Goal: Task Accomplishment & Management: Manage account settings

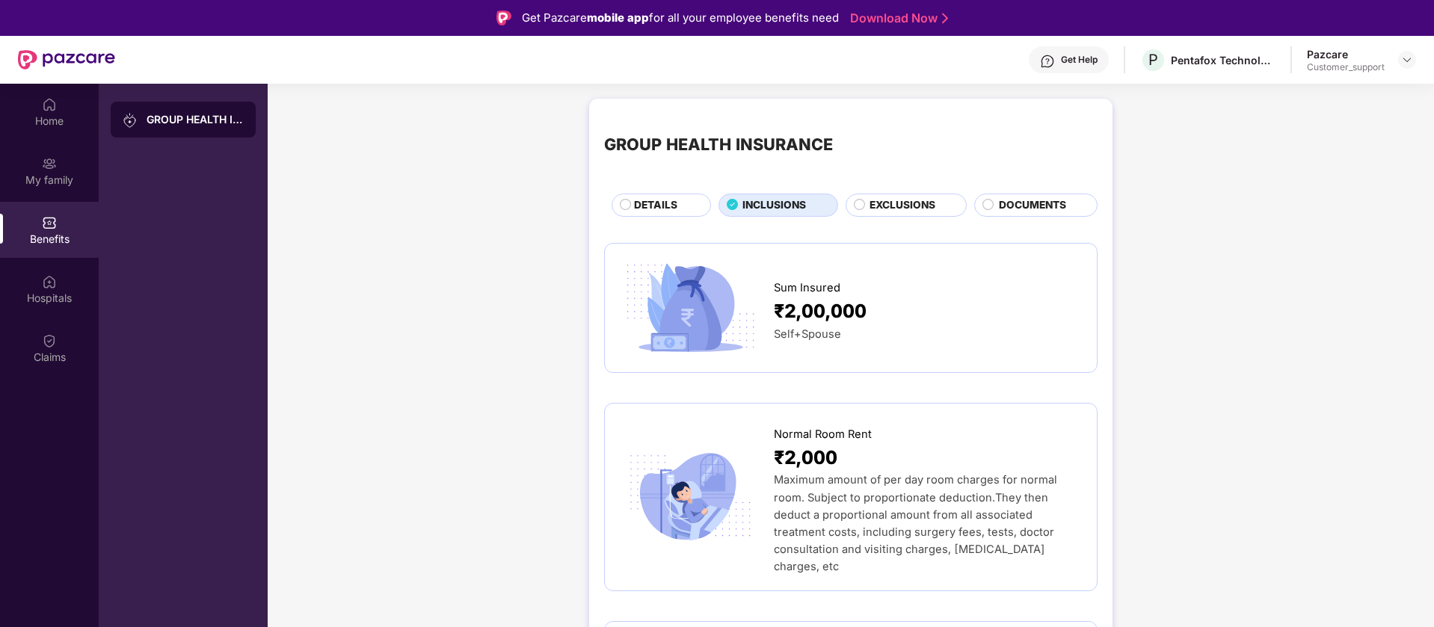
scroll to position [1308, 0]
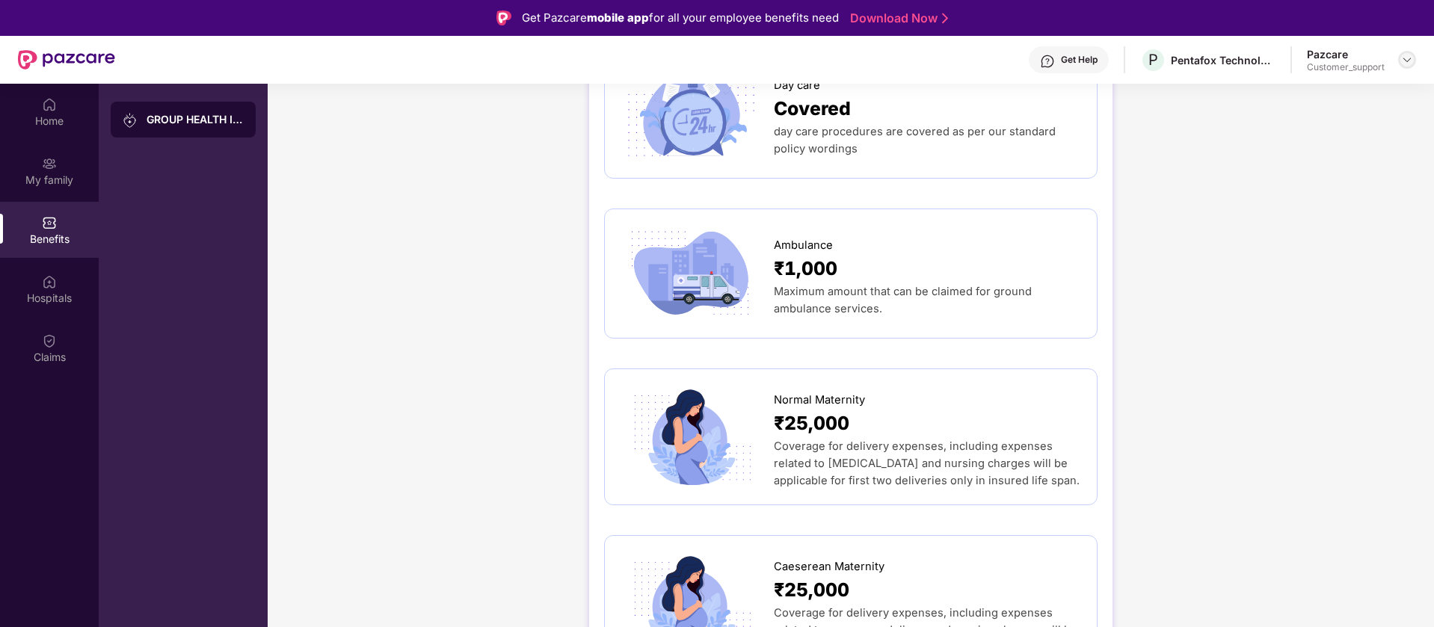
click at [1410, 60] on img at bounding box center [1407, 60] width 12 height 12
click at [1345, 101] on div "Switch to support view" at bounding box center [1337, 95] width 194 height 29
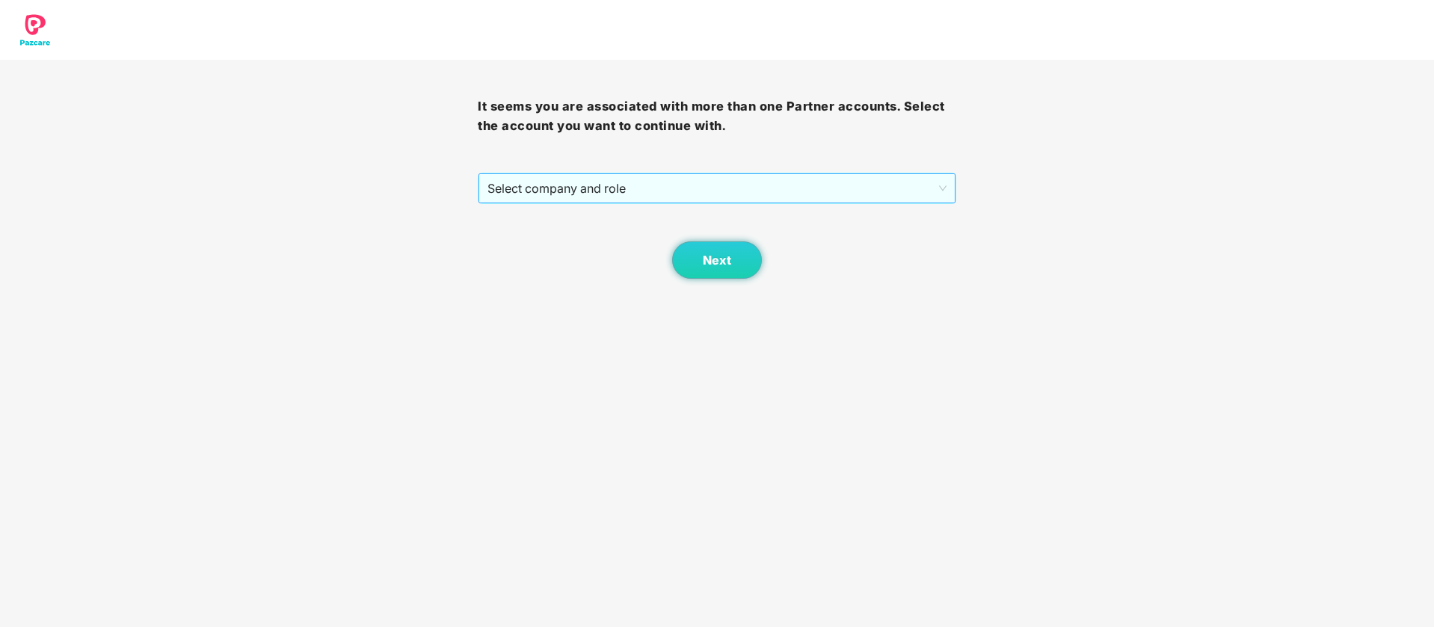
click at [635, 193] on span "Select company and role" at bounding box center [716, 188] width 458 height 28
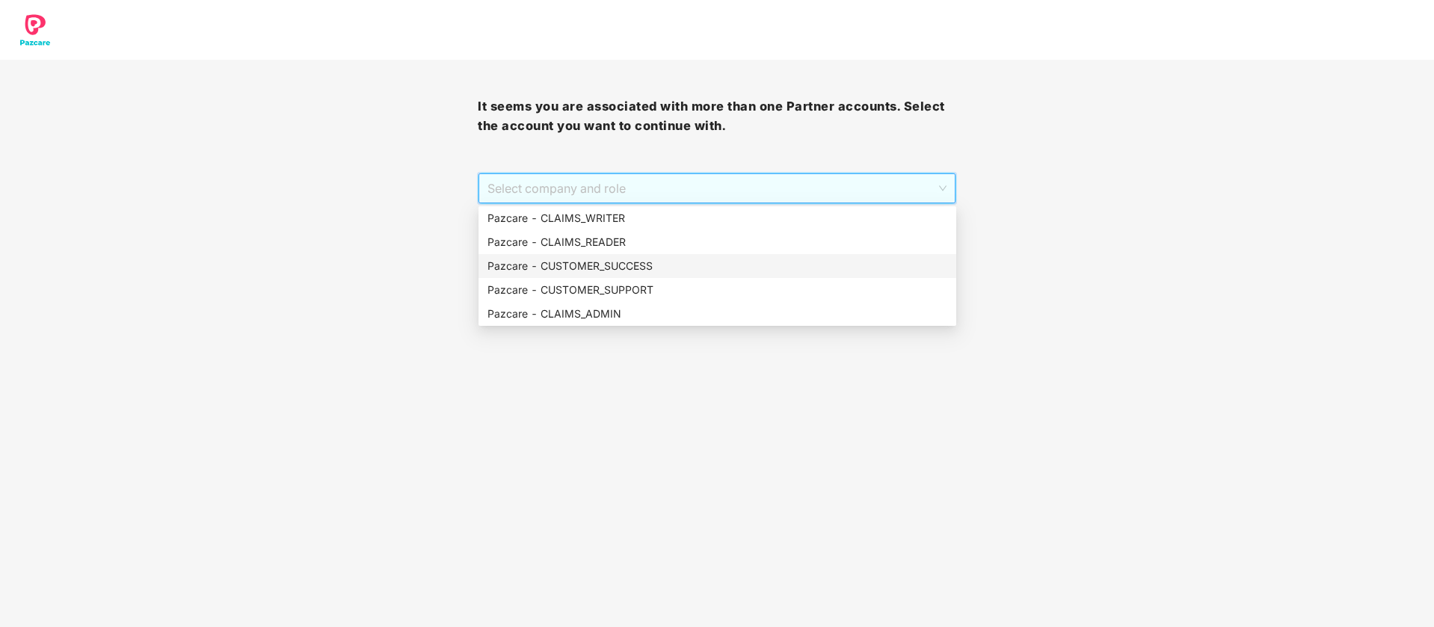
click at [656, 261] on div "Pazcare - CUSTOMER_SUCCESS" at bounding box center [717, 266] width 460 height 16
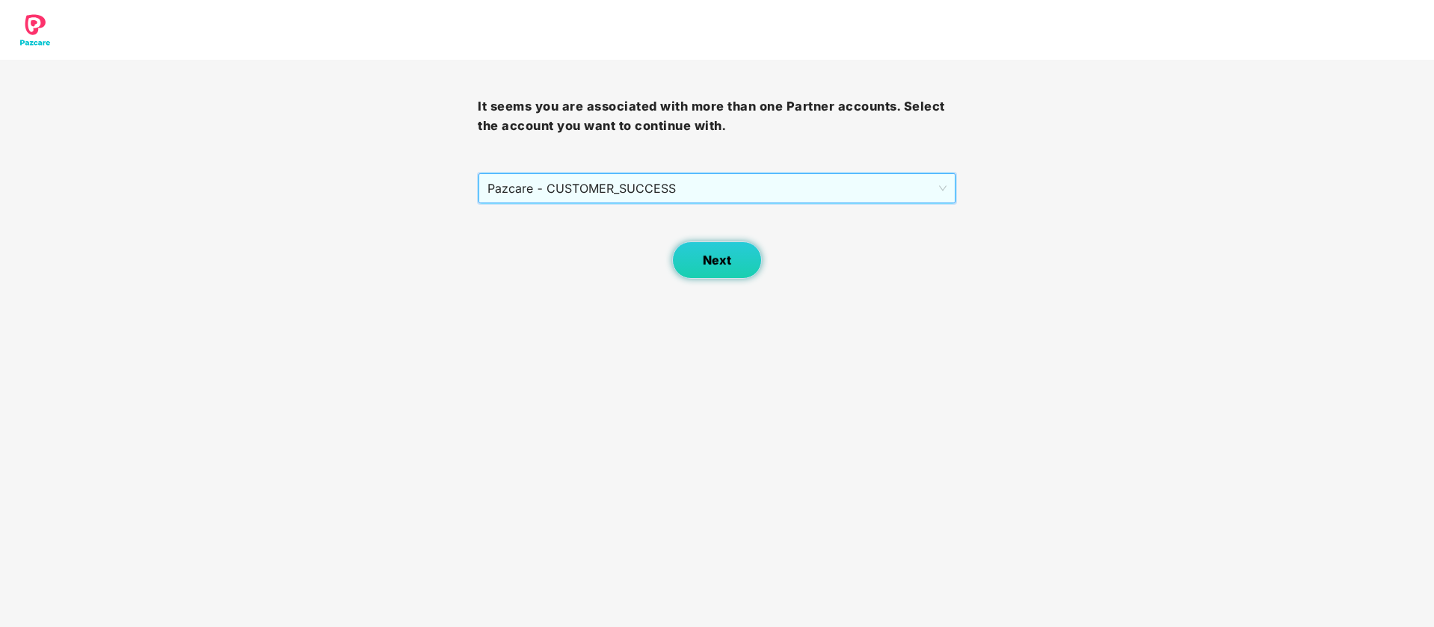
click at [720, 262] on span "Next" at bounding box center [717, 260] width 28 height 14
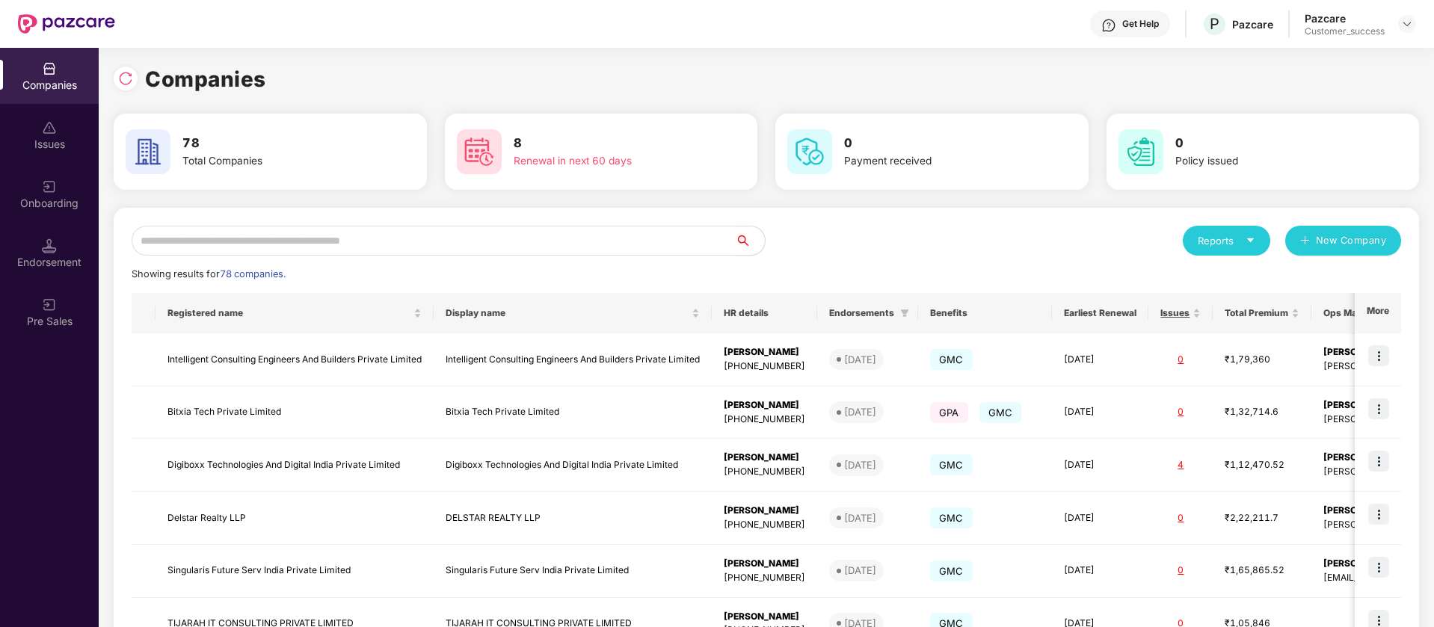
click at [268, 244] on input "text" at bounding box center [433, 241] width 603 height 30
paste input "******"
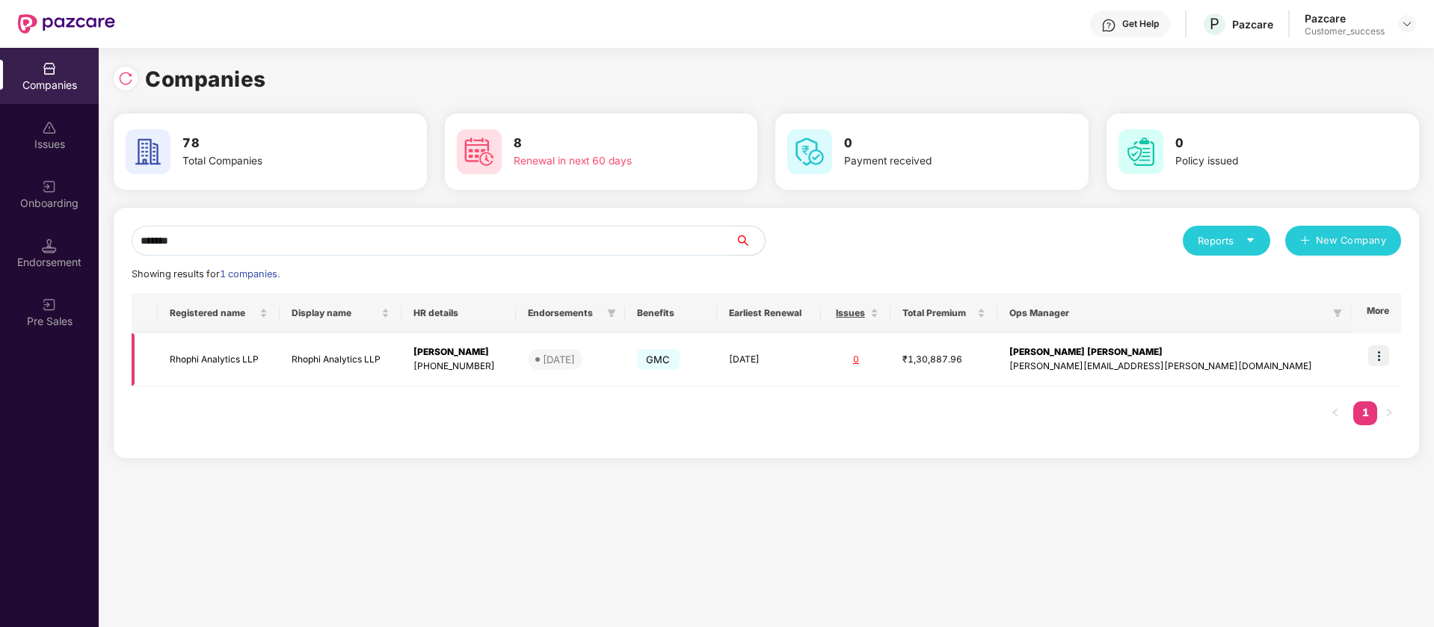
type input "******"
click at [1382, 356] on img at bounding box center [1378, 355] width 21 height 21
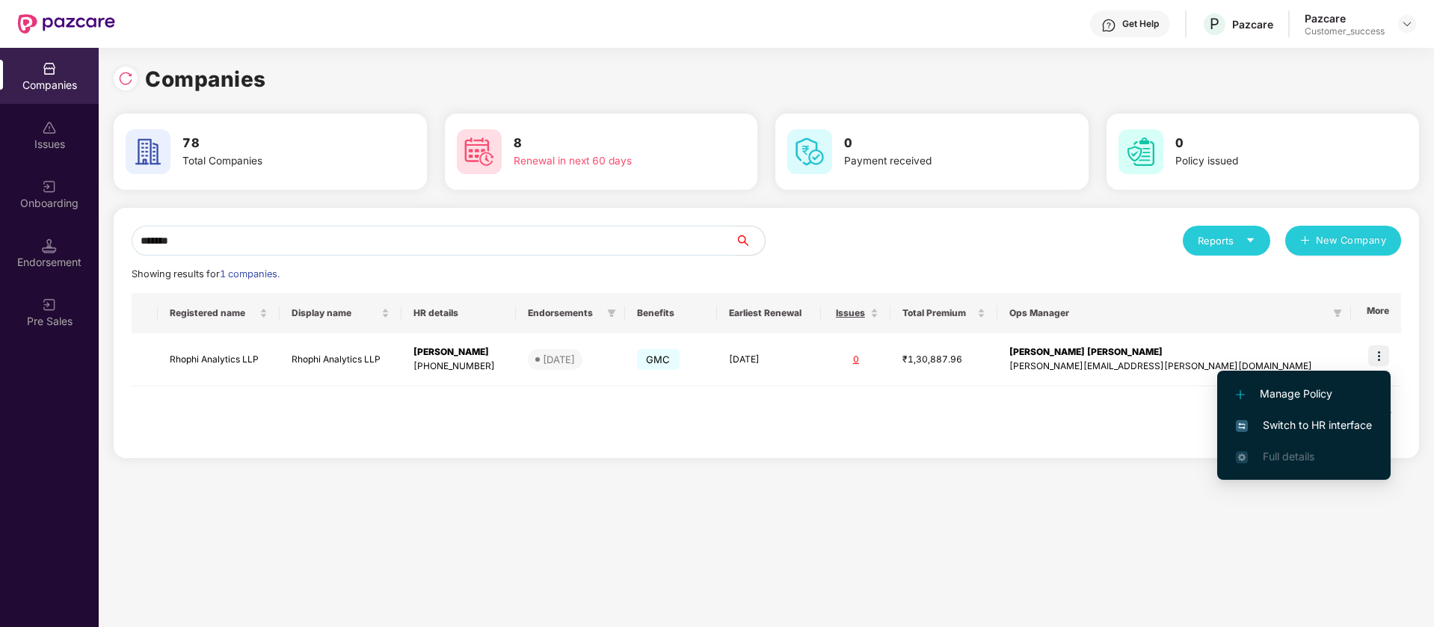
click at [1340, 422] on span "Switch to HR interface" at bounding box center [1304, 425] width 136 height 16
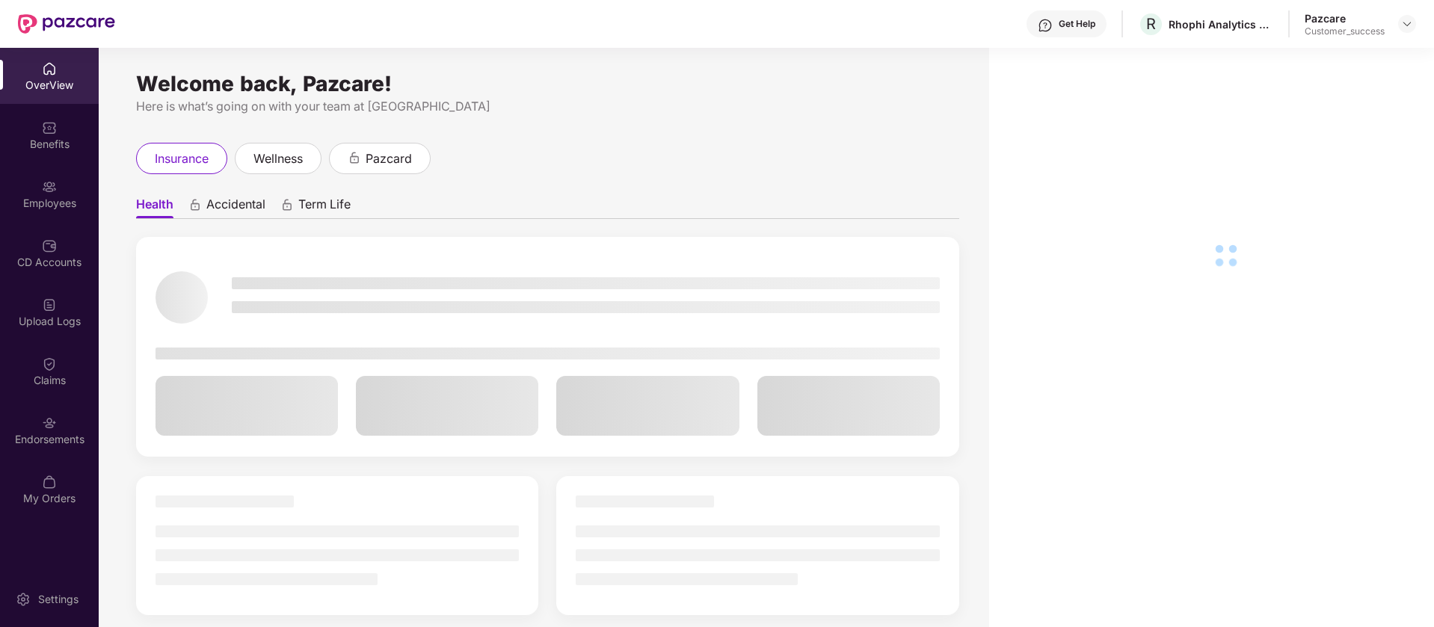
click at [39, 211] on div "Employees" at bounding box center [49, 194] width 99 height 56
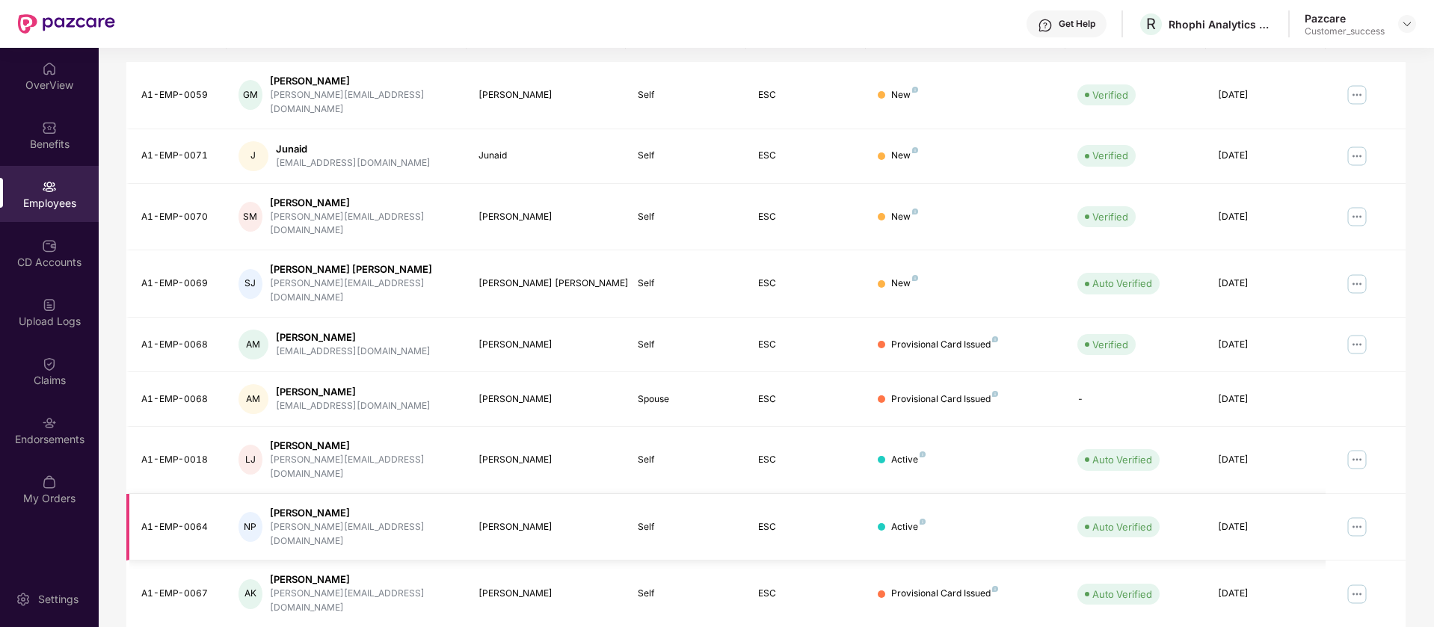
scroll to position [292, 0]
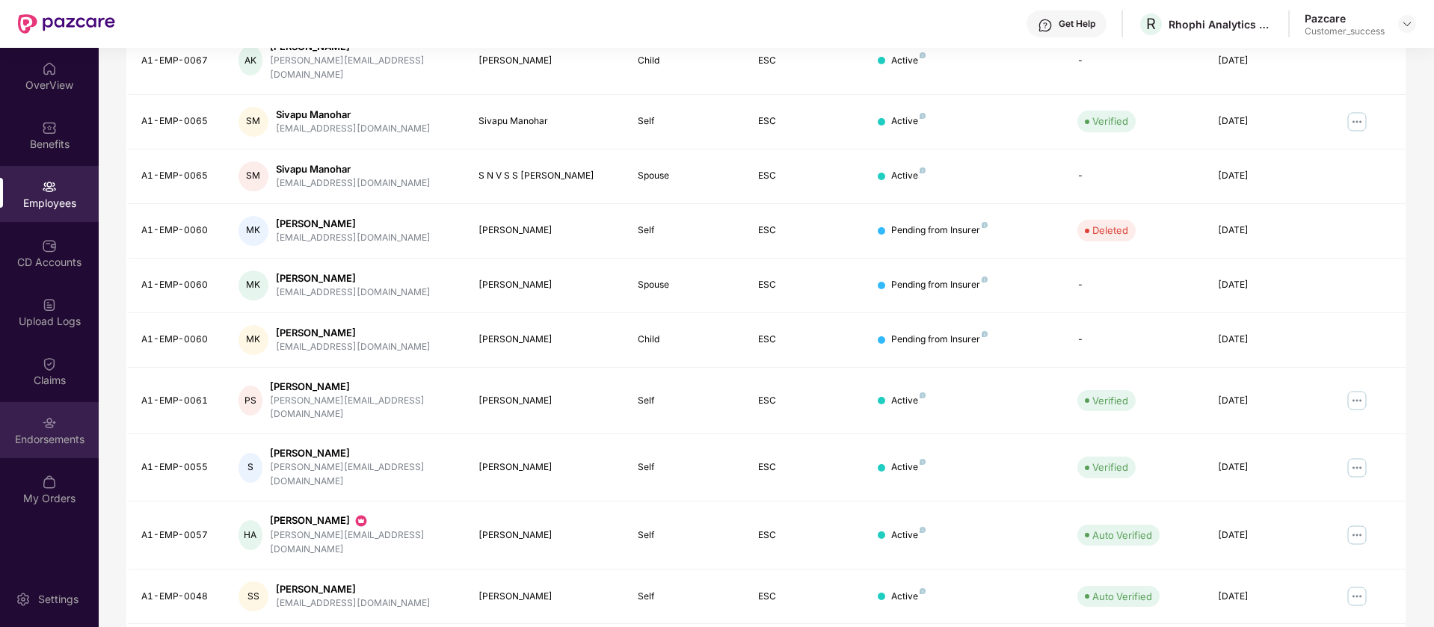
click at [7, 426] on div "Endorsements" at bounding box center [49, 430] width 99 height 56
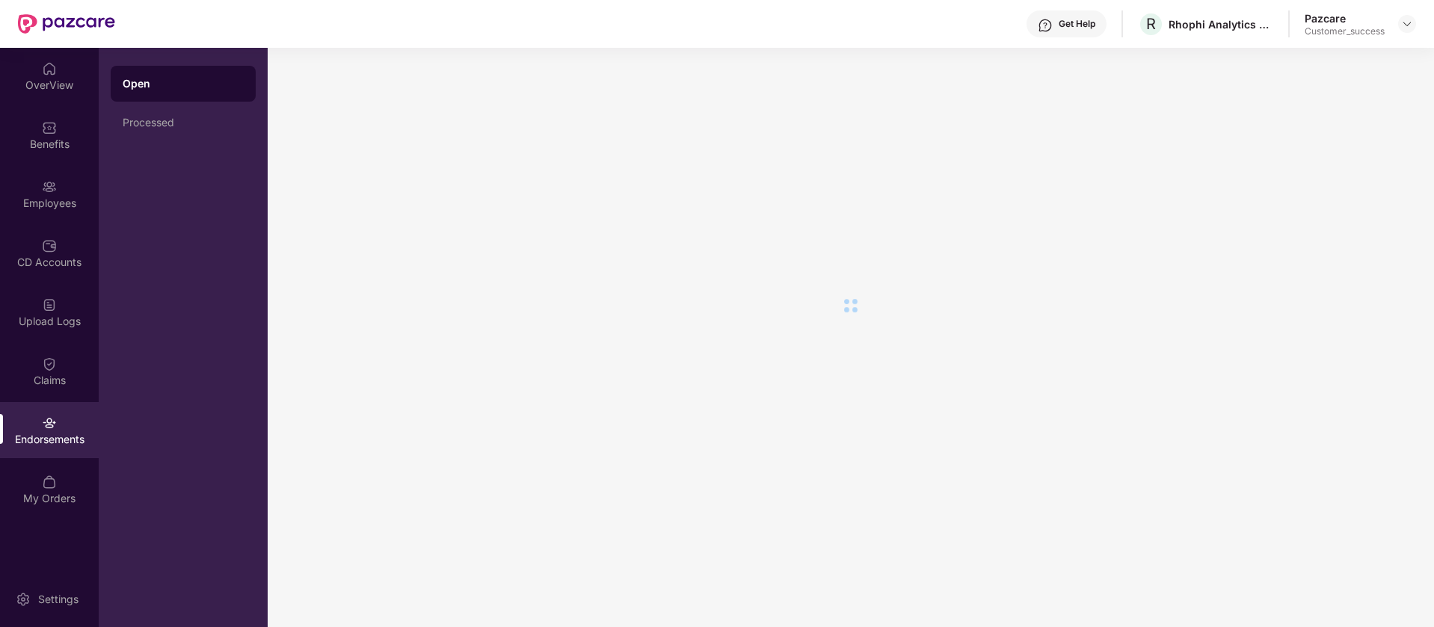
scroll to position [0, 0]
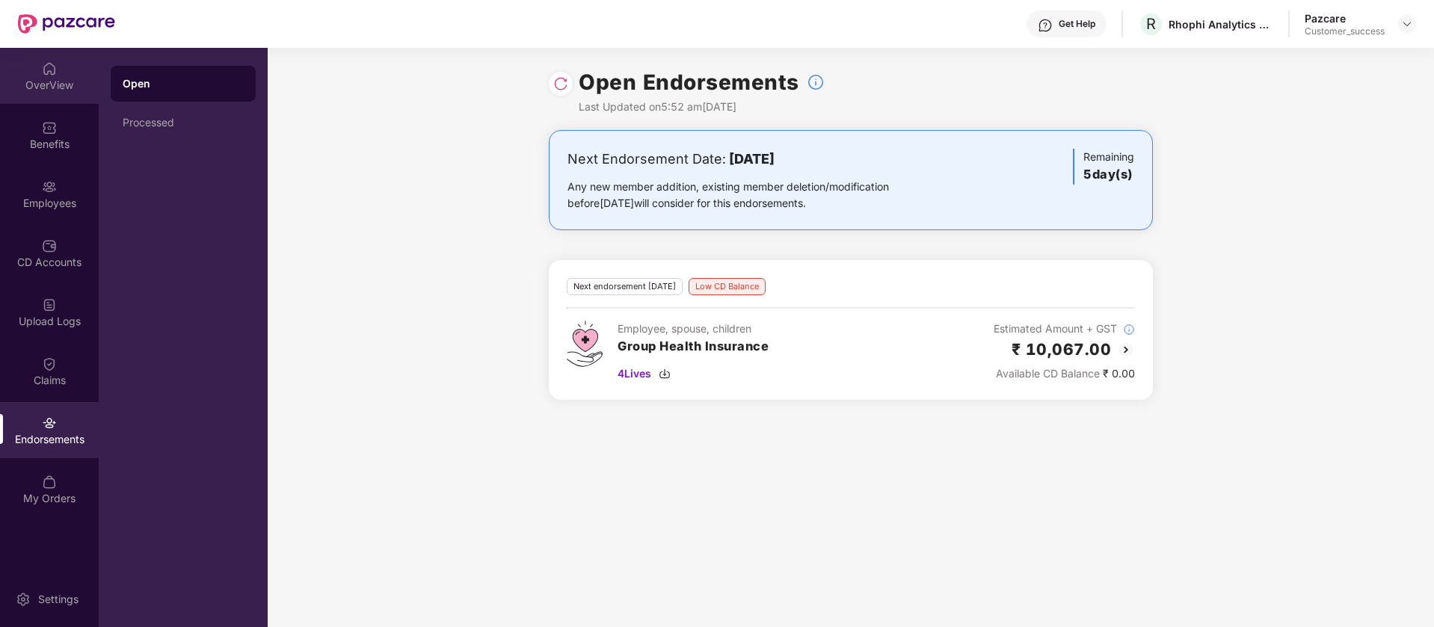
click at [60, 93] on div "OverView" at bounding box center [49, 76] width 99 height 56
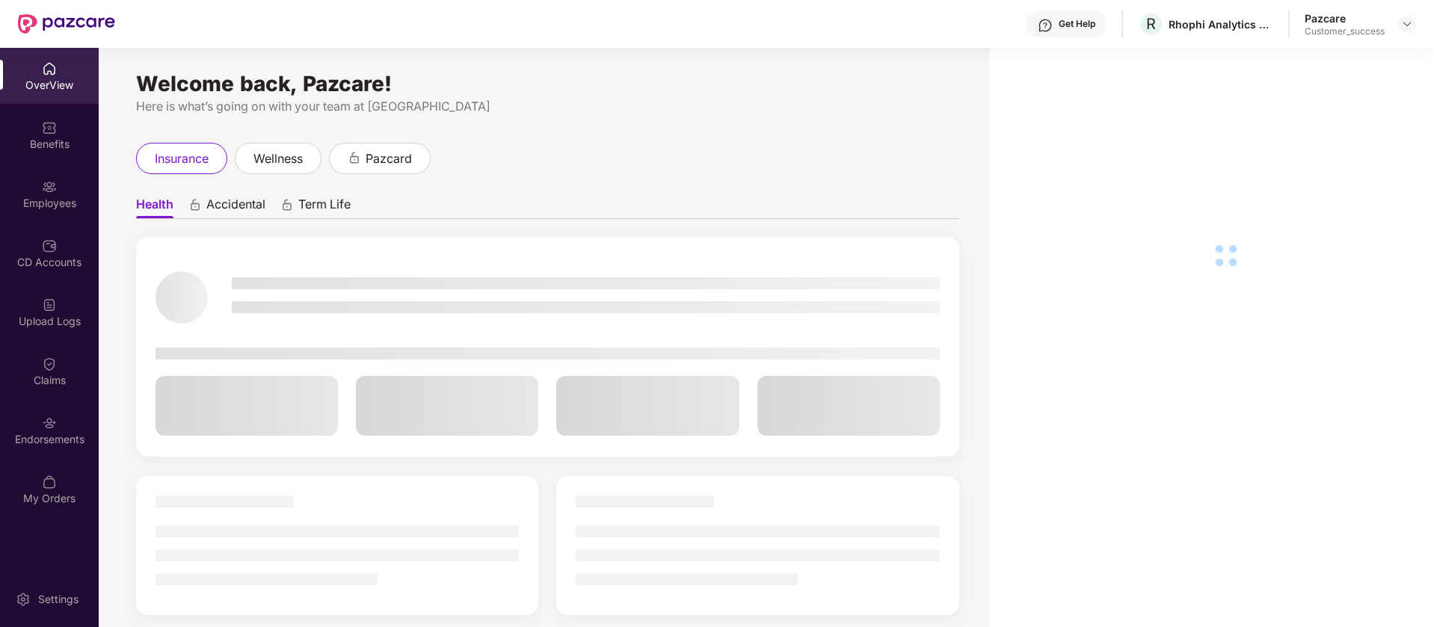
click at [59, 200] on div "Employees" at bounding box center [49, 203] width 99 height 15
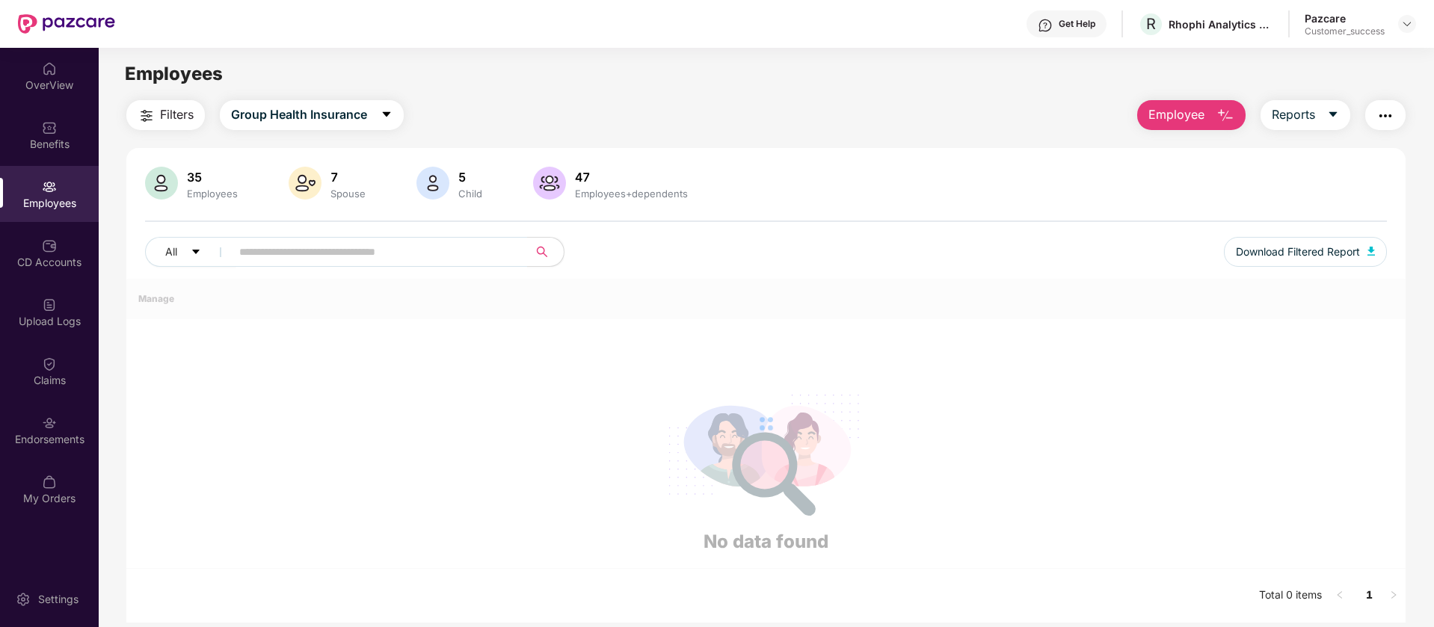
click at [156, 115] on button "Filters" at bounding box center [165, 115] width 78 height 30
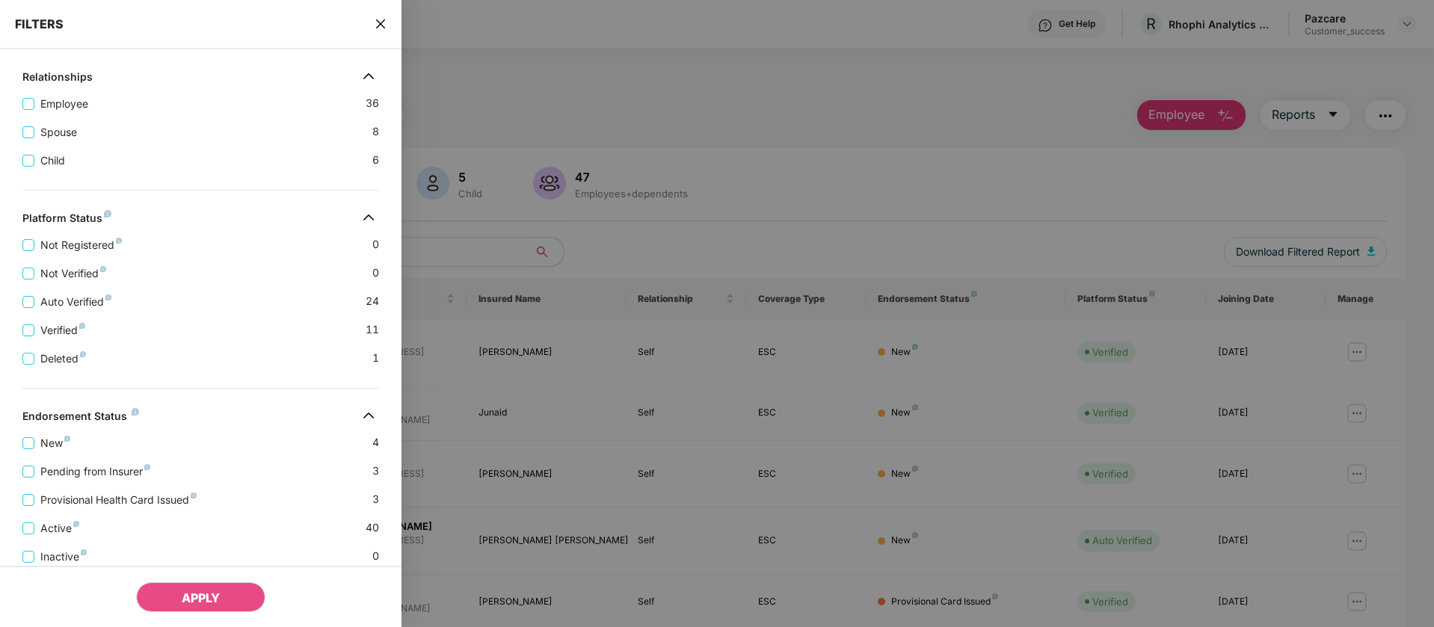
scroll to position [319, 0]
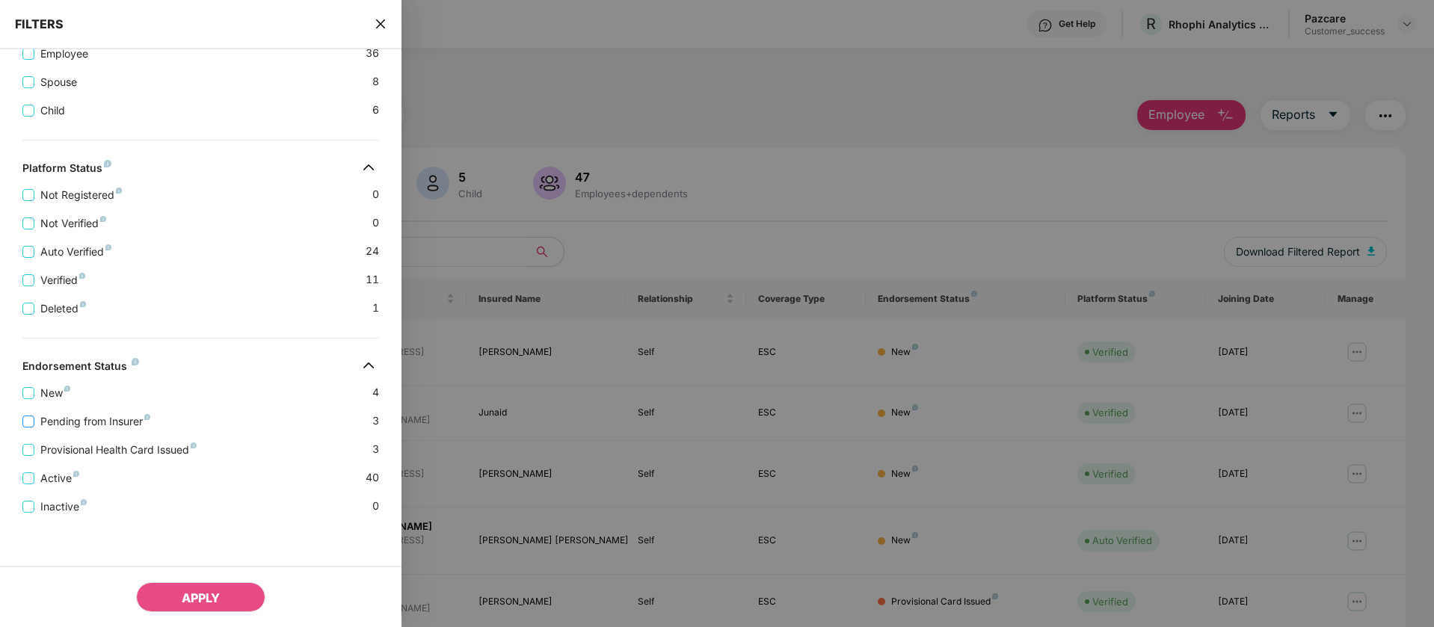
click at [42, 422] on span "Pending from Insurer" at bounding box center [95, 421] width 122 height 16
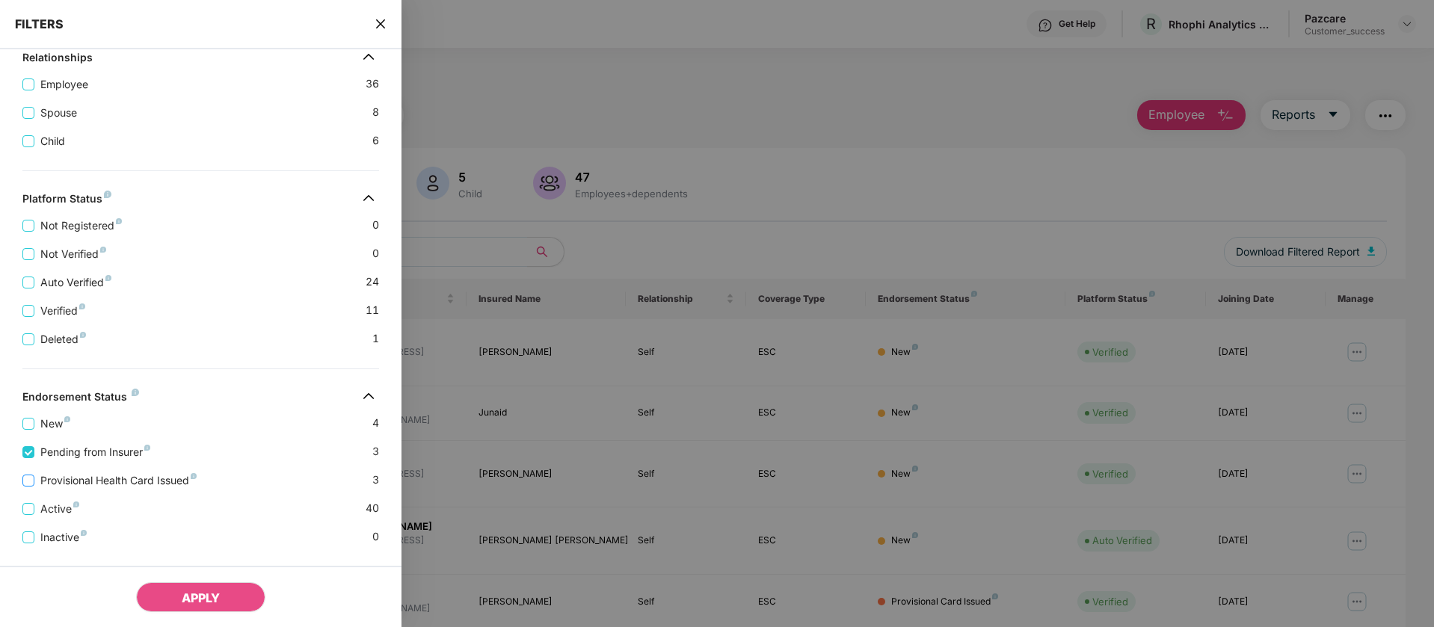
click at [46, 487] on span "Provisional Health Card Issued" at bounding box center [118, 480] width 168 height 16
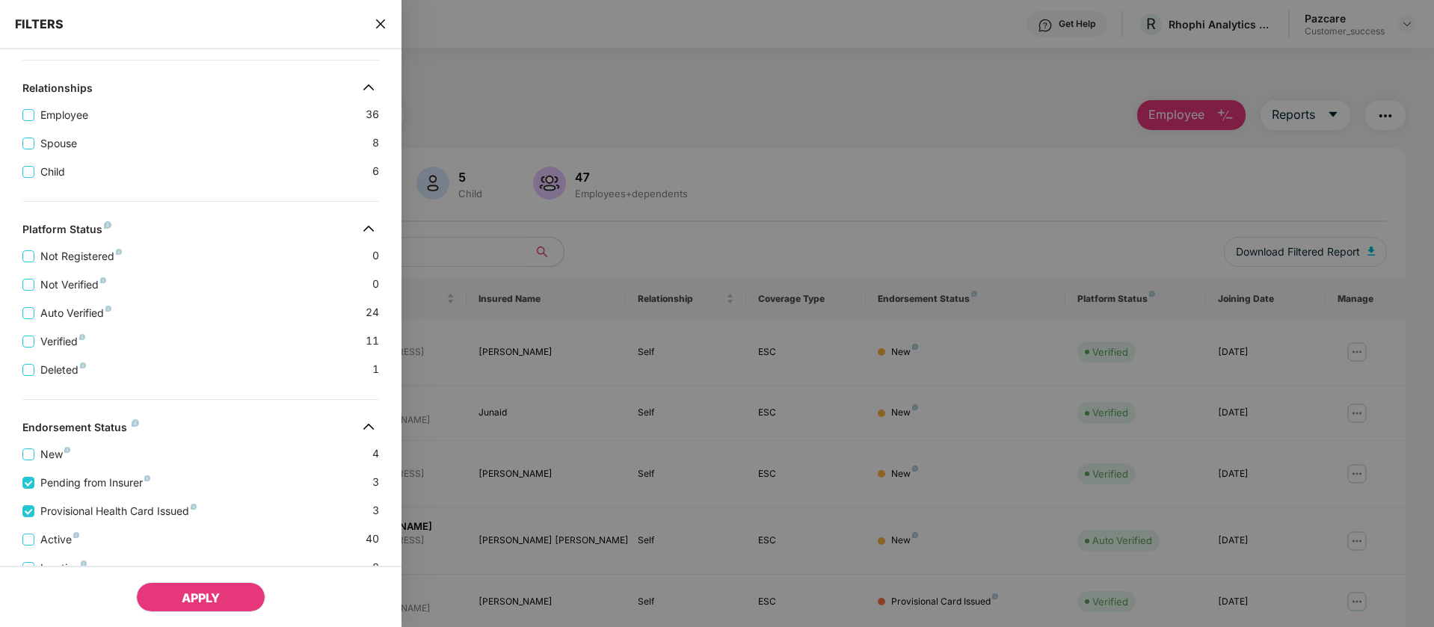
click at [223, 596] on button "APPLY" at bounding box center [200, 597] width 129 height 30
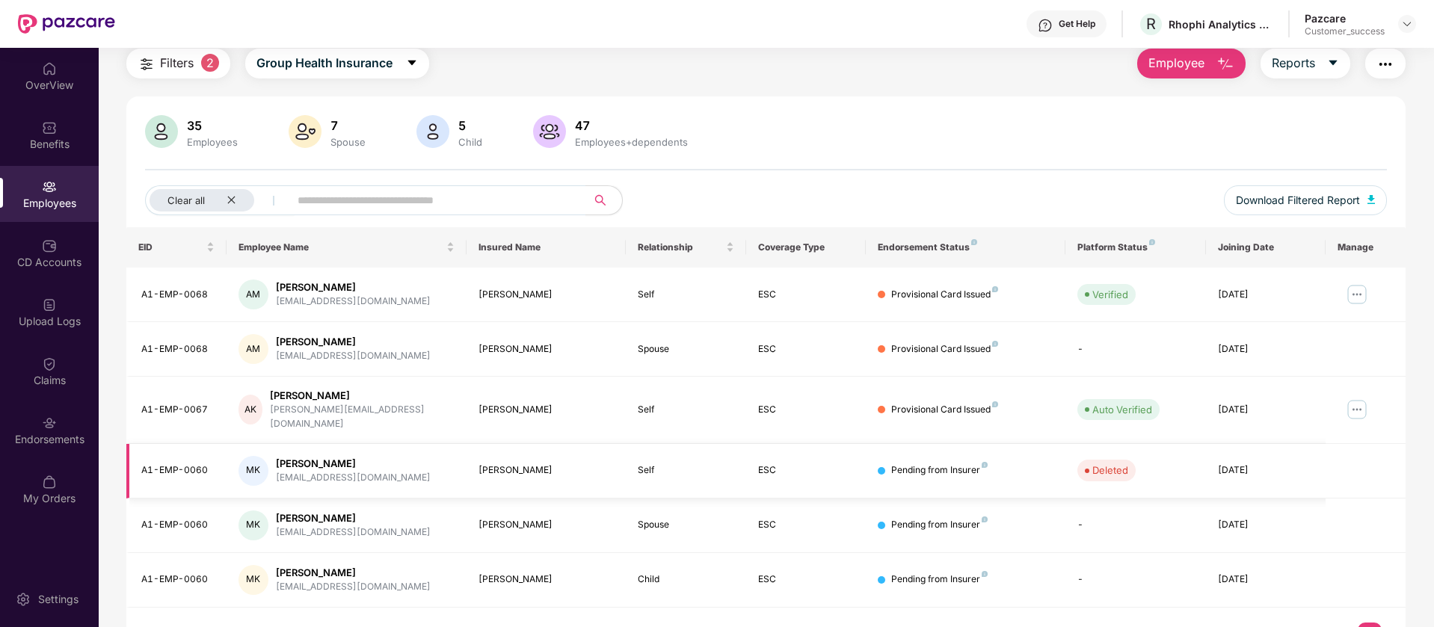
scroll to position [73, 0]
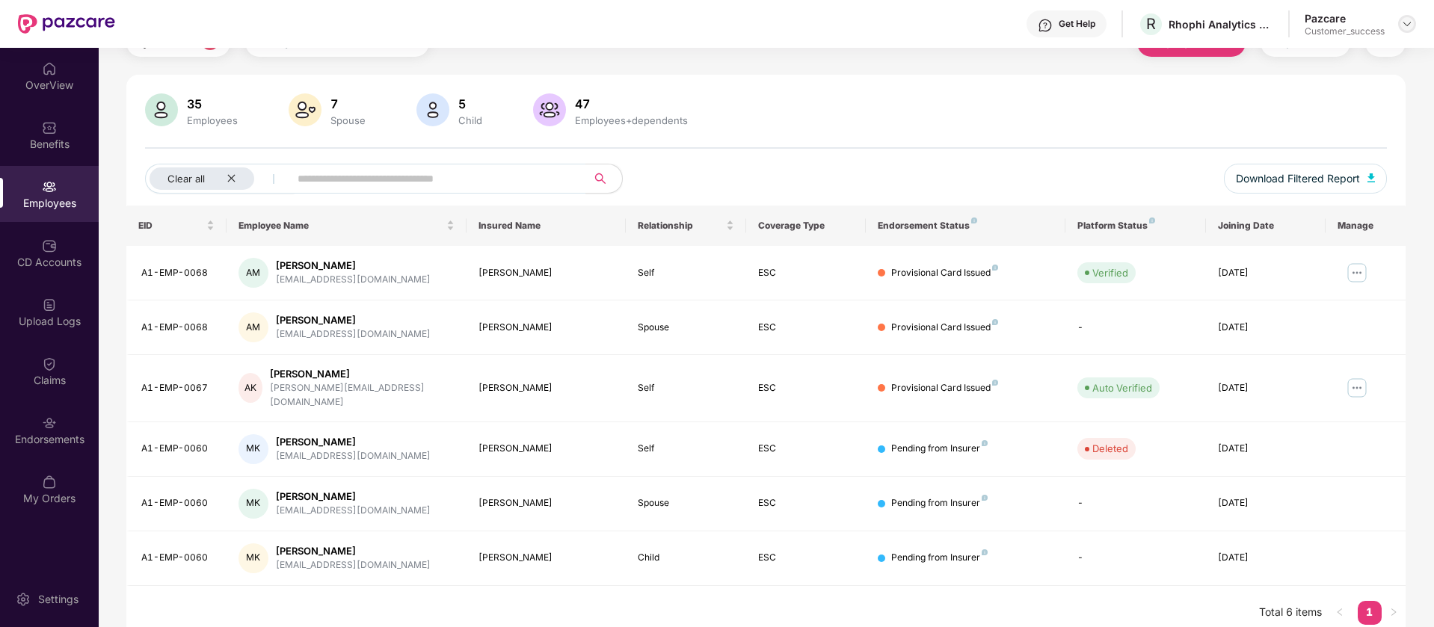
click at [1412, 22] on img at bounding box center [1407, 24] width 12 height 12
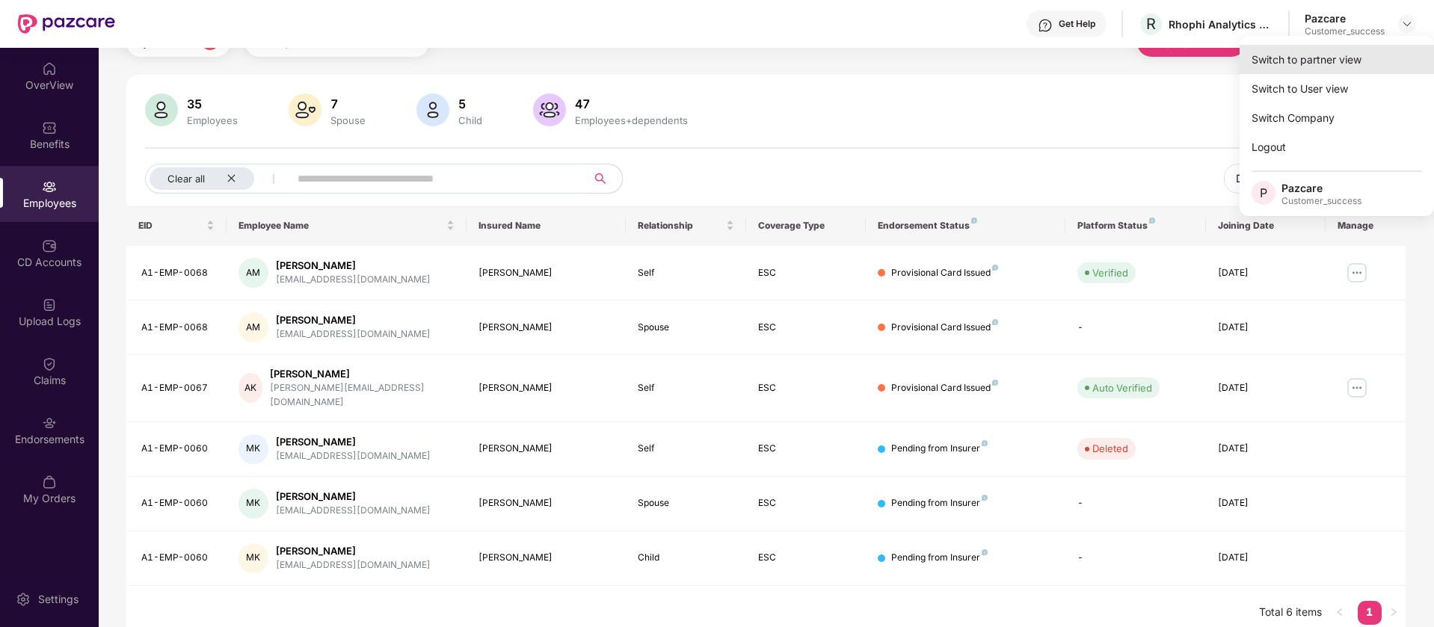
click at [1356, 48] on div "Switch to partner view" at bounding box center [1337, 59] width 194 height 29
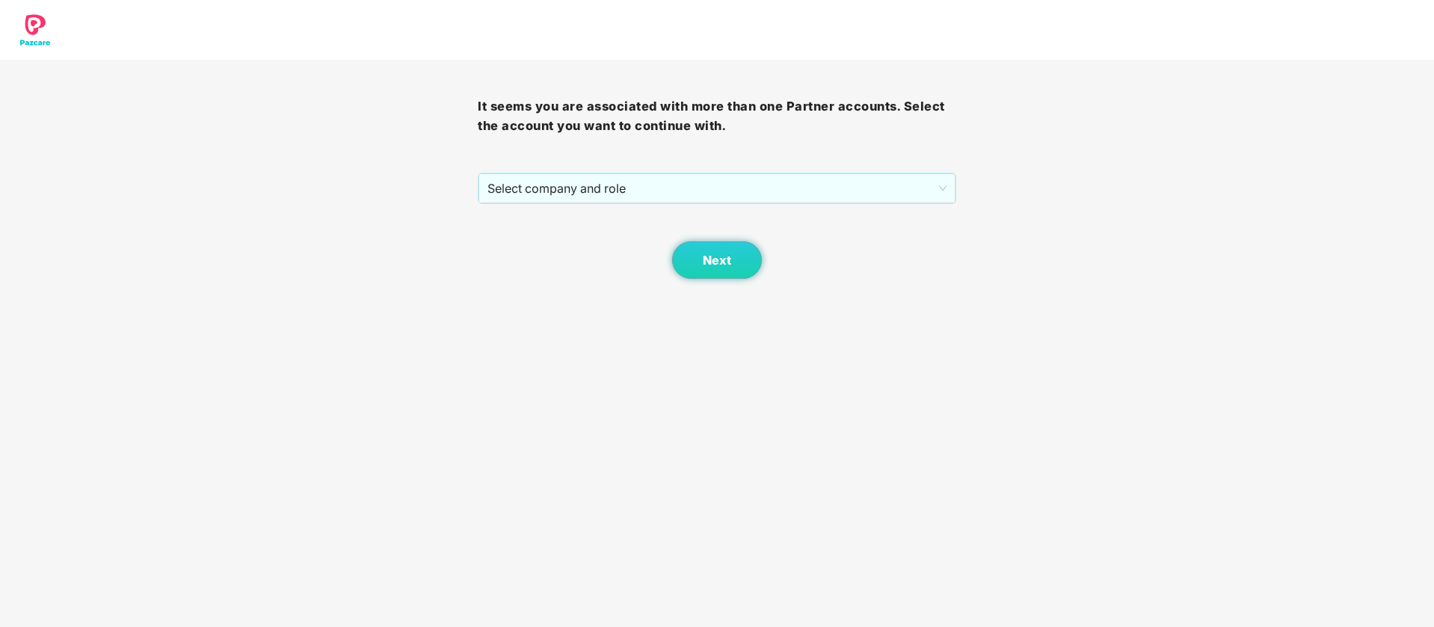
click at [762, 191] on span "Select company and role" at bounding box center [716, 188] width 458 height 28
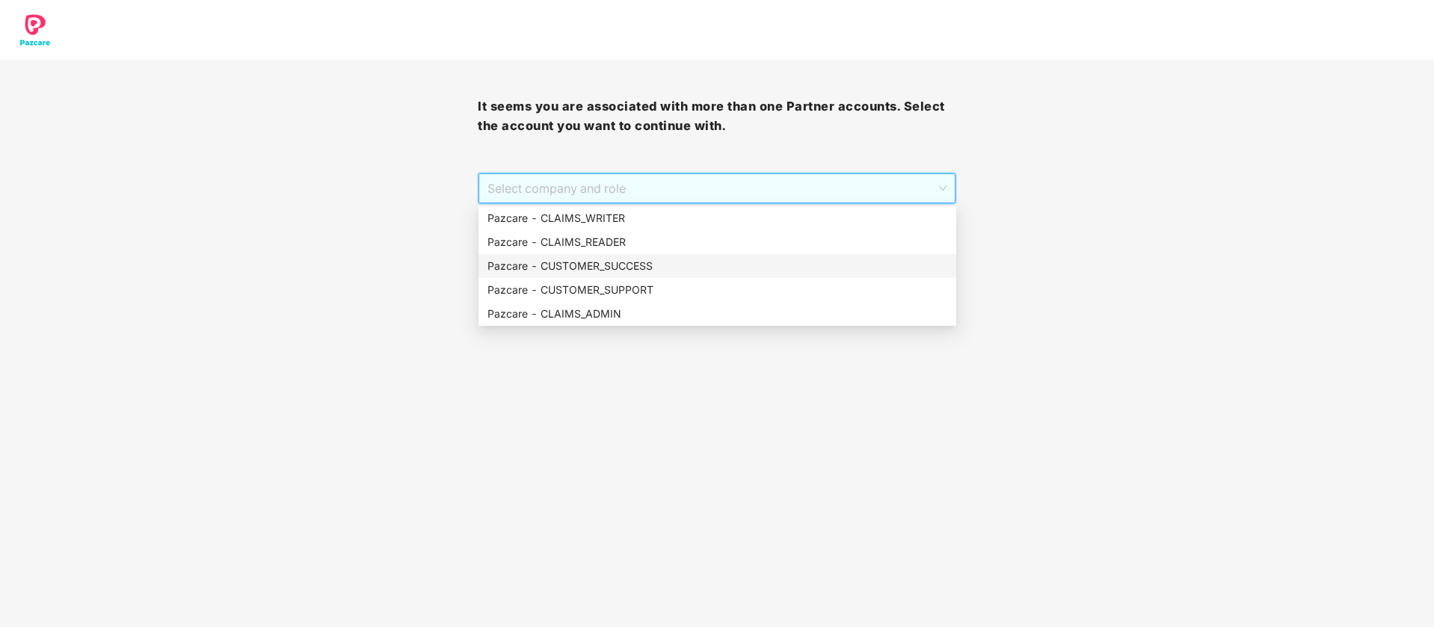
click at [664, 256] on div "Pazcare - CUSTOMER_SUCCESS" at bounding box center [717, 266] width 478 height 24
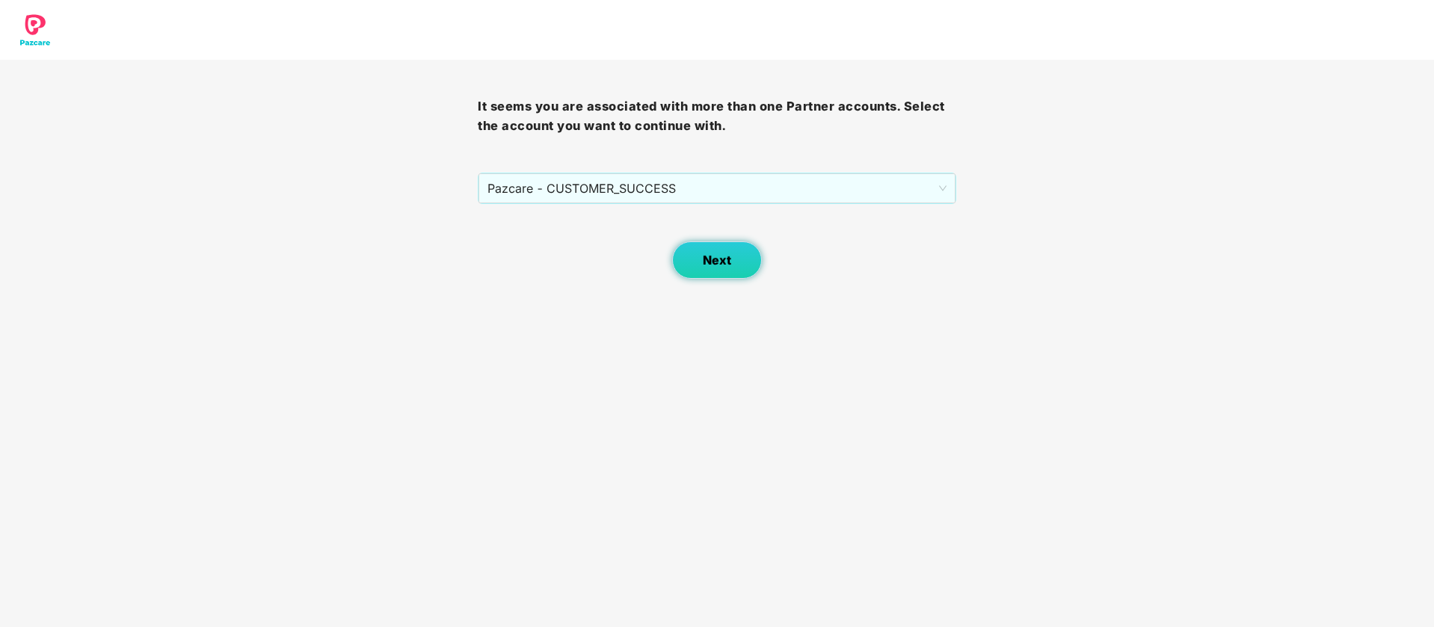
click at [730, 257] on span "Next" at bounding box center [717, 260] width 28 height 14
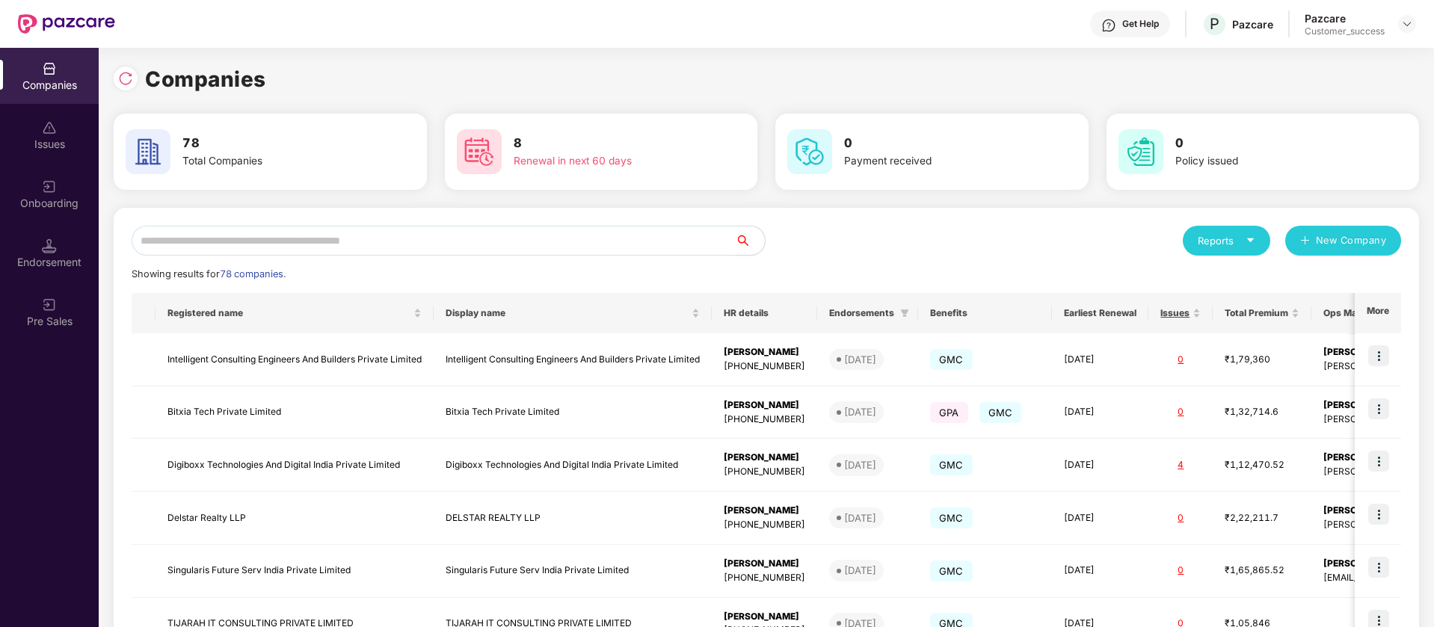
click at [286, 229] on input "text" at bounding box center [433, 241] width 603 height 30
paste input "**********"
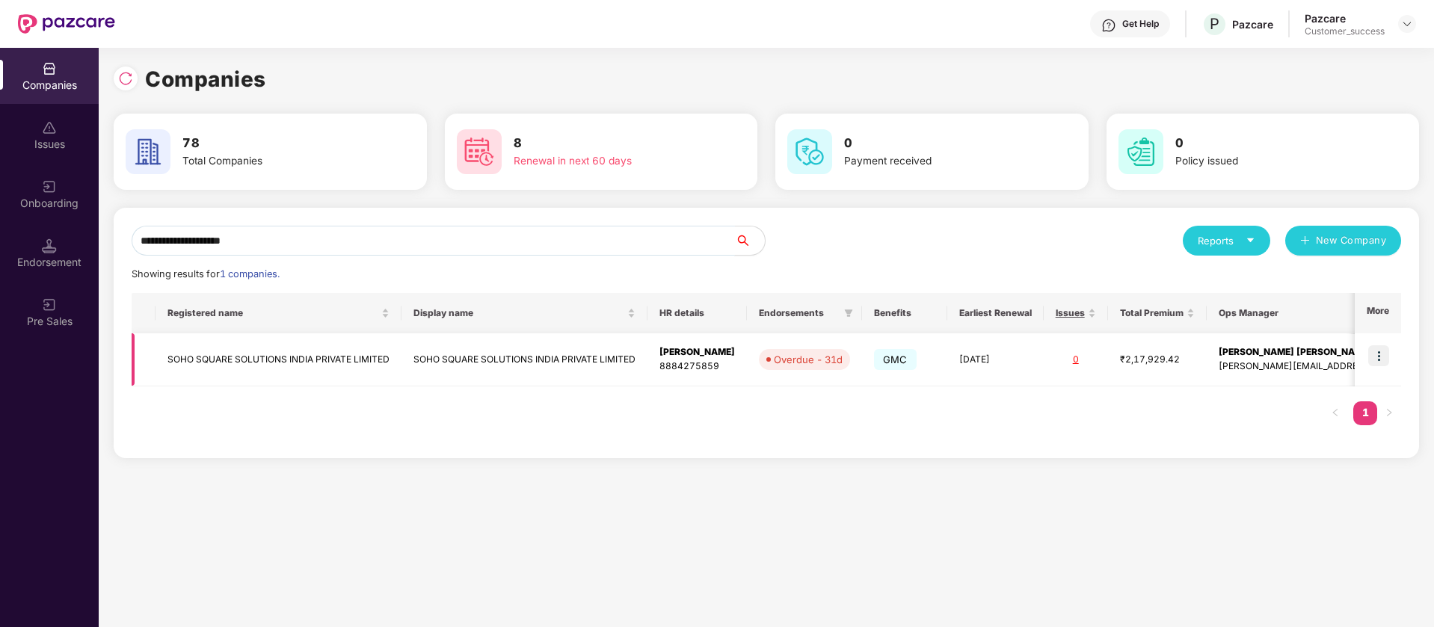
type input "**********"
click at [1376, 354] on img at bounding box center [1378, 355] width 21 height 21
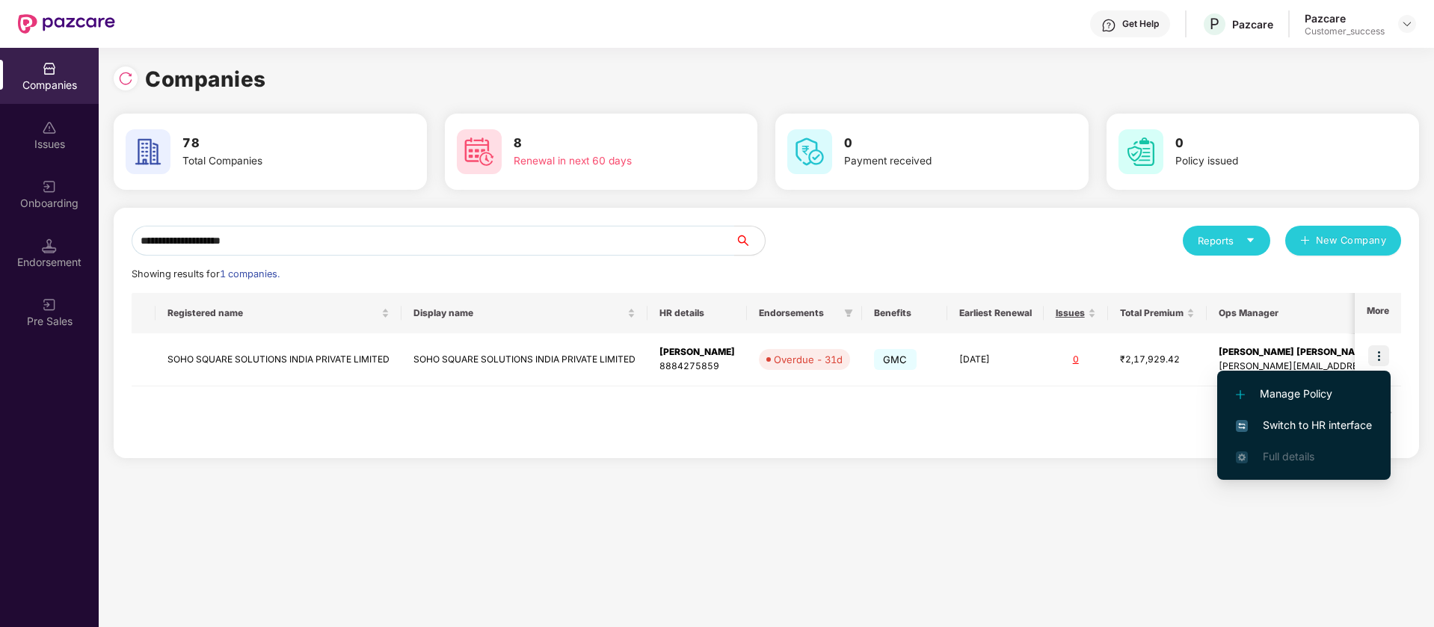
click at [1319, 430] on span "Switch to HR interface" at bounding box center [1304, 425] width 136 height 16
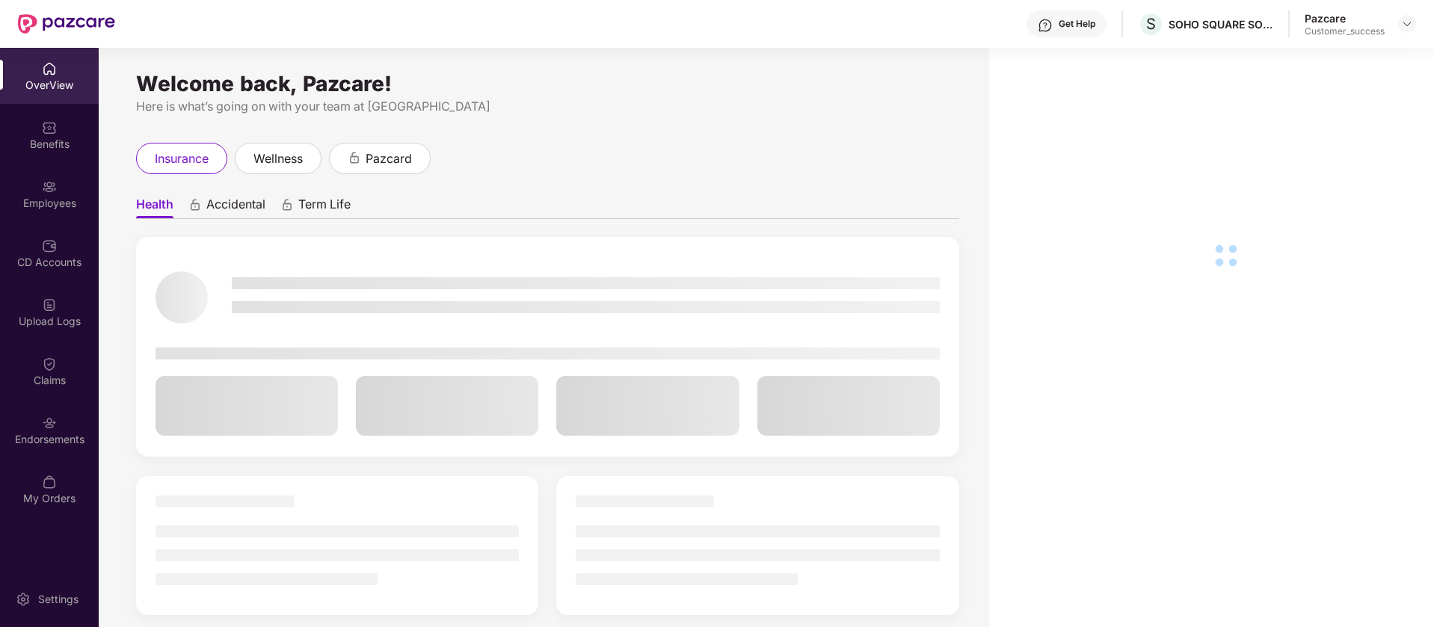
click at [57, 428] on div "Endorsements" at bounding box center [49, 430] width 99 height 56
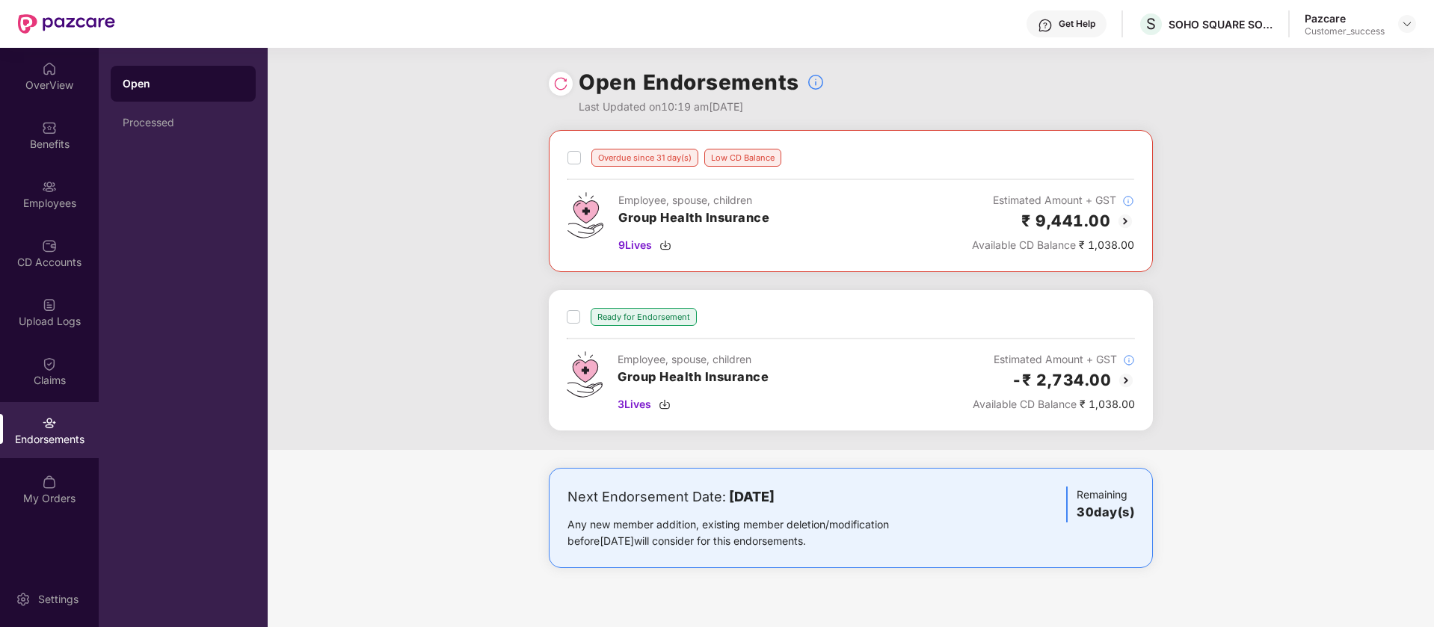
click at [567, 84] on img at bounding box center [560, 83] width 15 height 15
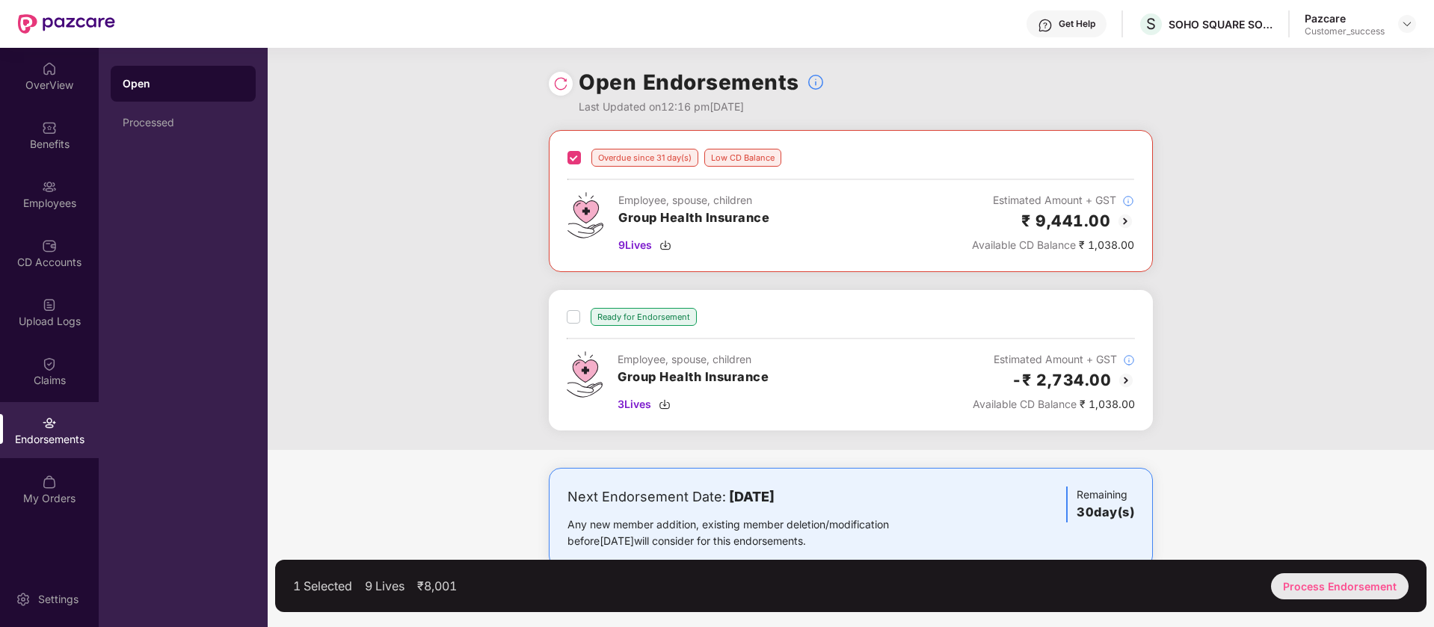
click at [1339, 592] on div "Process Endorsement" at bounding box center [1340, 586] width 138 height 26
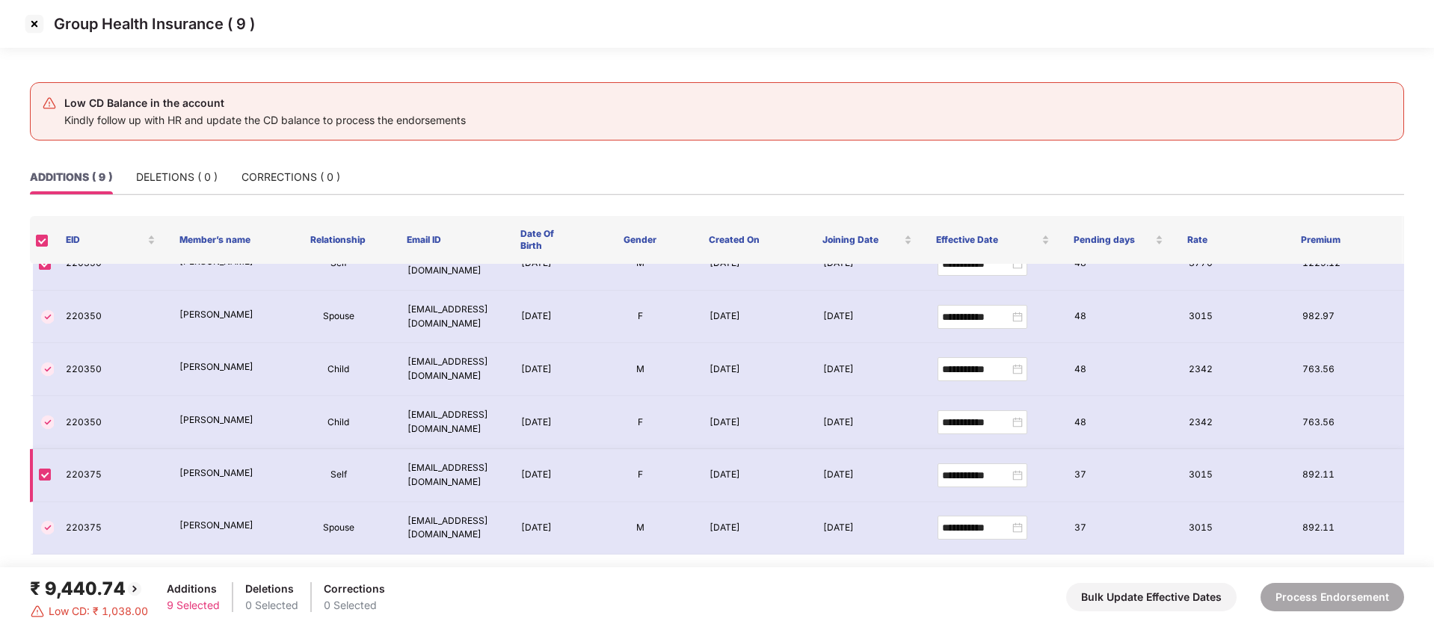
scroll to position [0, 0]
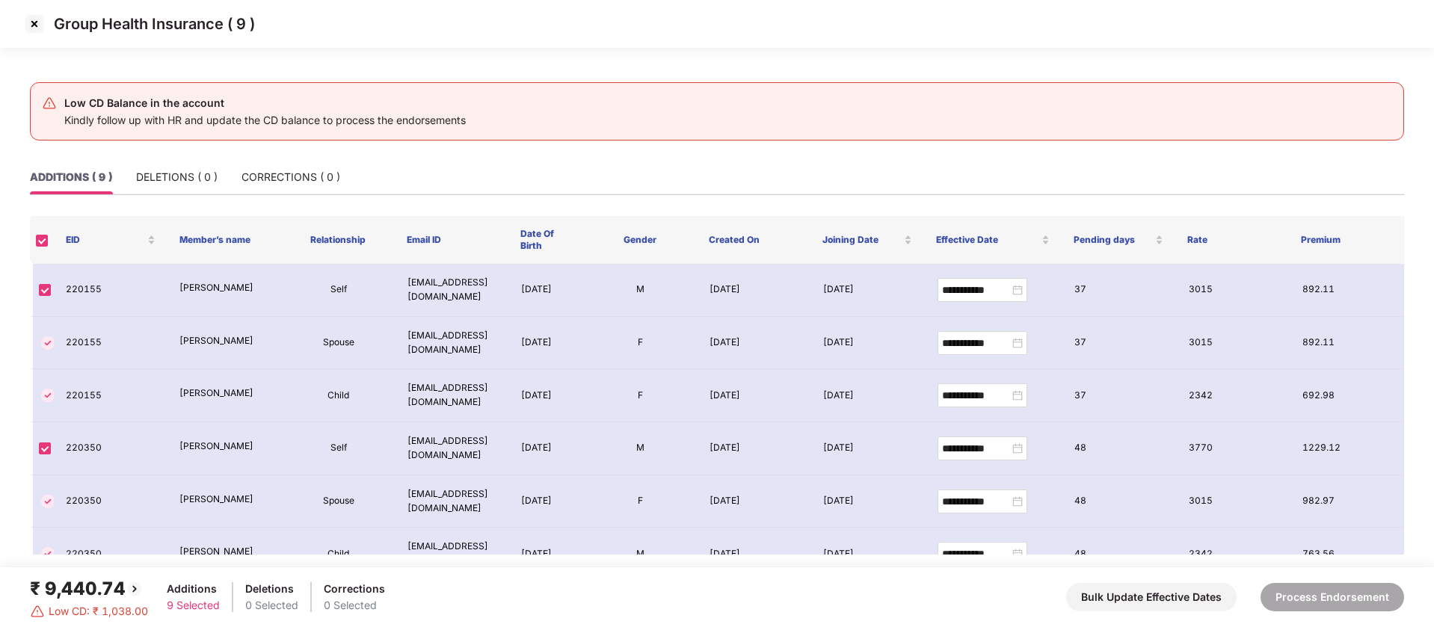
click at [40, 28] on img at bounding box center [34, 24] width 24 height 24
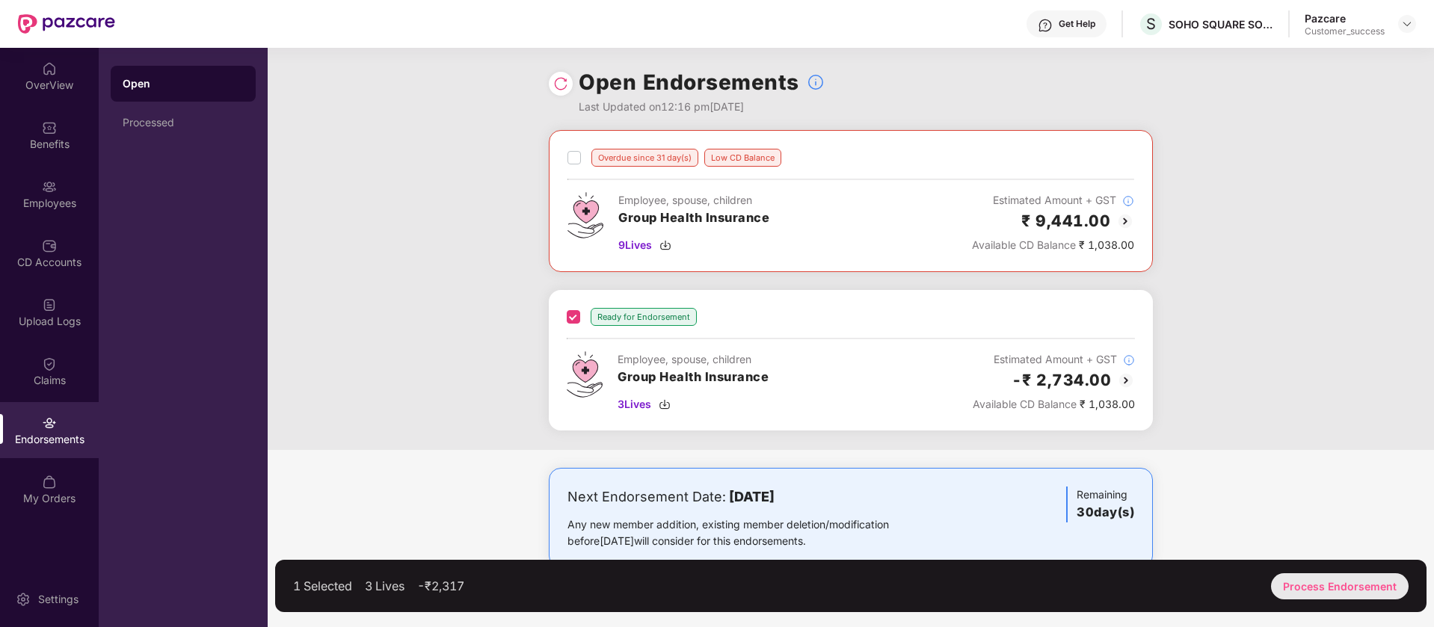
click at [1368, 587] on div "Process Endorsement" at bounding box center [1340, 586] width 138 height 26
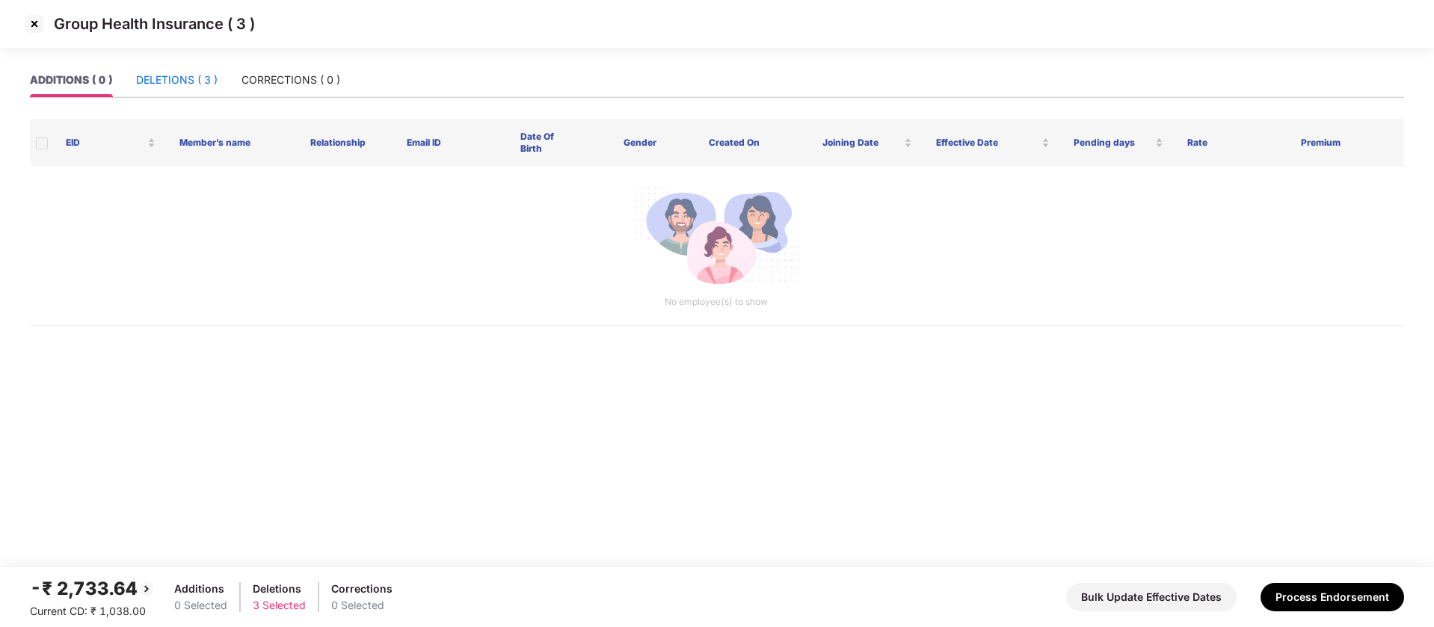
click at [202, 85] on div "DELETIONS ( 3 )" at bounding box center [176, 80] width 81 height 16
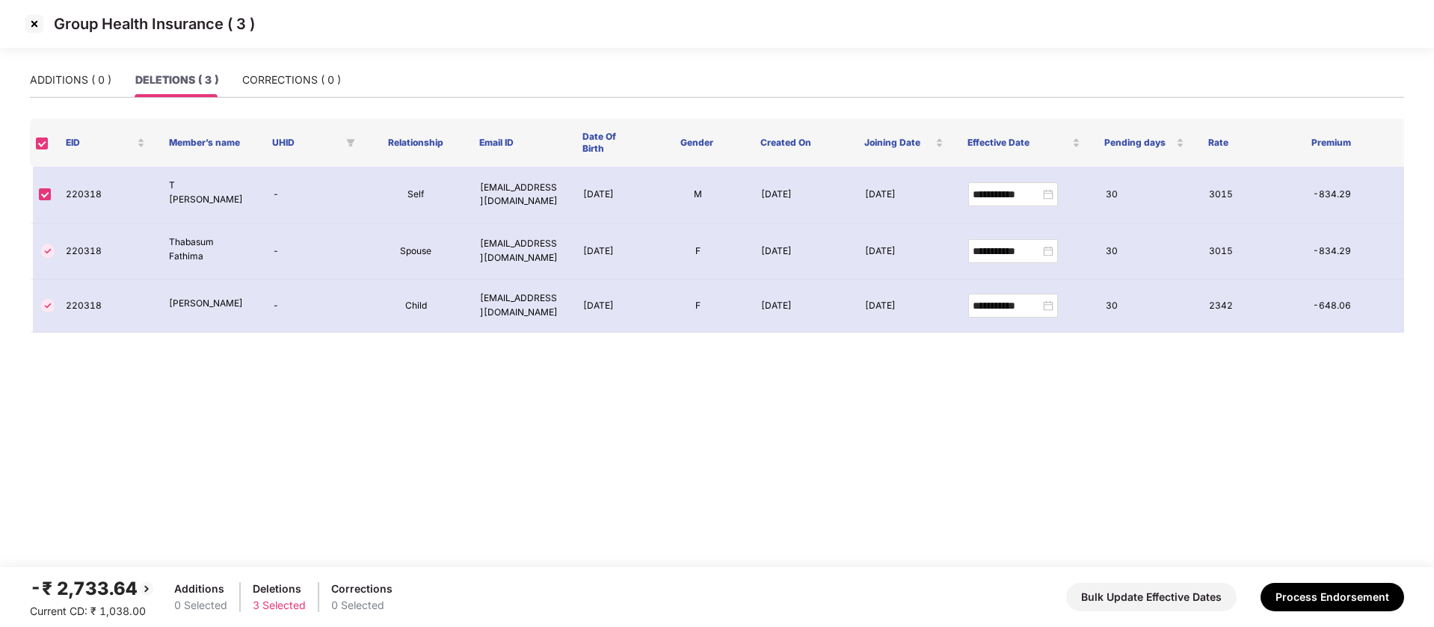
click at [41, 25] on img at bounding box center [34, 24] width 24 height 24
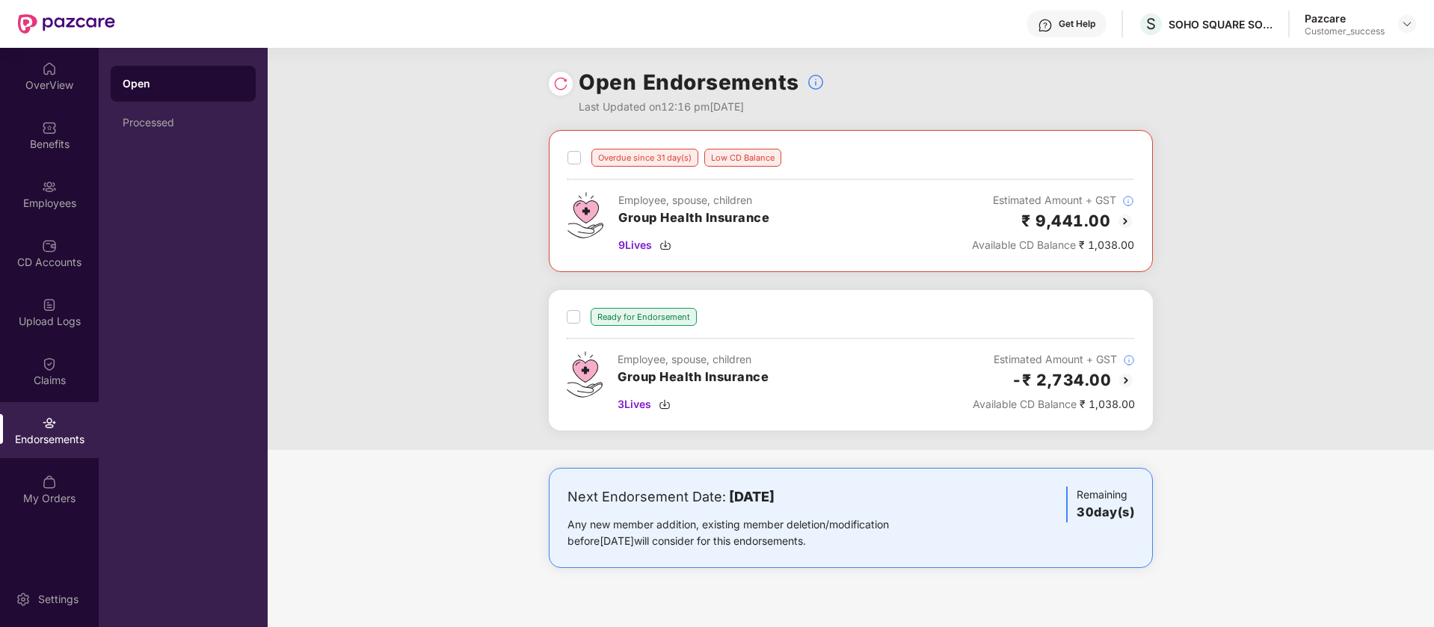
click at [1126, 382] on img at bounding box center [1126, 381] width 18 height 18
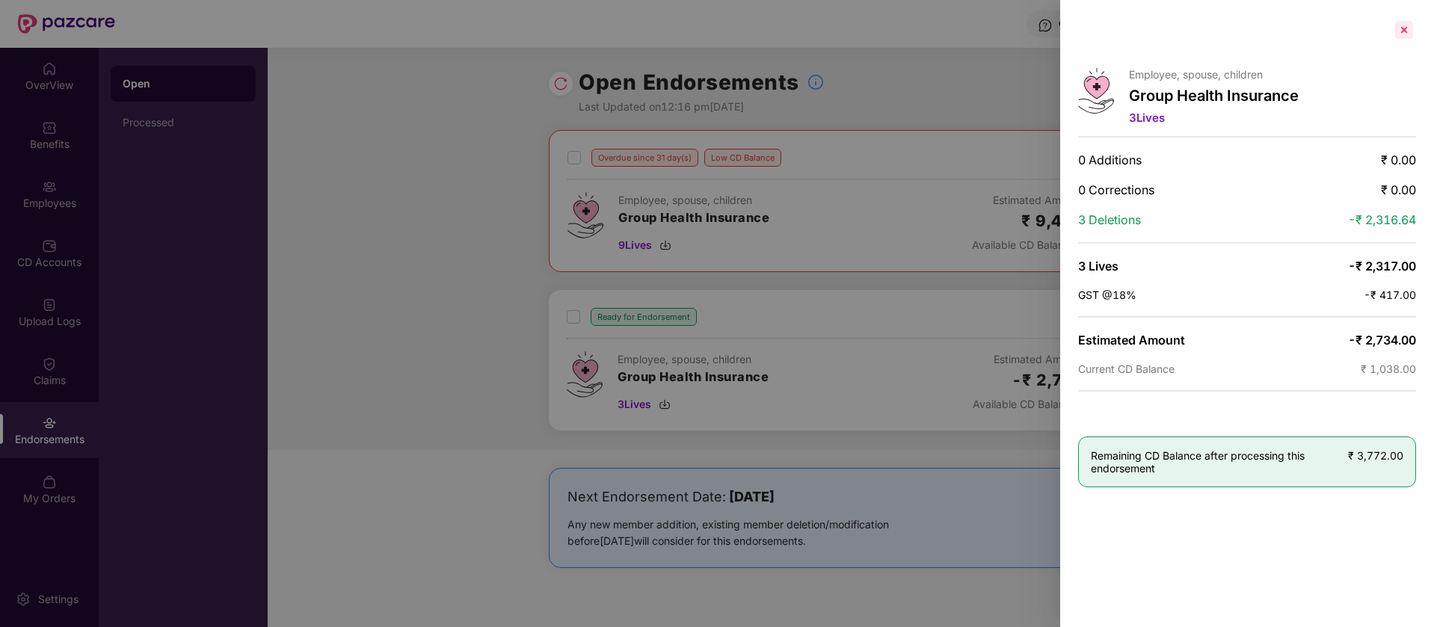
click at [1400, 36] on div at bounding box center [1404, 30] width 24 height 24
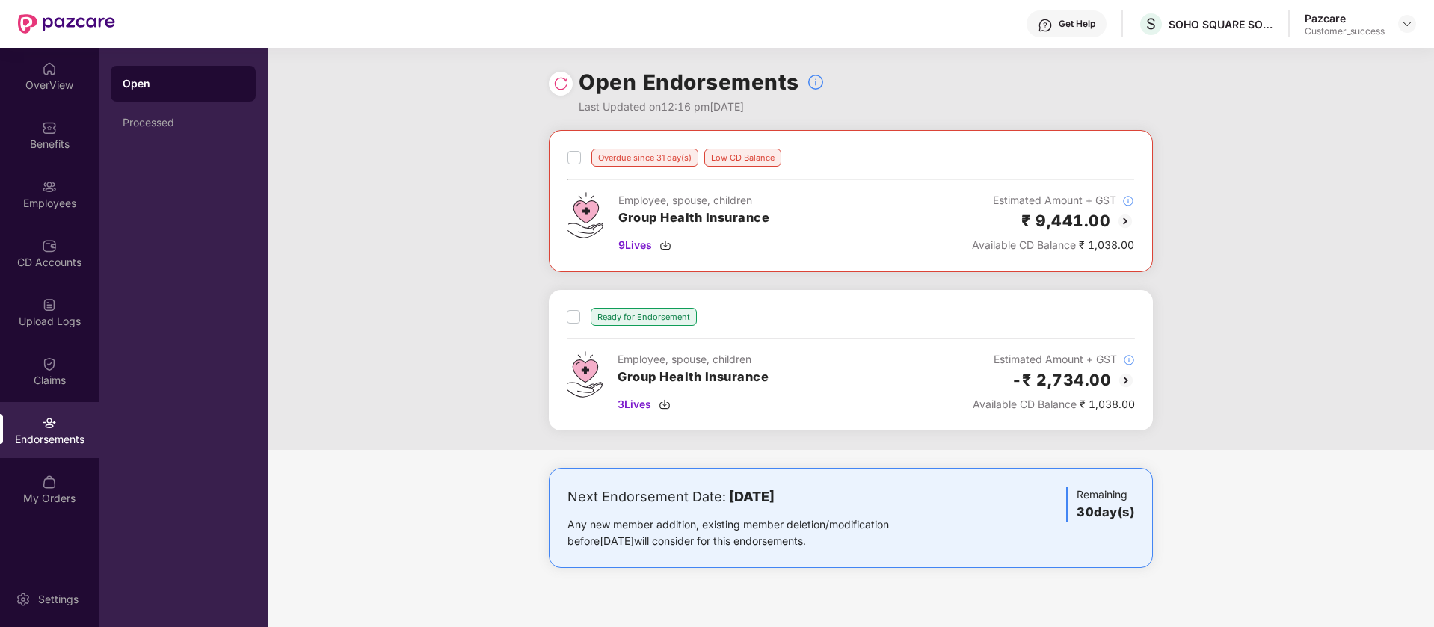
click at [1127, 219] on img at bounding box center [1125, 221] width 18 height 18
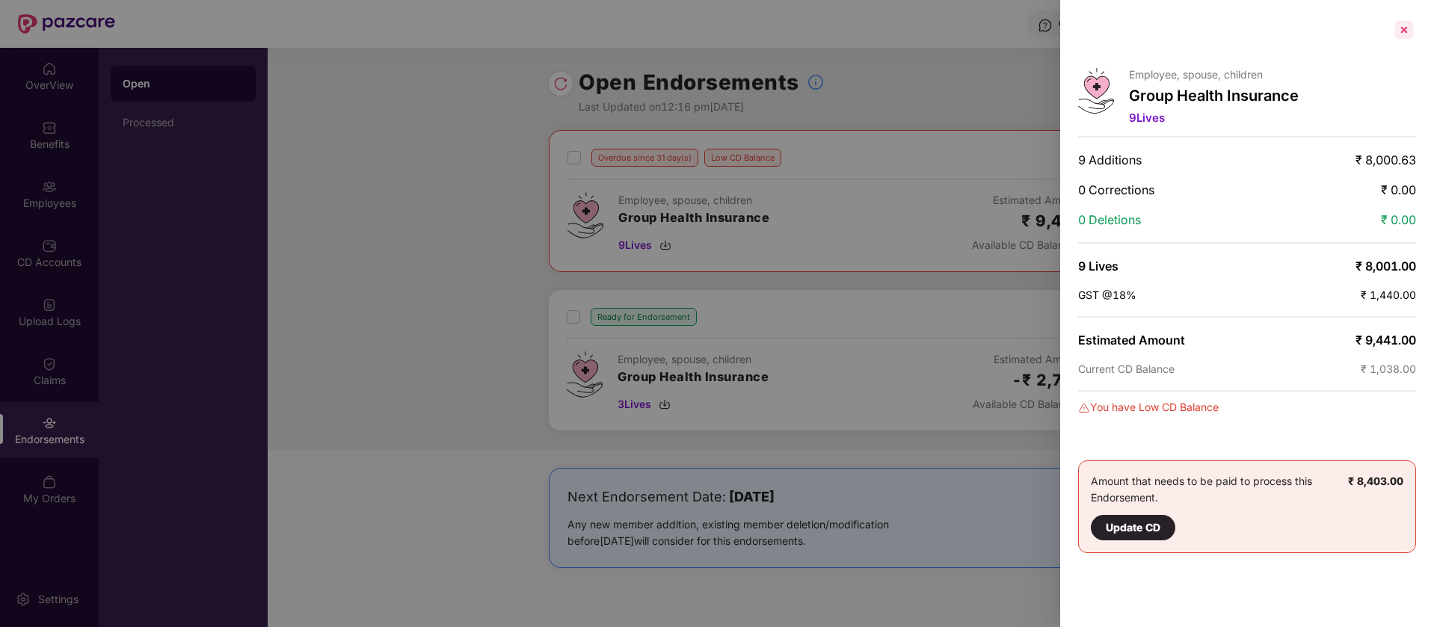
click at [1409, 31] on div at bounding box center [1404, 30] width 24 height 24
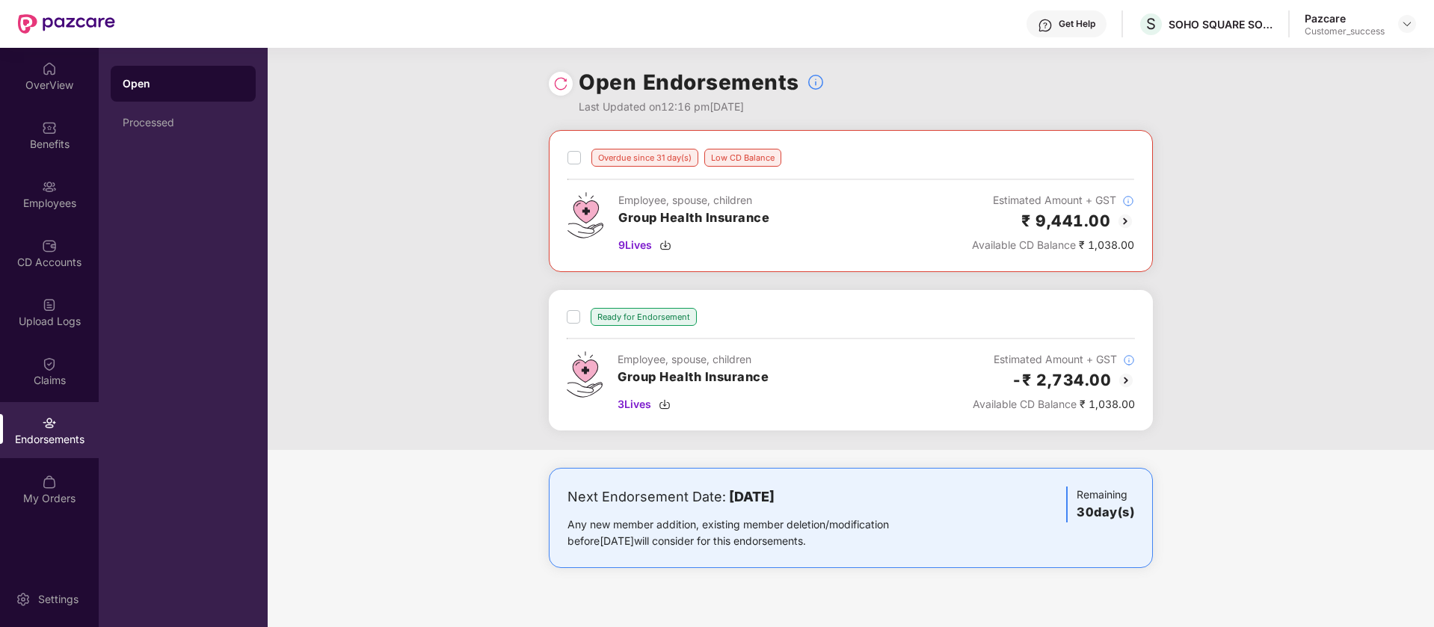
click at [1126, 223] on img at bounding box center [1125, 221] width 18 height 18
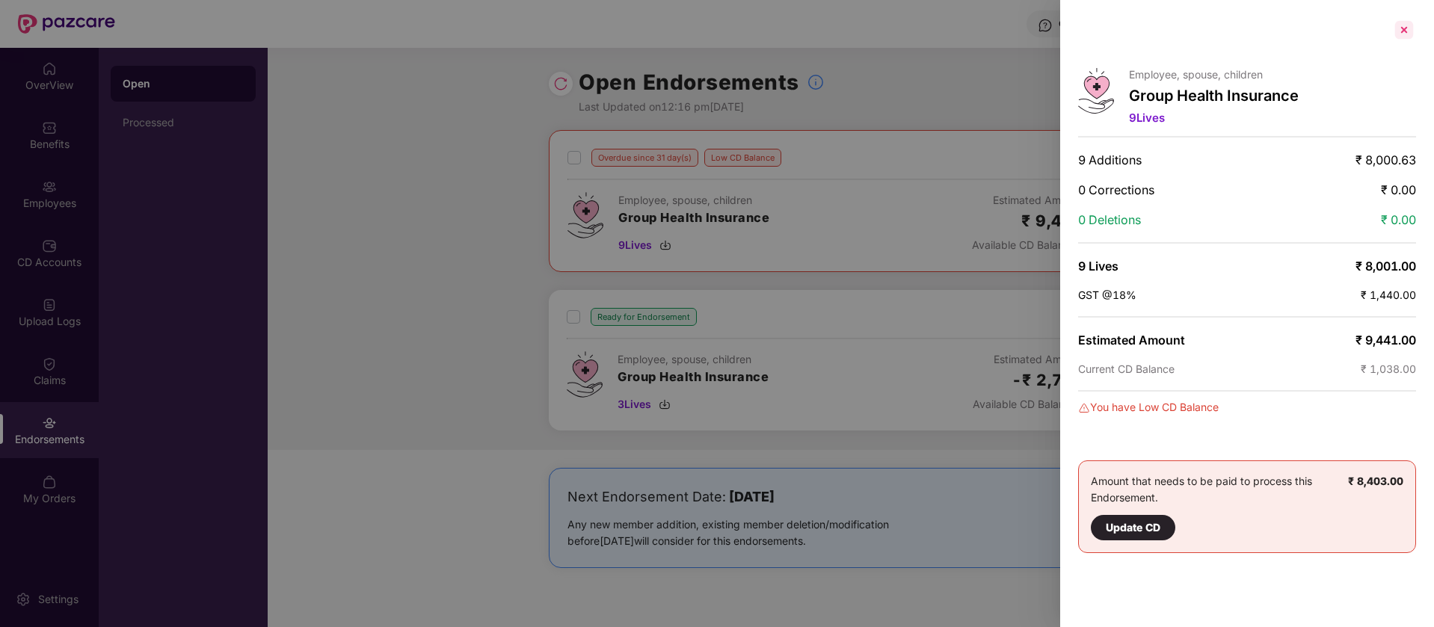
click at [1402, 34] on div at bounding box center [1404, 30] width 24 height 24
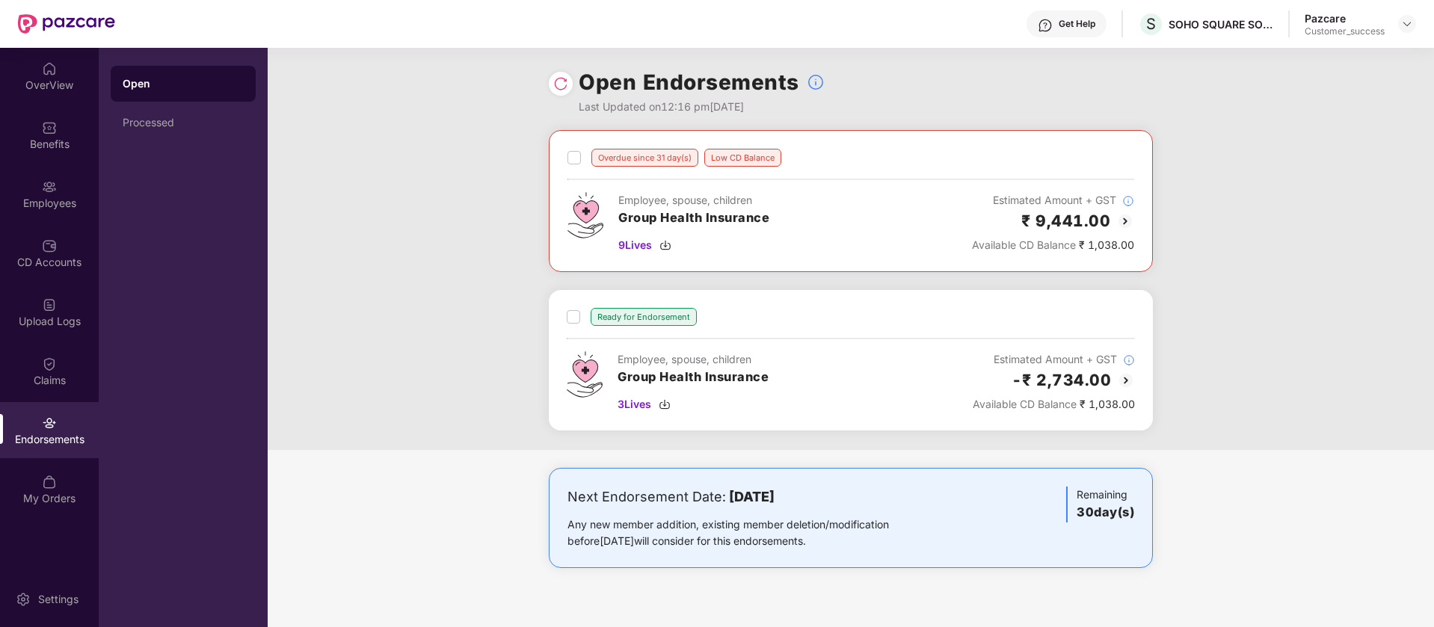
click at [1127, 381] on img at bounding box center [1126, 381] width 18 height 18
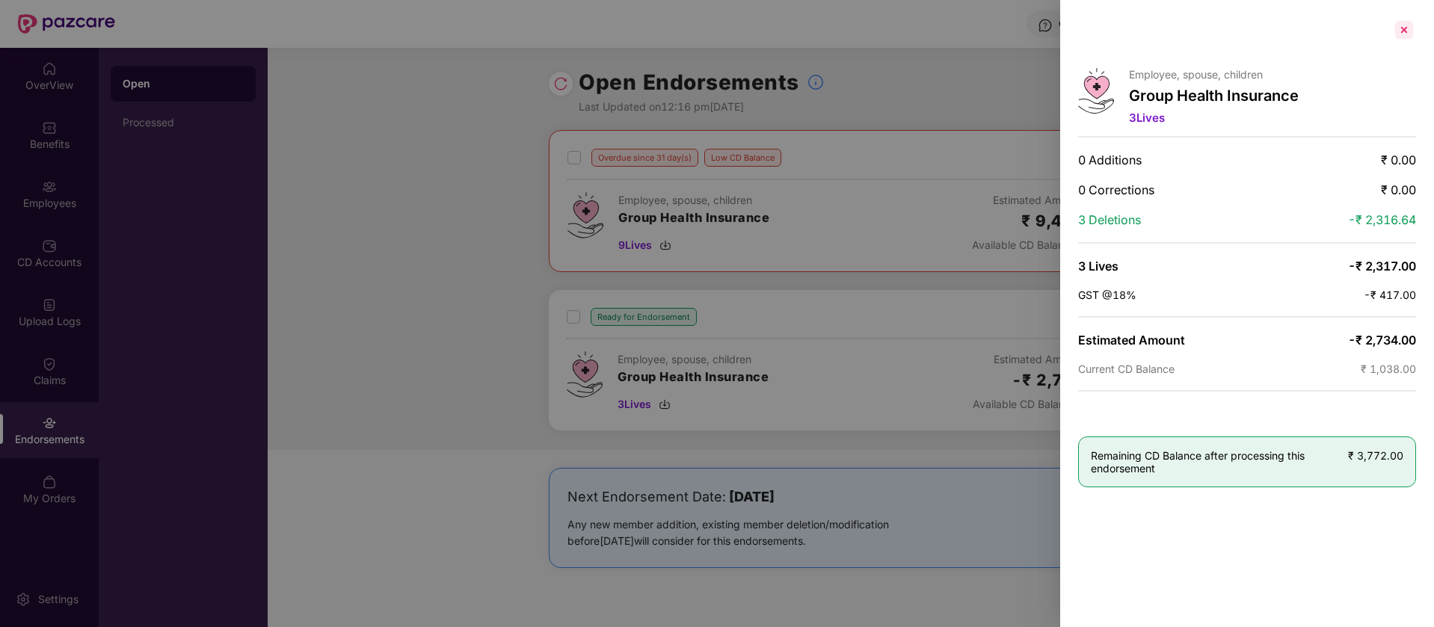
click at [1409, 34] on div at bounding box center [1404, 30] width 24 height 24
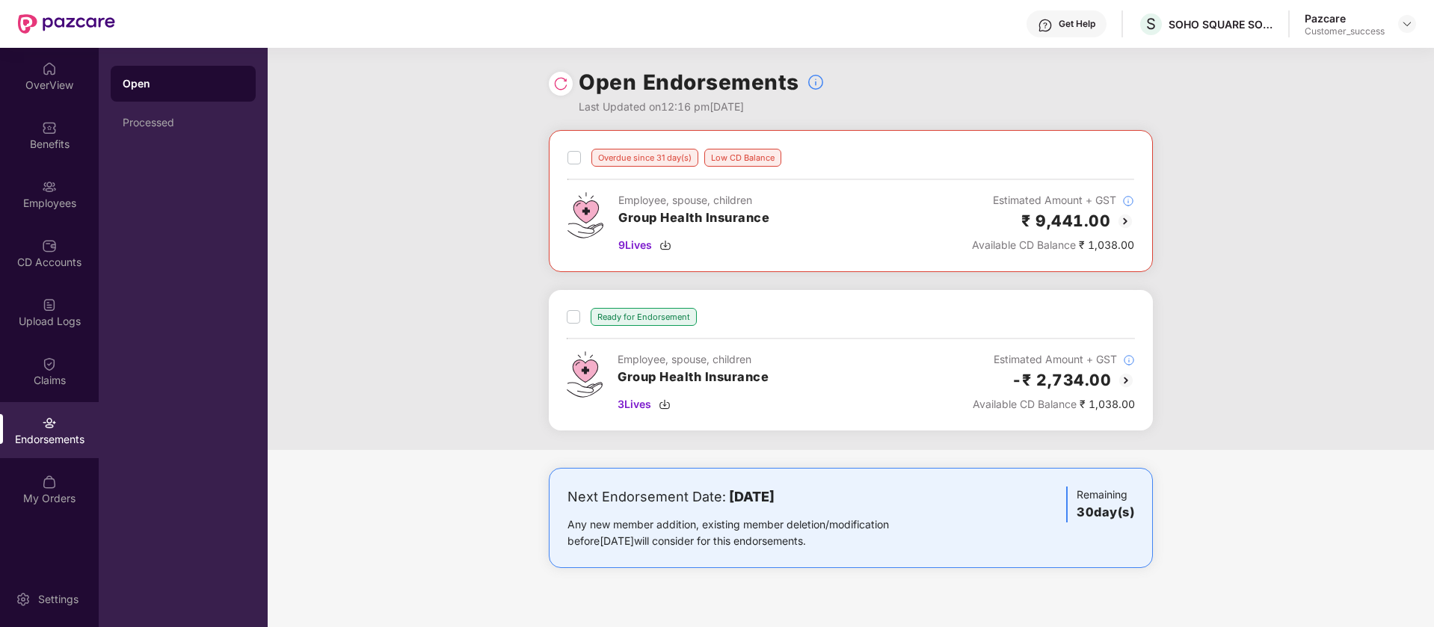
click at [1118, 223] on img at bounding box center [1125, 221] width 18 height 18
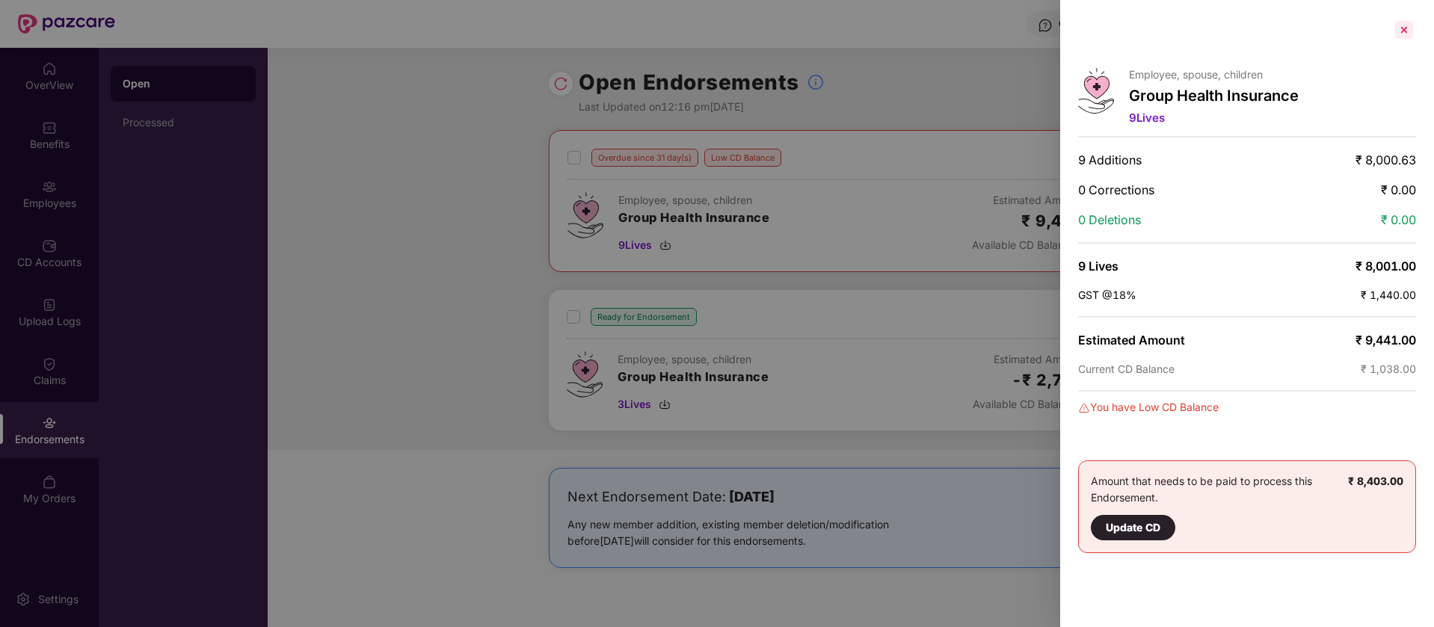
click at [1408, 25] on div at bounding box center [1404, 30] width 24 height 24
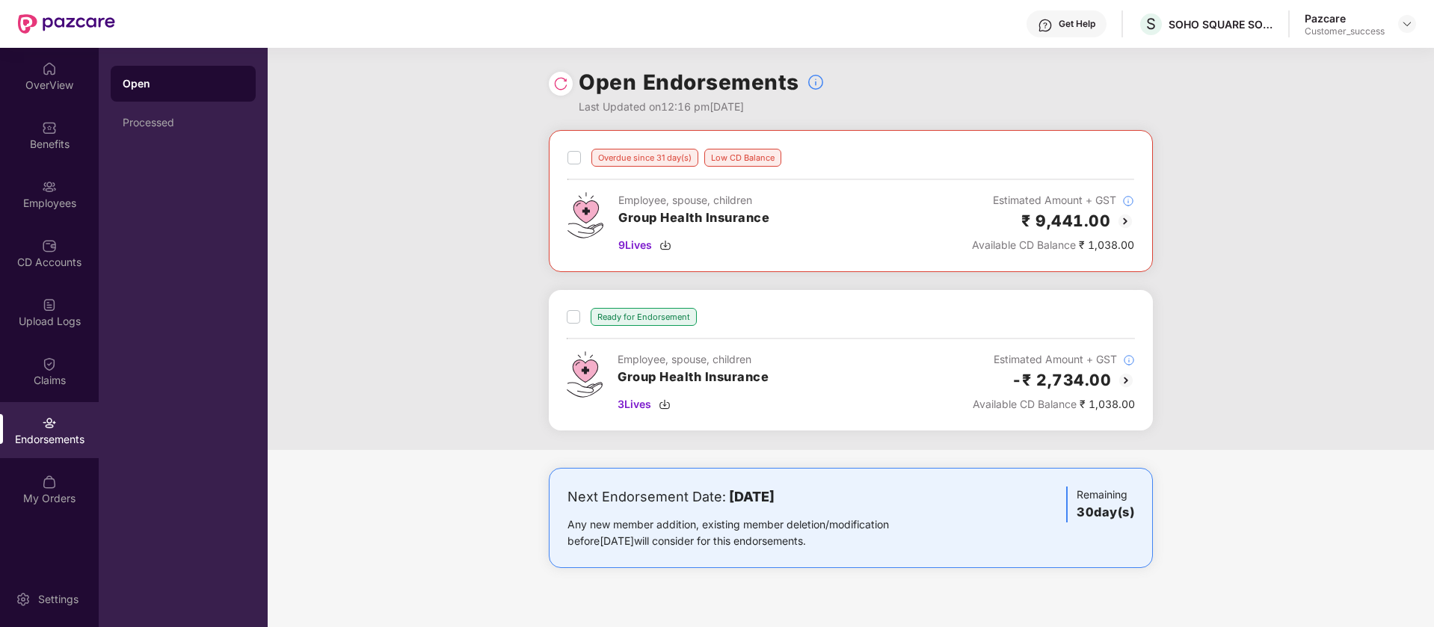
click at [1127, 378] on img at bounding box center [1126, 381] width 18 height 18
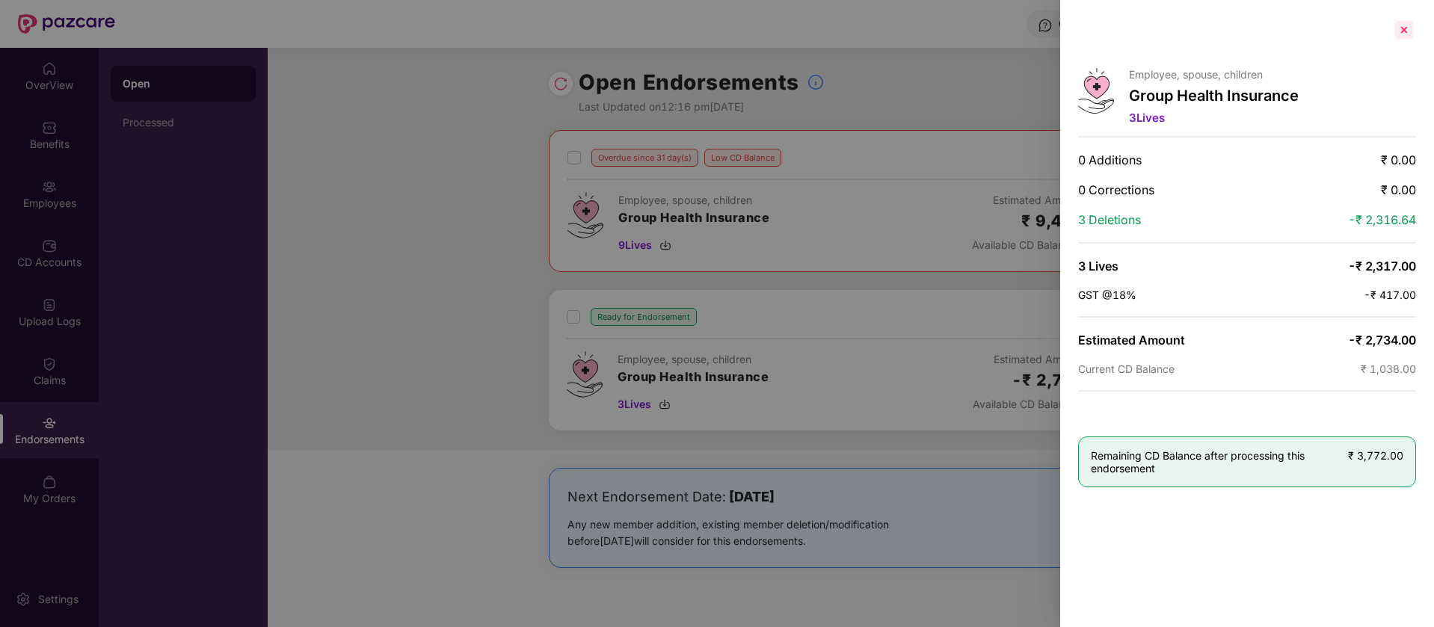
click at [1402, 28] on div at bounding box center [1404, 30] width 24 height 24
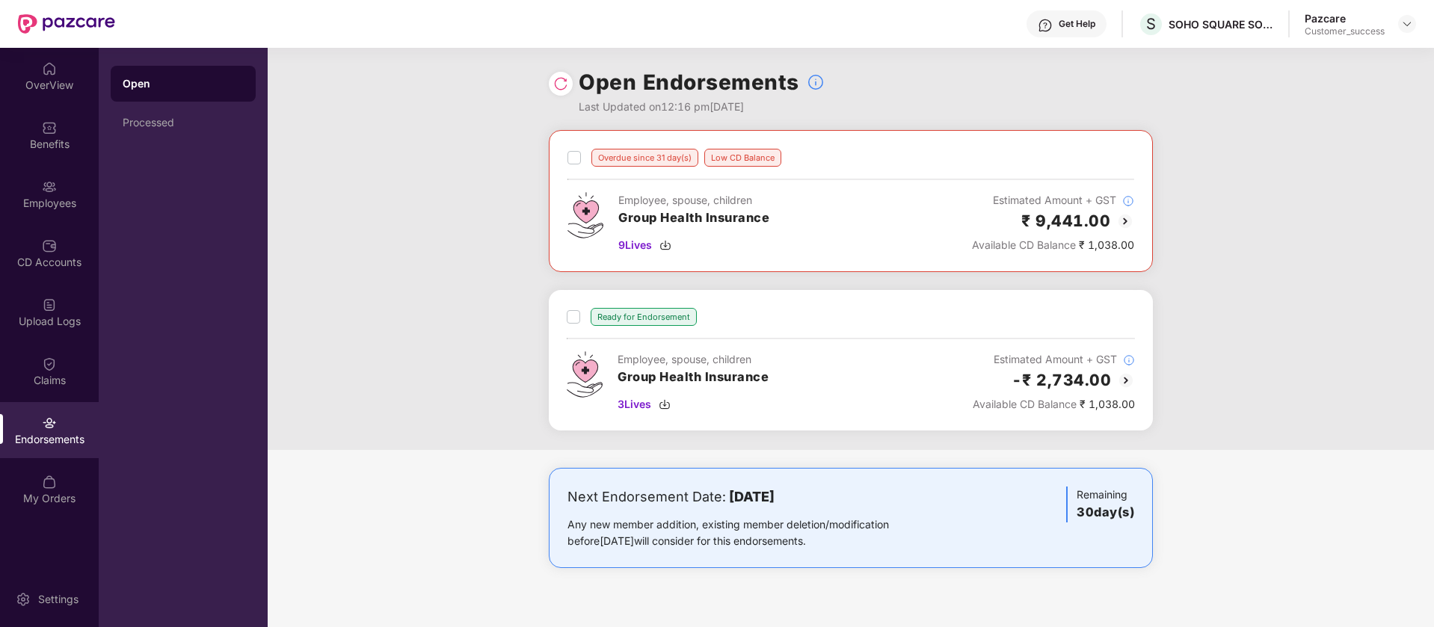
click at [1124, 225] on img at bounding box center [1125, 221] width 18 height 18
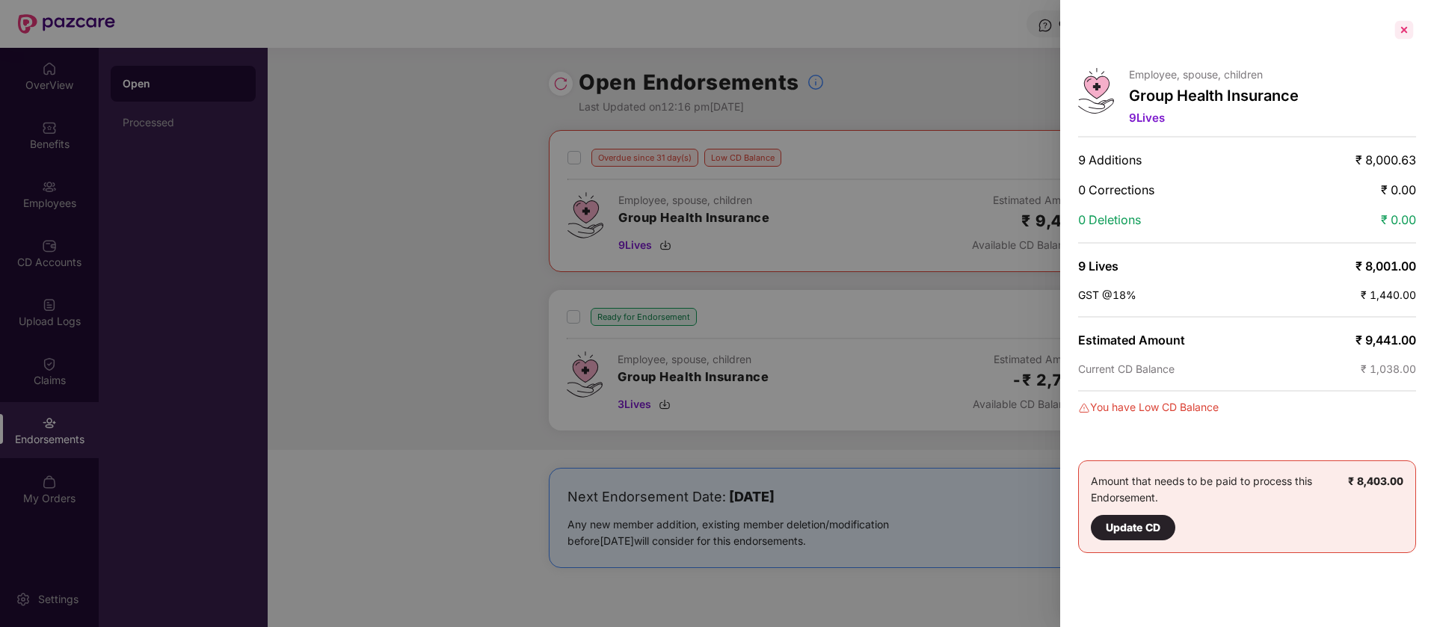
click at [1405, 28] on div at bounding box center [1404, 30] width 24 height 24
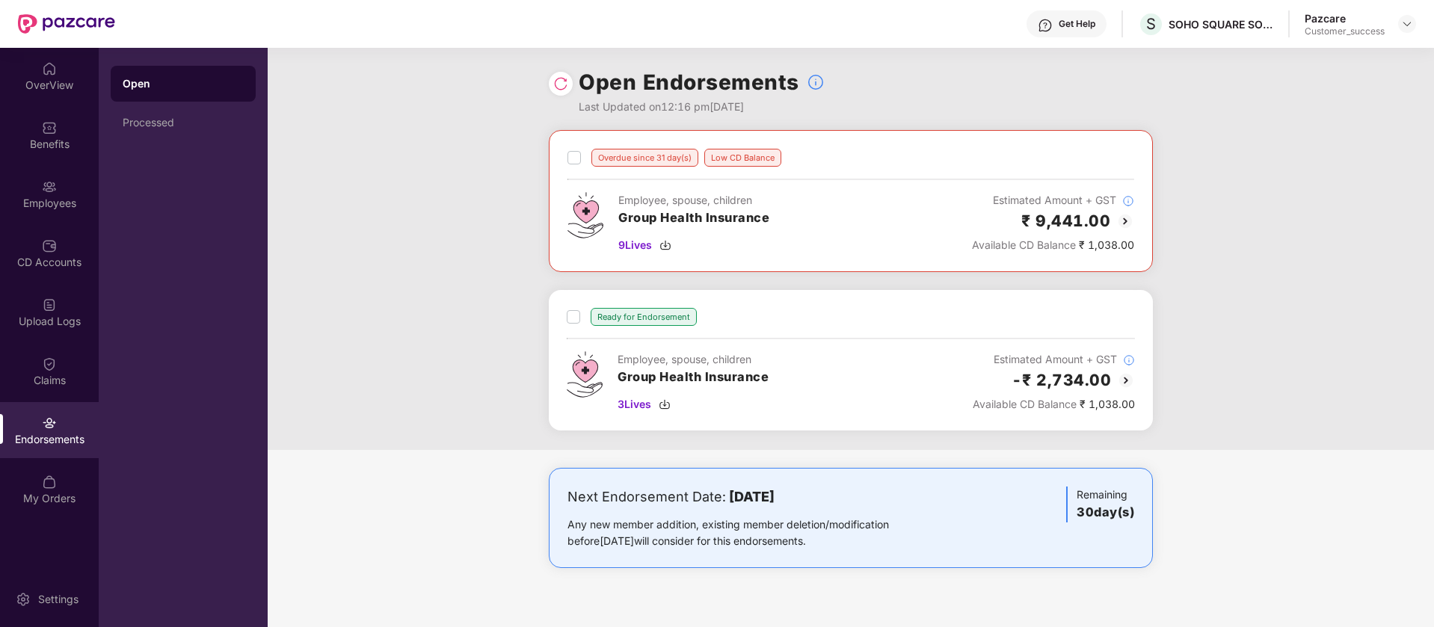
click at [1130, 381] on img at bounding box center [1126, 381] width 18 height 18
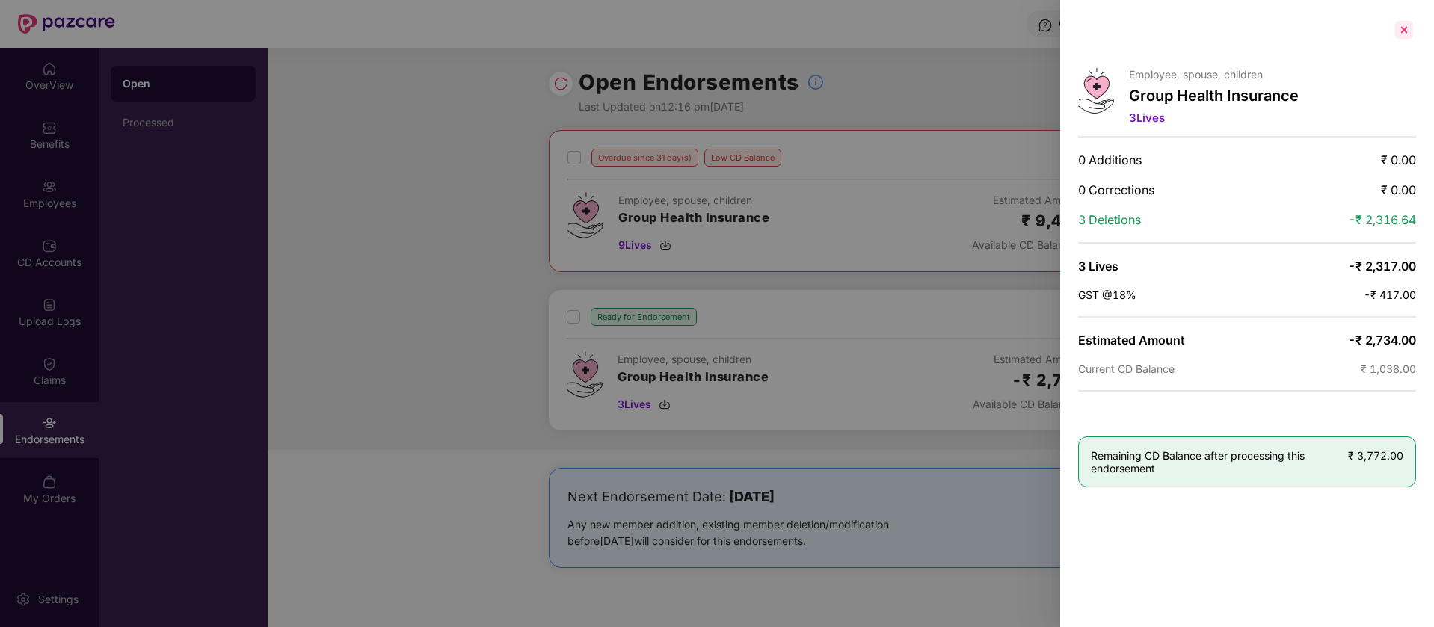
click at [1404, 22] on div at bounding box center [1404, 30] width 24 height 24
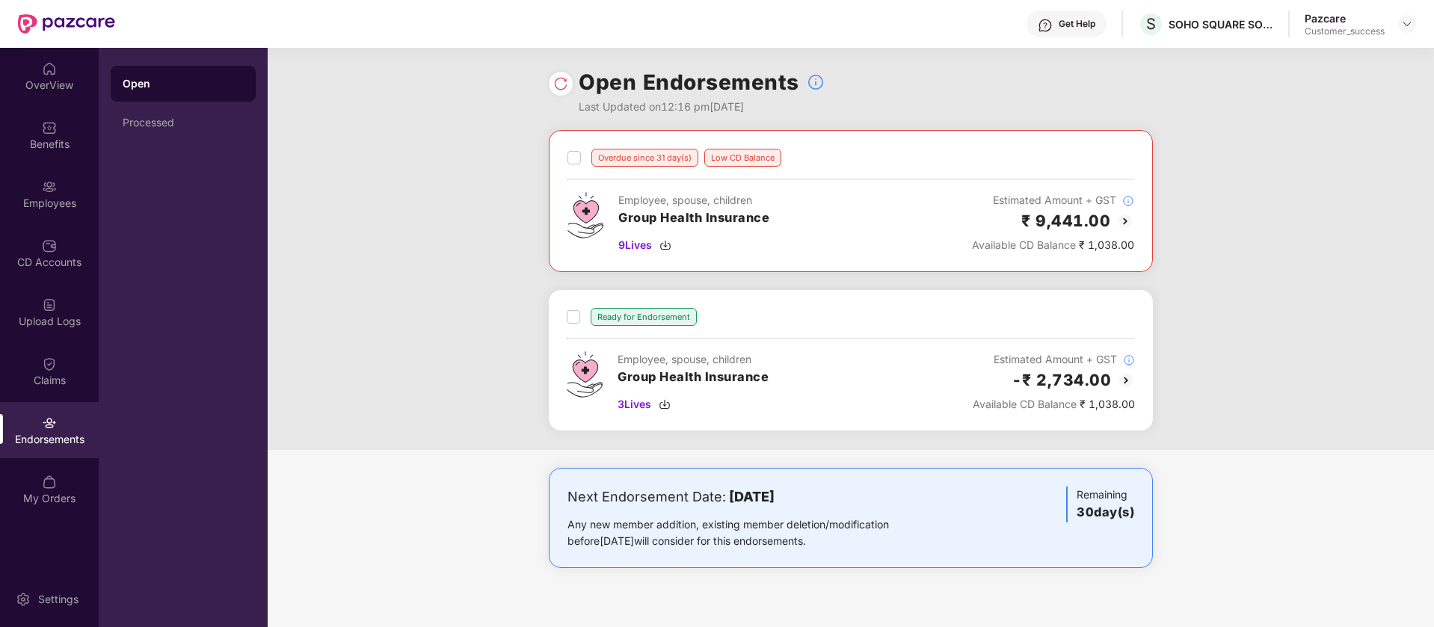
click at [1127, 380] on img at bounding box center [1126, 381] width 18 height 18
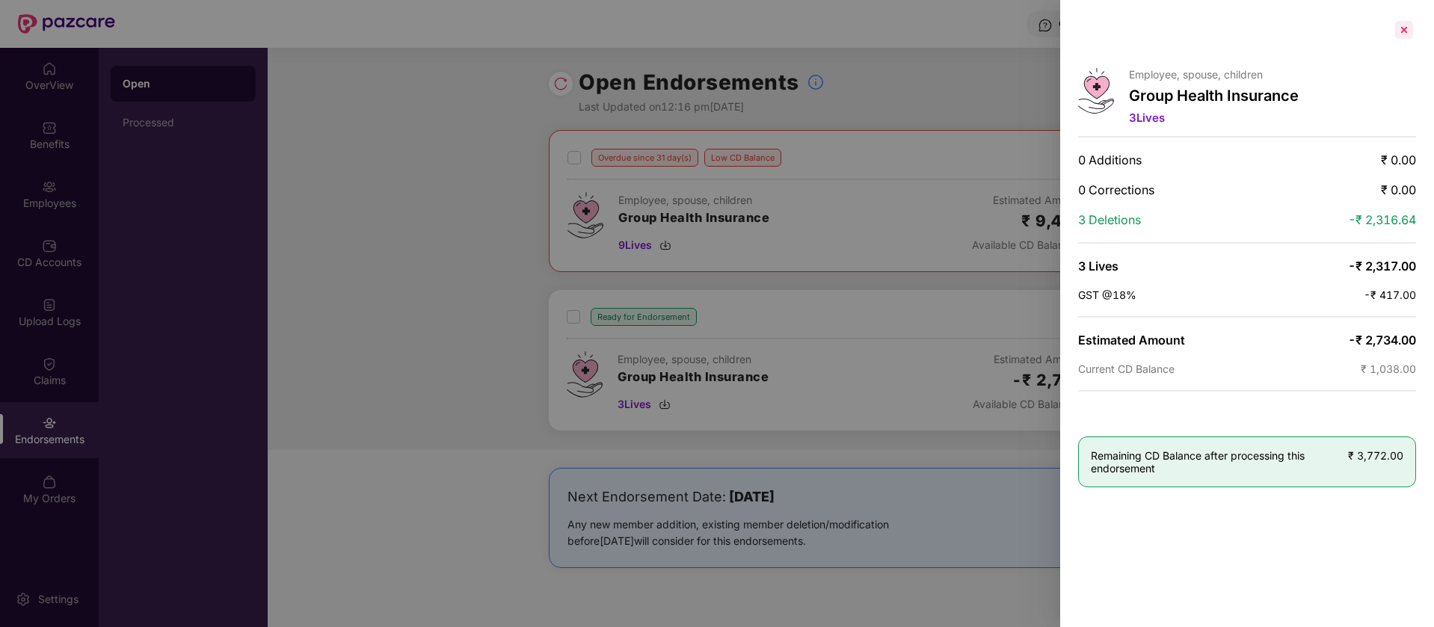
click at [1405, 29] on div at bounding box center [1404, 30] width 24 height 24
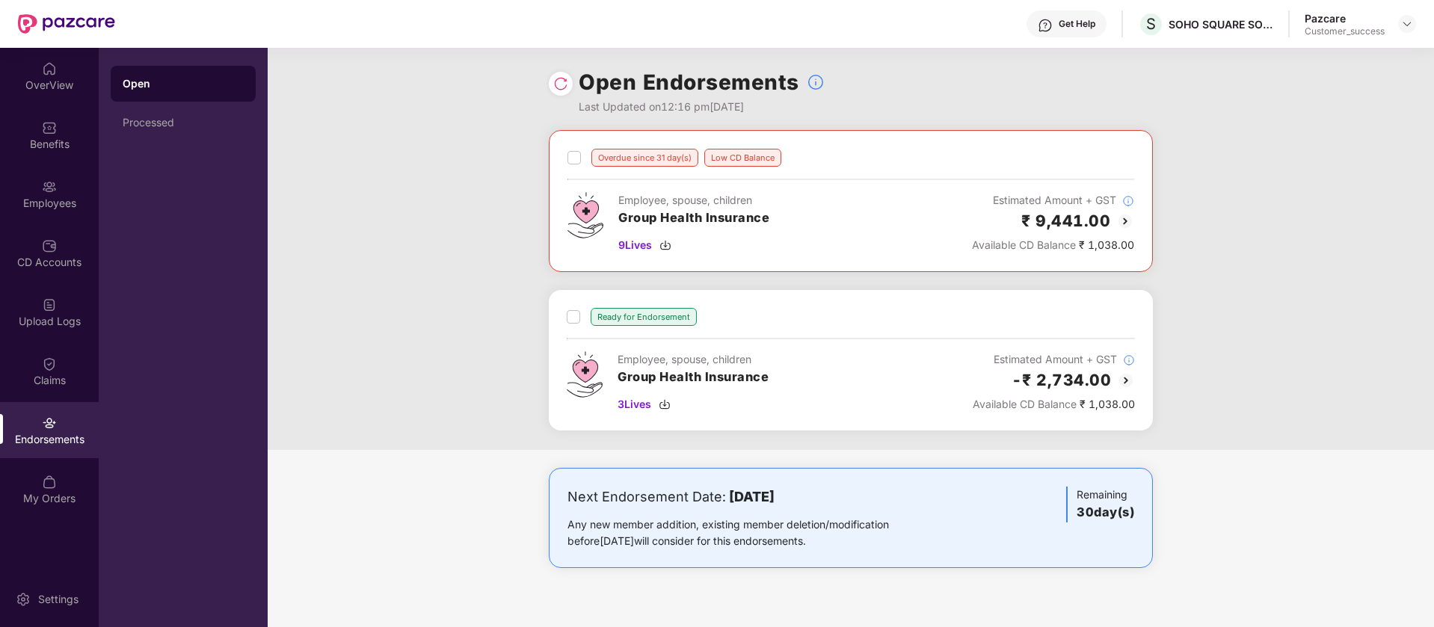
click at [1130, 222] on img at bounding box center [1125, 221] width 18 height 18
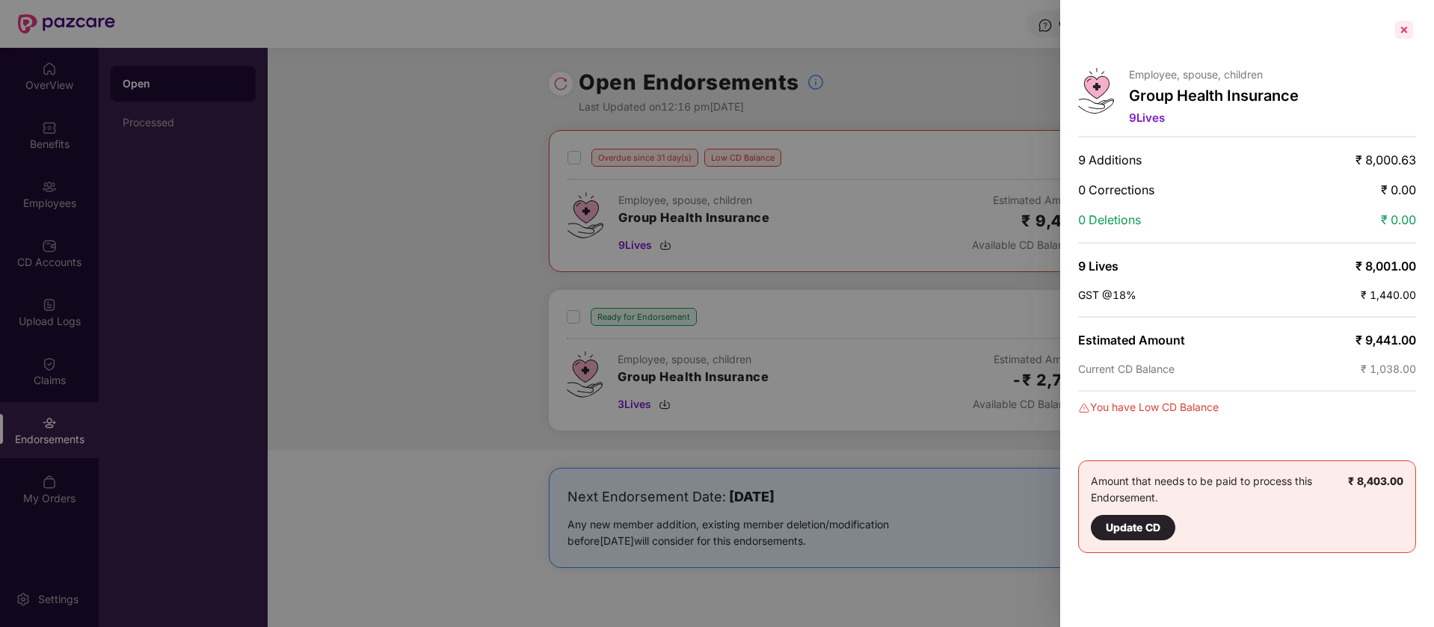
click at [1405, 26] on div at bounding box center [1404, 30] width 24 height 24
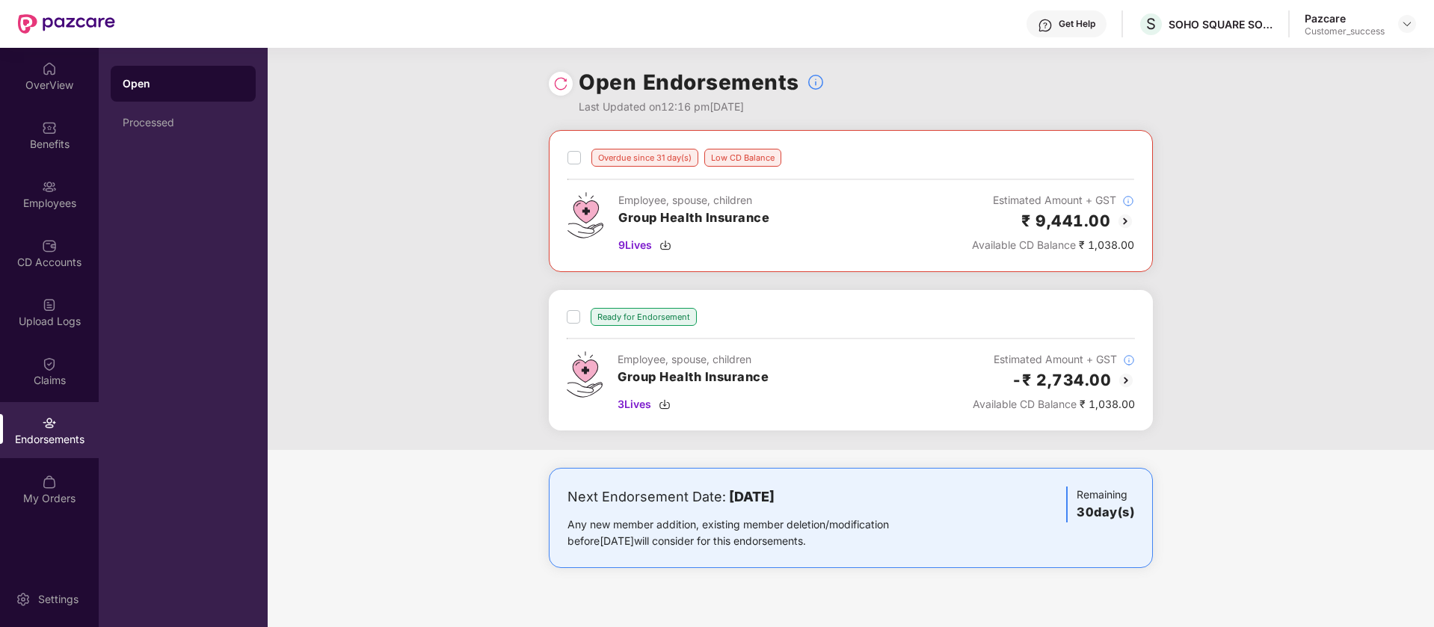
click at [1125, 381] on img at bounding box center [1126, 381] width 18 height 18
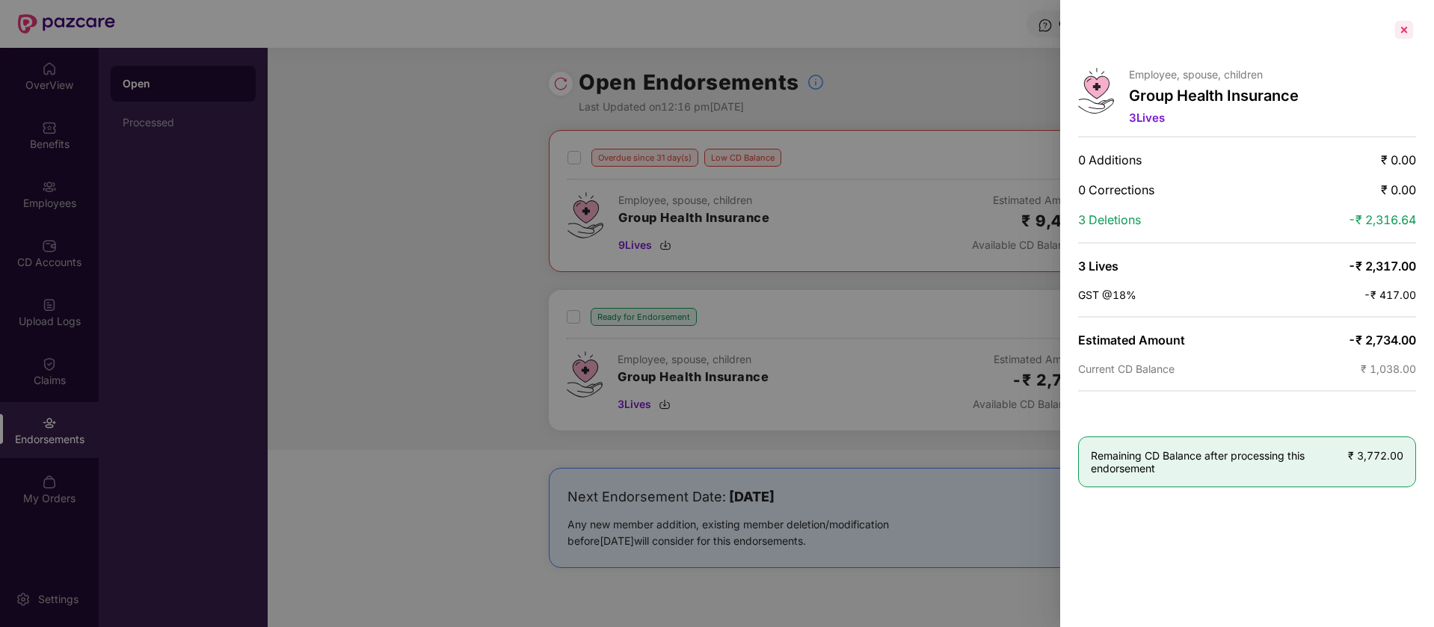
click at [1408, 27] on div at bounding box center [1404, 30] width 24 height 24
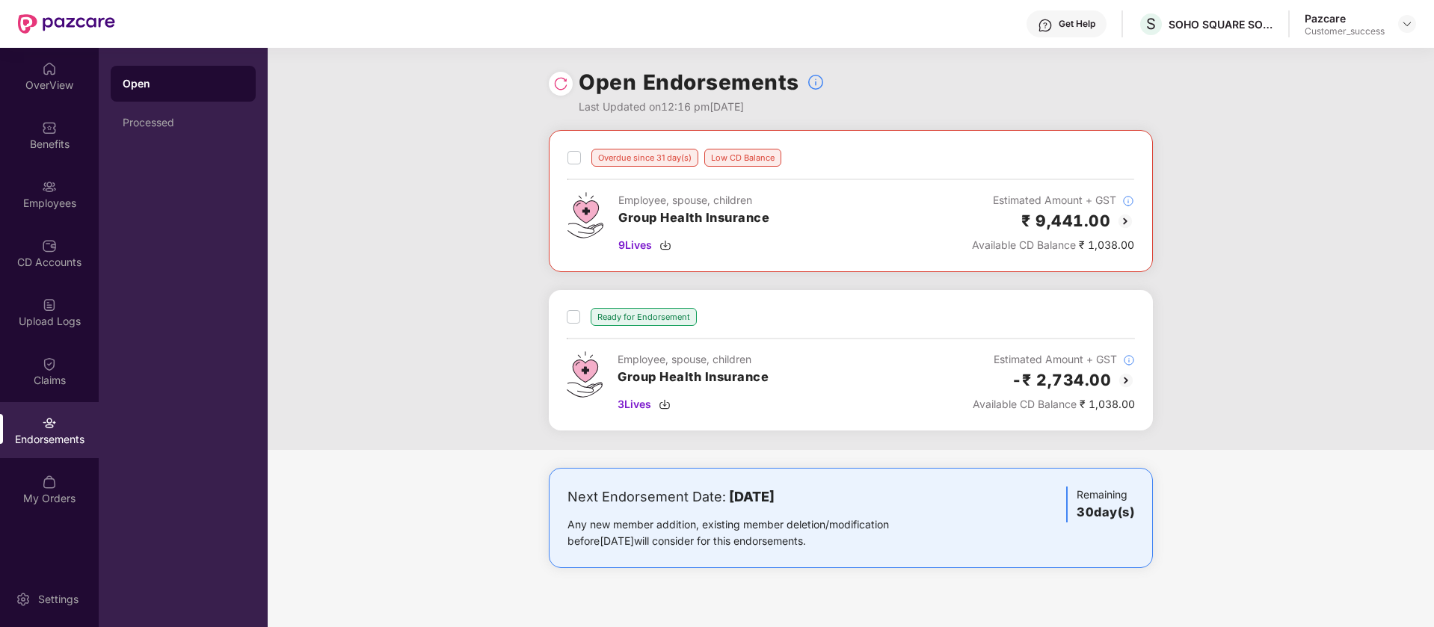
click at [1124, 212] on img at bounding box center [1125, 221] width 18 height 18
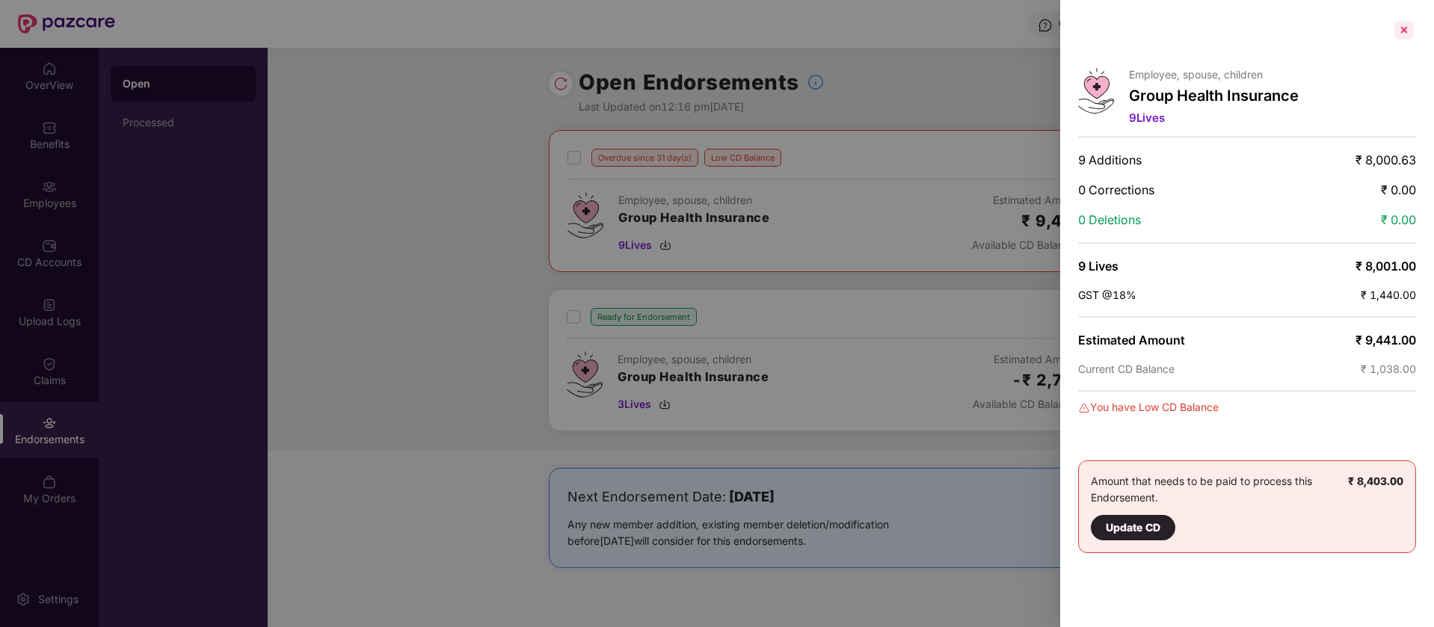
click at [1407, 29] on div at bounding box center [1404, 30] width 24 height 24
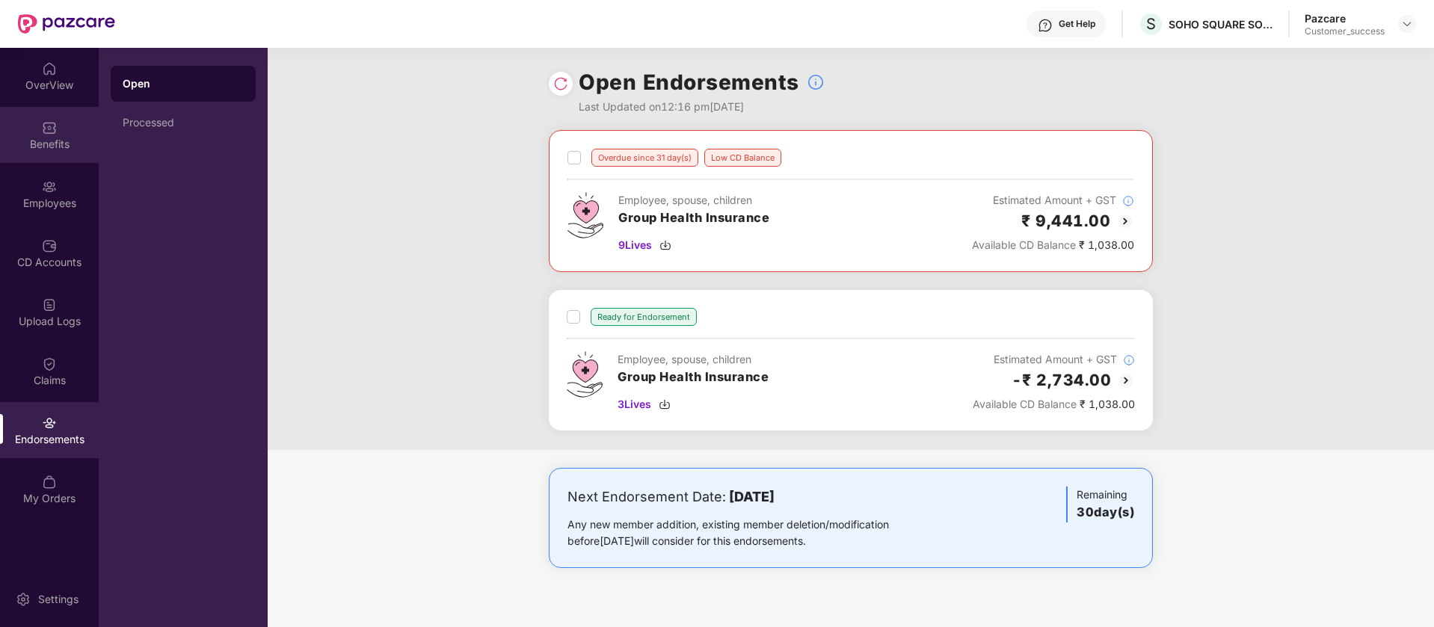
click at [39, 129] on div "Benefits" at bounding box center [49, 135] width 99 height 56
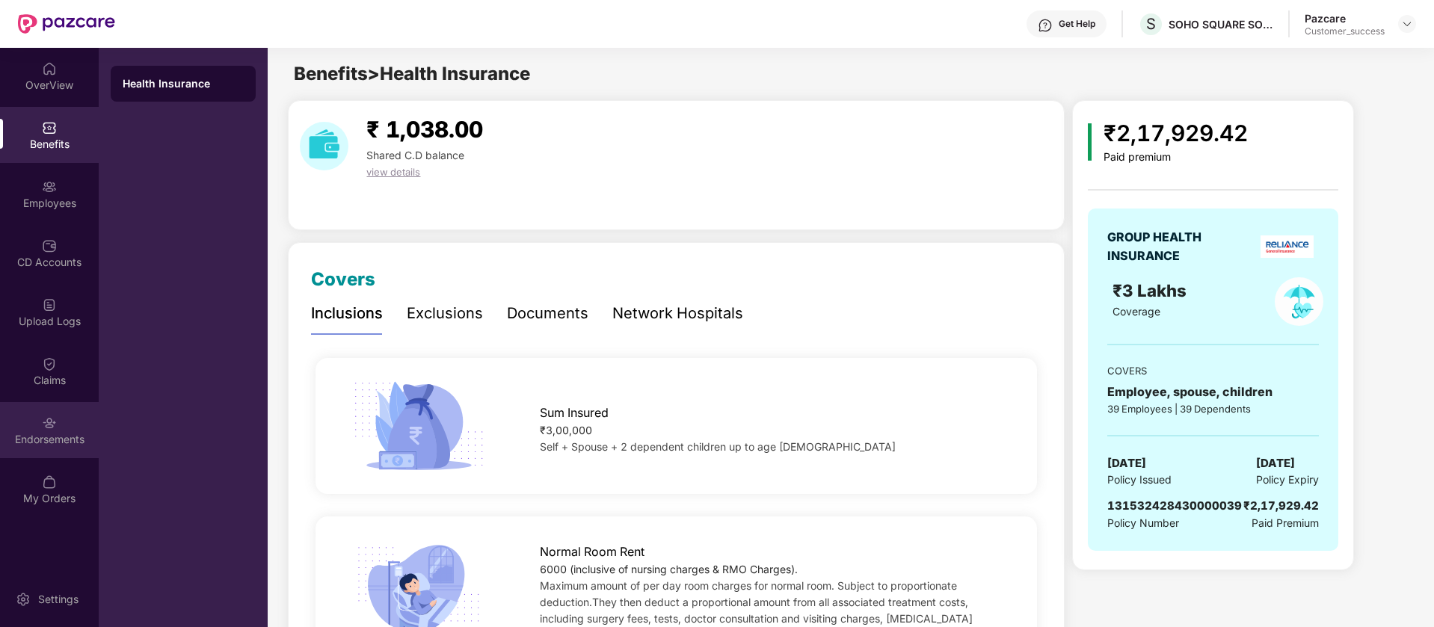
click at [72, 429] on div "Endorsements" at bounding box center [49, 430] width 99 height 56
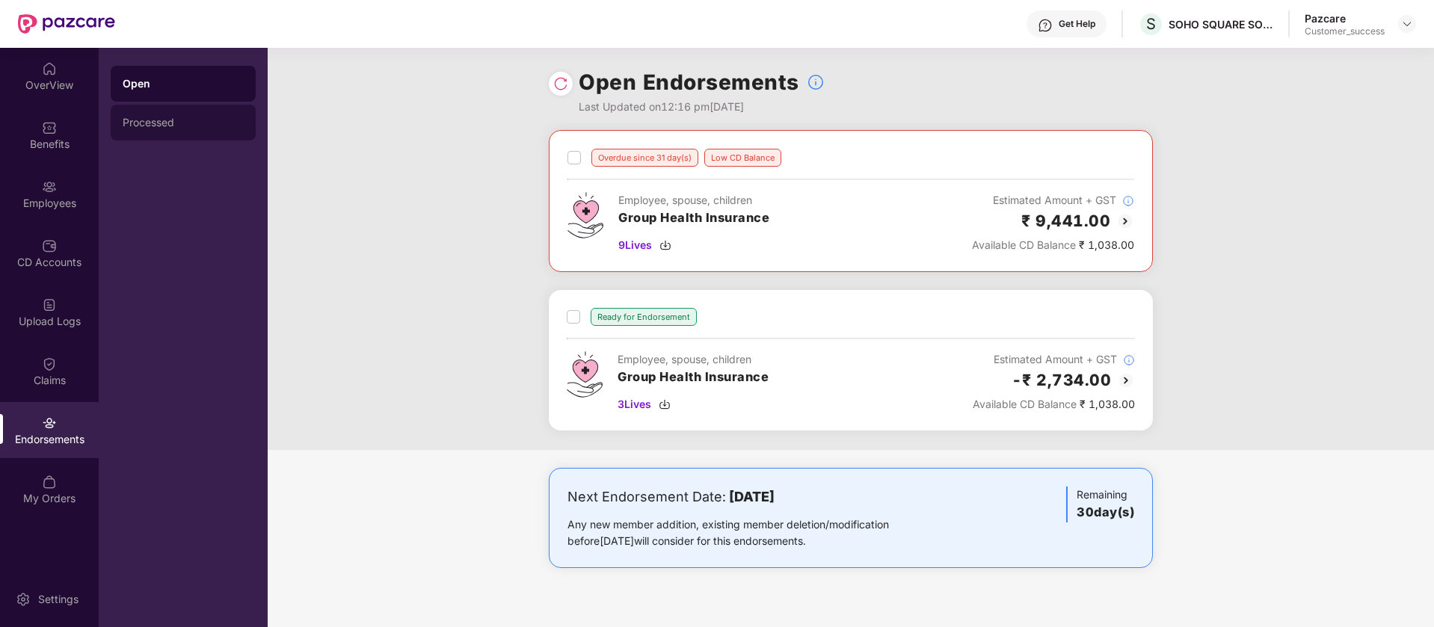
click at [183, 133] on div "Processed" at bounding box center [183, 123] width 145 height 36
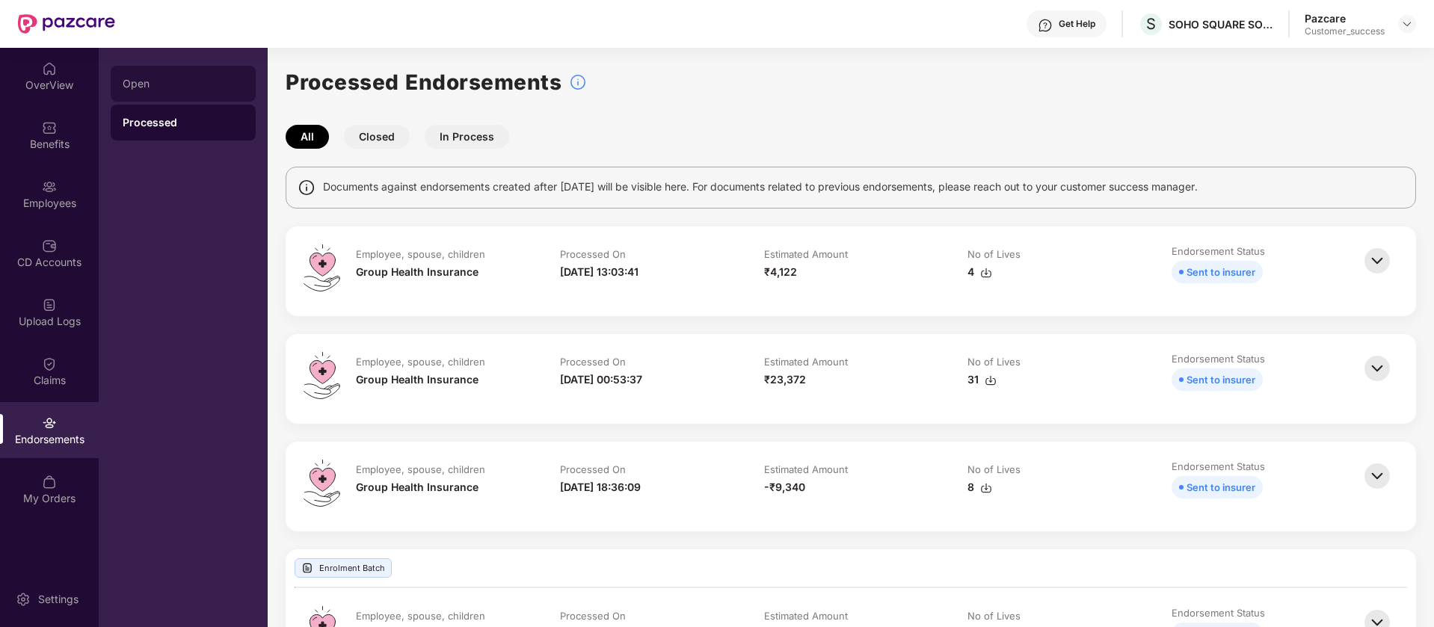
click at [185, 95] on div "Open" at bounding box center [183, 84] width 145 height 36
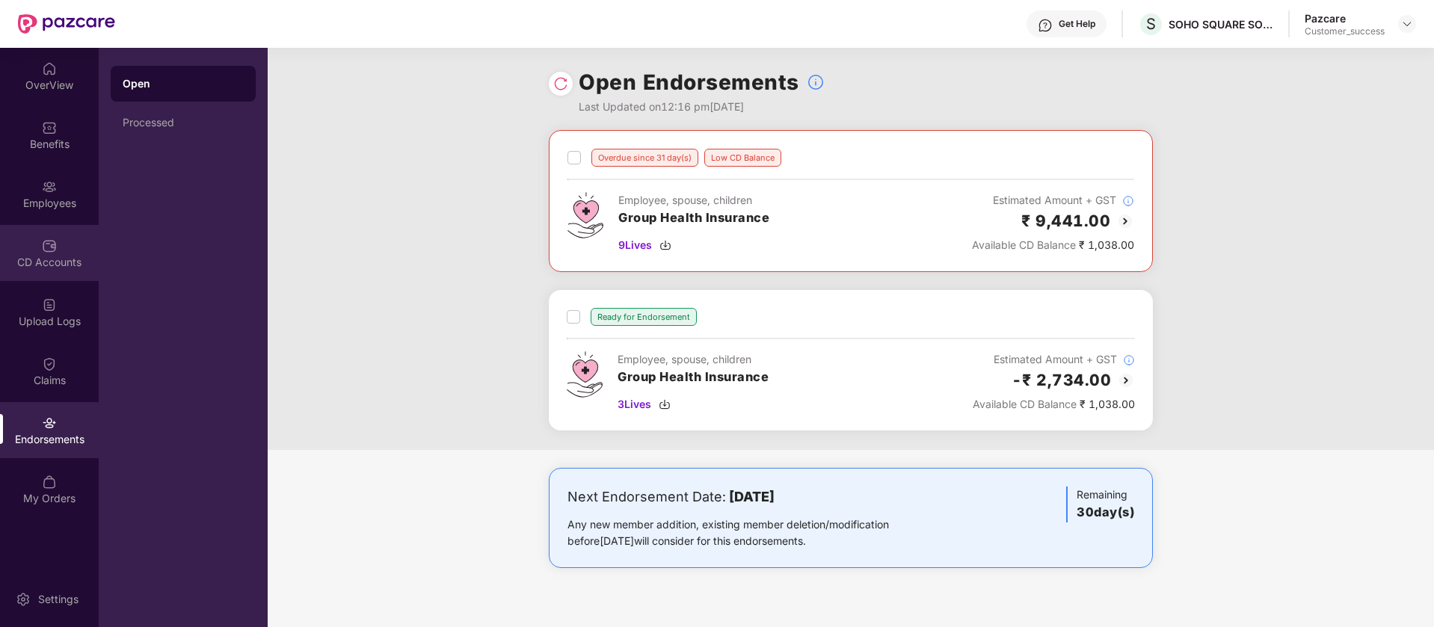
click at [77, 250] on div "CD Accounts" at bounding box center [49, 253] width 99 height 56
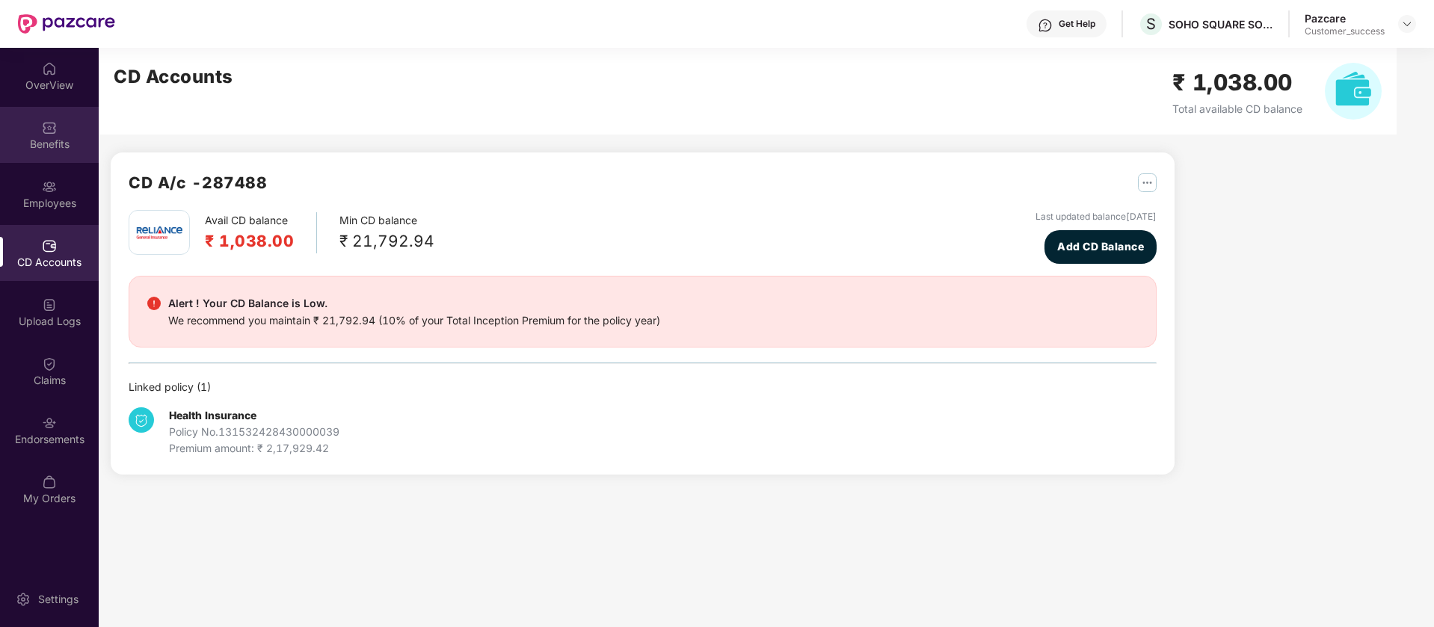
click at [58, 144] on div "Benefits" at bounding box center [49, 144] width 99 height 15
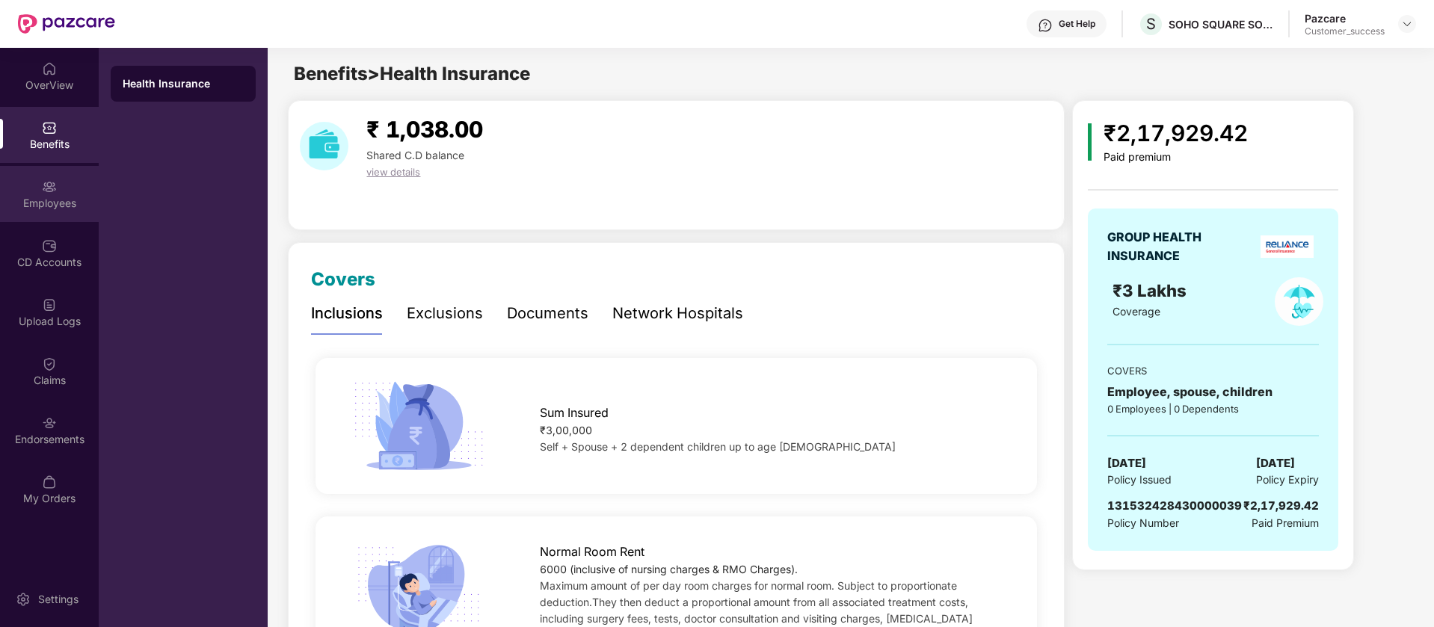
click at [42, 208] on div "Employees" at bounding box center [49, 203] width 99 height 15
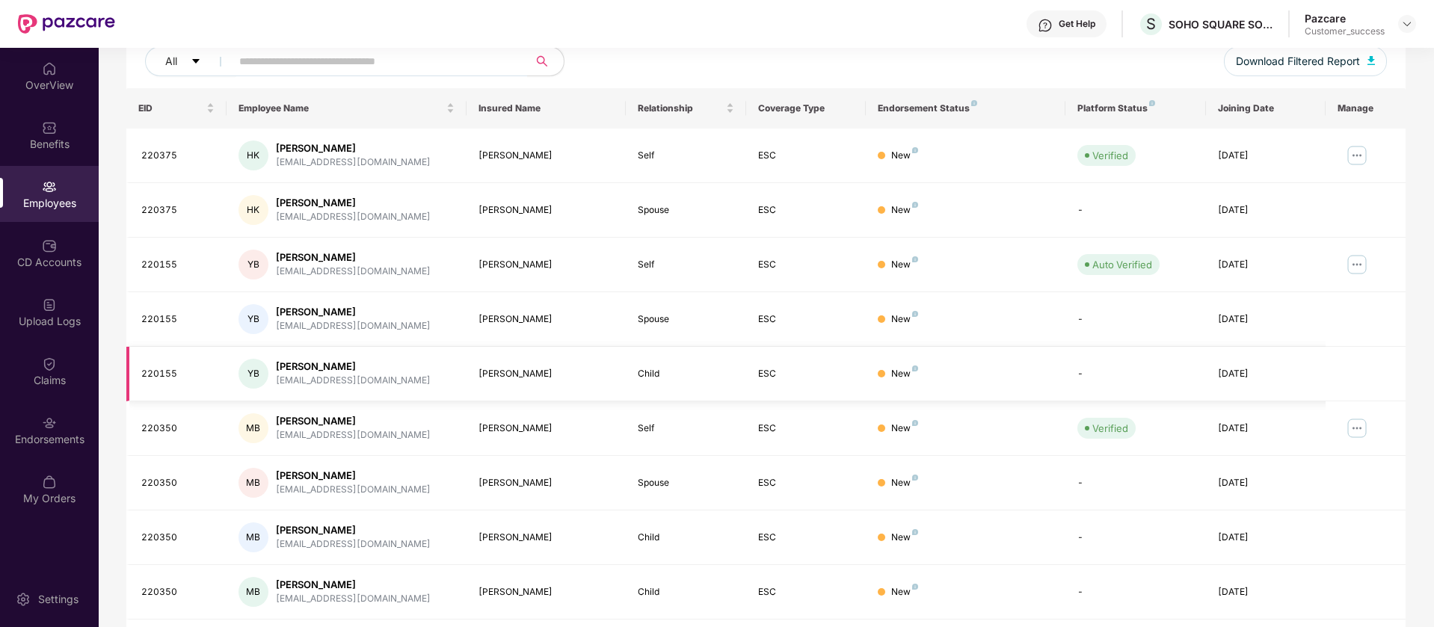
scroll to position [292, 0]
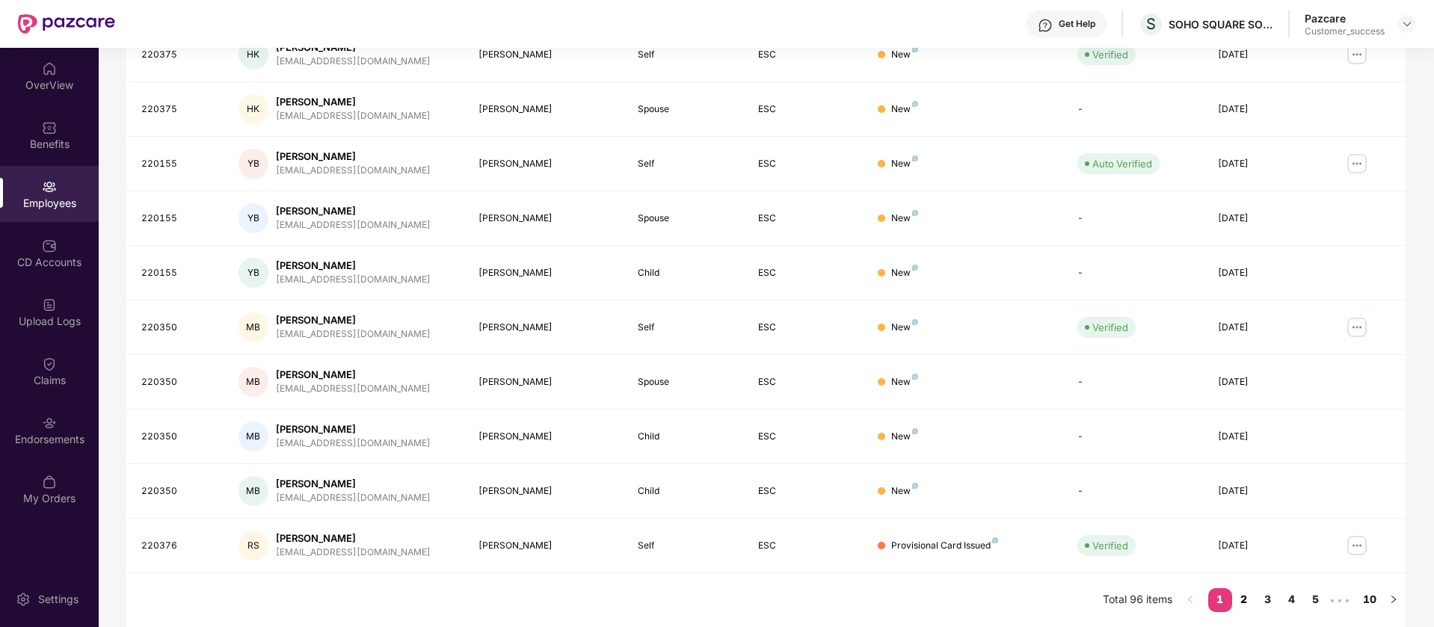
click at [1240, 608] on link "2" at bounding box center [1244, 599] width 24 height 22
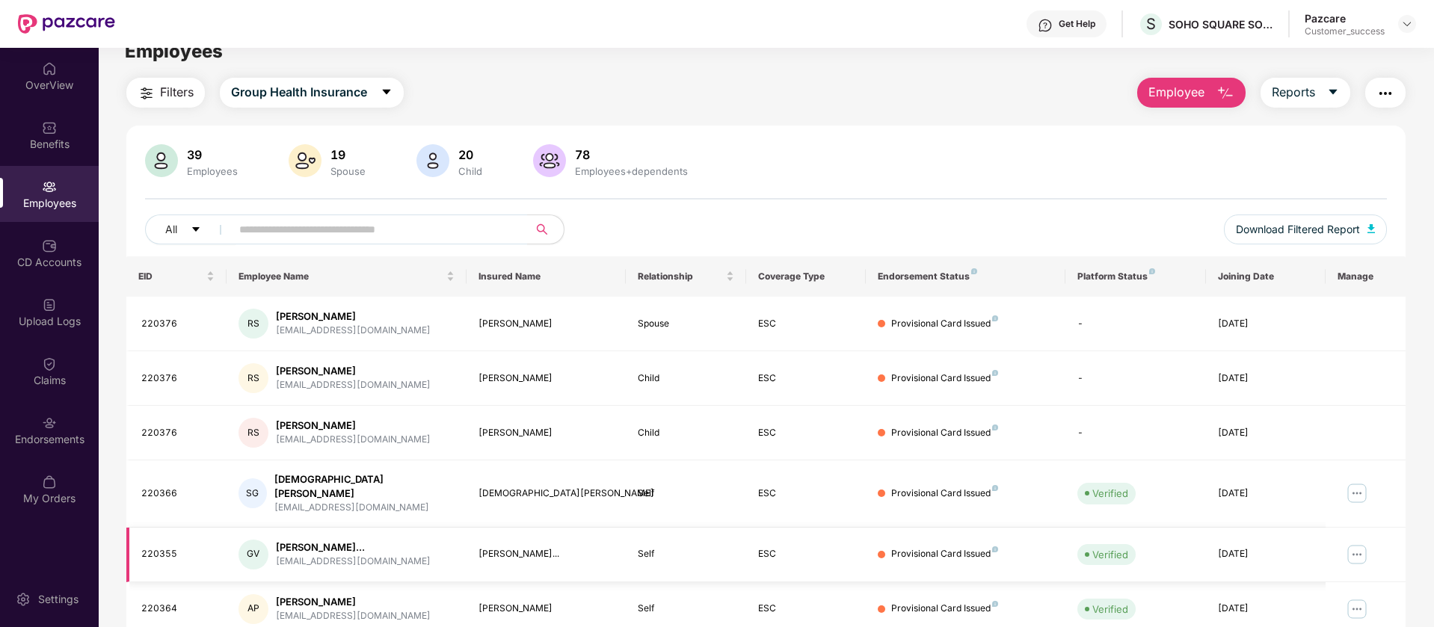
scroll to position [0, 0]
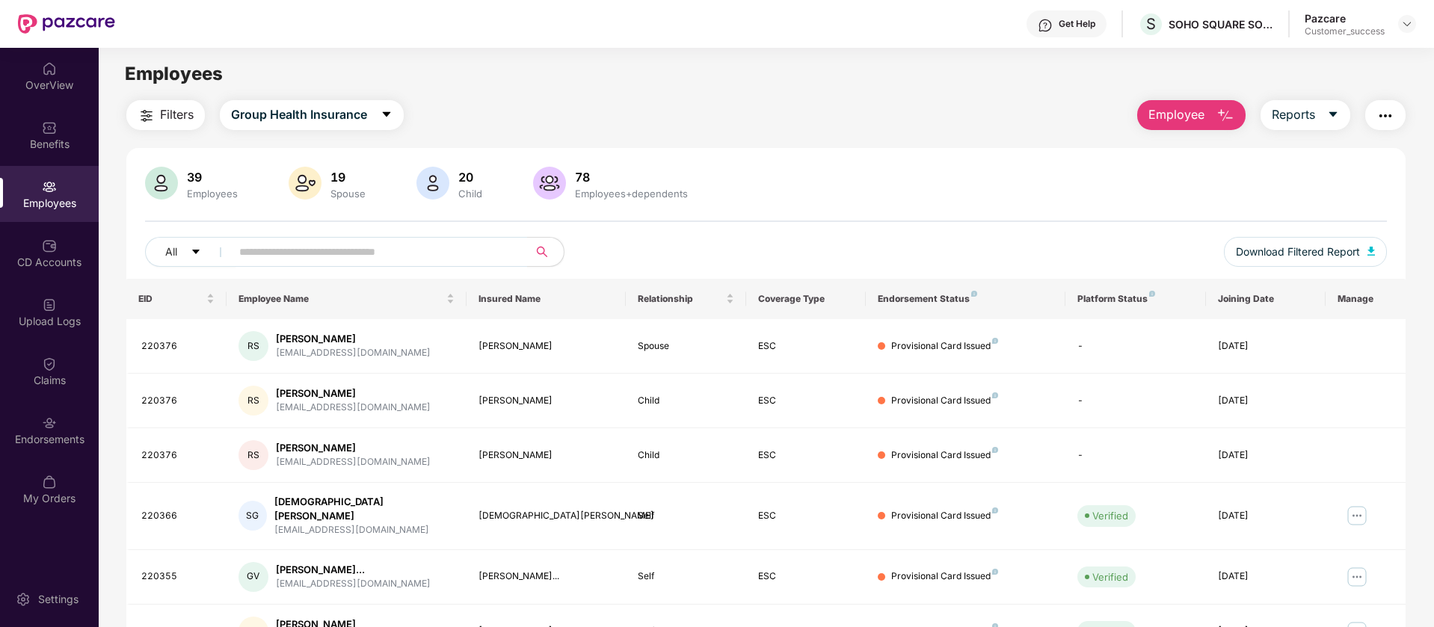
click at [173, 108] on span "Filters" at bounding box center [177, 114] width 34 height 19
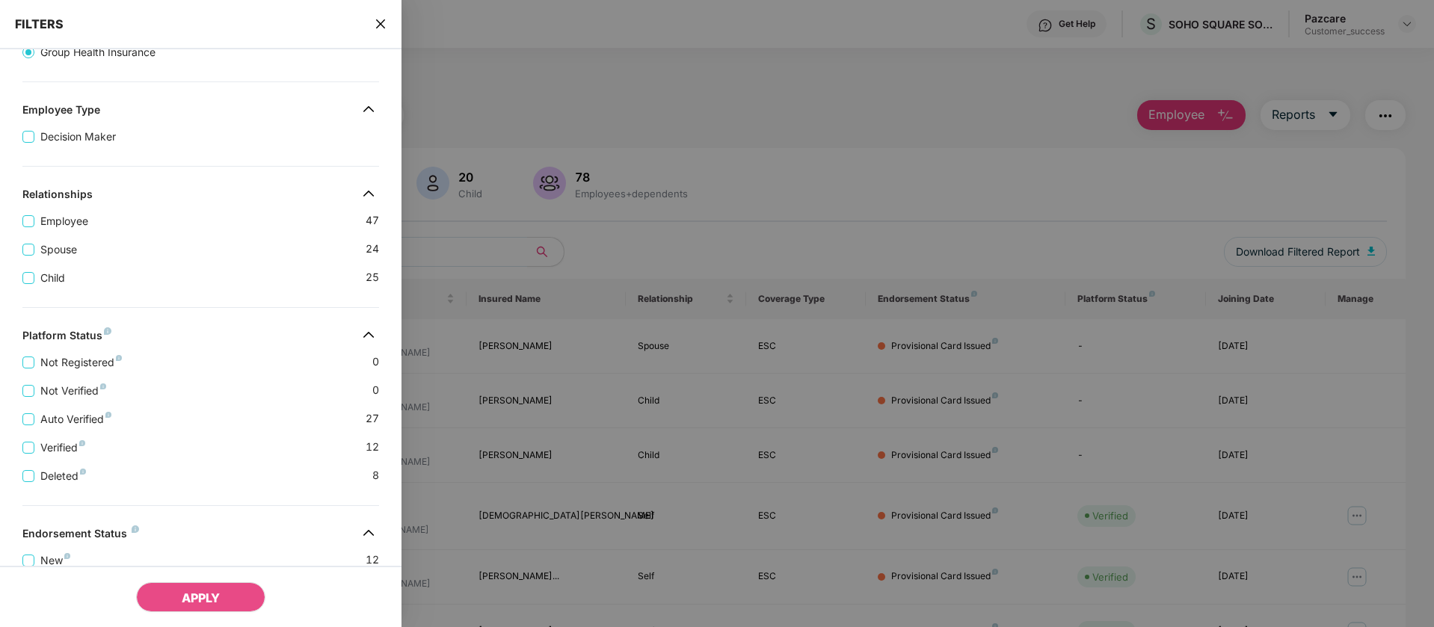
scroll to position [319, 0]
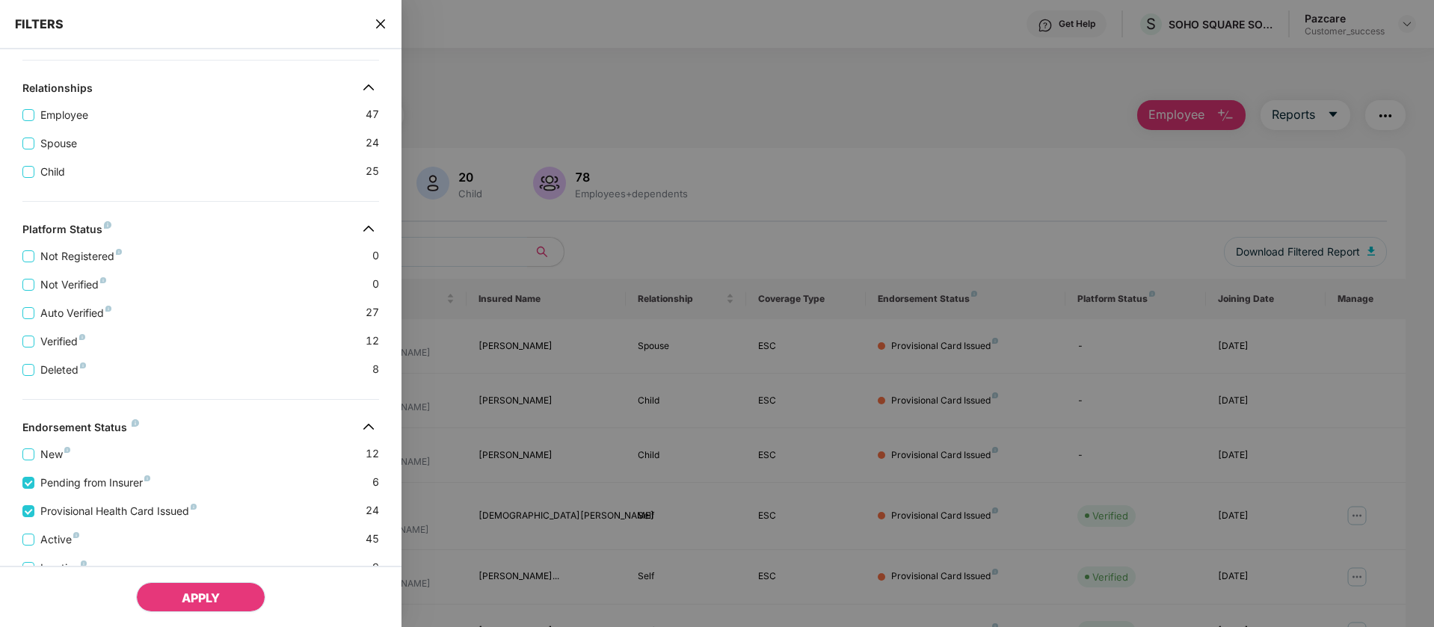
click at [230, 598] on button "APPLY" at bounding box center [200, 597] width 129 height 30
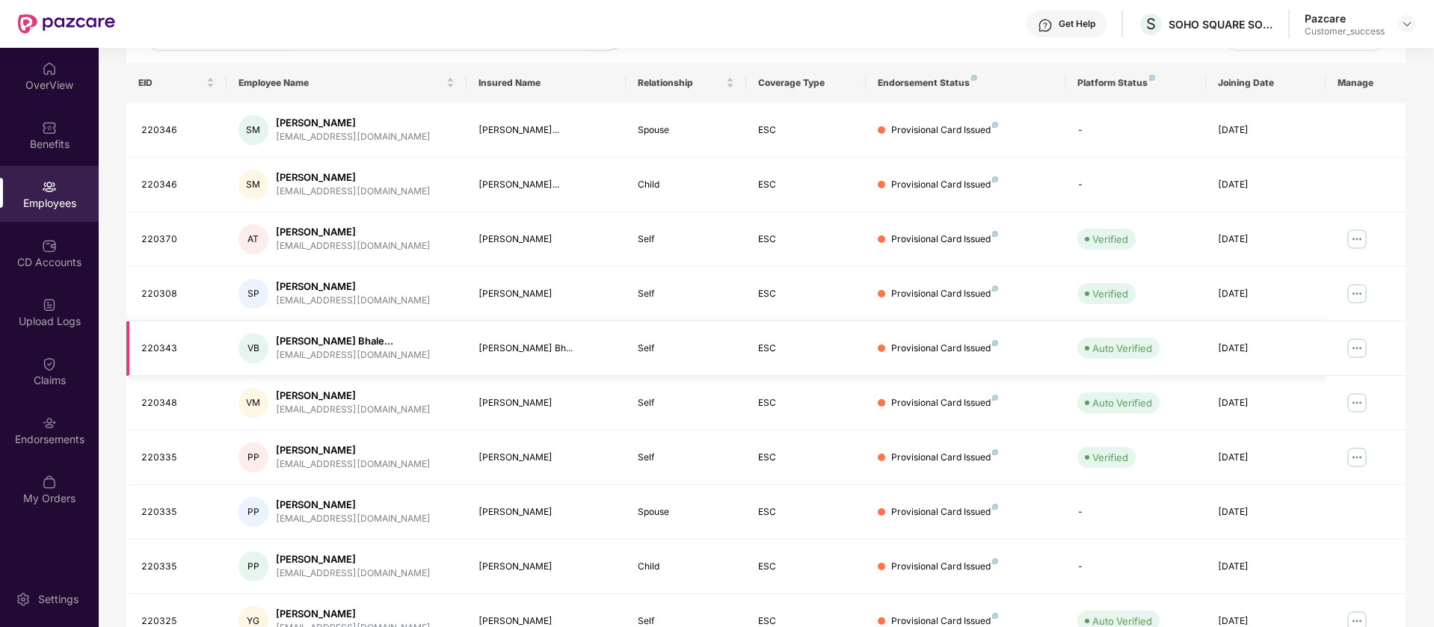
scroll to position [292, 0]
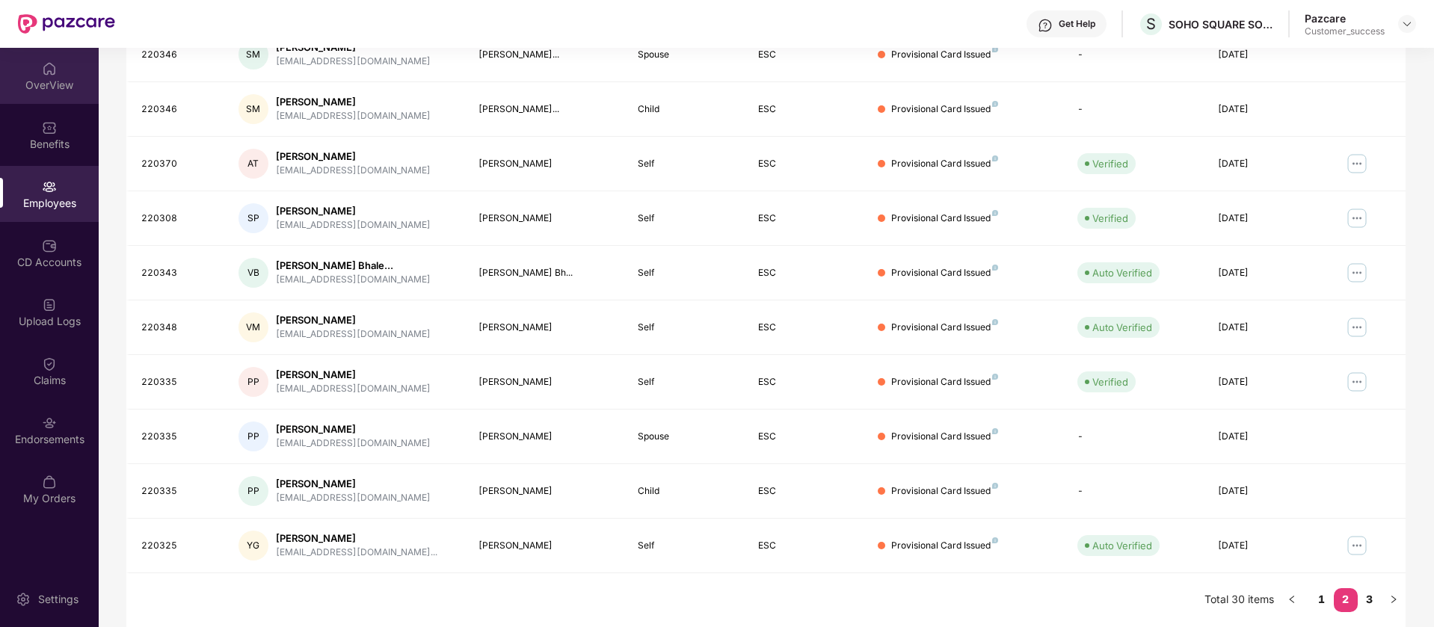
click at [44, 87] on div "OverView" at bounding box center [49, 84] width 99 height 15
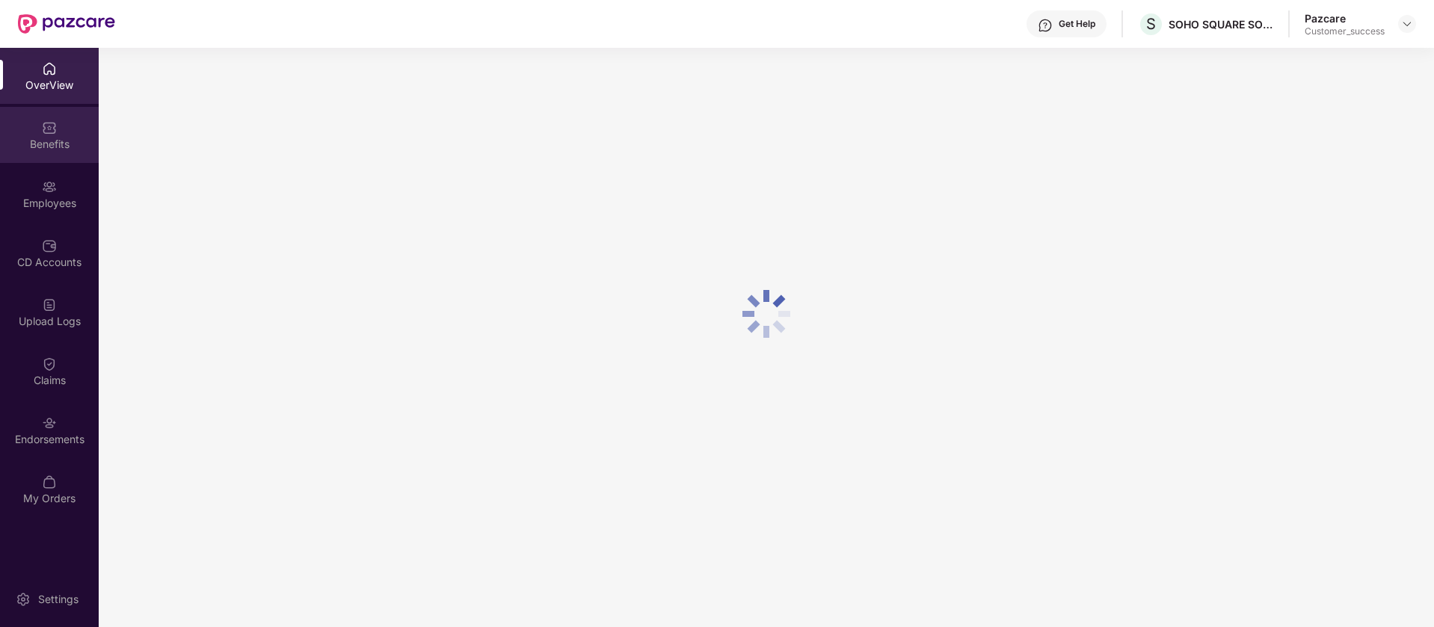
click at [49, 144] on div "Benefits" at bounding box center [49, 144] width 99 height 15
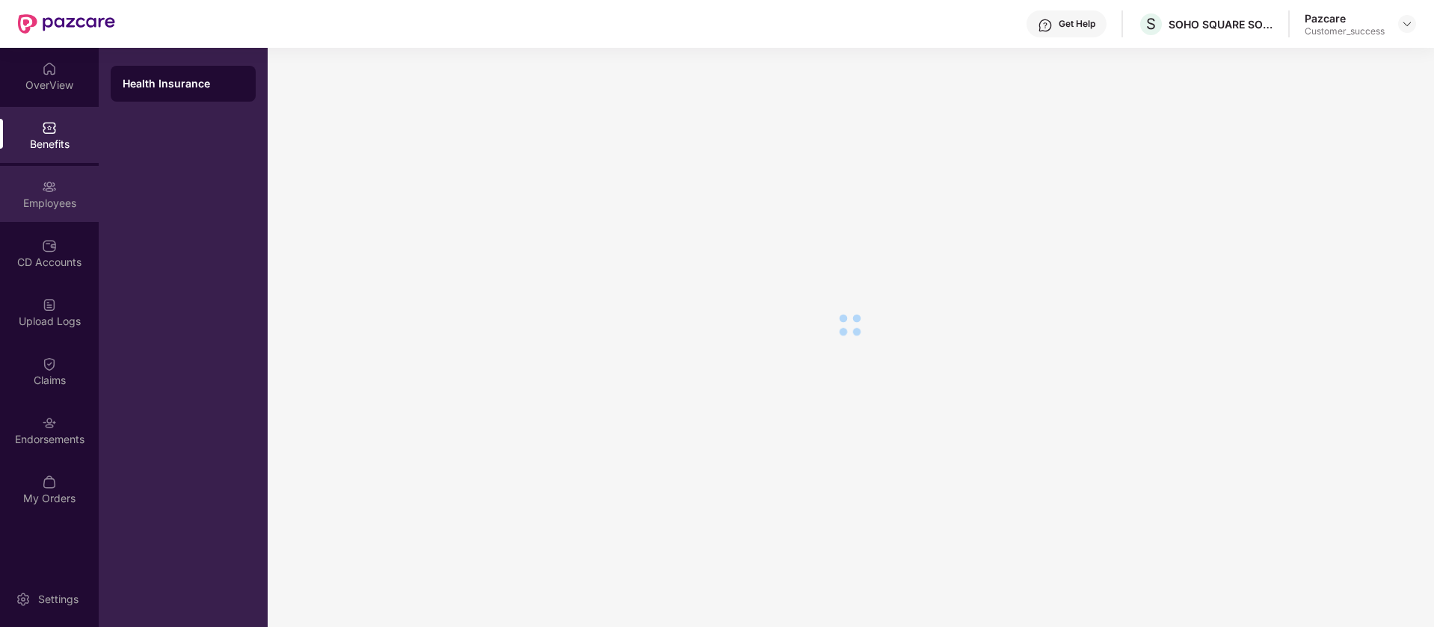
click at [68, 189] on div "Employees" at bounding box center [49, 194] width 99 height 56
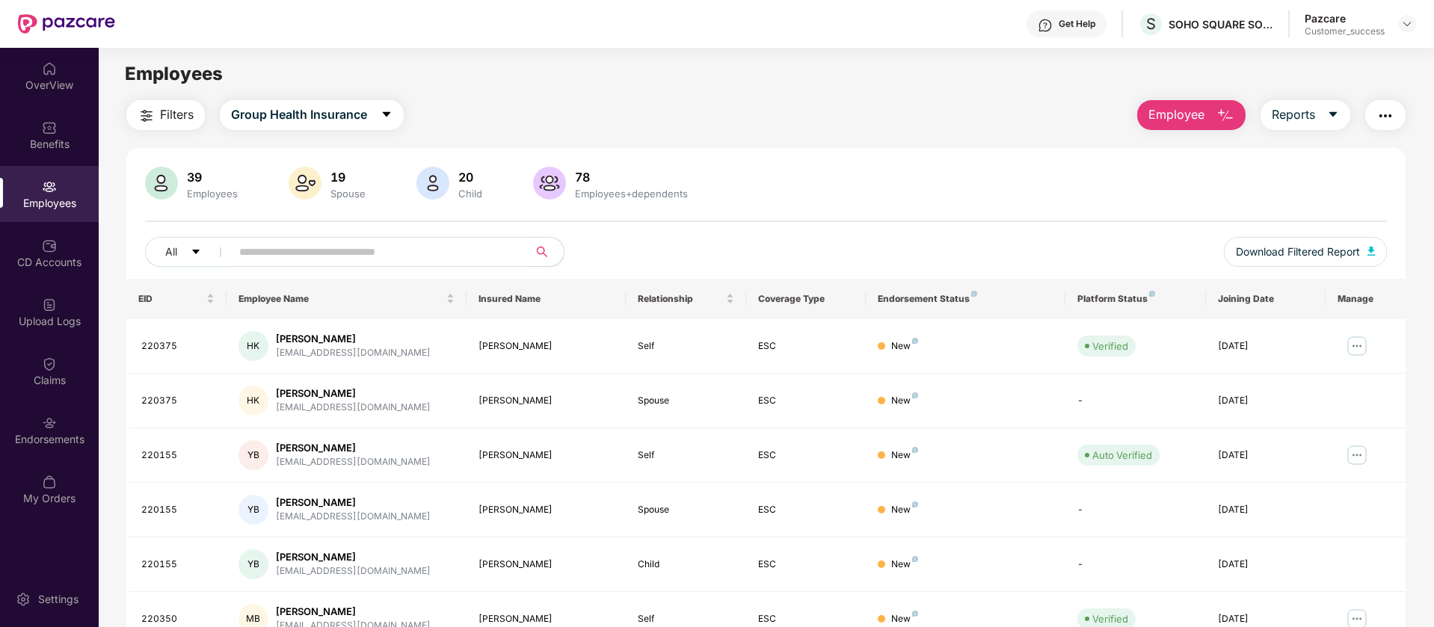
scroll to position [292, 0]
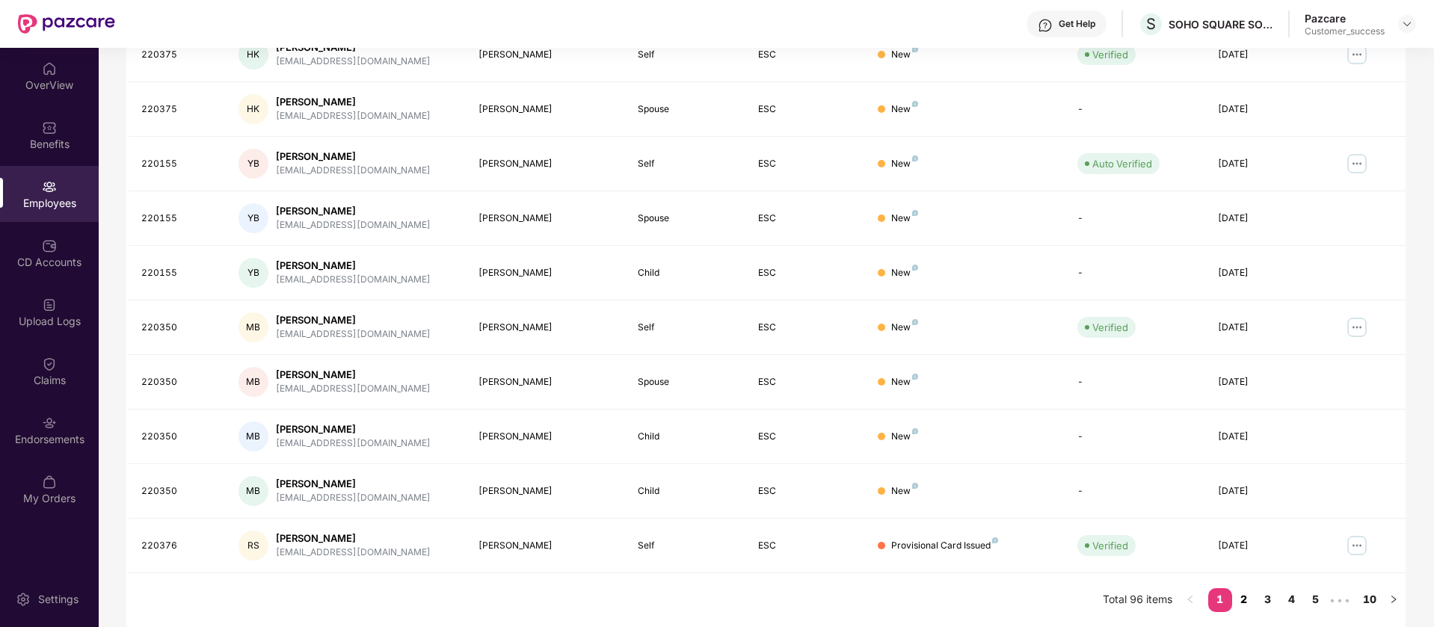
click at [1250, 602] on link "2" at bounding box center [1244, 599] width 24 height 22
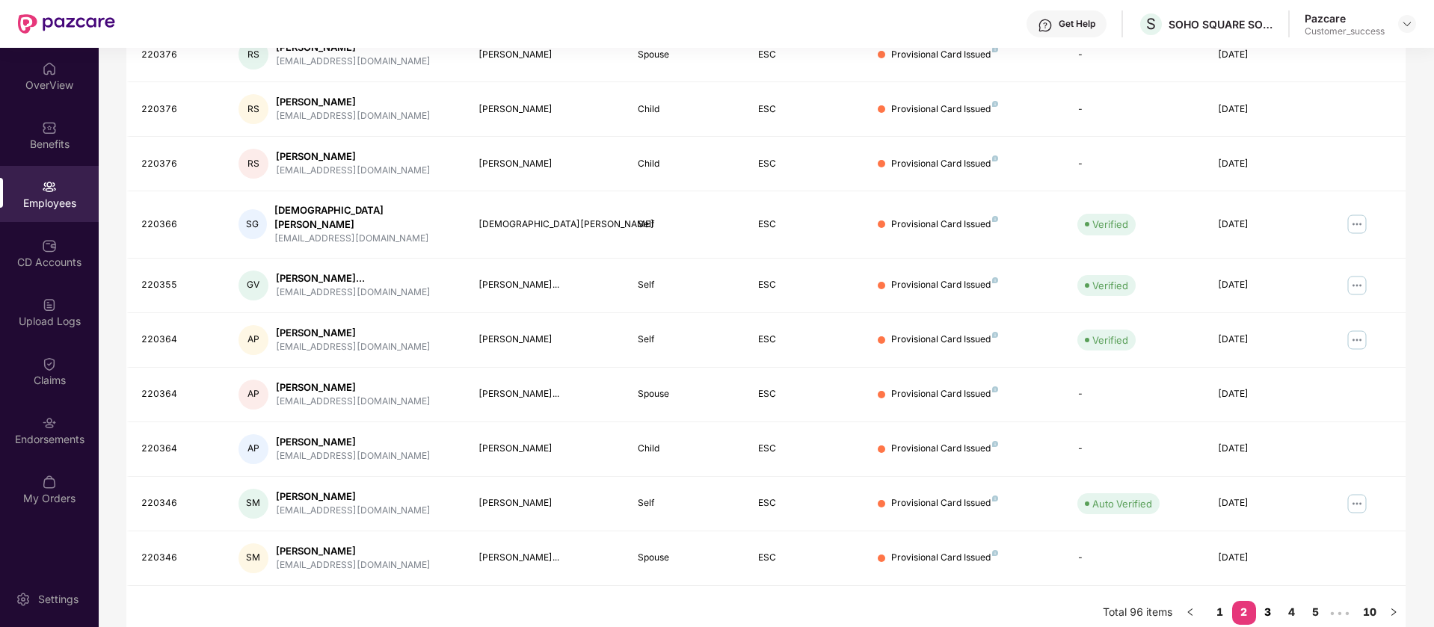
click at [1275, 602] on link "3" at bounding box center [1268, 612] width 24 height 22
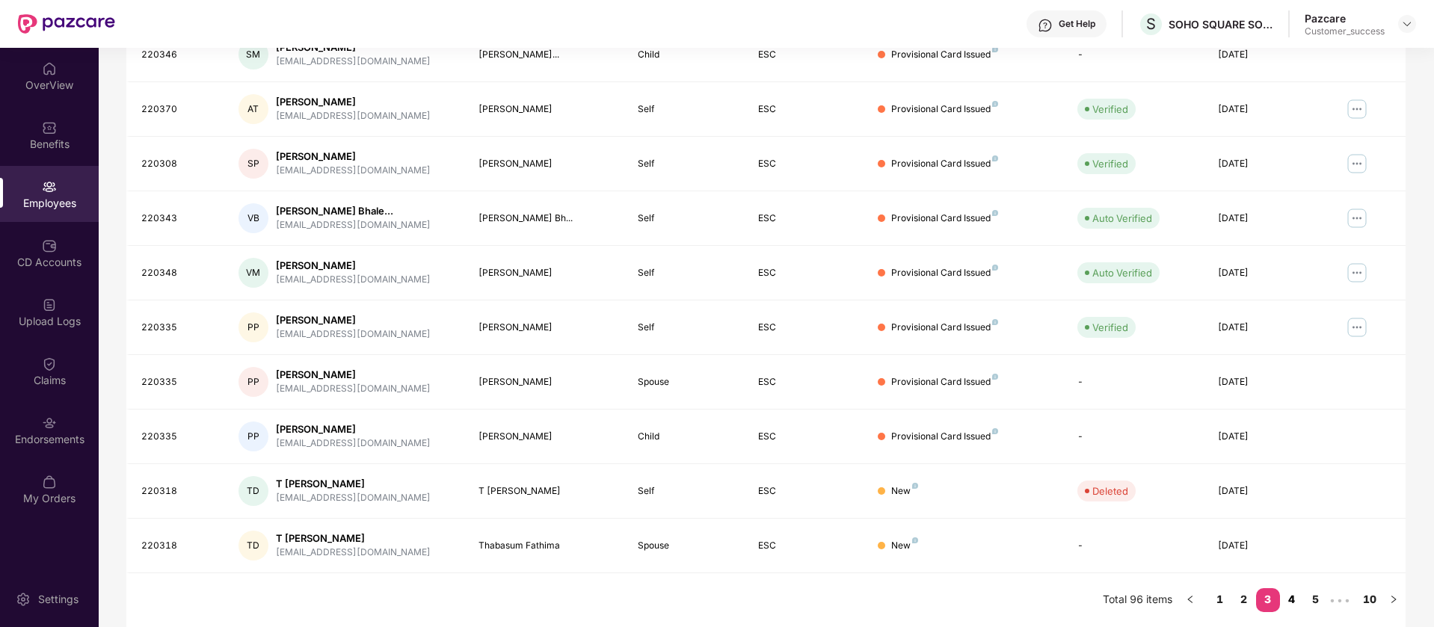
click at [1299, 594] on link "4" at bounding box center [1292, 599] width 24 height 22
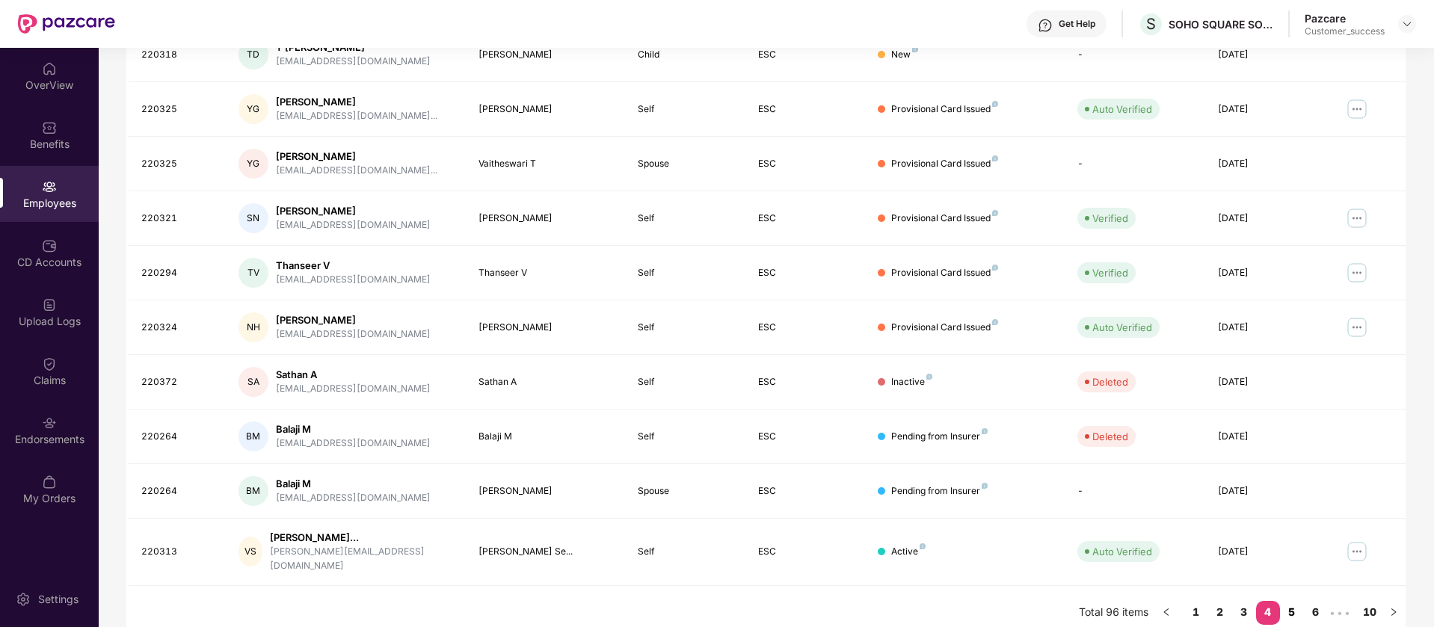
click at [1290, 601] on link "5" at bounding box center [1292, 612] width 24 height 22
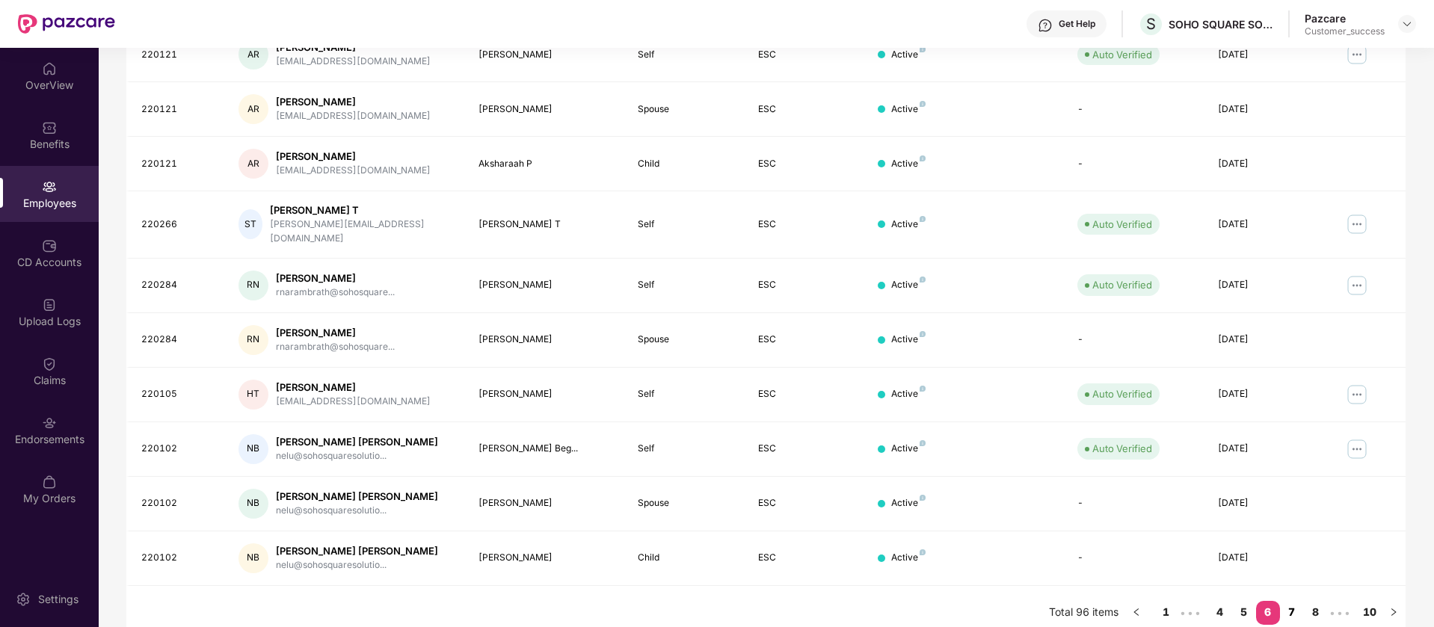
click at [1288, 601] on link "7" at bounding box center [1292, 612] width 24 height 22
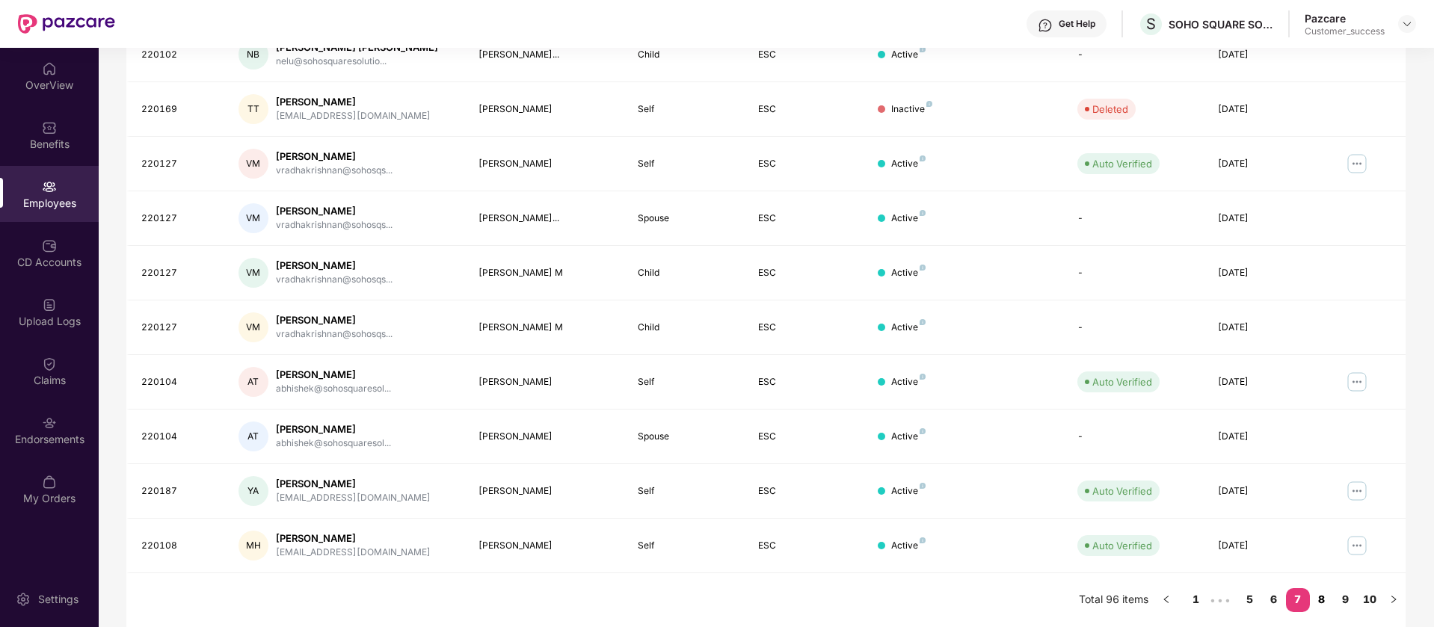
click at [1319, 600] on link "8" at bounding box center [1322, 599] width 24 height 22
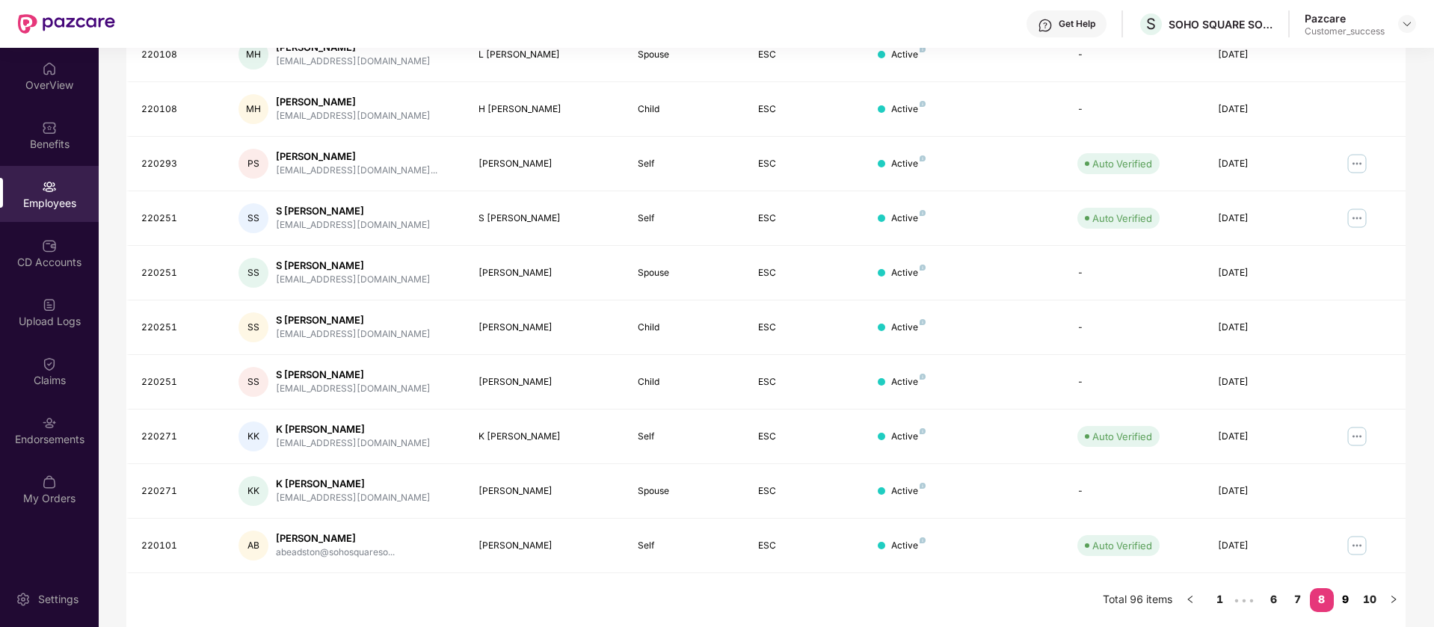
click at [1338, 600] on link "9" at bounding box center [1346, 599] width 24 height 22
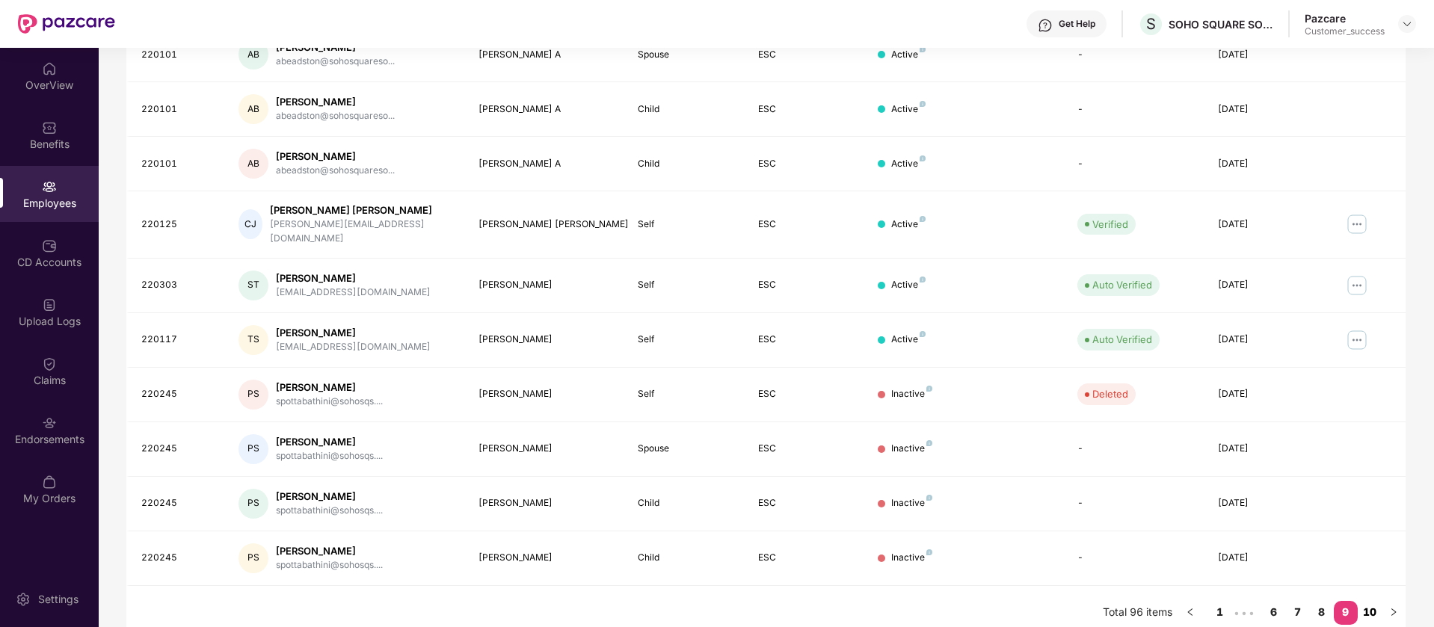
click at [1373, 602] on link "10" at bounding box center [1370, 612] width 24 height 22
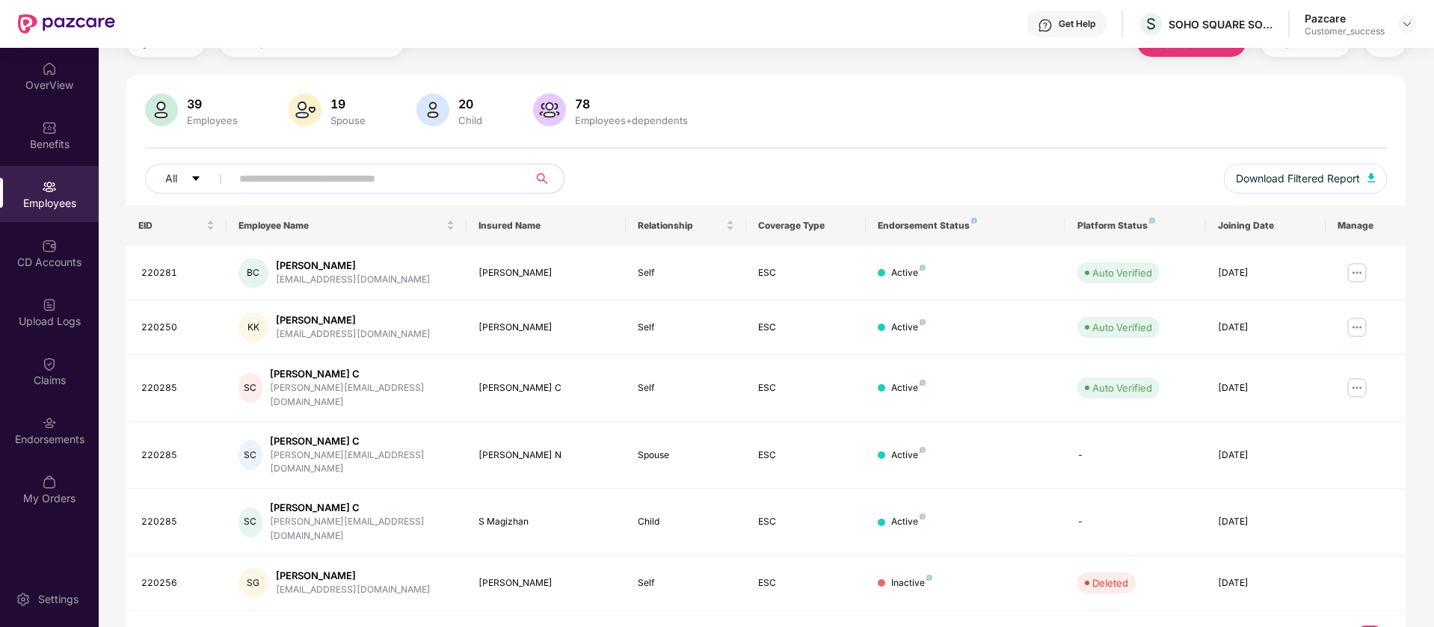
scroll to position [0, 0]
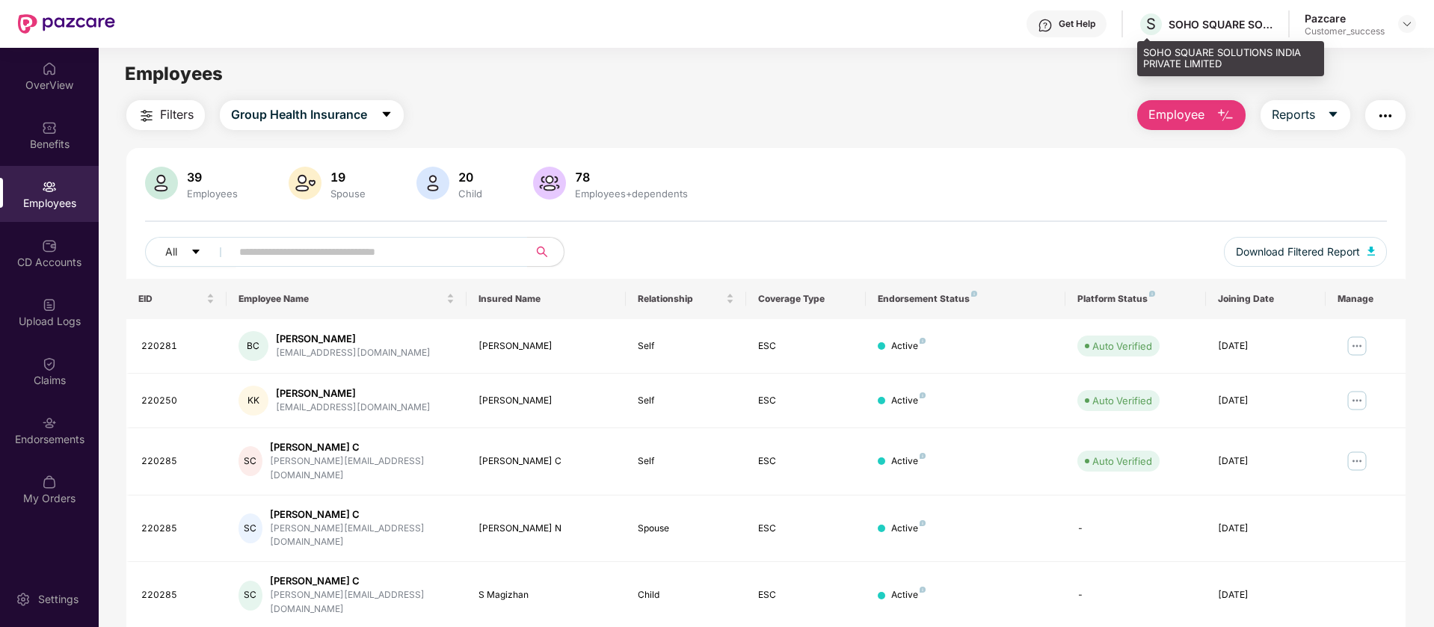
click at [1183, 23] on div "SOHO SQUARE SOLUTIONS INDIA PRIVATE LIMITED" at bounding box center [1220, 24] width 105 height 14
copy div "SOHO SQUARE SOLUTIONS INDIA PRIVATE LIMITED"
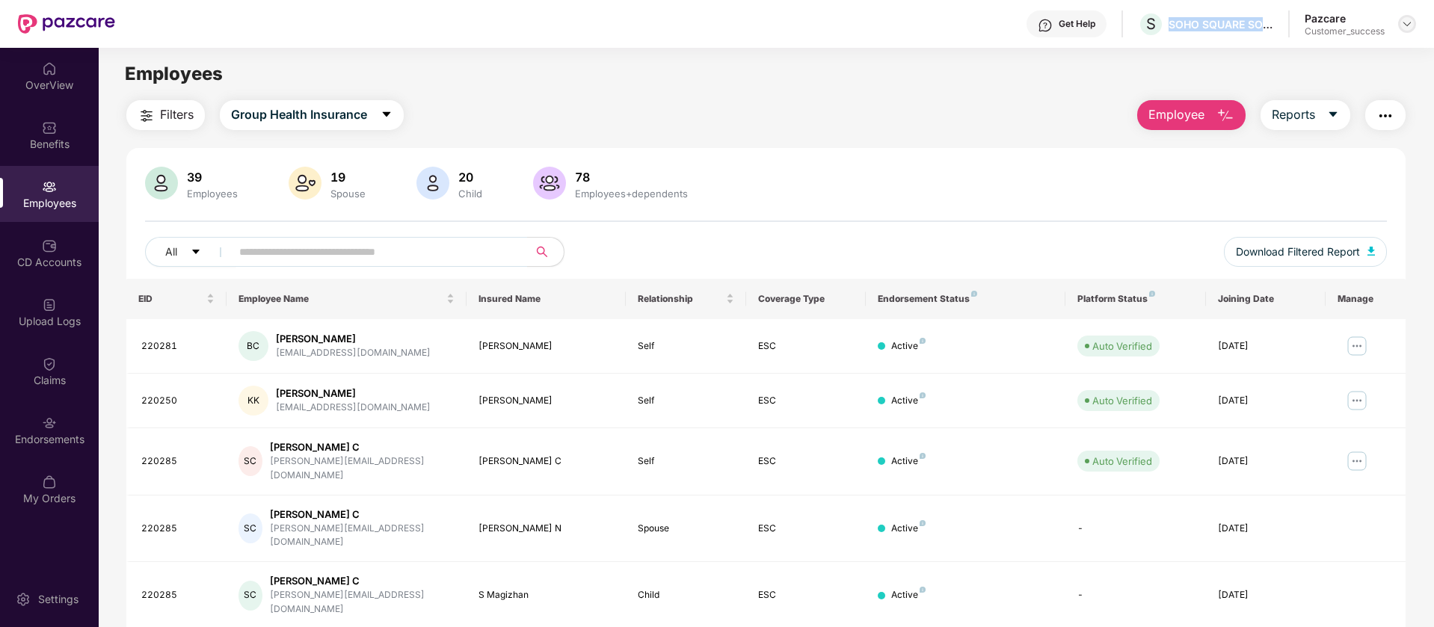
click at [1411, 28] on img at bounding box center [1407, 24] width 12 height 12
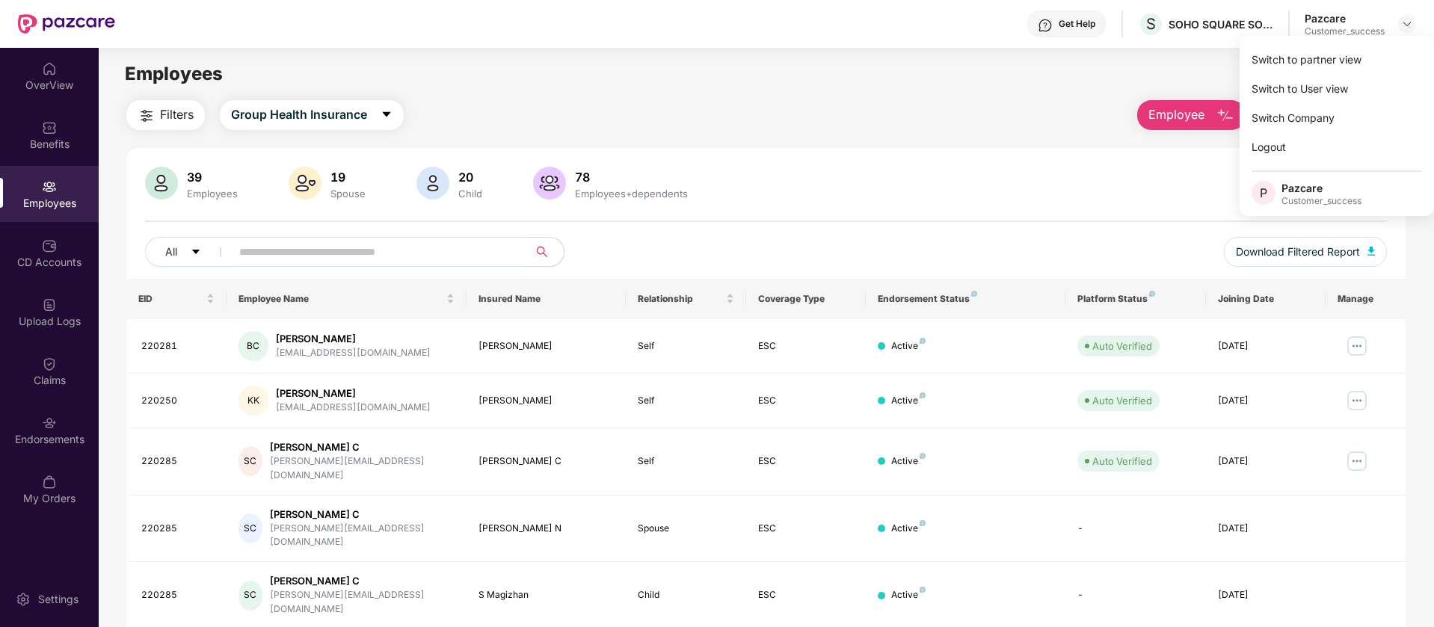
drag, startPoint x: 1352, startPoint y: 72, endPoint x: 934, endPoint y: 170, distance: 430.0
click at [1344, 75] on div "Switch to partner view Switch to User view Switch Company Logout P Pazcare Cust…" at bounding box center [1337, 126] width 194 height 180
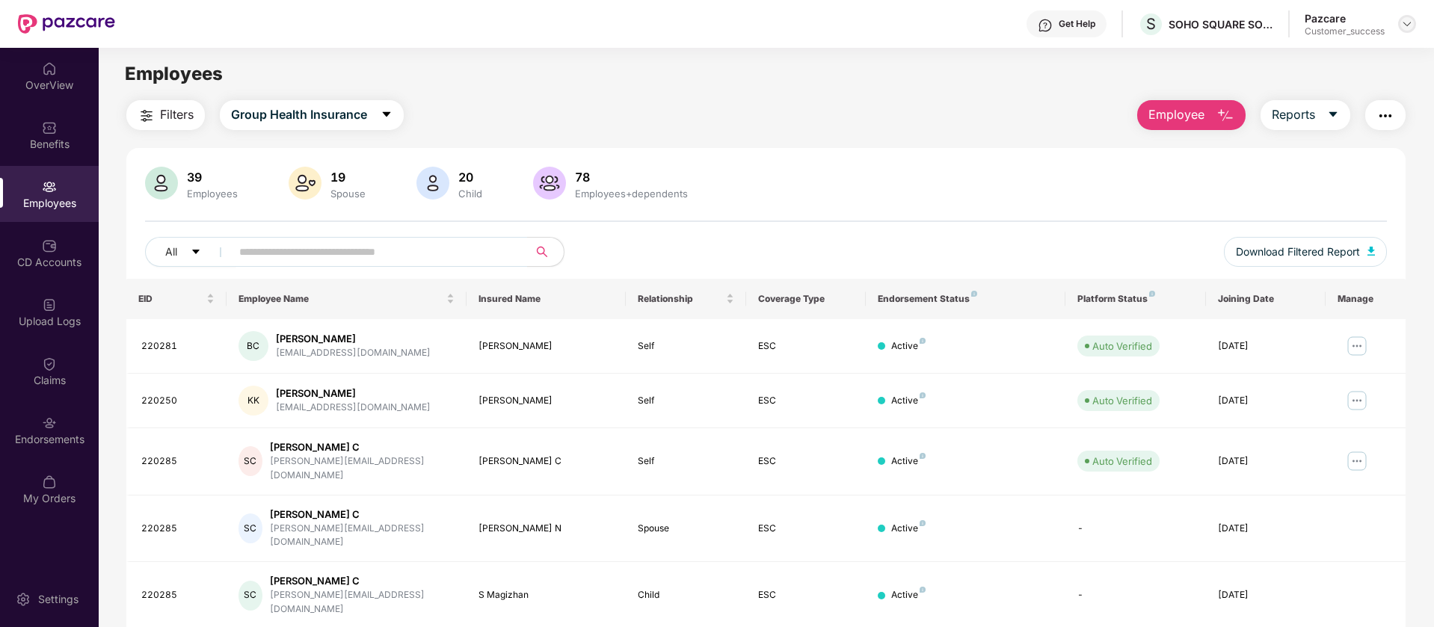
click at [1405, 23] on img at bounding box center [1407, 24] width 12 height 12
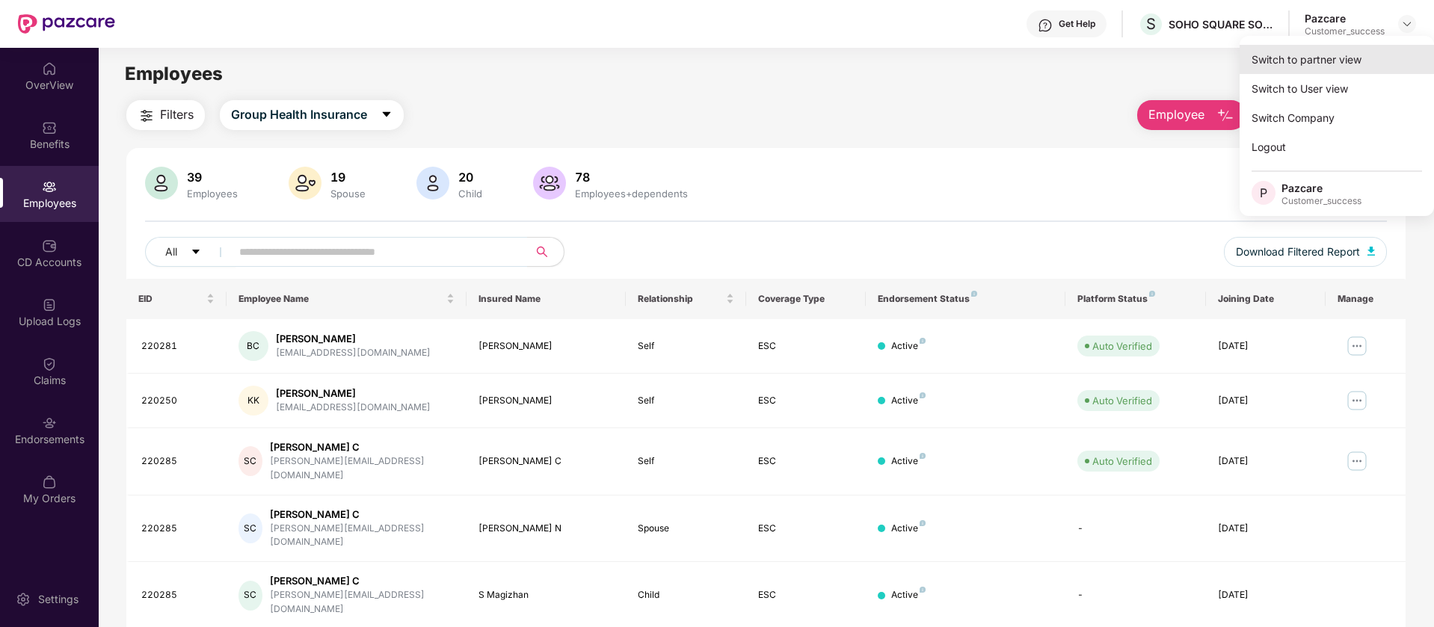
click at [1302, 54] on div "Switch to partner view" at bounding box center [1337, 59] width 194 height 29
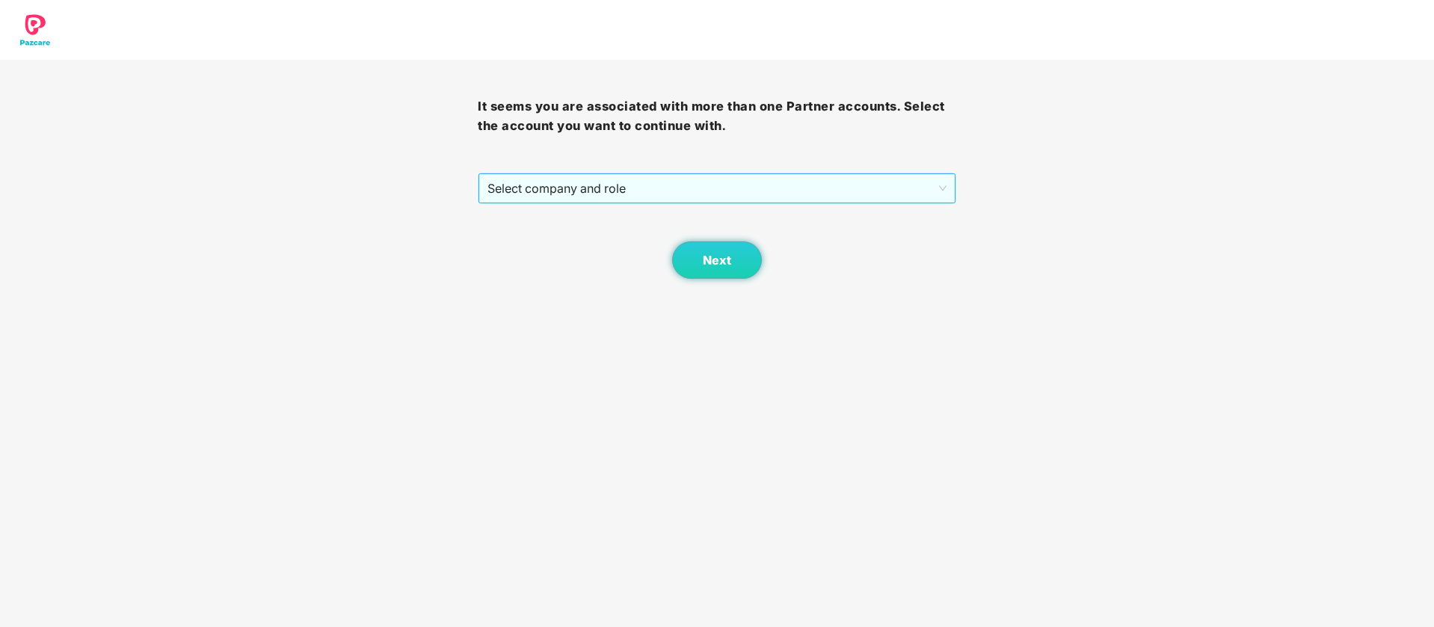
click at [741, 185] on span "Select company and role" at bounding box center [716, 188] width 458 height 28
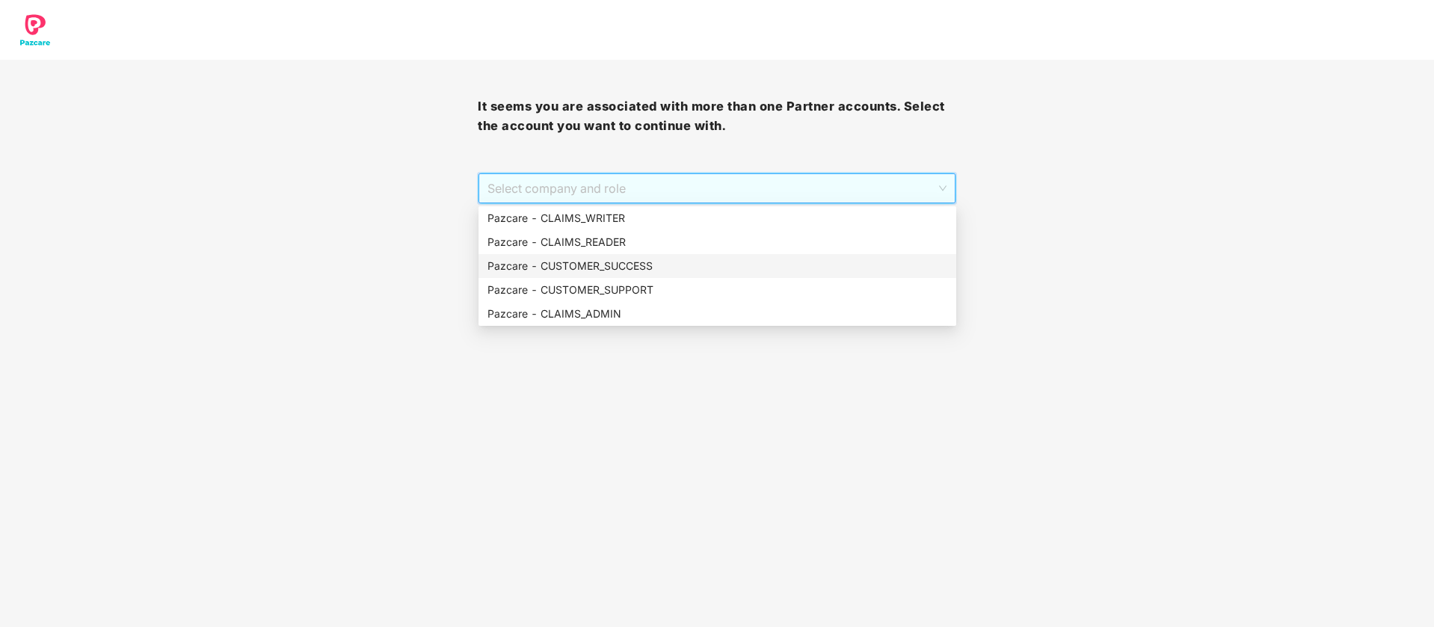
click at [660, 274] on div "Pazcare - CUSTOMER_SUCCESS" at bounding box center [717, 266] width 460 height 16
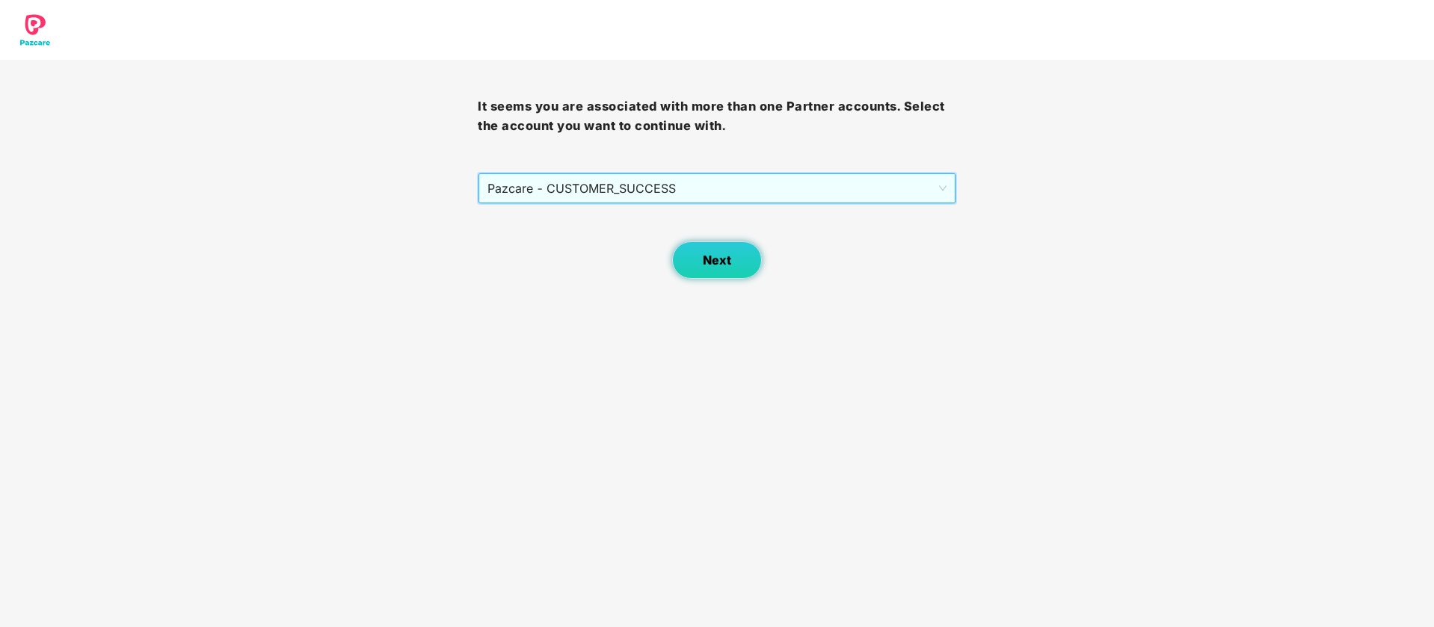
click at [733, 269] on button "Next" at bounding box center [717, 259] width 90 height 37
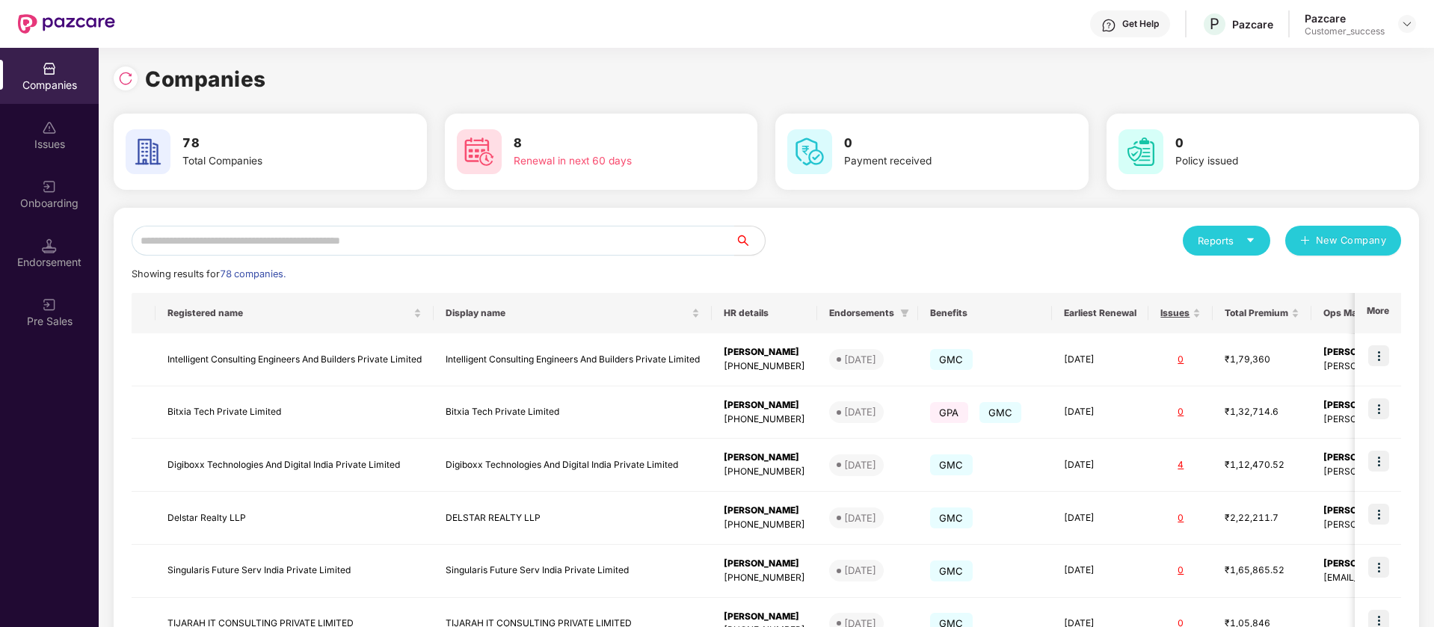
click at [301, 212] on div "Reports New Company Showing results for 78 companies. Registered name Display n…" at bounding box center [766, 571] width 1305 height 726
click at [288, 256] on div "Reports New Company Showing results for 78 companies. Registered name Display n…" at bounding box center [766, 571] width 1269 height 690
click at [301, 233] on input "text" at bounding box center [433, 241] width 603 height 30
paste input "**********"
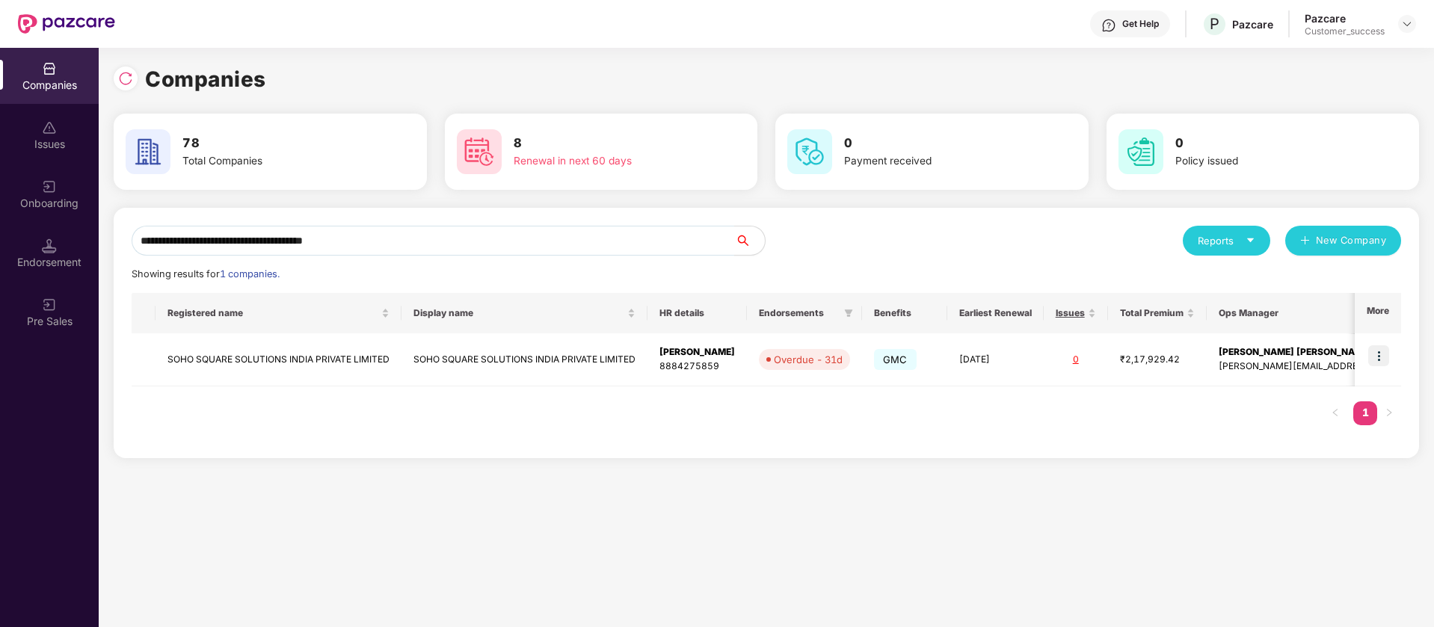
click at [480, 224] on div "**********" at bounding box center [766, 333] width 1305 height 250
click at [479, 242] on input "**********" at bounding box center [433, 241] width 603 height 30
paste input "text"
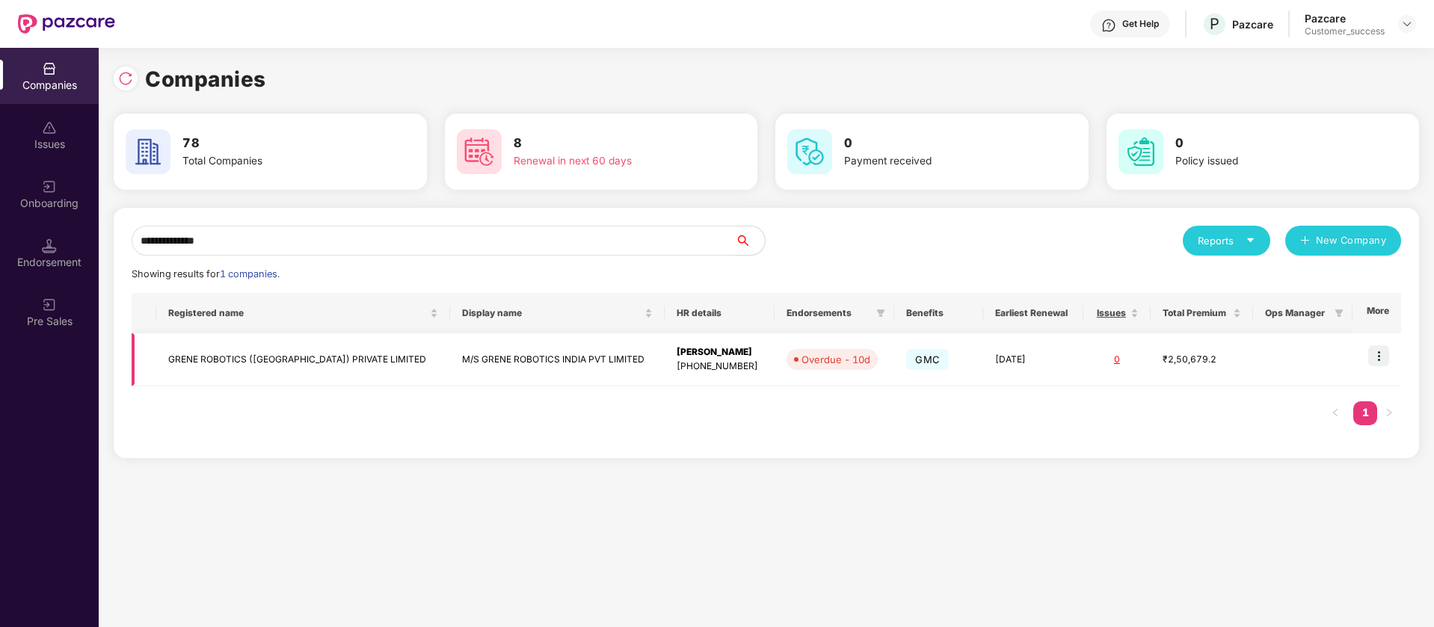
type input "**********"
click at [665, 342] on td "[PERSON_NAME] [PHONE_NUMBER]" at bounding box center [720, 359] width 110 height 53
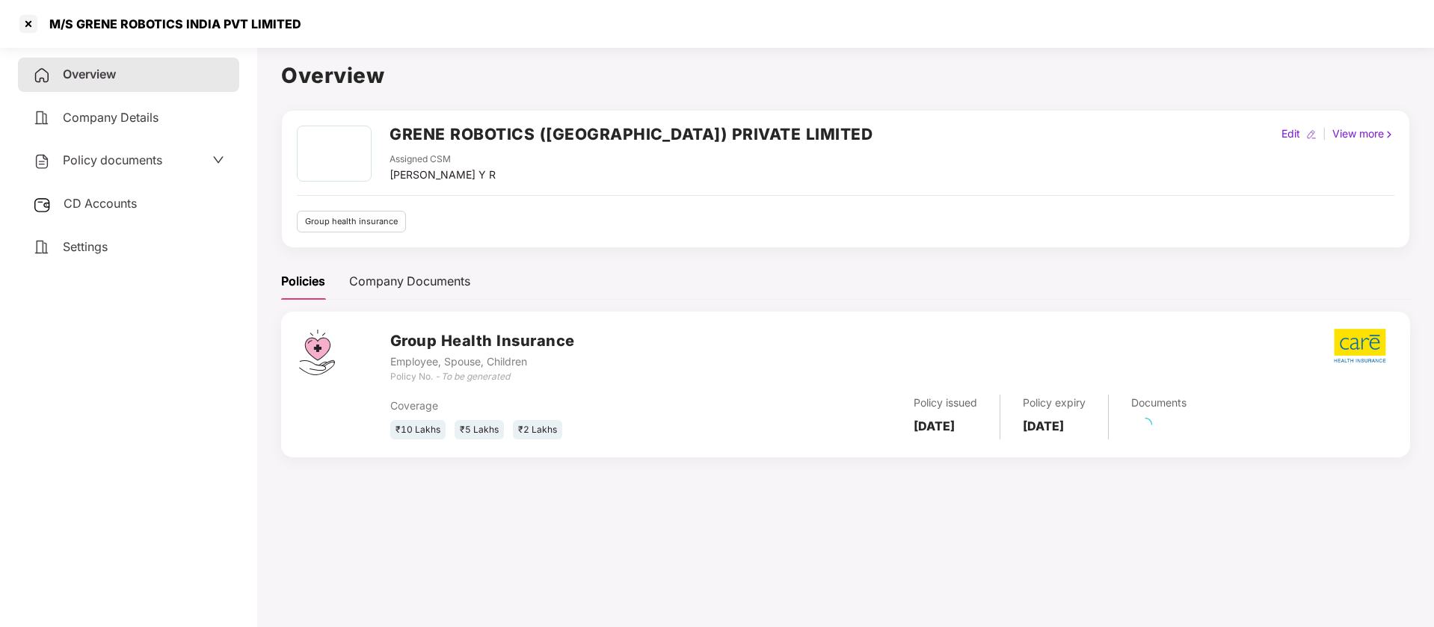
click at [84, 164] on span "Policy documents" at bounding box center [112, 160] width 99 height 15
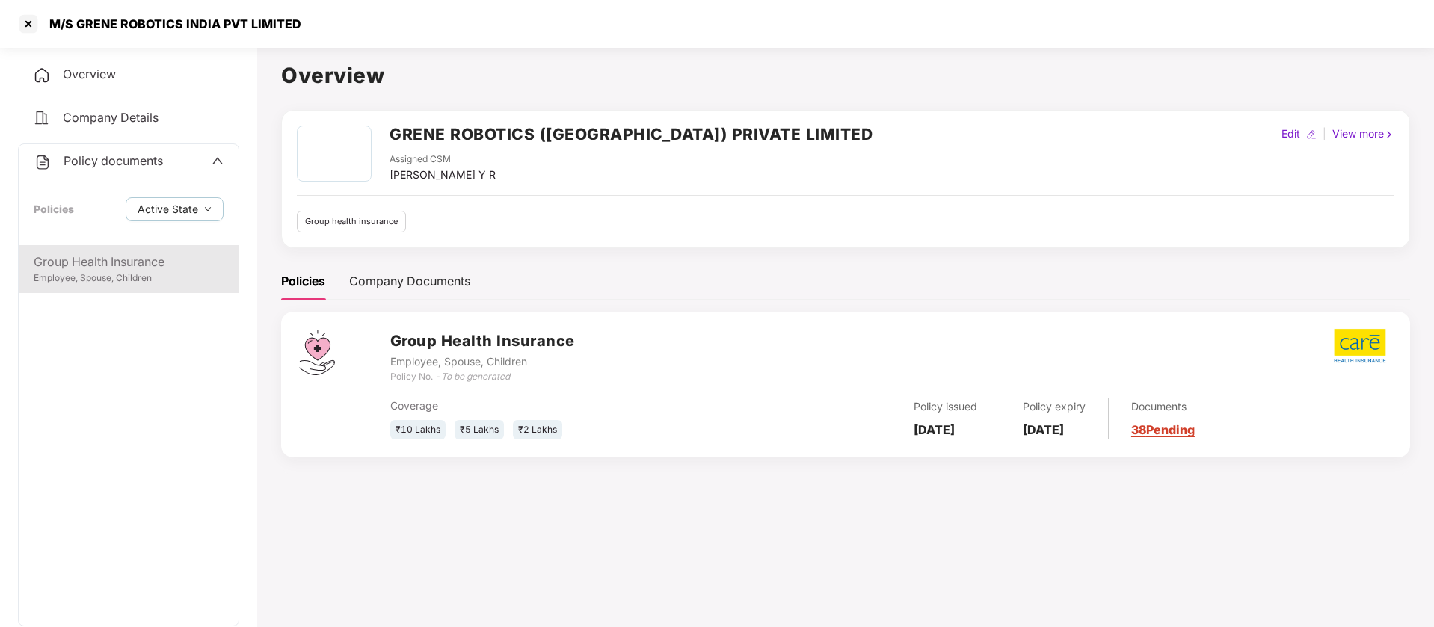
click at [113, 271] on div "Employee, Spouse, Children" at bounding box center [129, 278] width 190 height 14
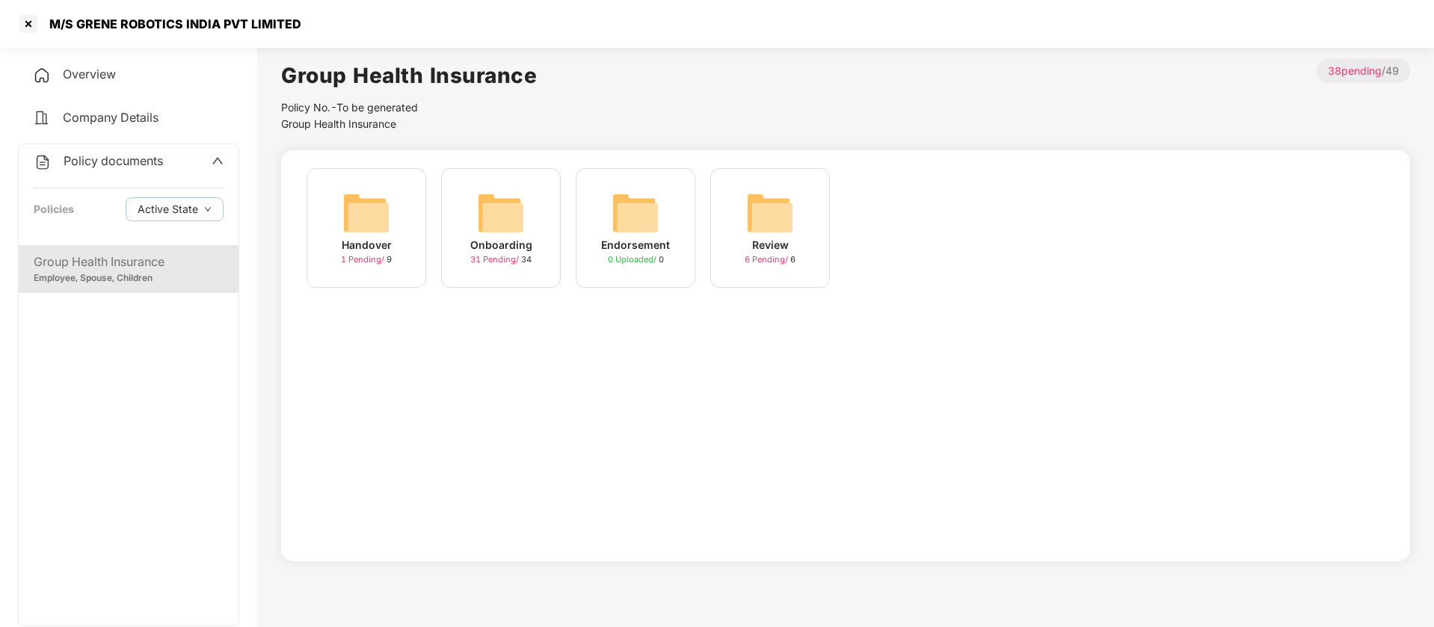
click at [515, 210] on img at bounding box center [501, 213] width 48 height 48
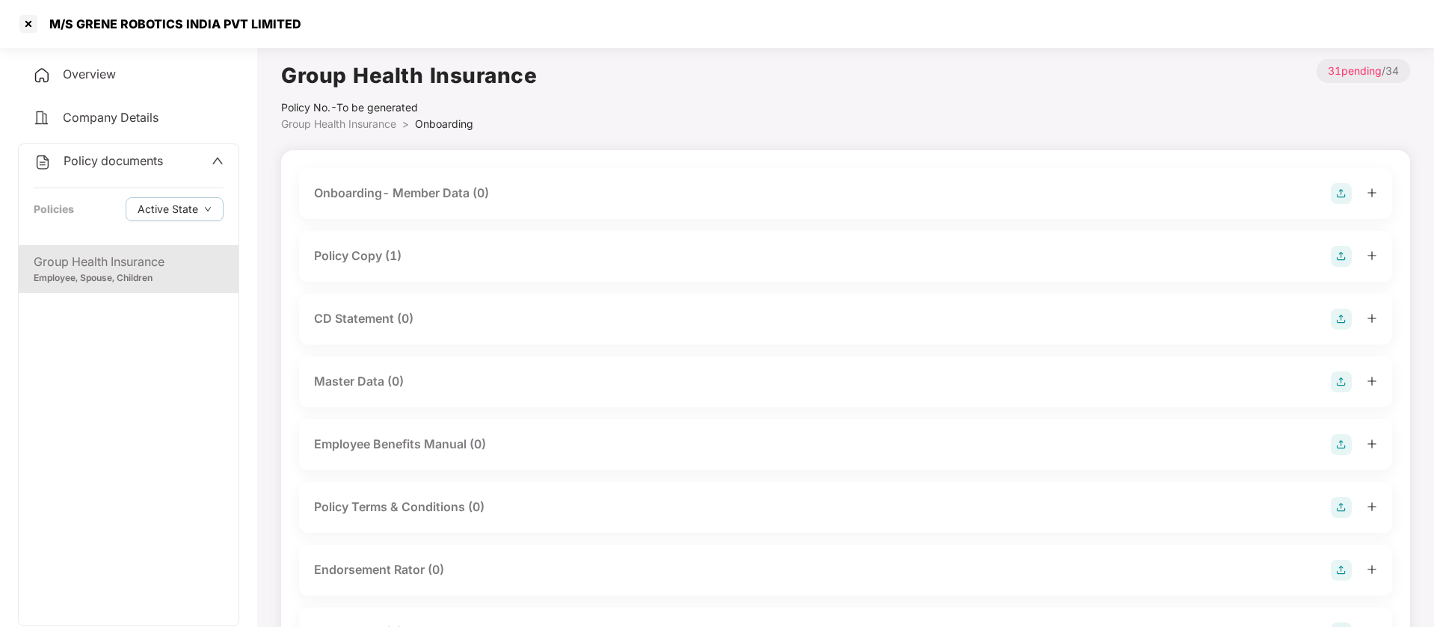
click at [373, 259] on div "Policy Copy (1)" at bounding box center [357, 256] width 87 height 19
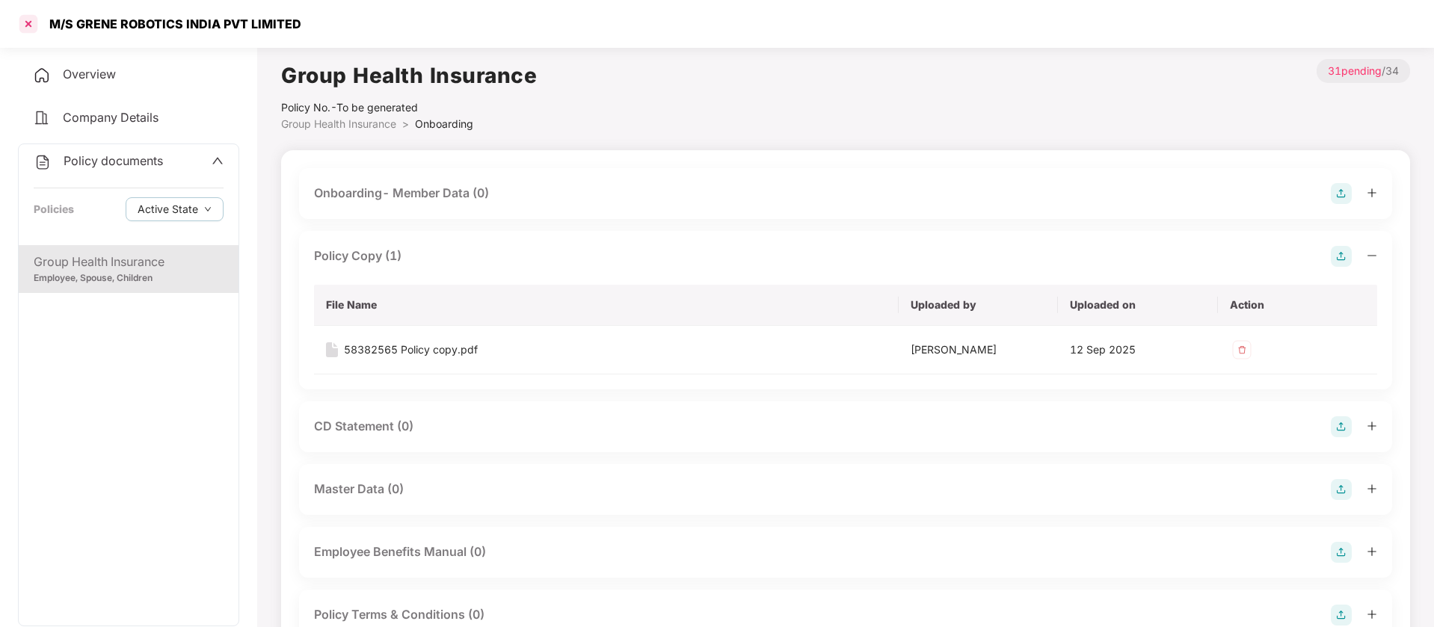
click at [21, 12] on div at bounding box center [28, 24] width 24 height 24
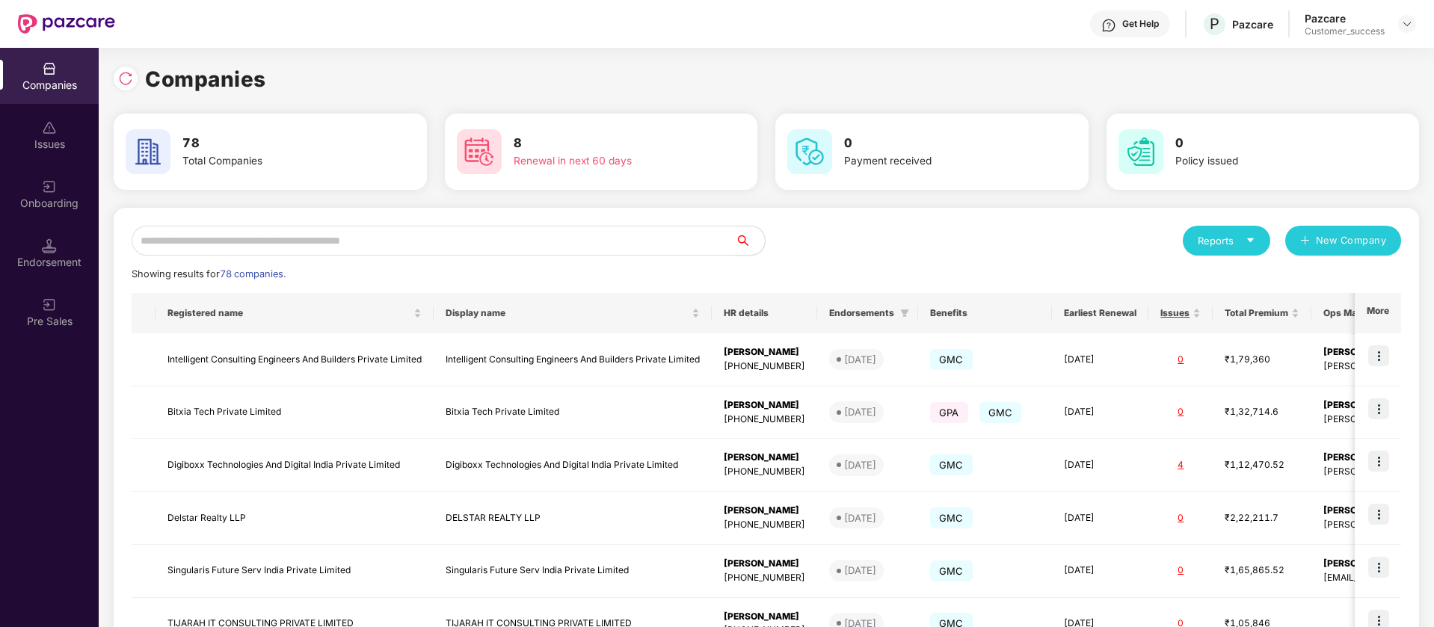
click at [51, 188] on img at bounding box center [49, 186] width 15 height 15
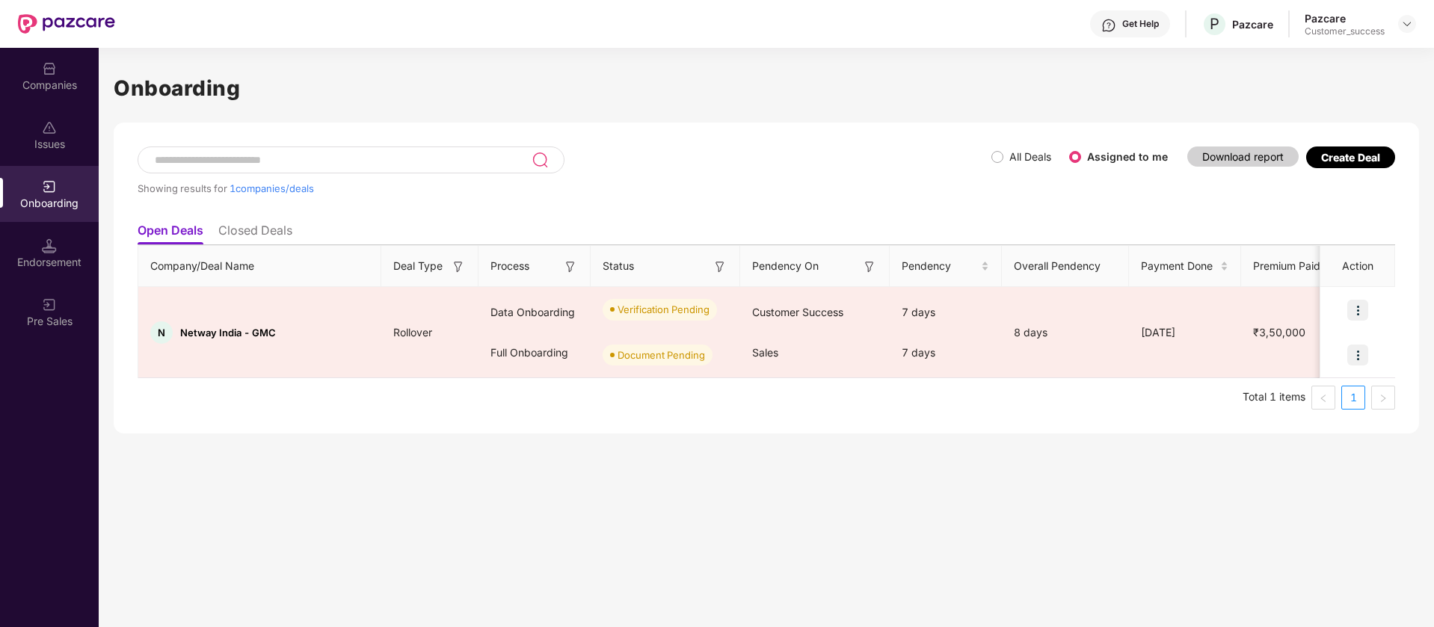
click at [51, 83] on div "Companies" at bounding box center [49, 85] width 99 height 15
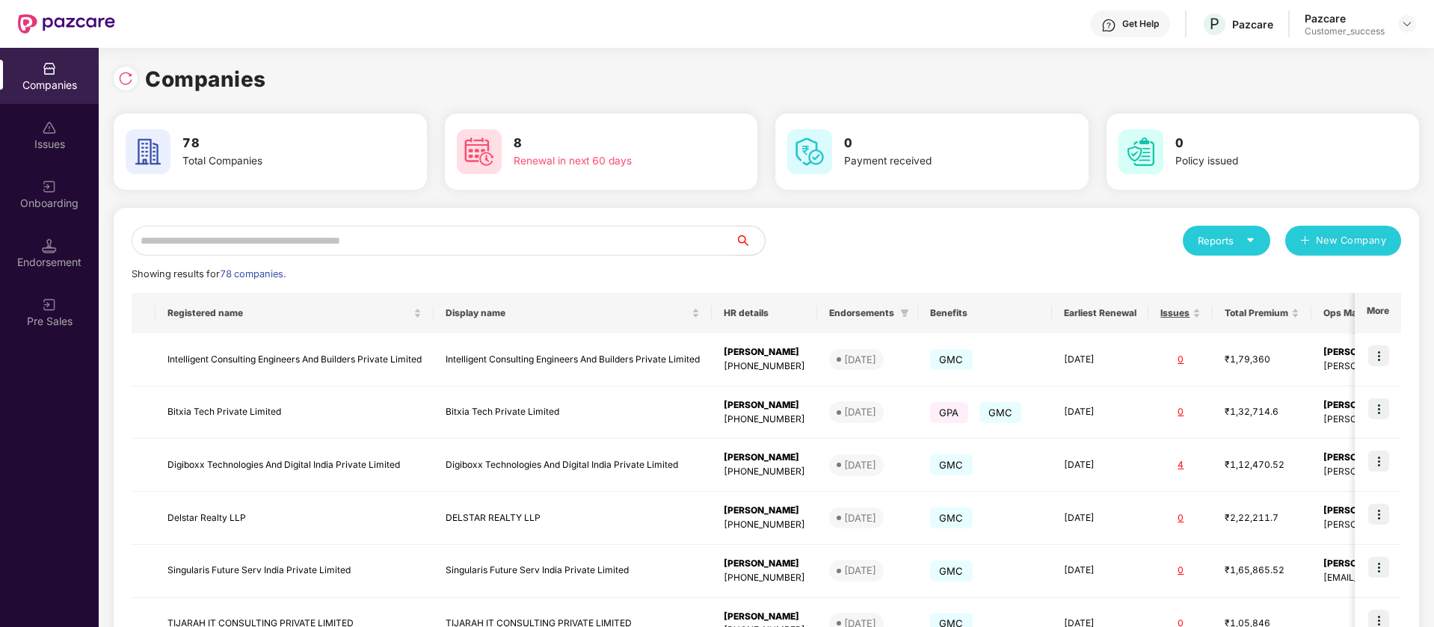
click at [482, 247] on input "text" at bounding box center [433, 241] width 603 height 30
paste input "***"
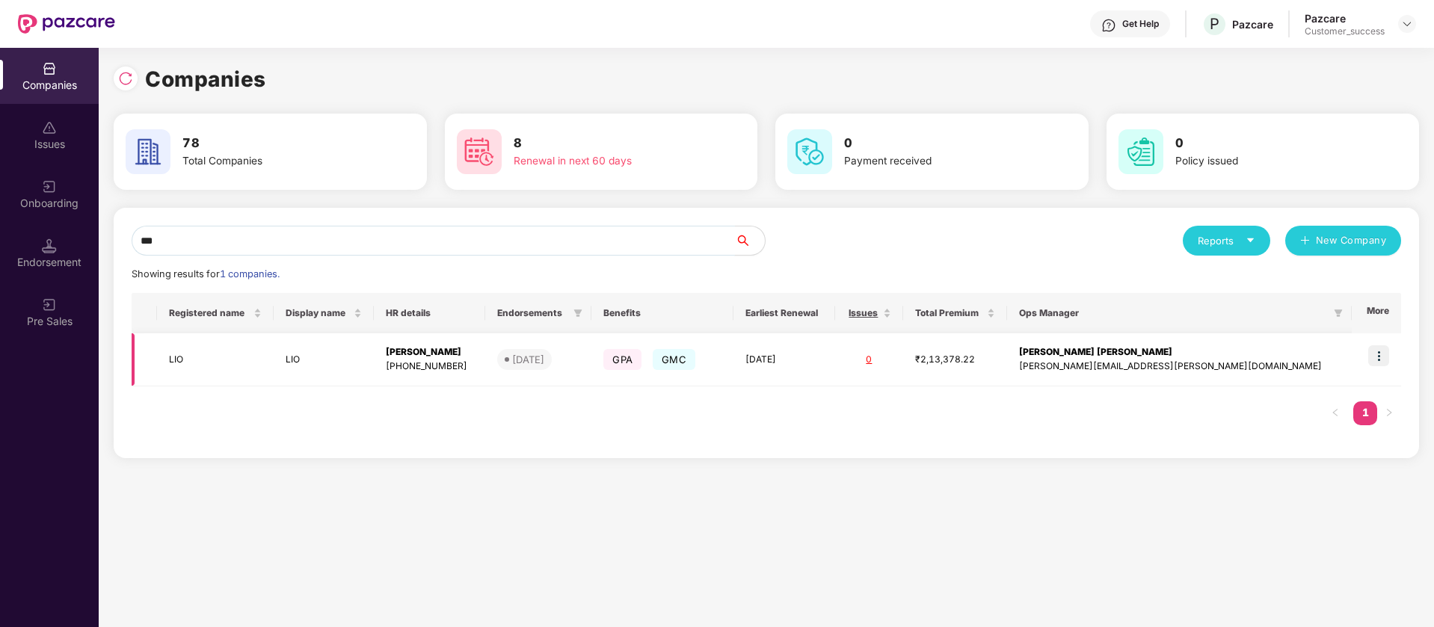
type input "***"
click at [1379, 357] on img at bounding box center [1378, 355] width 21 height 21
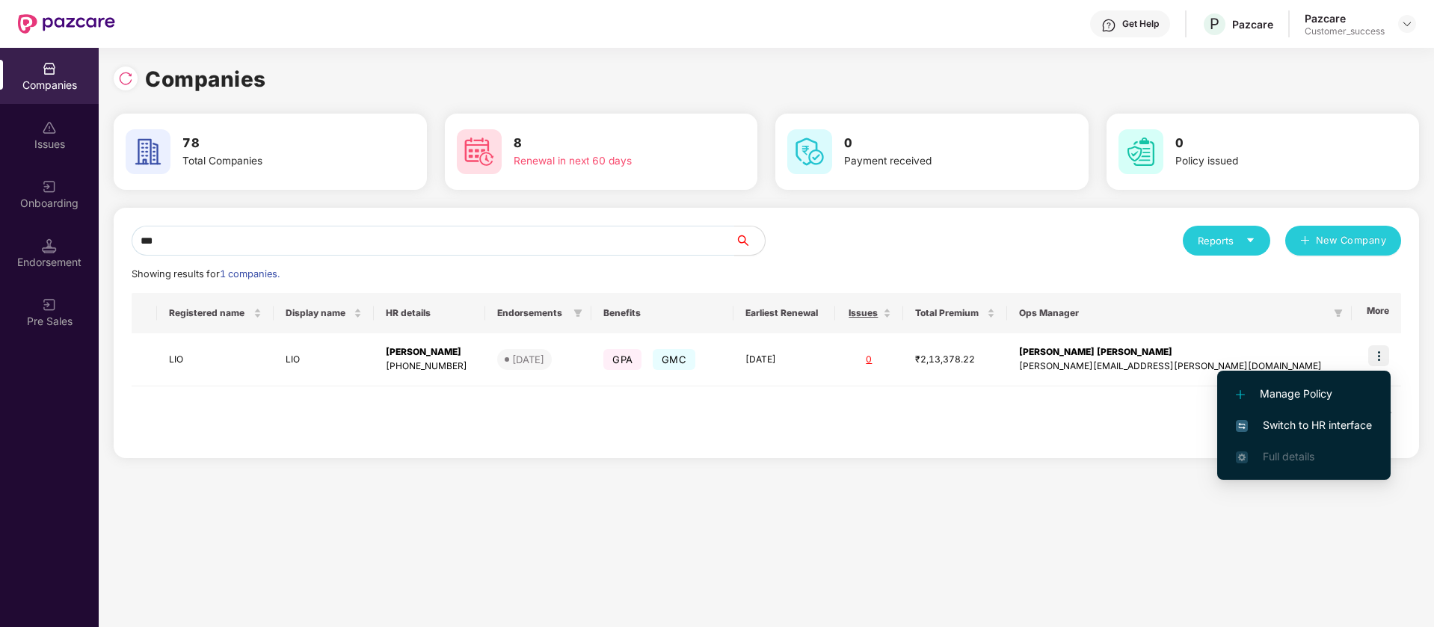
click at [1352, 425] on span "Switch to HR interface" at bounding box center [1304, 425] width 136 height 16
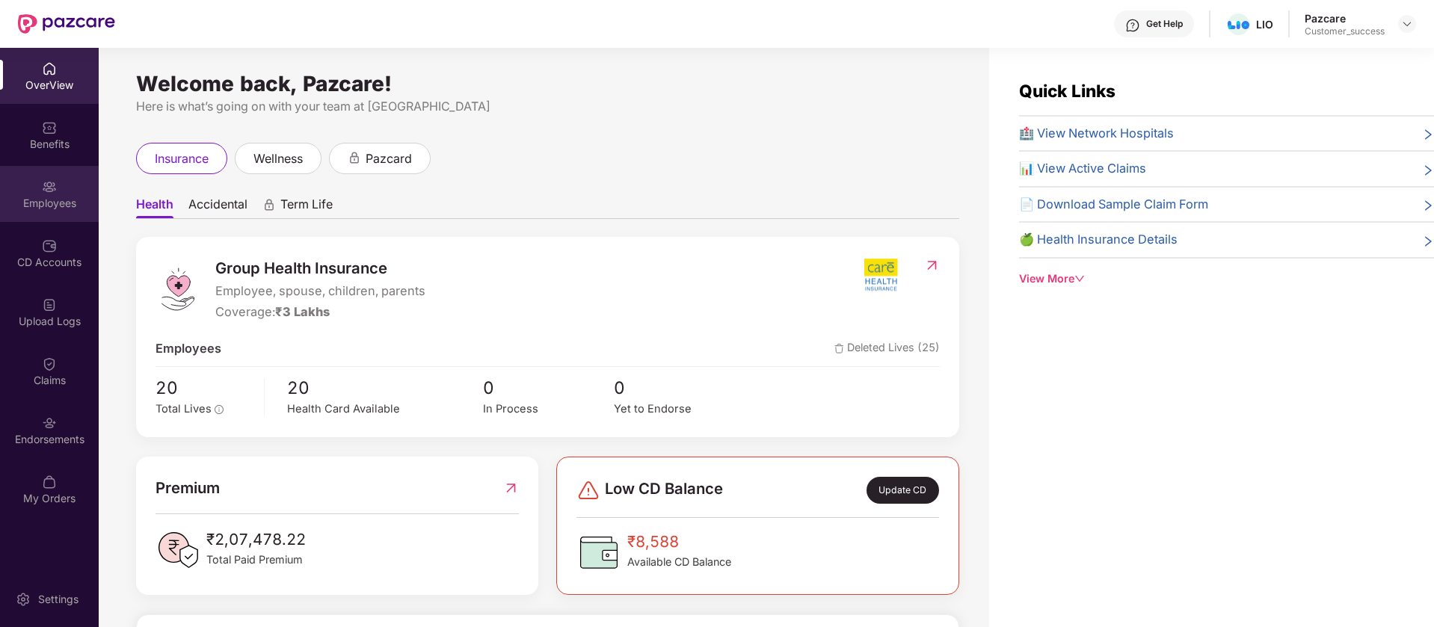
click at [43, 215] on div "Employees" at bounding box center [49, 194] width 99 height 56
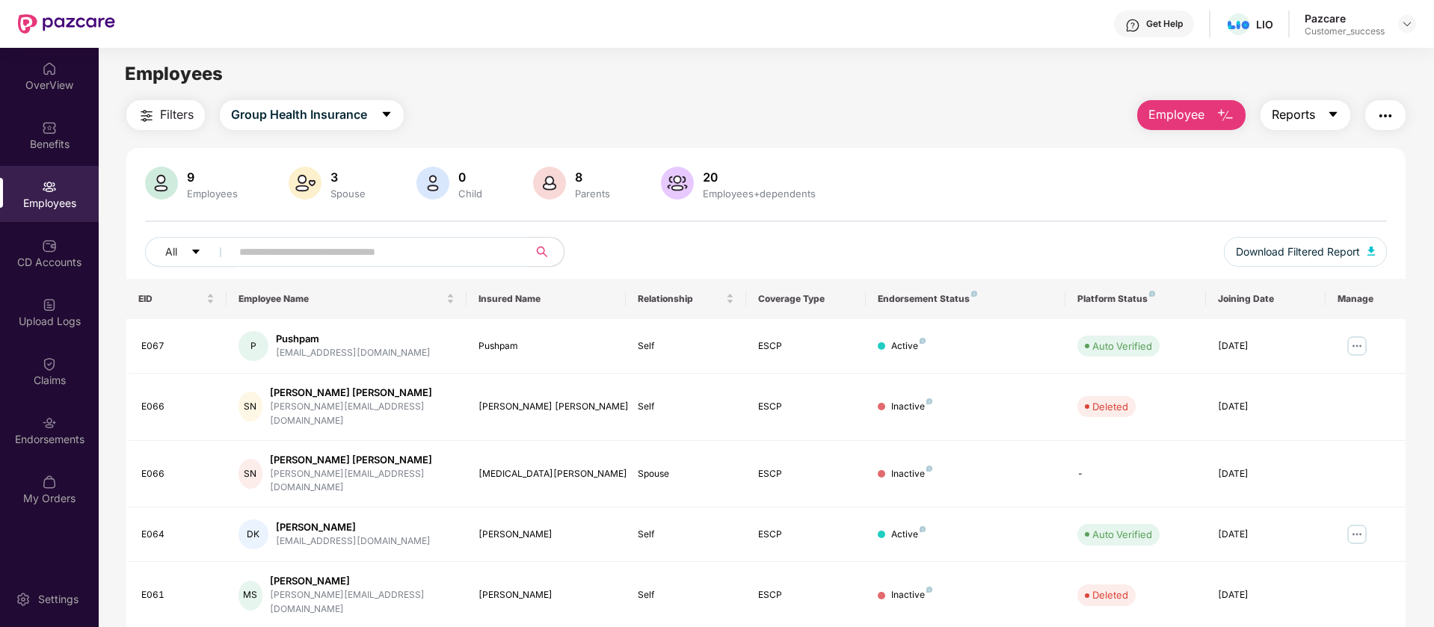
click at [1299, 114] on span "Reports" at bounding box center [1293, 114] width 43 height 19
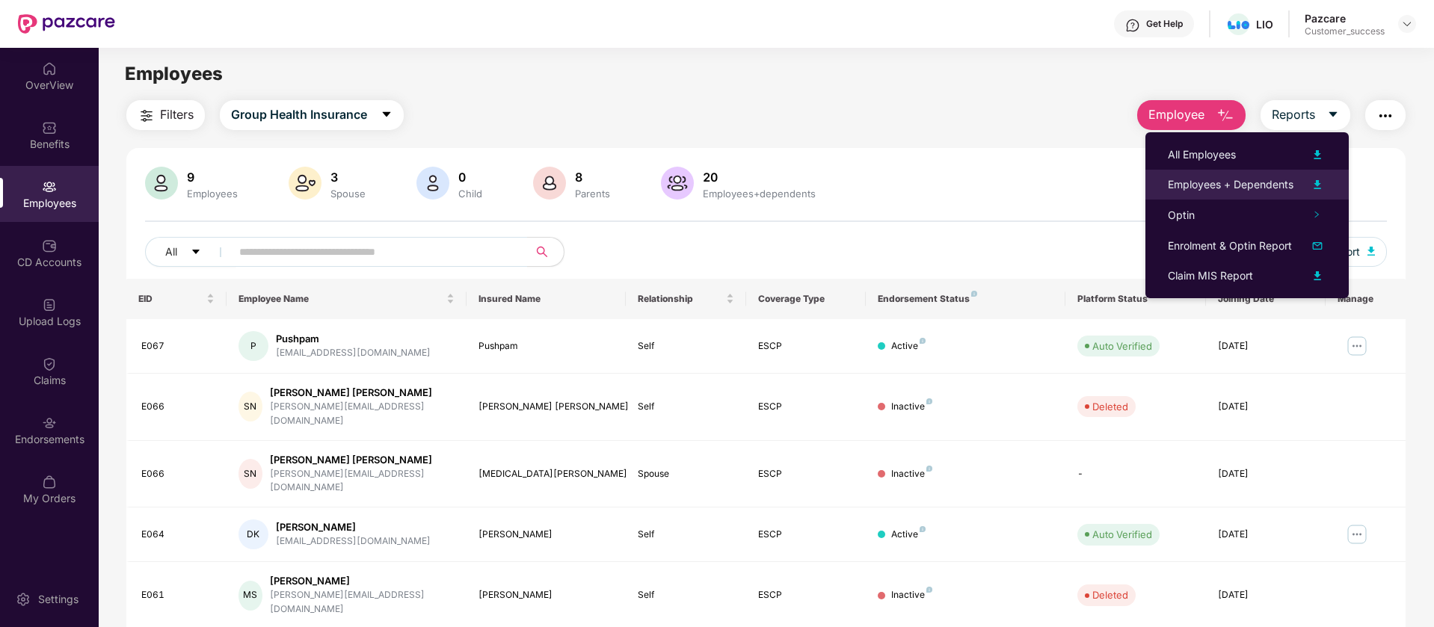
click at [1319, 185] on img at bounding box center [1317, 185] width 18 height 18
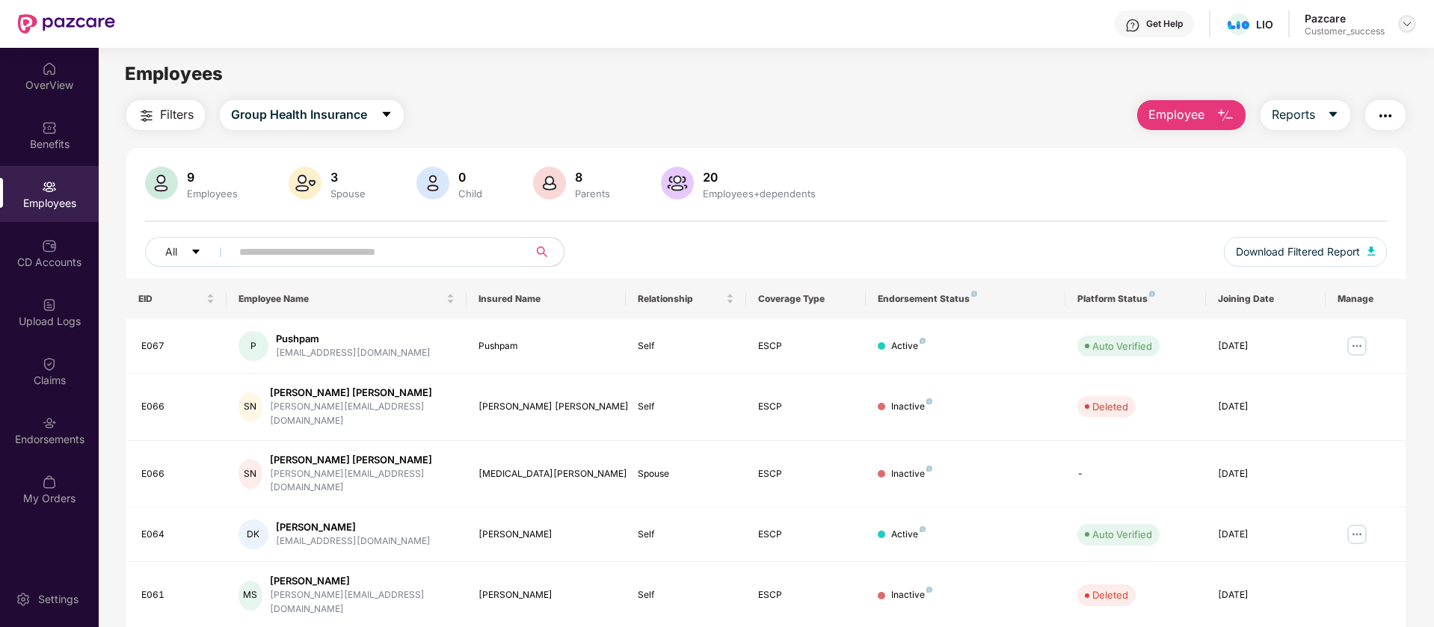
click at [1411, 18] on img at bounding box center [1407, 24] width 12 height 12
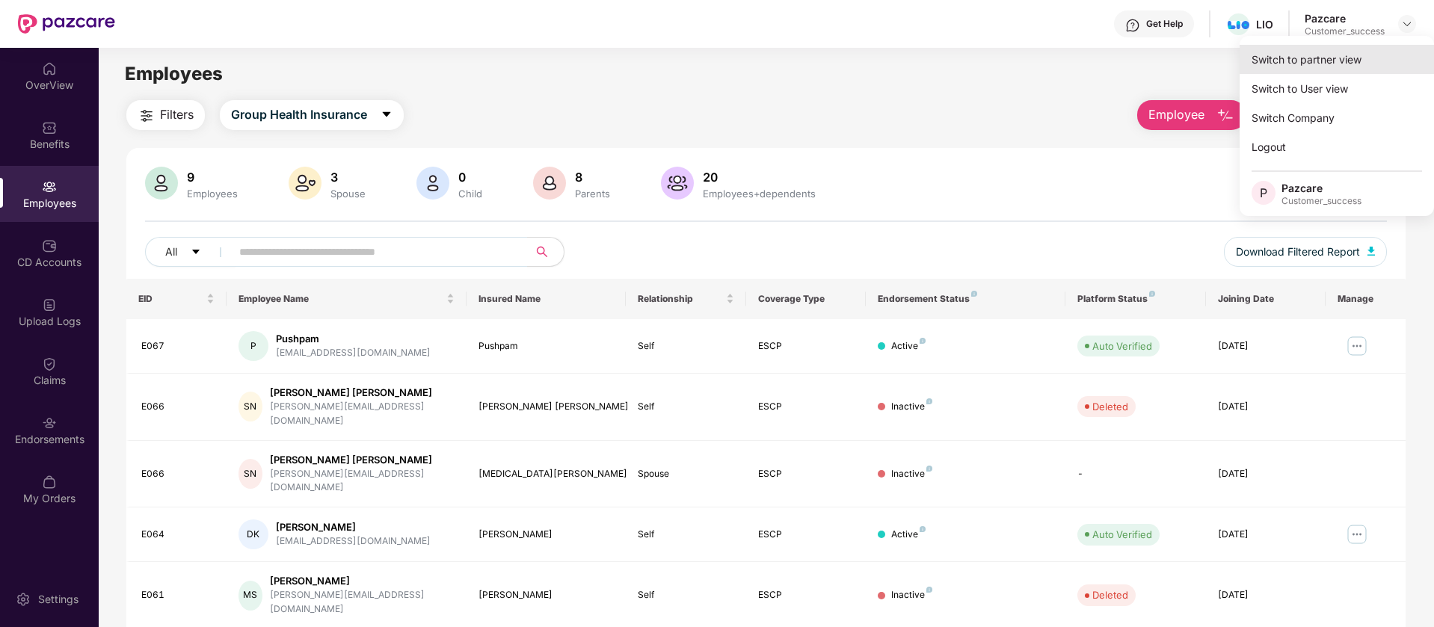
click at [1344, 66] on div "Switch to partner view" at bounding box center [1337, 59] width 194 height 29
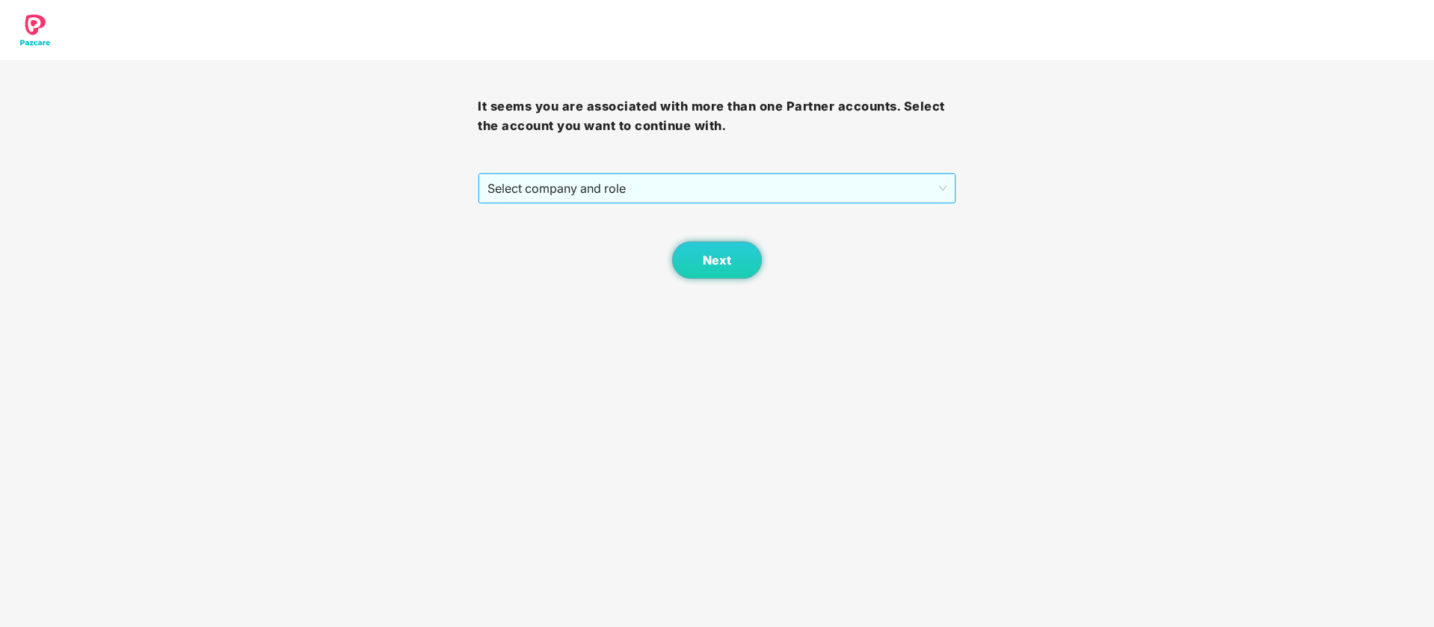
click at [711, 186] on span "Select company and role" at bounding box center [716, 188] width 458 height 28
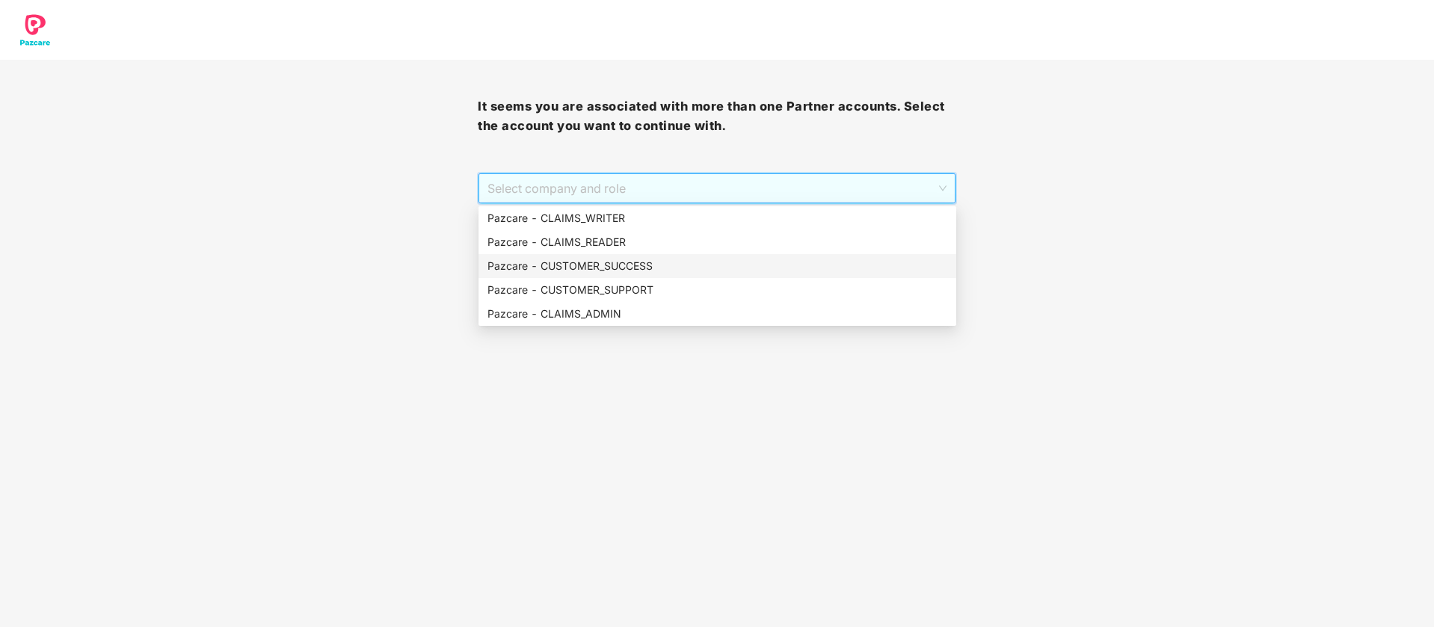
click at [702, 264] on div "Pazcare - CUSTOMER_SUCCESS" at bounding box center [717, 266] width 460 height 16
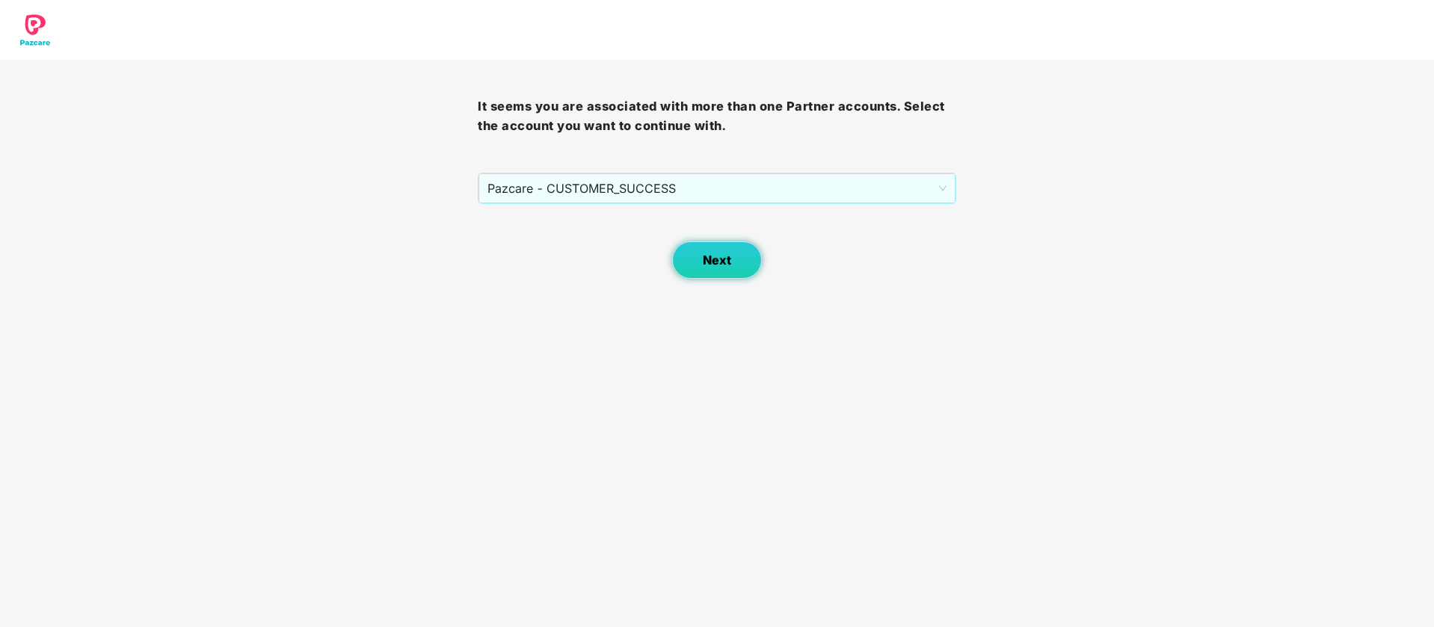
click at [727, 262] on span "Next" at bounding box center [717, 260] width 28 height 14
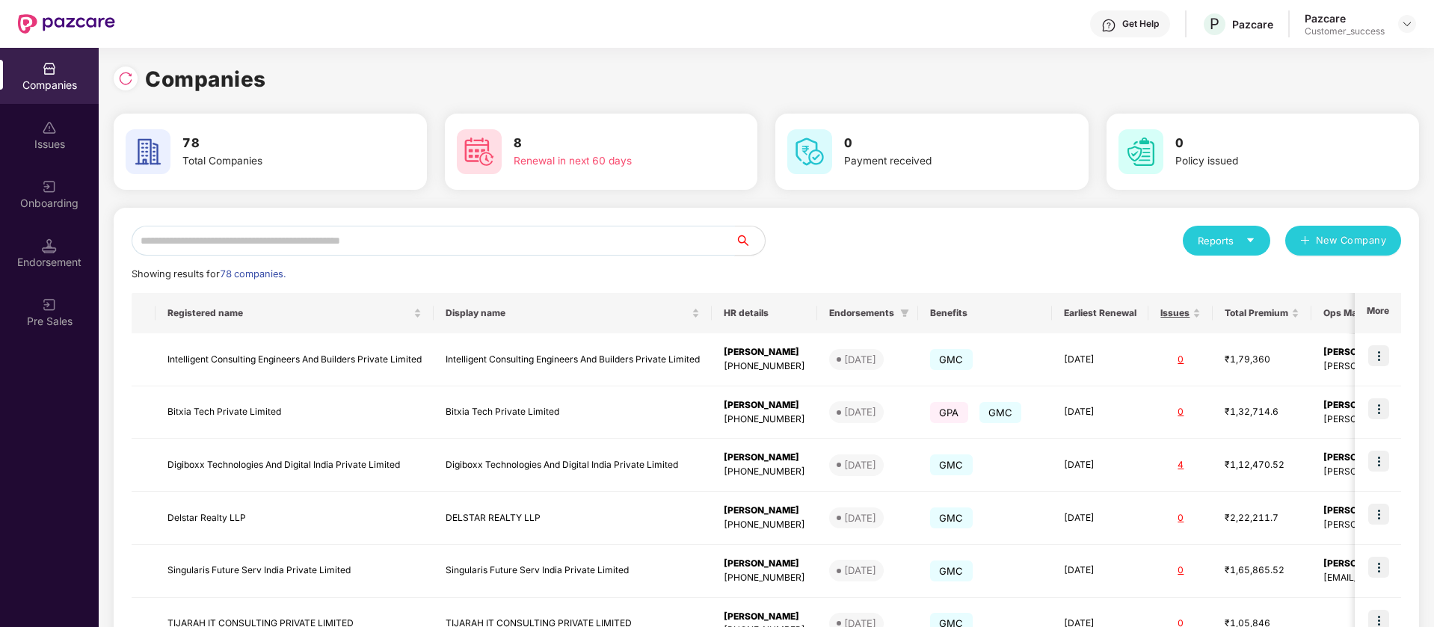
click at [411, 235] on input "text" at bounding box center [433, 241] width 603 height 30
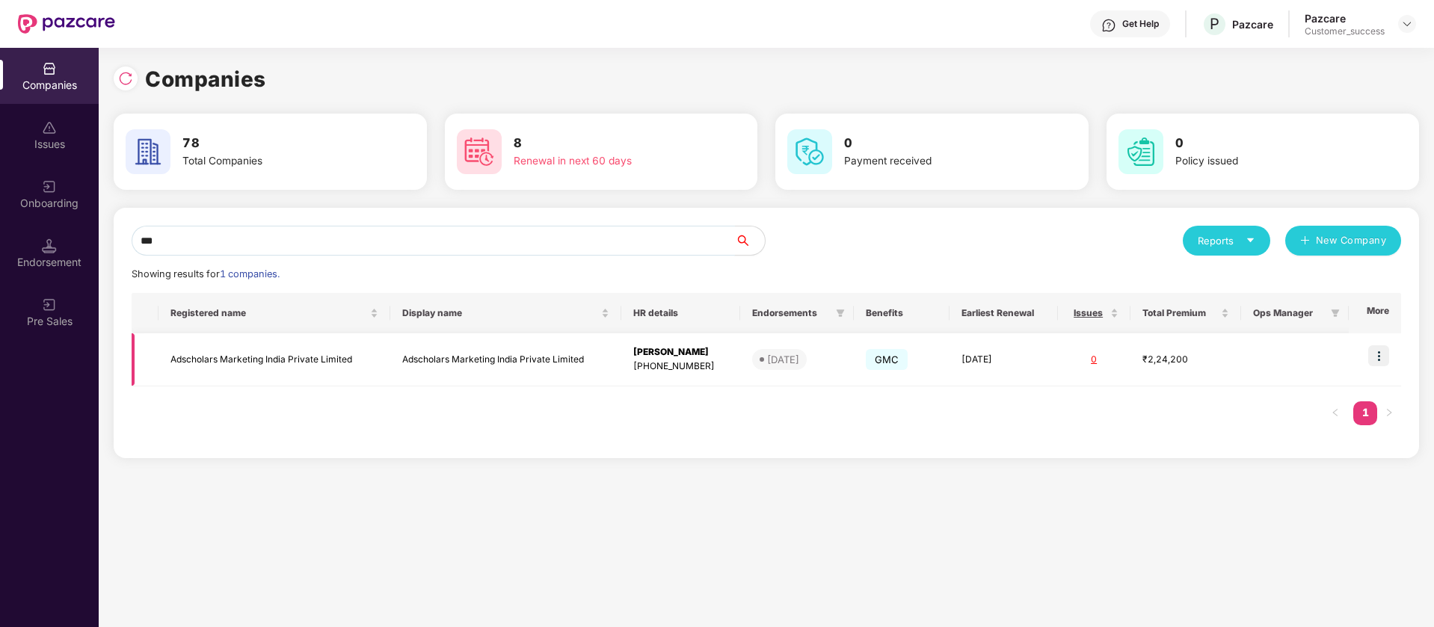
type input "***"
click at [1375, 355] on img at bounding box center [1378, 355] width 21 height 21
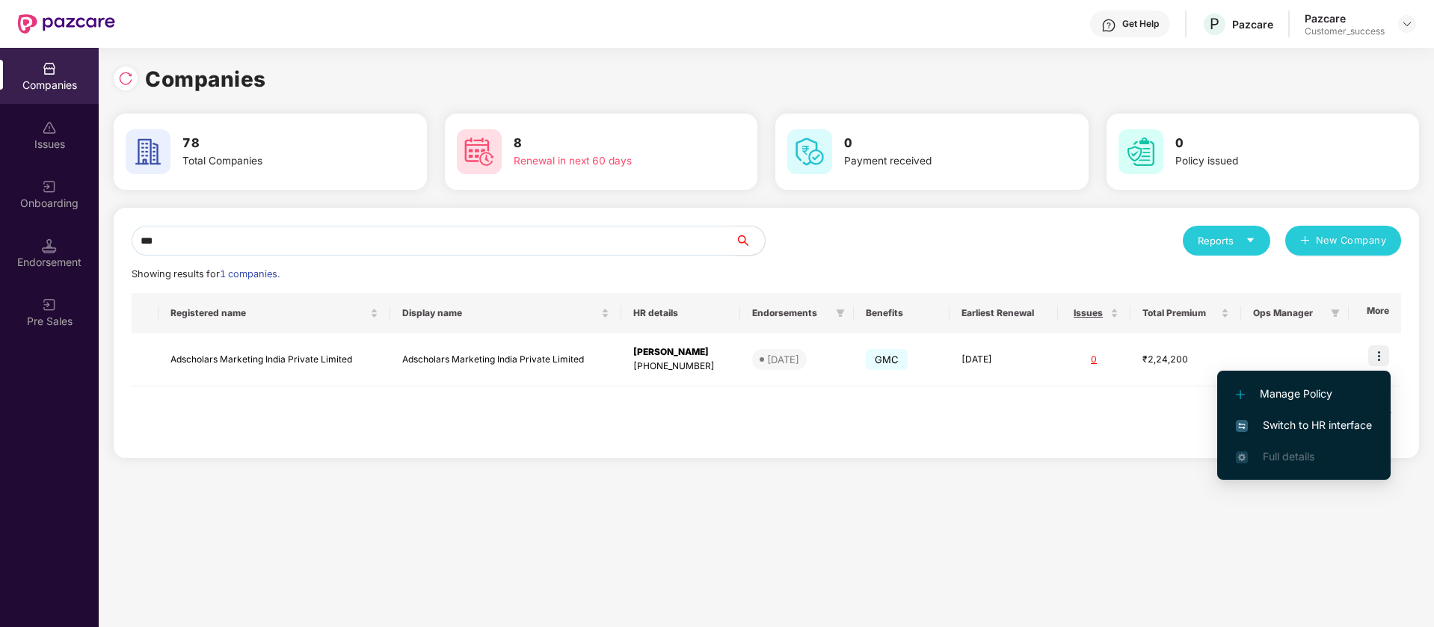
click at [1324, 394] on span "Manage Policy" at bounding box center [1304, 394] width 136 height 16
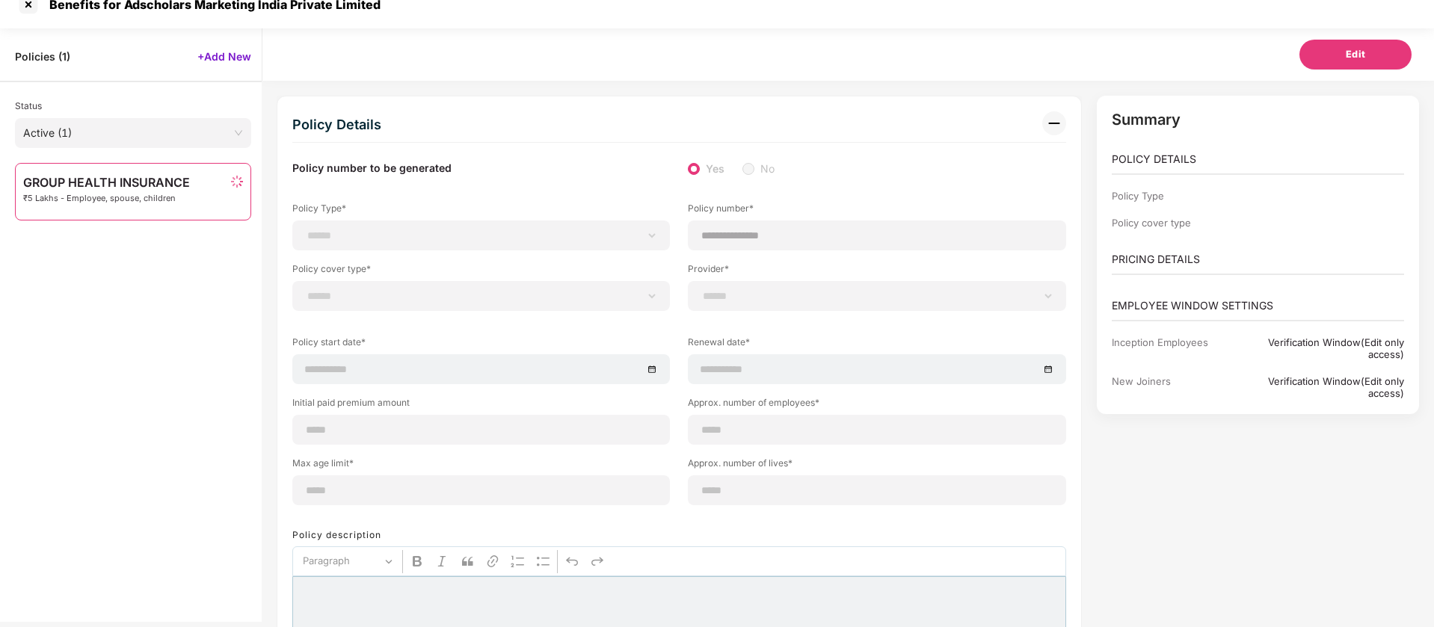
select select "**********"
type input "**********"
type input "**"
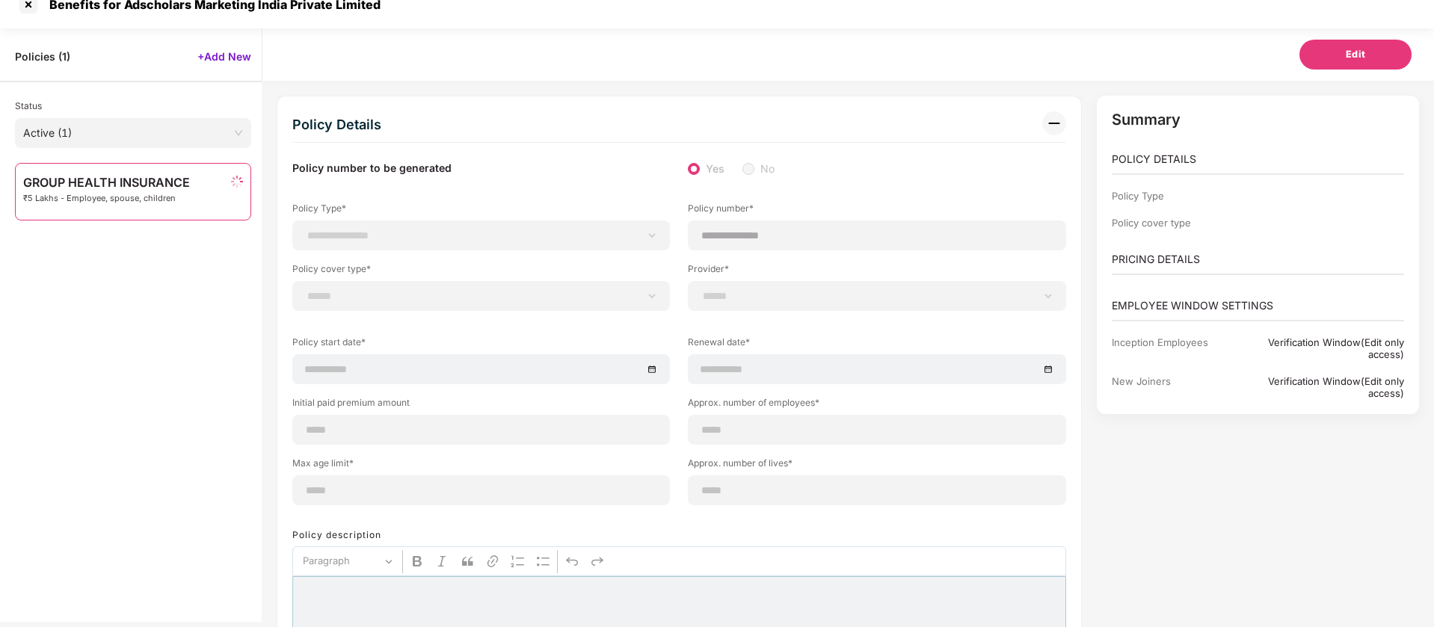
type input "**"
type input "*"
type input "**"
select select "*****"
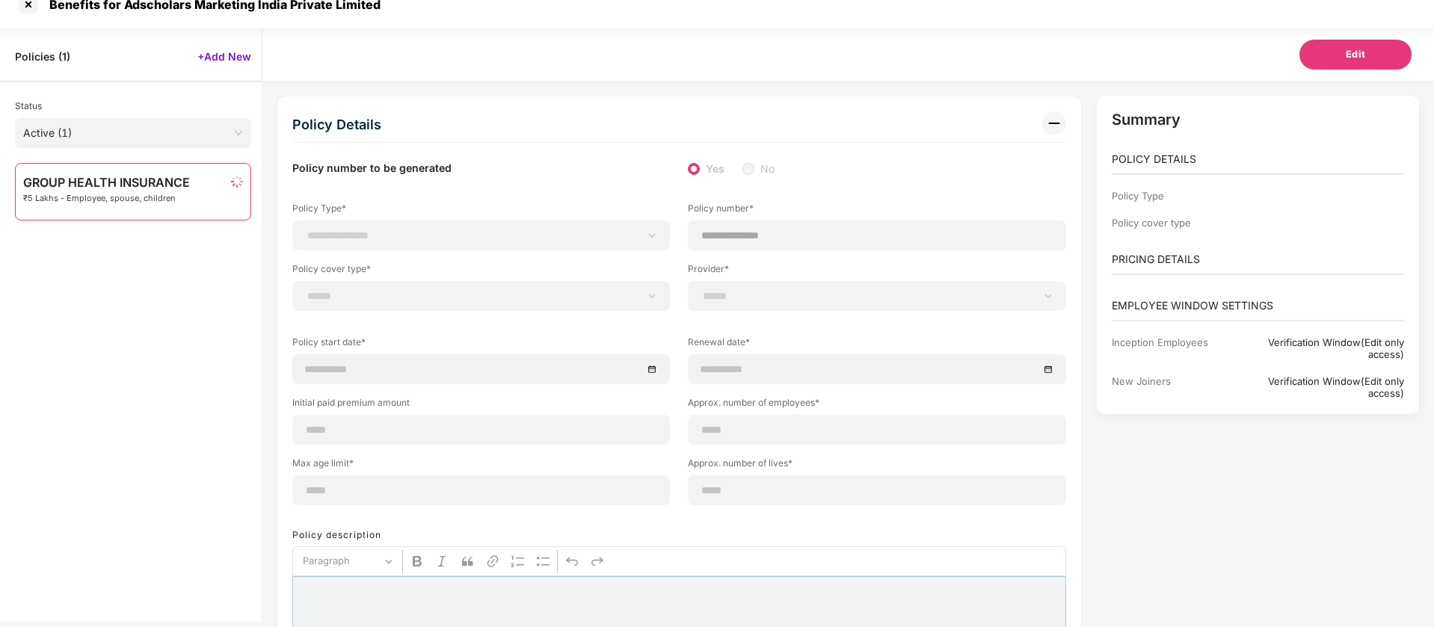
type input "******"
type input "**********"
select select "******"
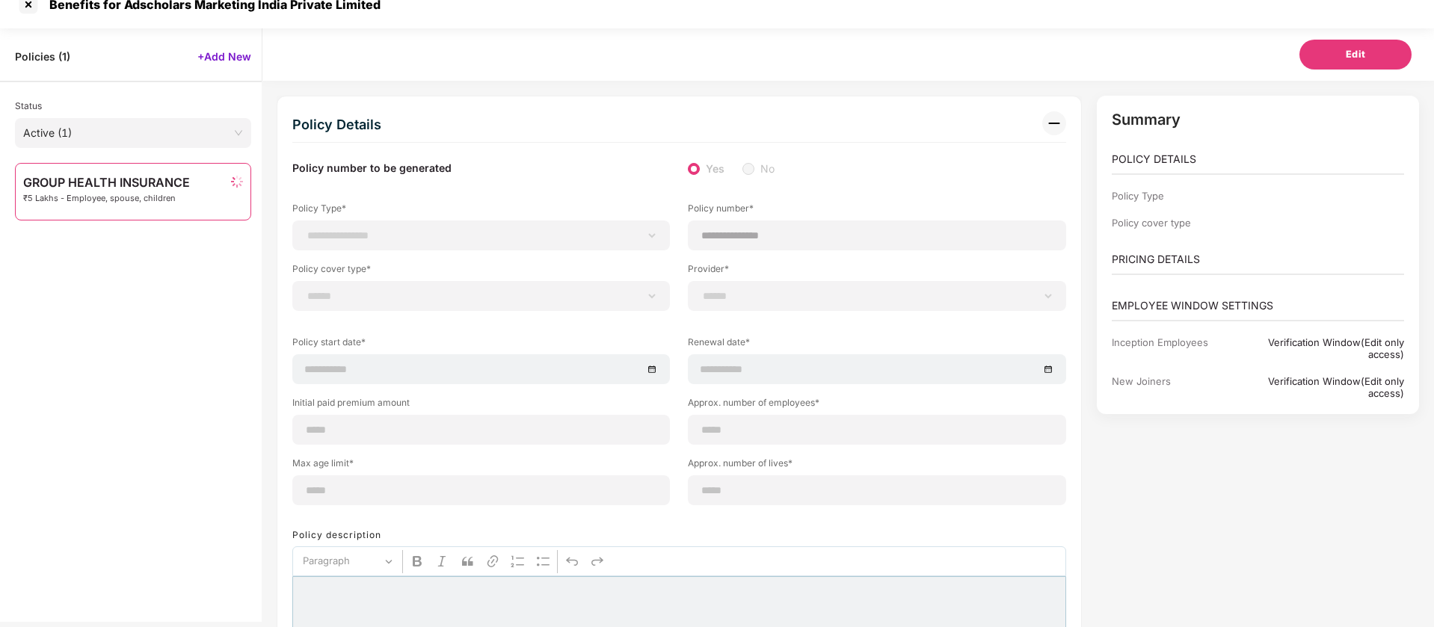
type input "******"
select select "********"
select select "**********"
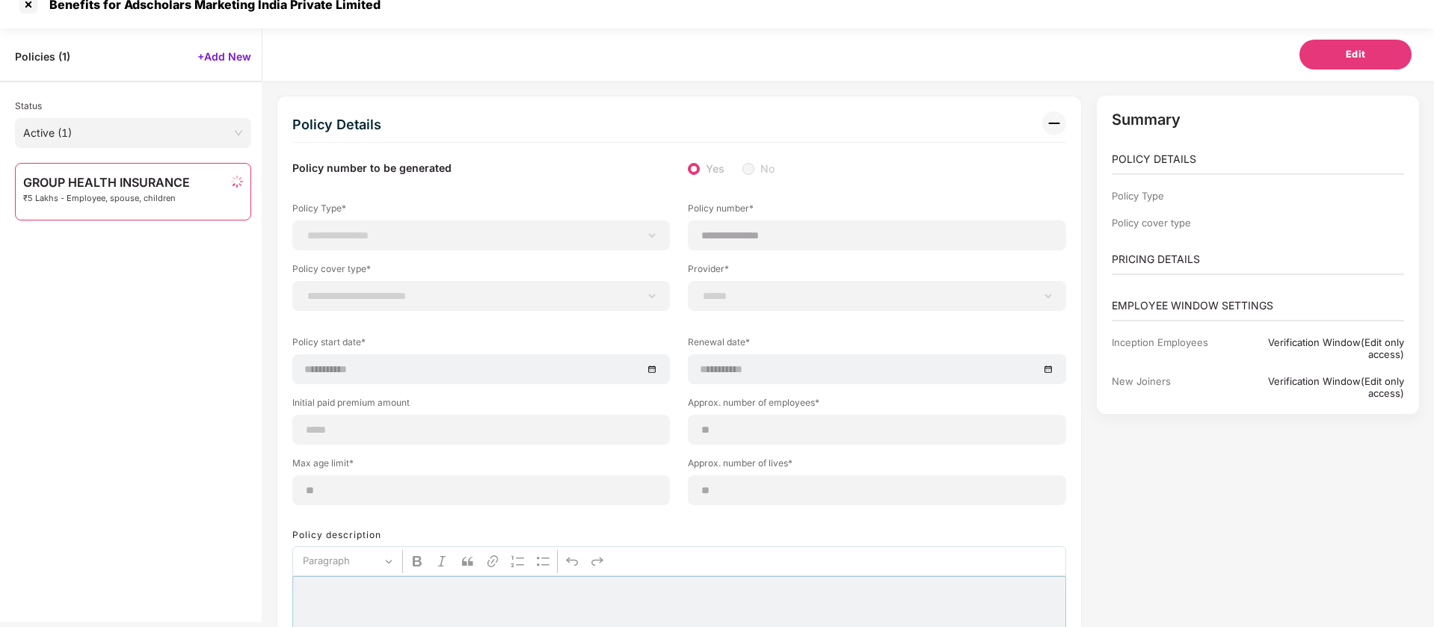
select select "*"
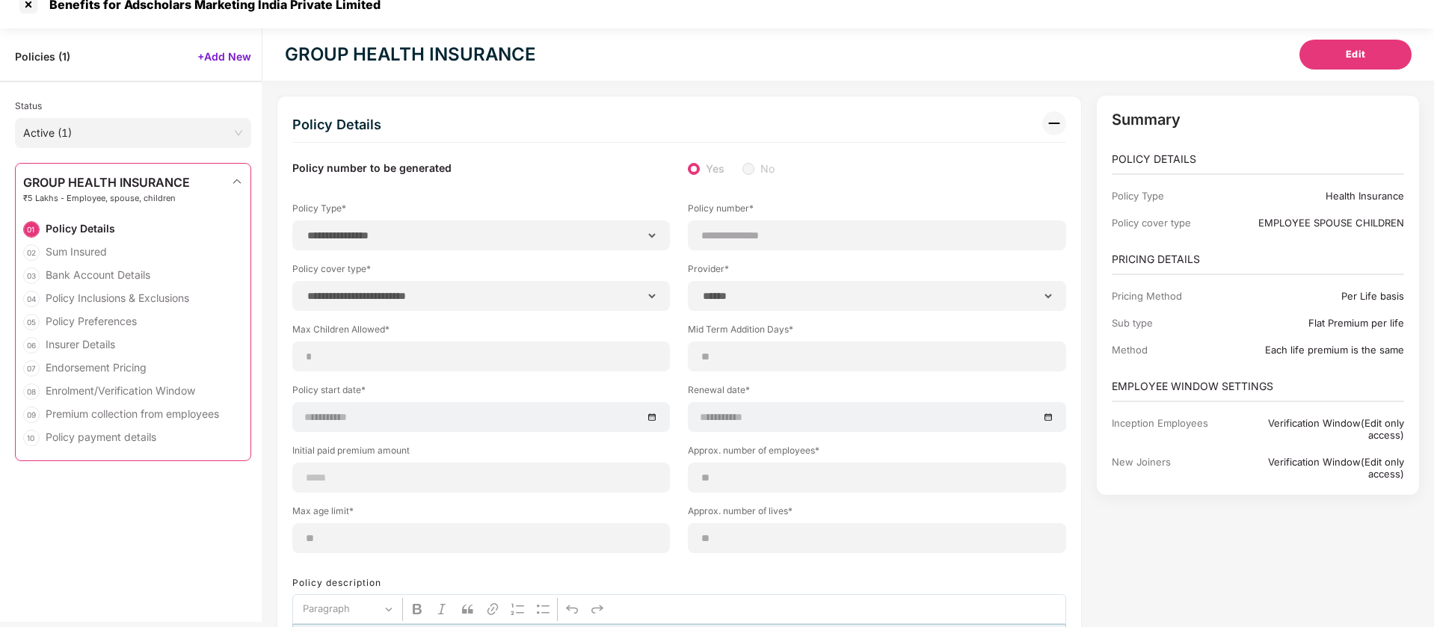
select select "******"
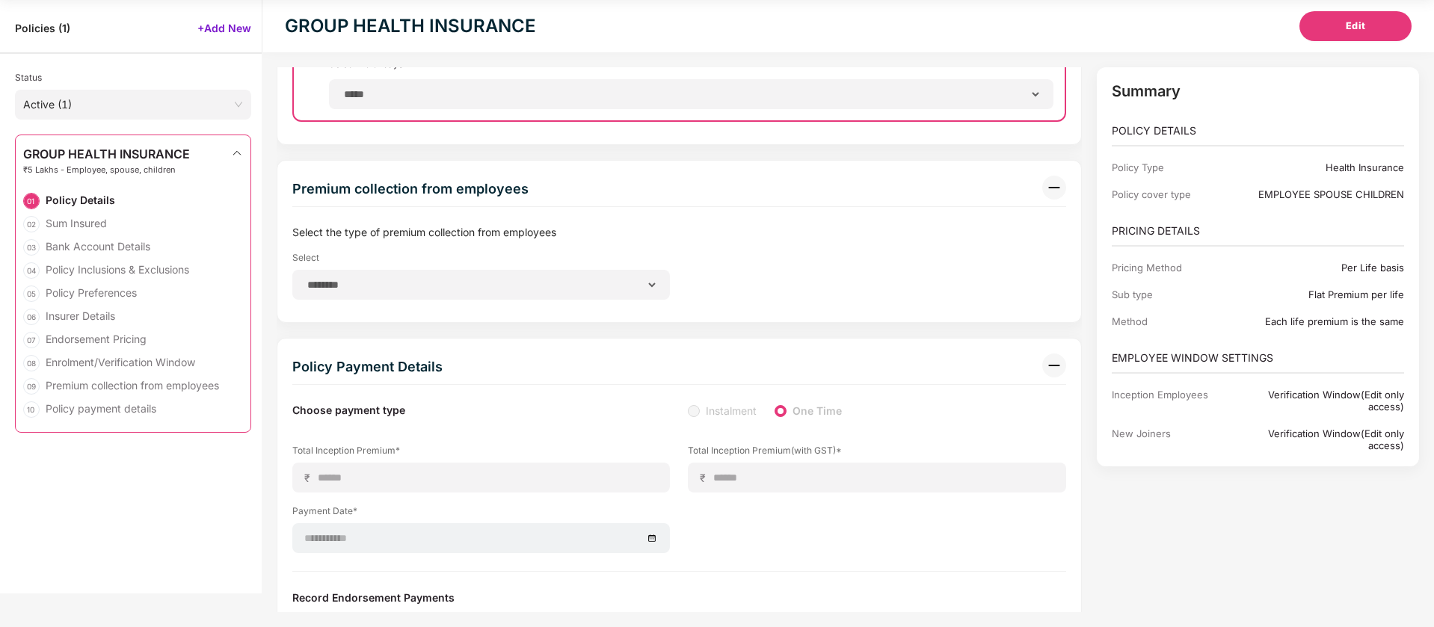
scroll to position [5233, 0]
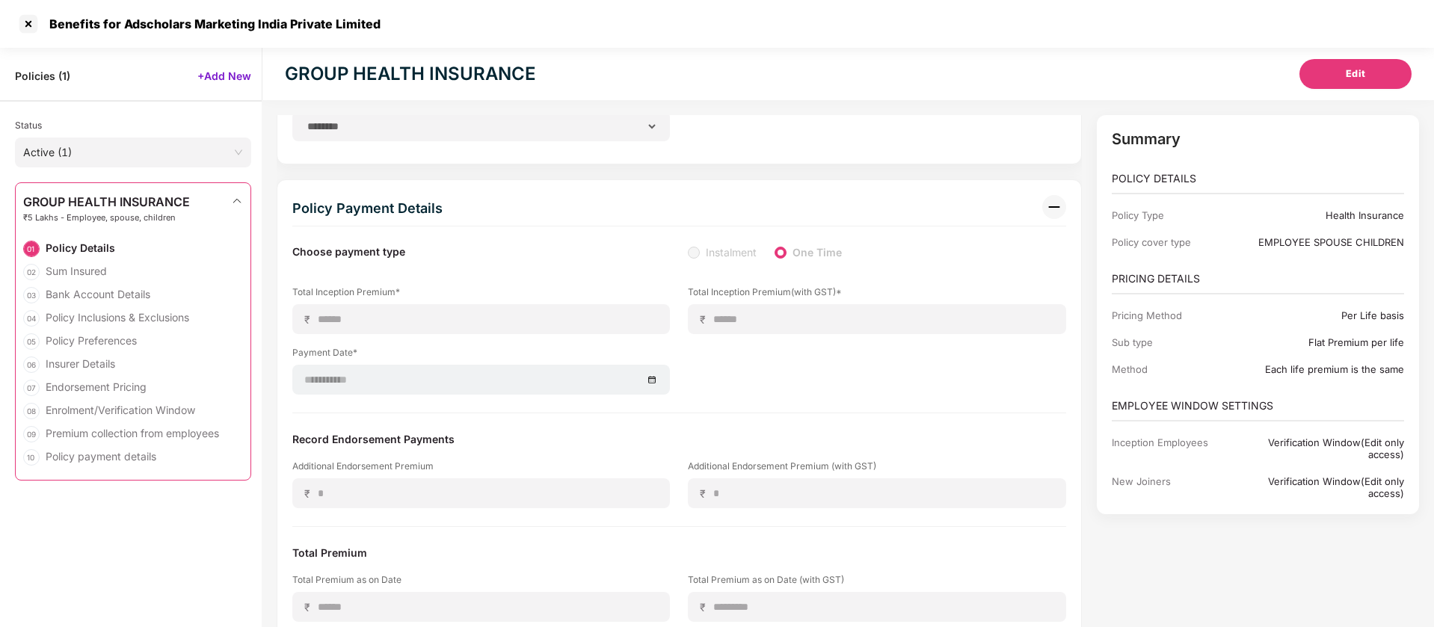
scroll to position [4879, 0]
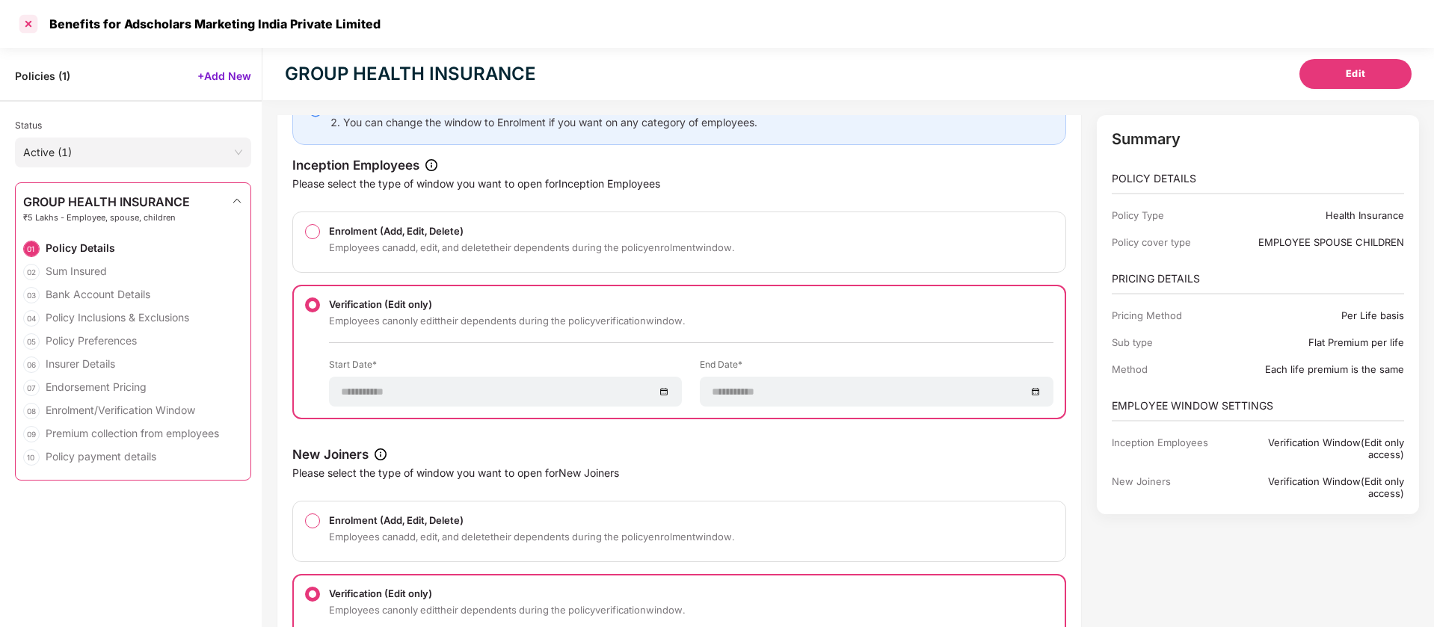
click at [30, 18] on div at bounding box center [28, 24] width 24 height 24
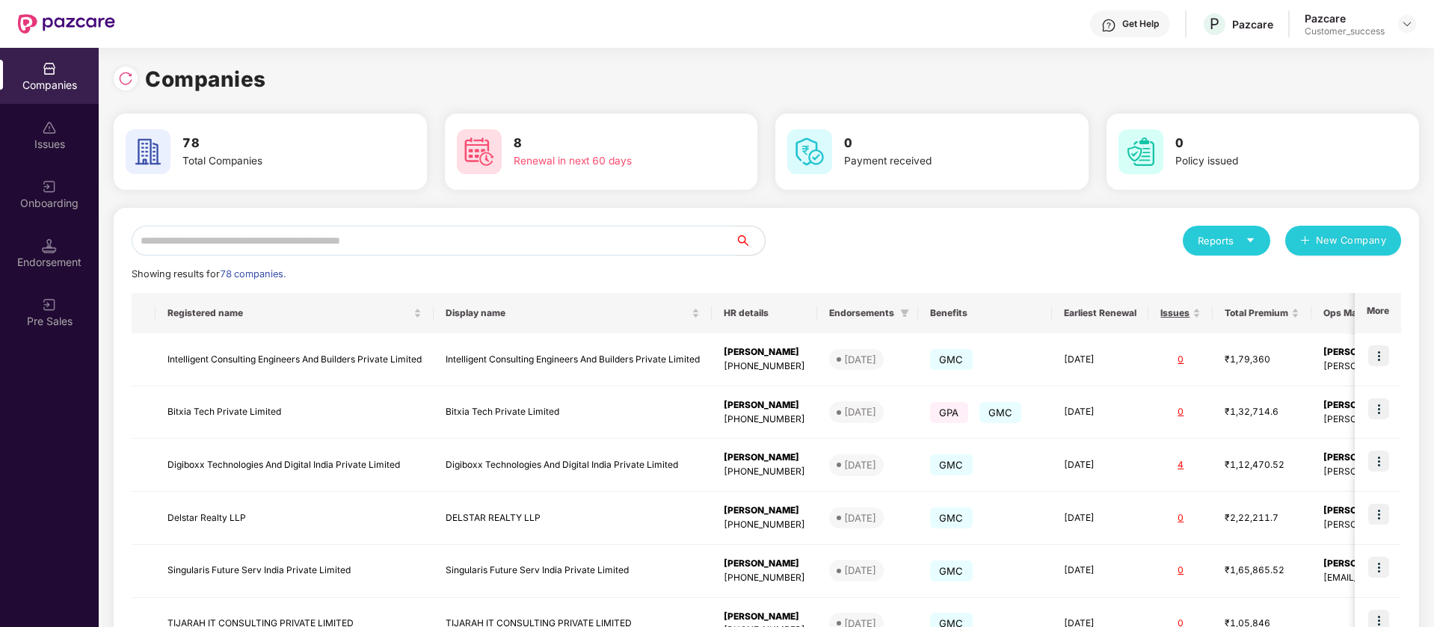
click at [706, 239] on input "text" at bounding box center [433, 241] width 603 height 30
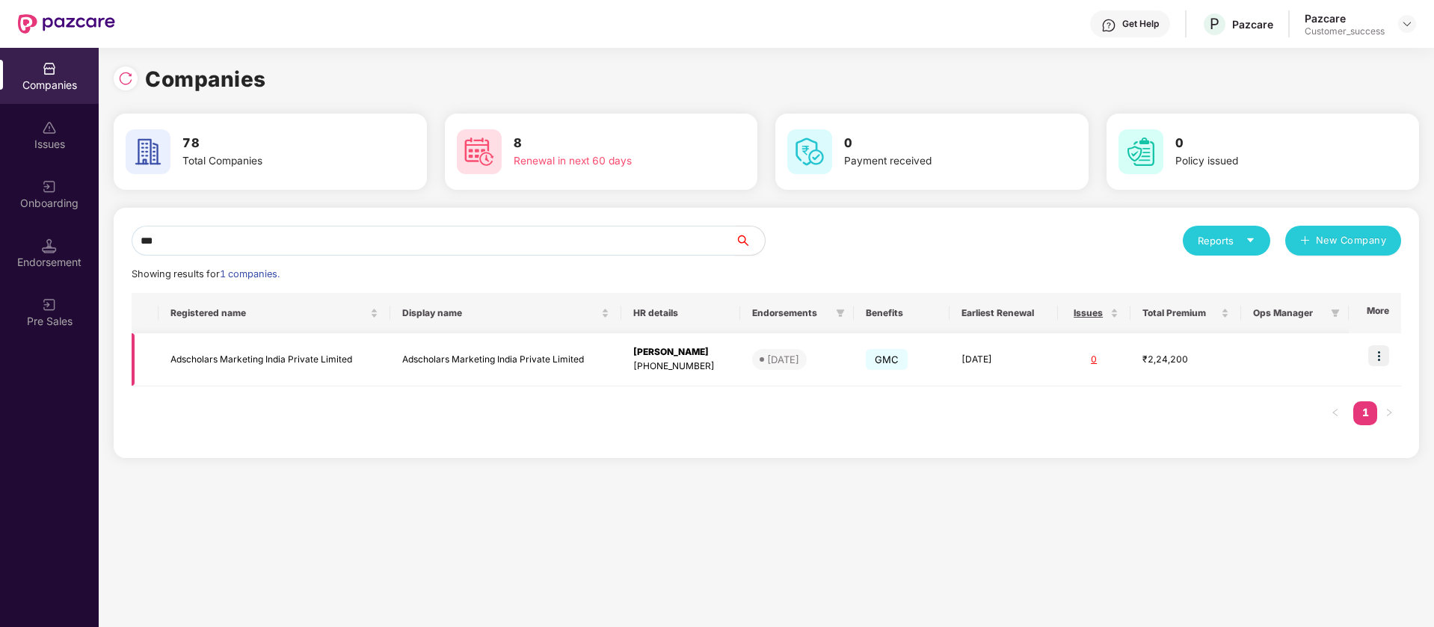
type input "***"
click at [1382, 353] on img at bounding box center [1378, 355] width 21 height 21
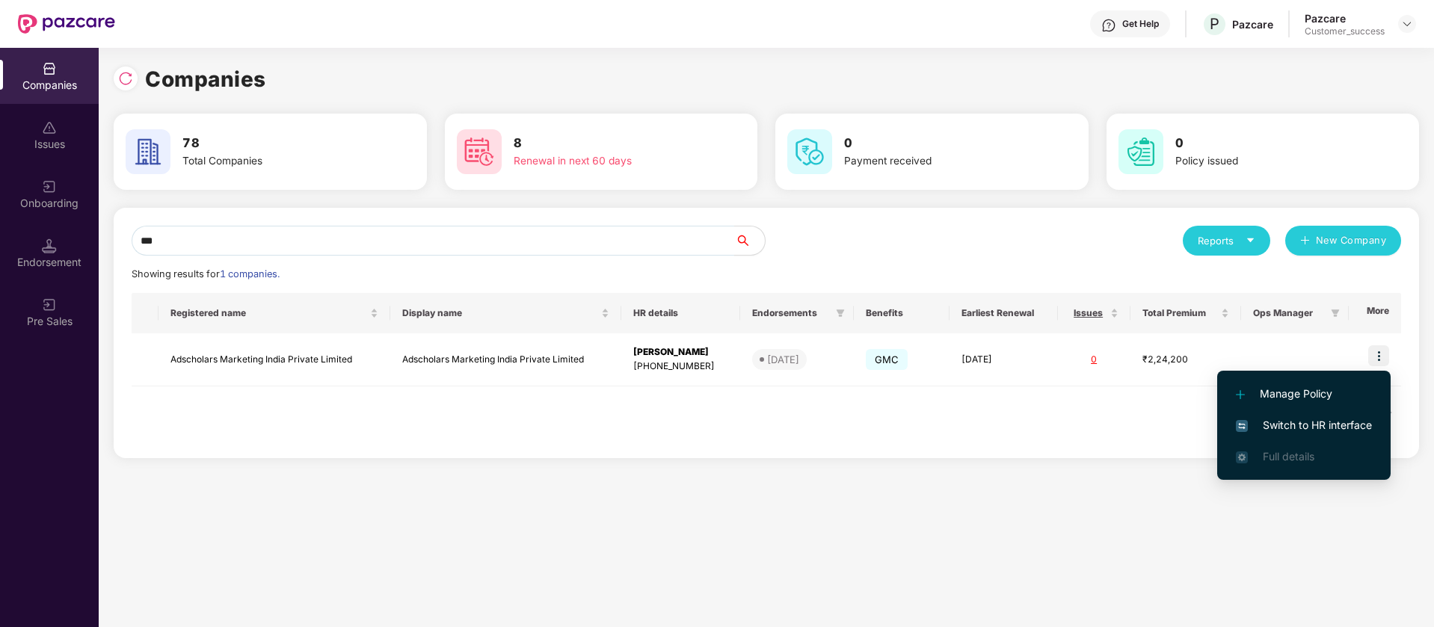
click at [1298, 457] on span "Full details" at bounding box center [1289, 456] width 52 height 13
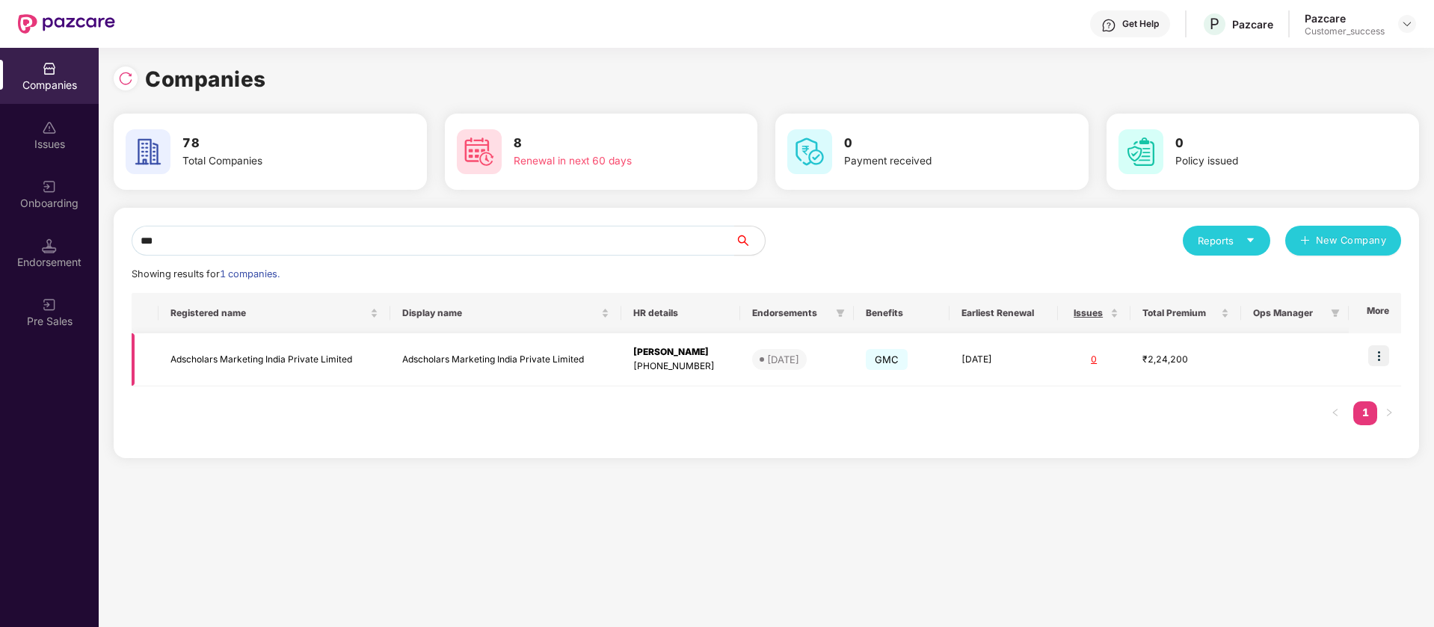
click at [1391, 349] on td at bounding box center [1375, 359] width 52 height 53
click at [1381, 360] on img at bounding box center [1378, 355] width 21 height 21
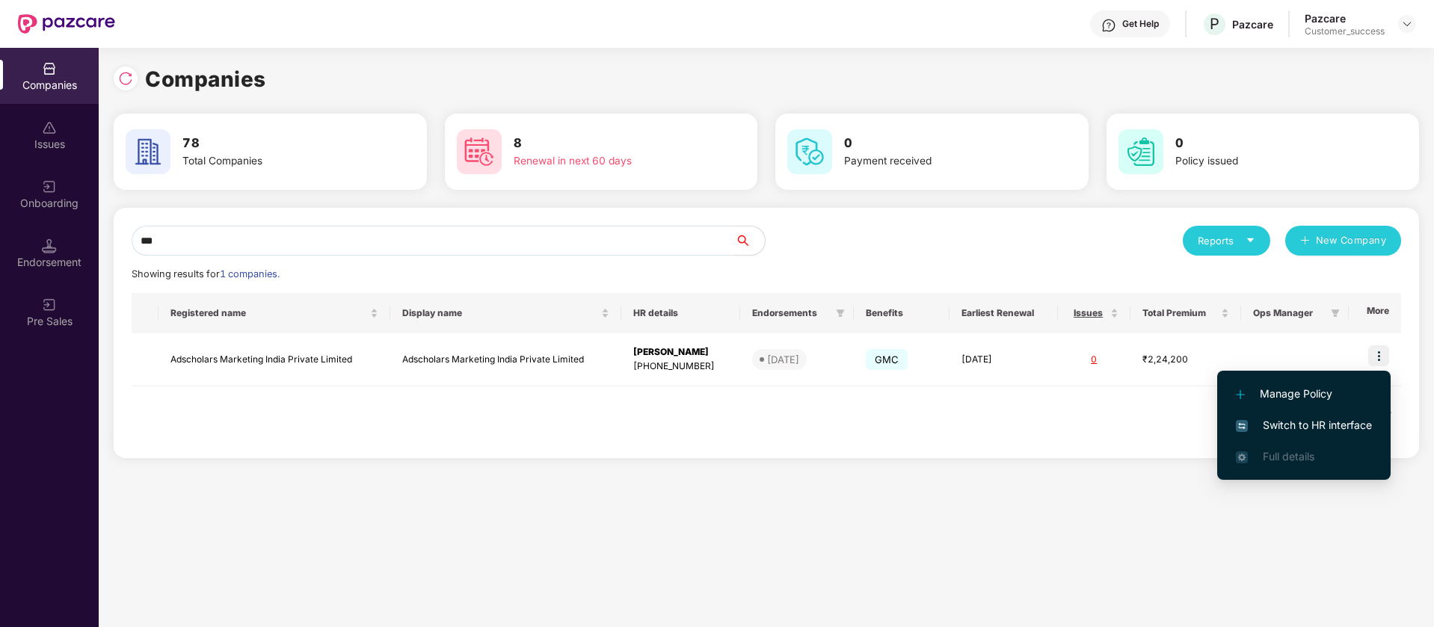
click at [1343, 417] on span "Switch to HR interface" at bounding box center [1304, 425] width 136 height 16
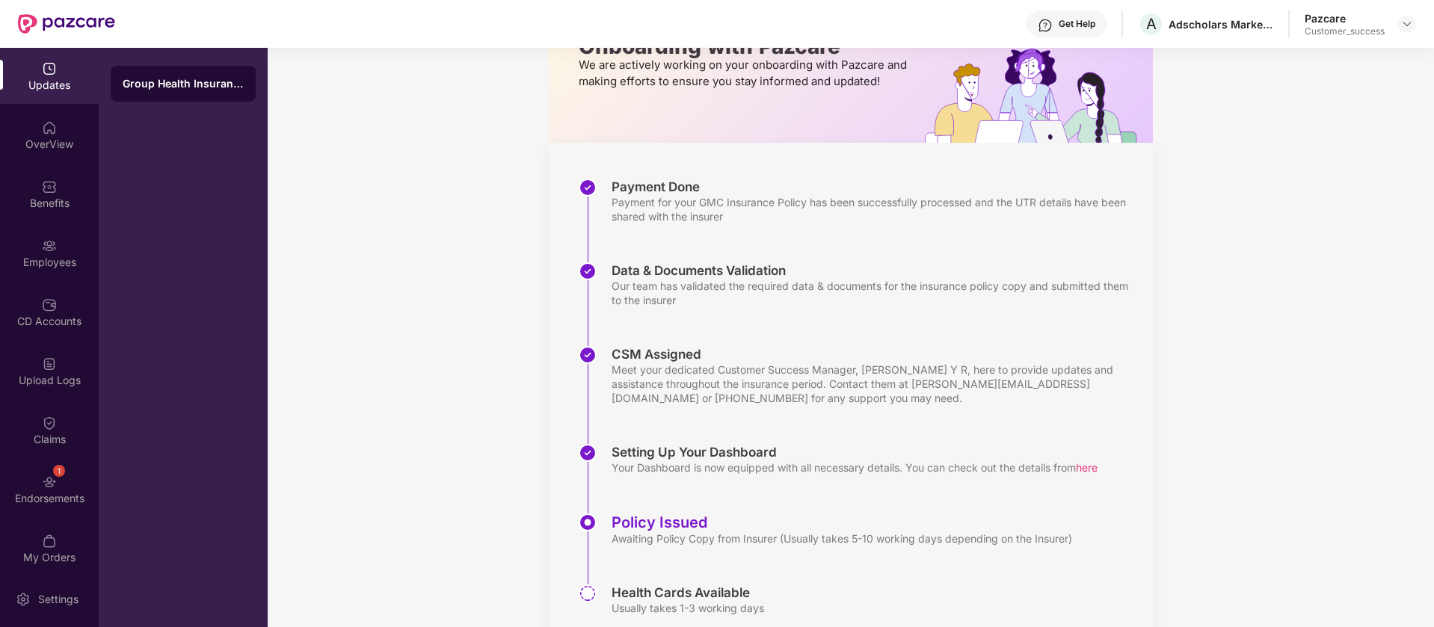
scroll to position [167, 0]
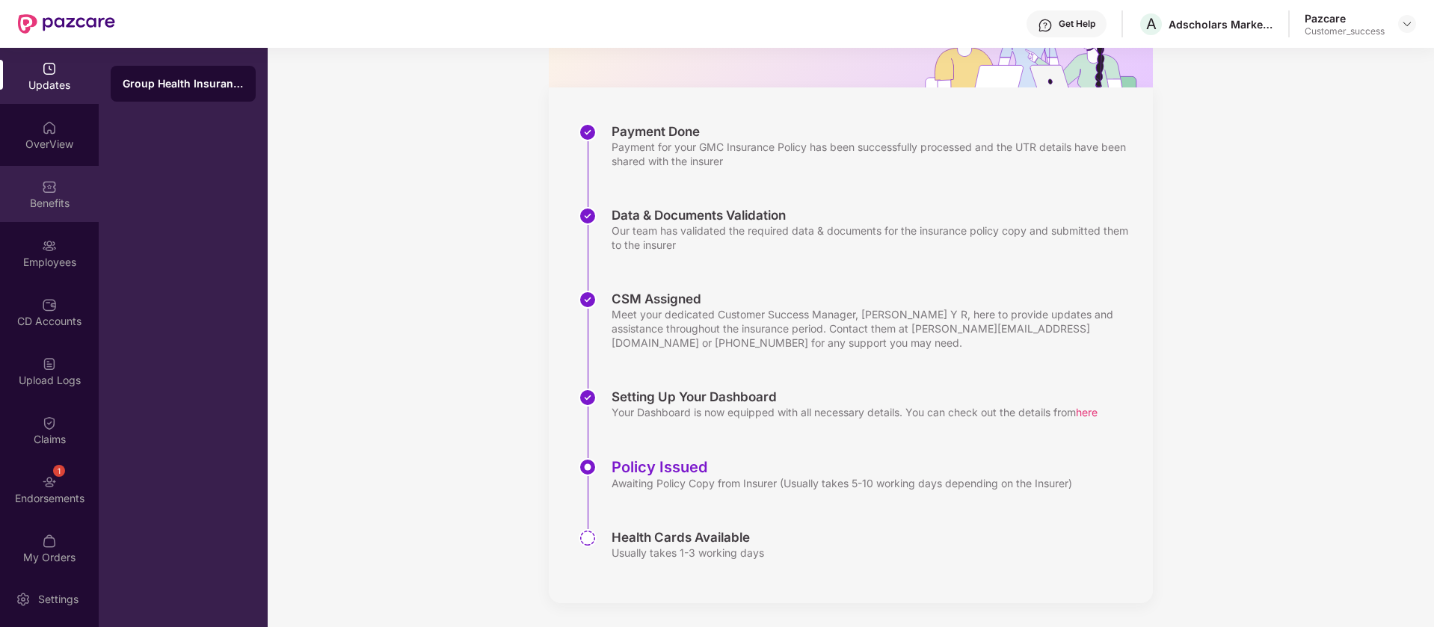
click at [47, 187] on img at bounding box center [49, 186] width 15 height 15
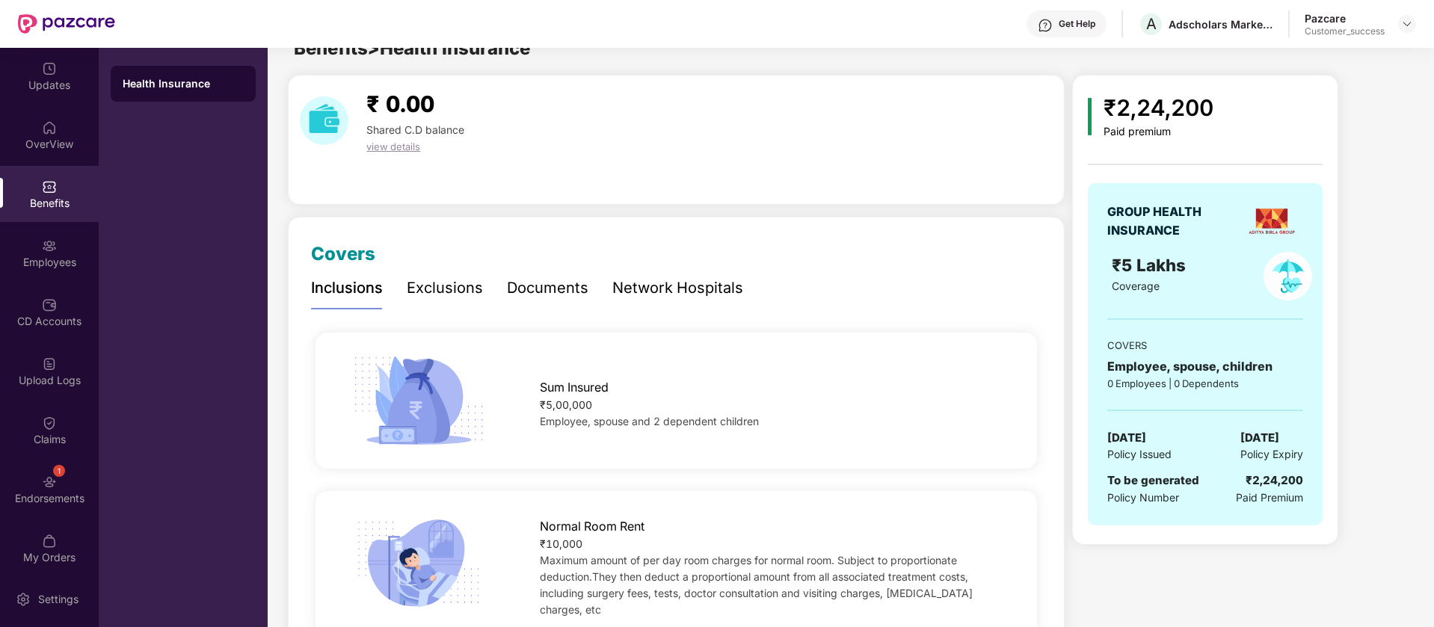
scroll to position [0, 0]
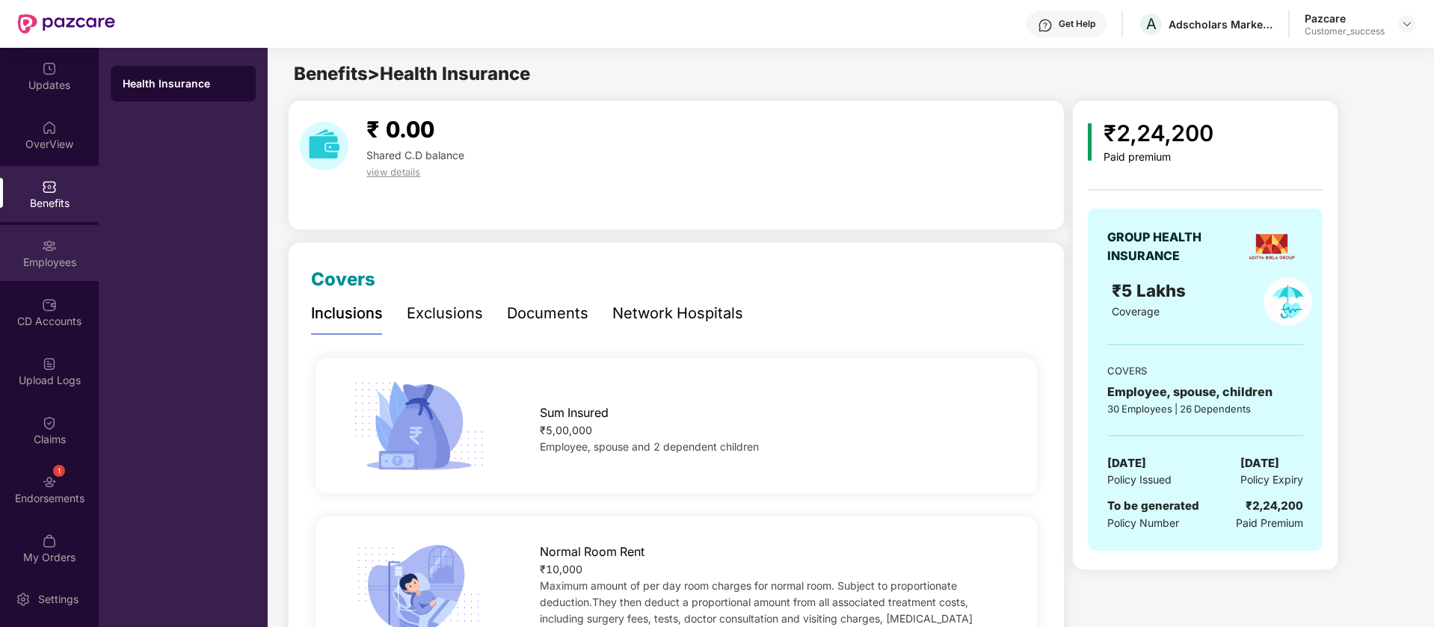
click at [42, 276] on div "Employees" at bounding box center [49, 253] width 99 height 56
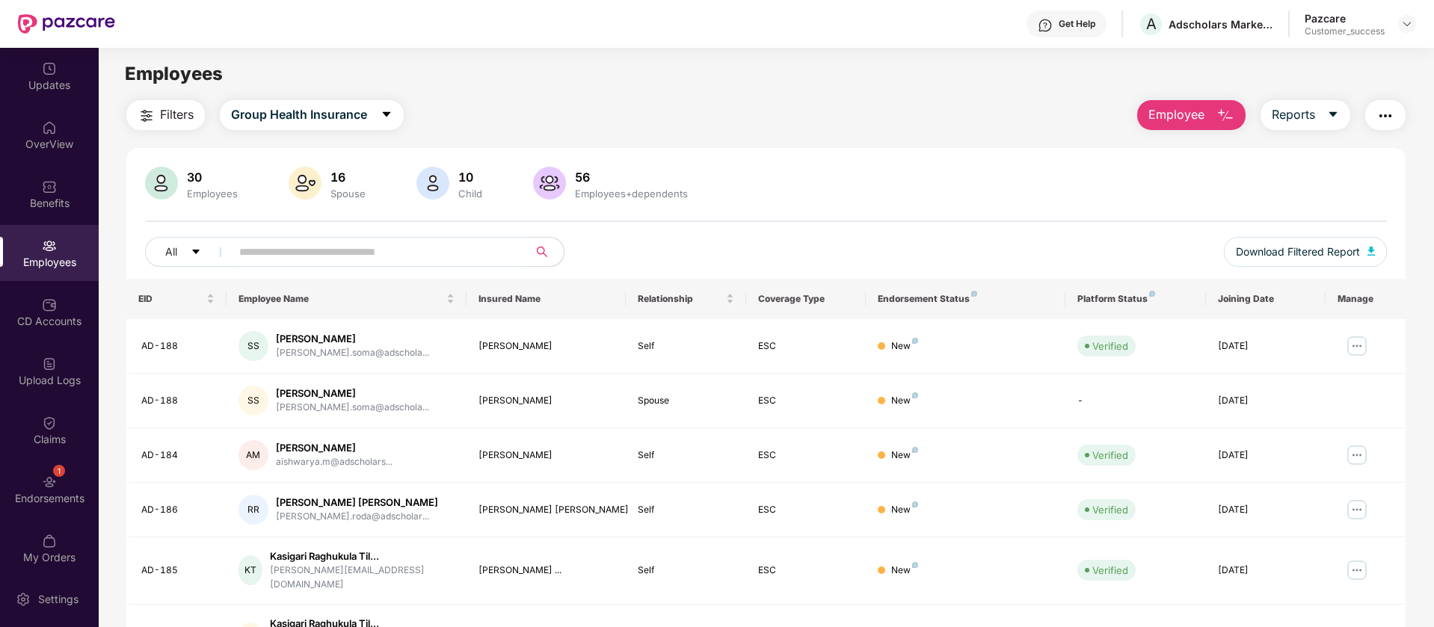
scroll to position [292, 0]
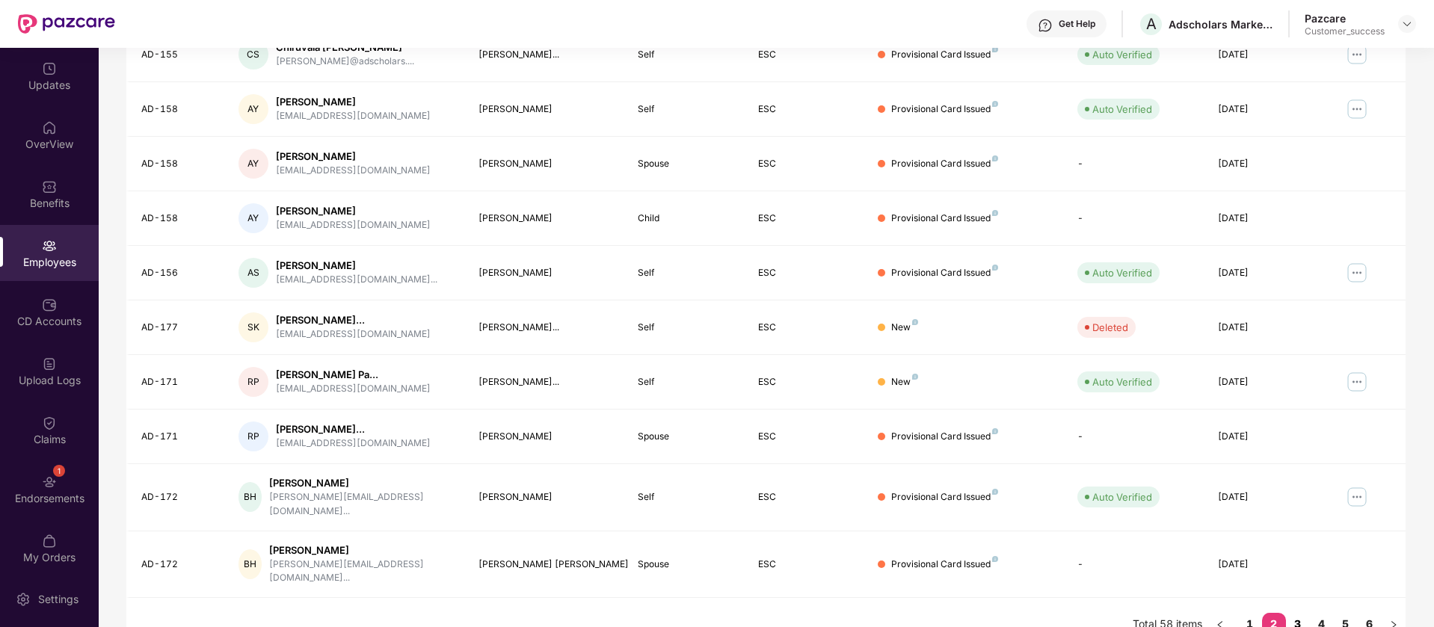
click at [1293, 613] on link "3" at bounding box center [1298, 624] width 24 height 22
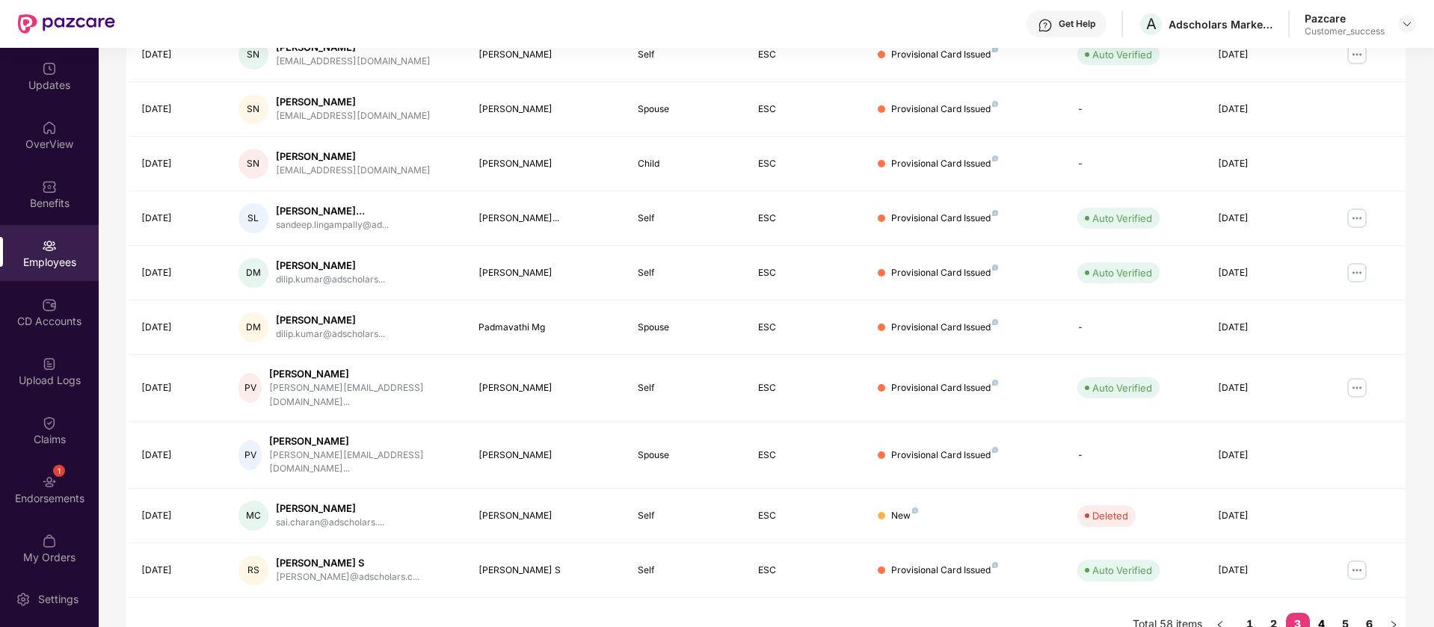
click at [1320, 613] on link "4" at bounding box center [1322, 624] width 24 height 22
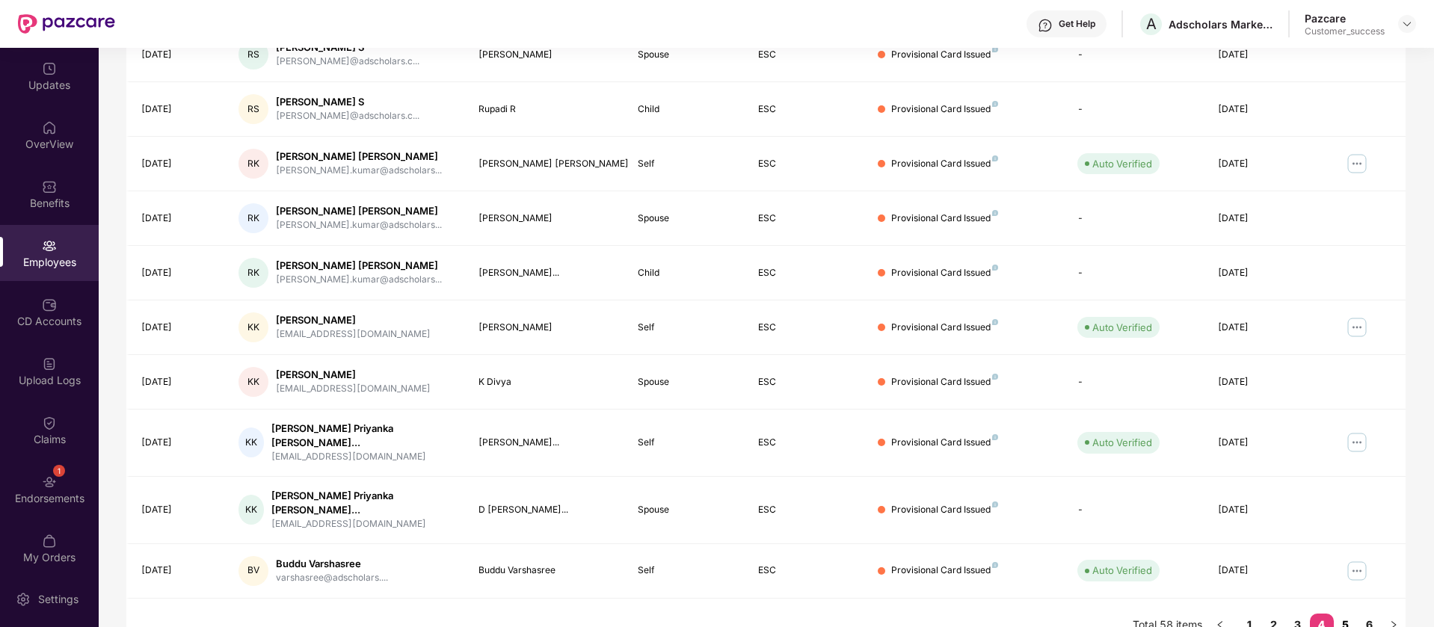
click at [1342, 614] on link "5" at bounding box center [1346, 625] width 24 height 22
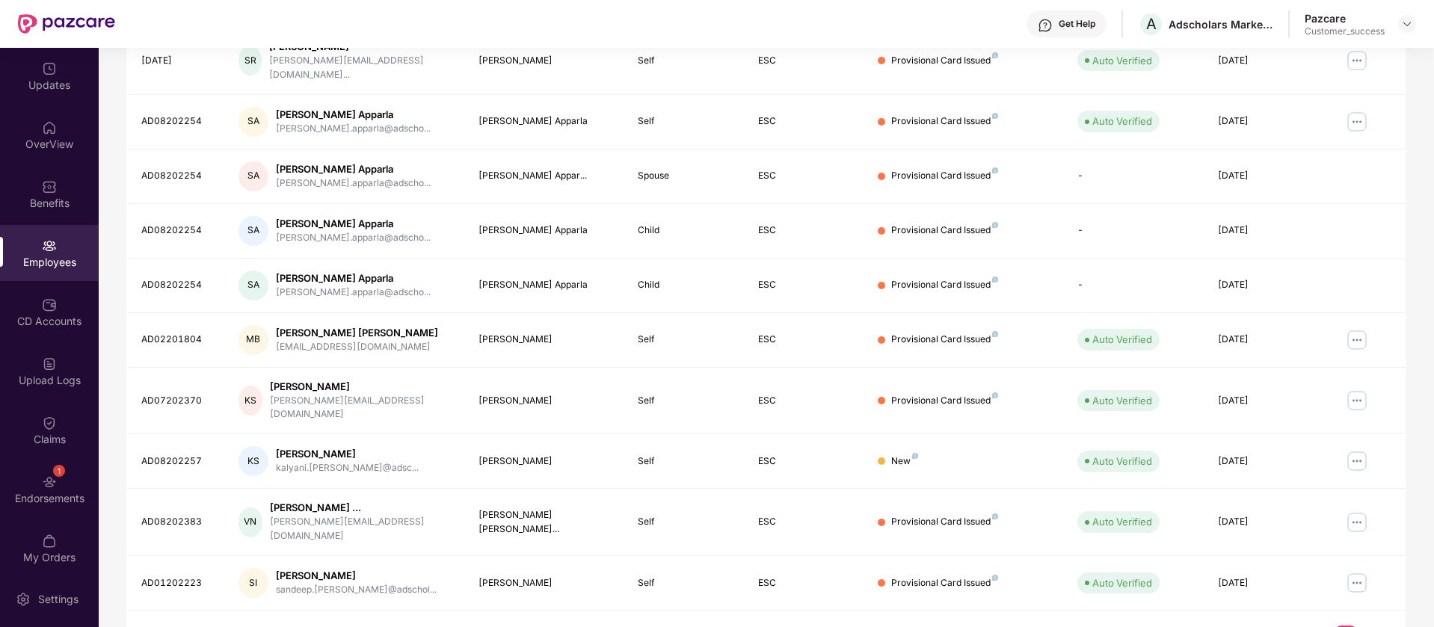
click at [1372, 626] on link "6" at bounding box center [1370, 637] width 24 height 22
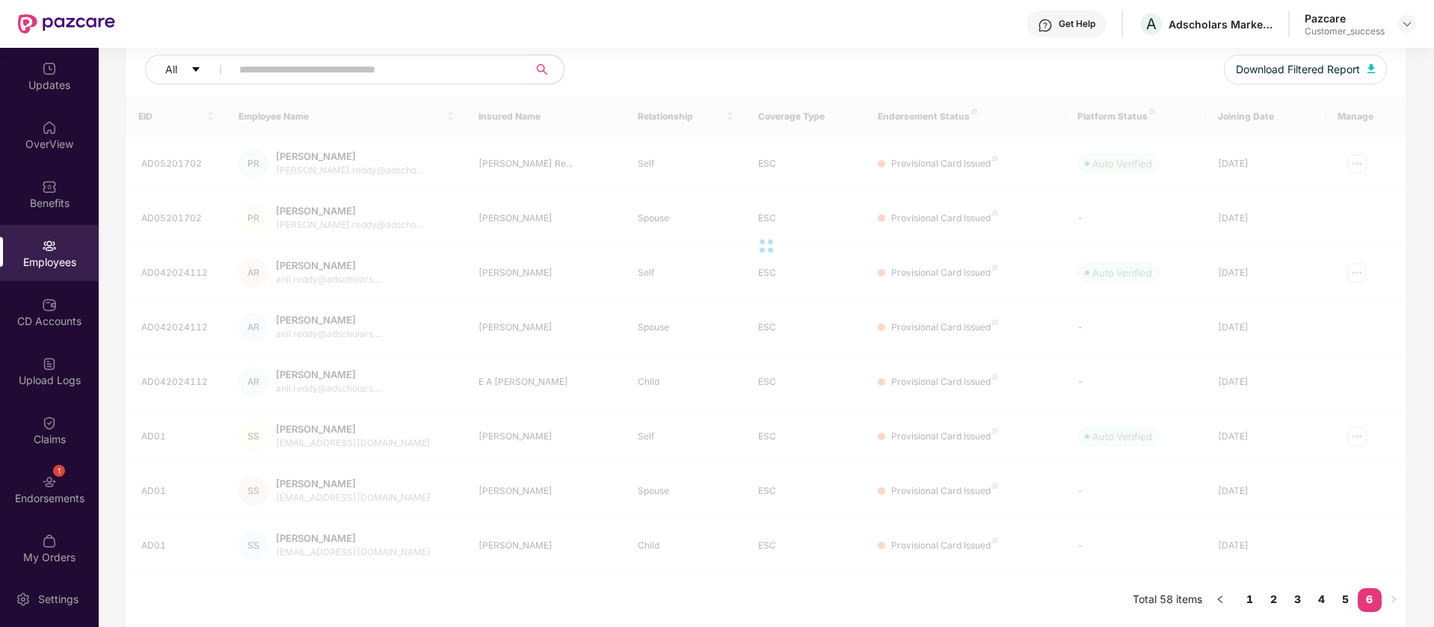
scroll to position [182, 0]
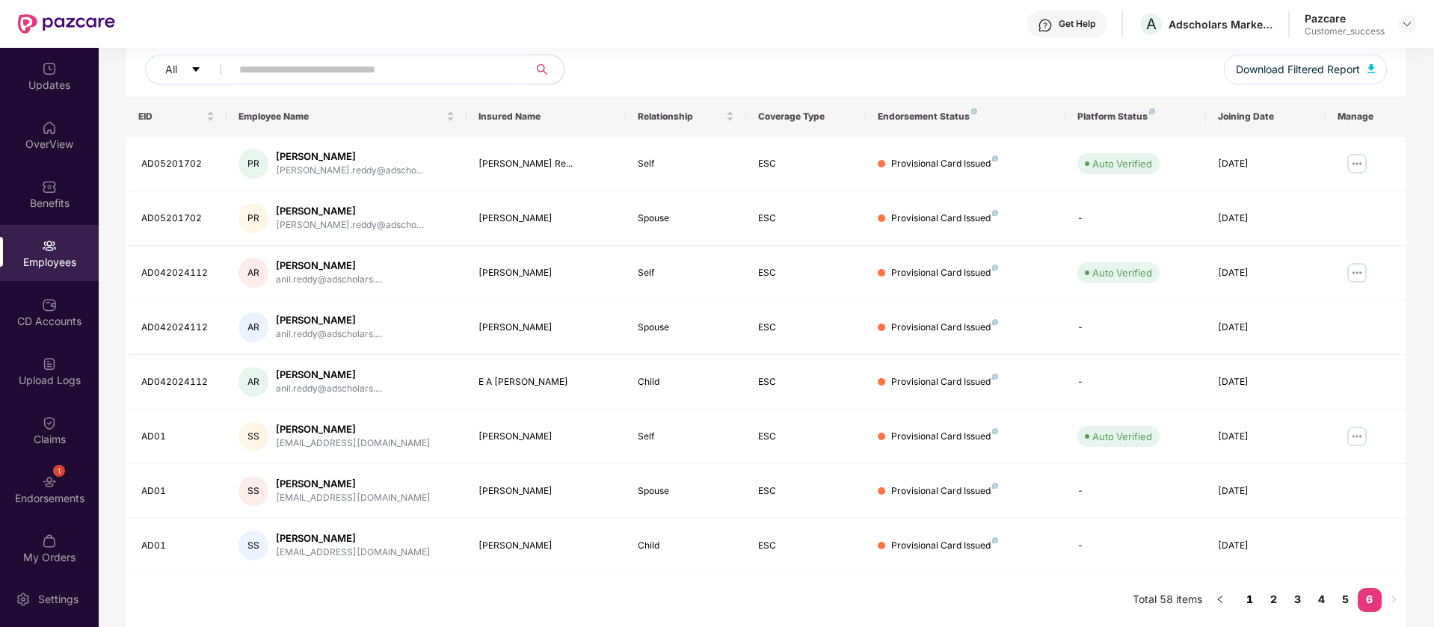
click at [1246, 599] on link "1" at bounding box center [1250, 599] width 24 height 22
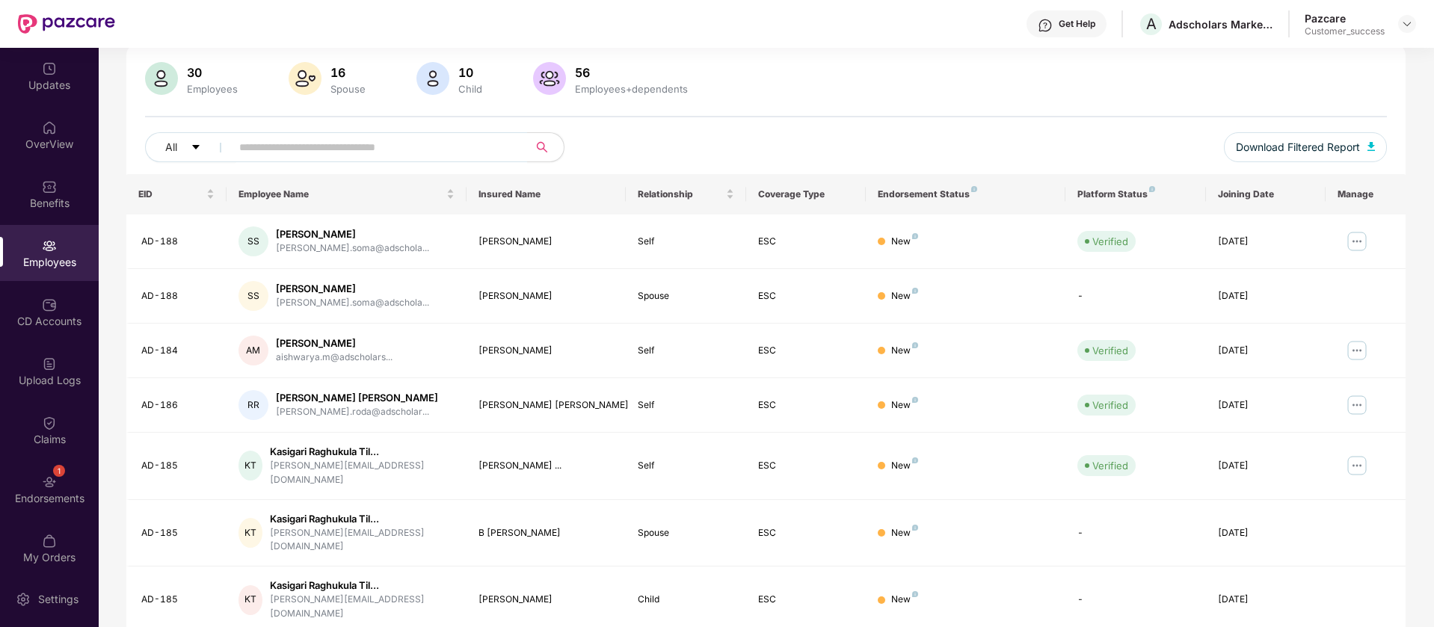
scroll to position [292, 0]
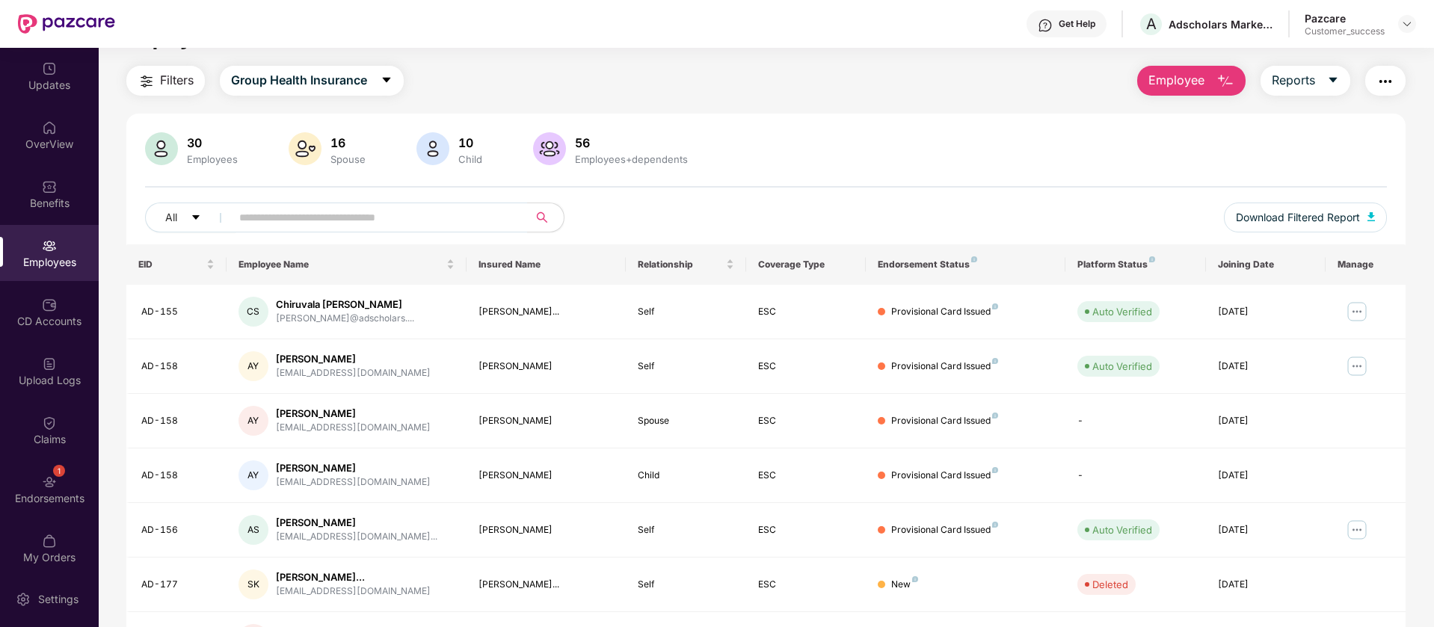
scroll to position [0, 0]
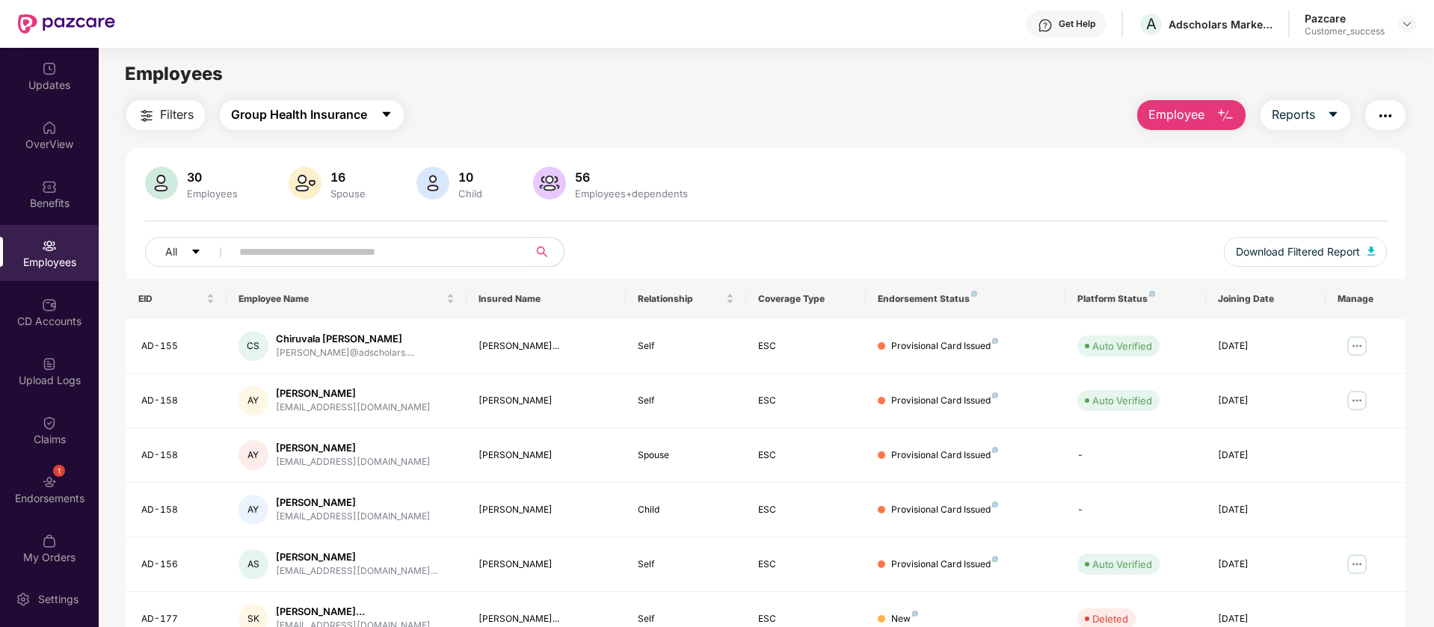
click at [357, 120] on span "Group Health Insurance" at bounding box center [299, 114] width 136 height 19
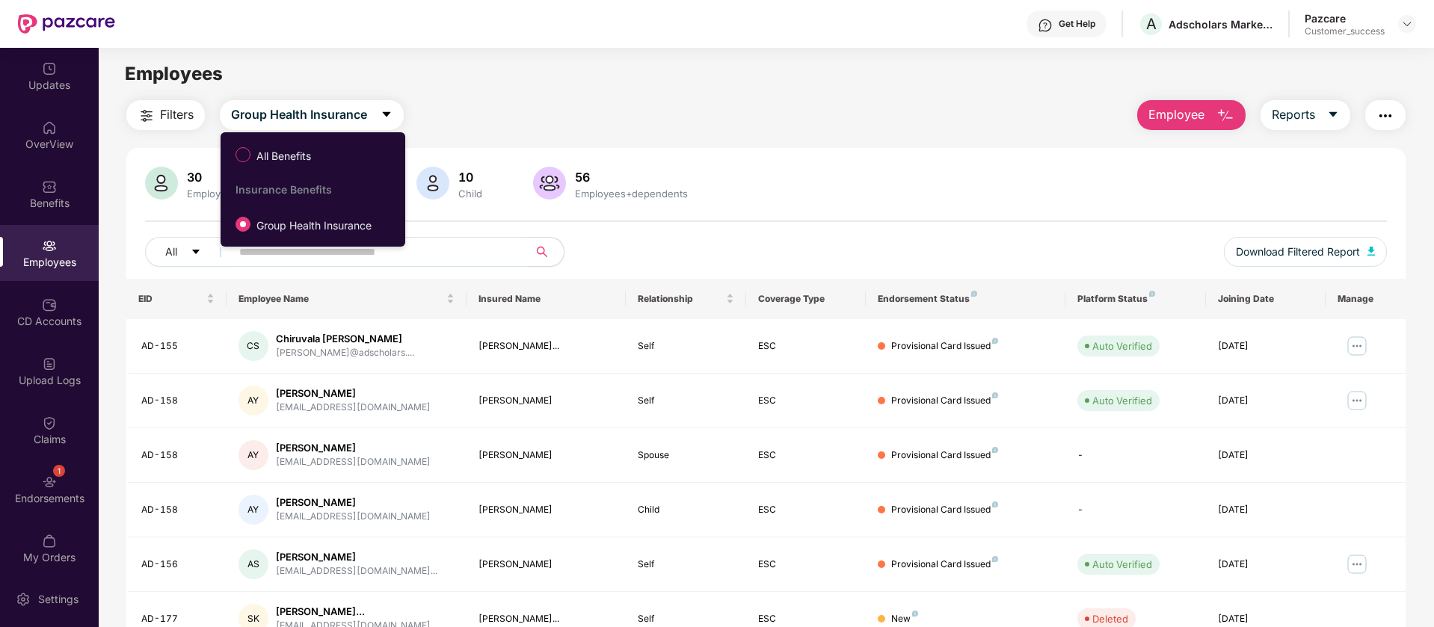
click at [170, 116] on span "Filters" at bounding box center [177, 114] width 34 height 19
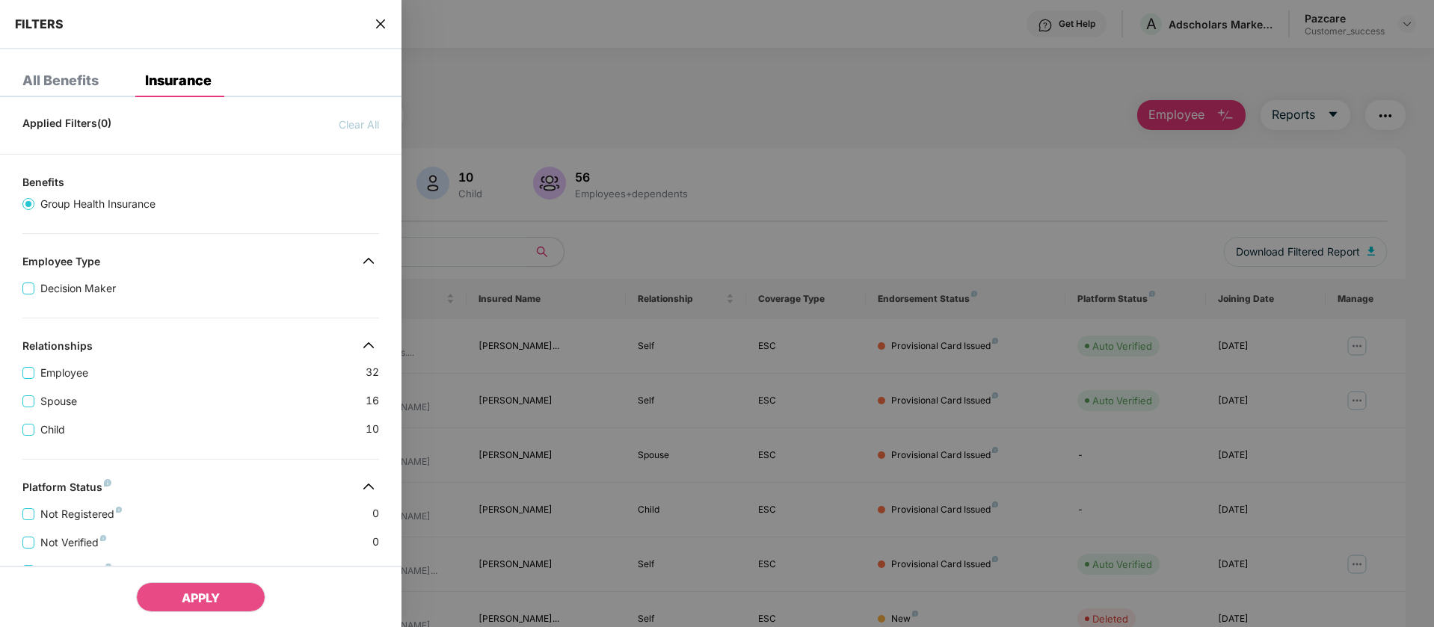
click at [384, 26] on icon "close" at bounding box center [380, 23] width 9 height 9
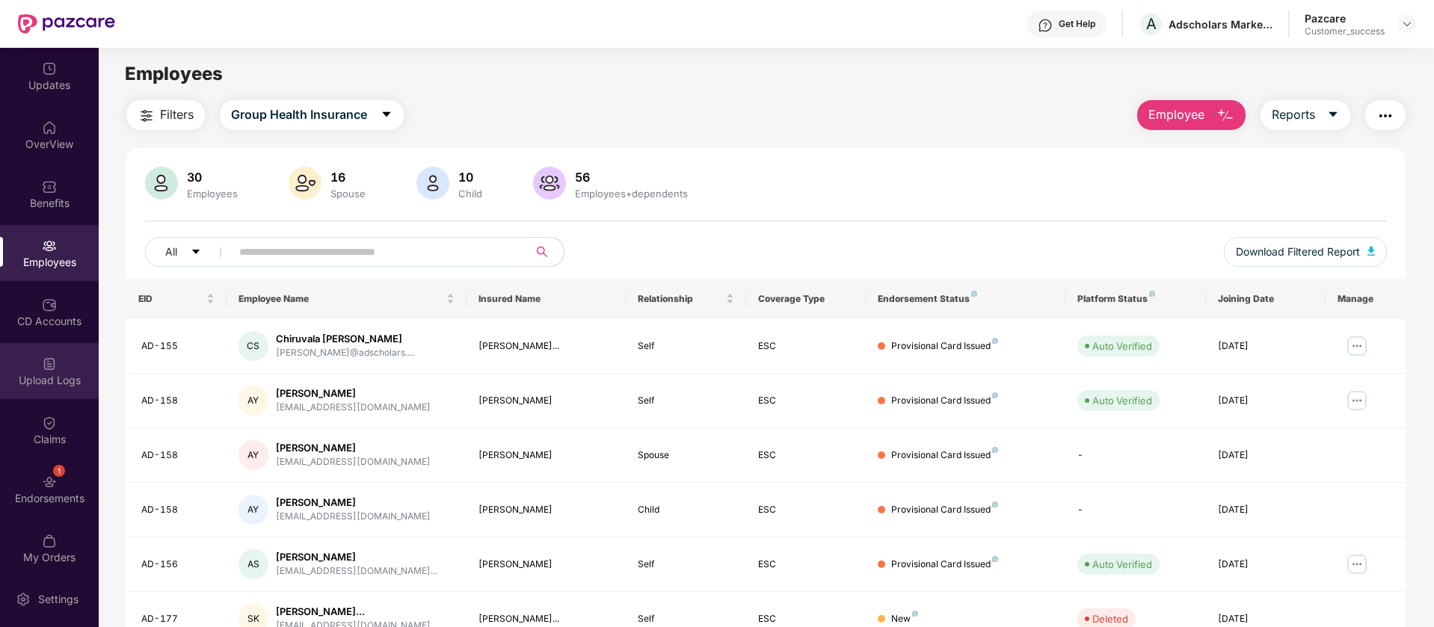
click at [23, 347] on div "Upload Logs" at bounding box center [49, 371] width 99 height 56
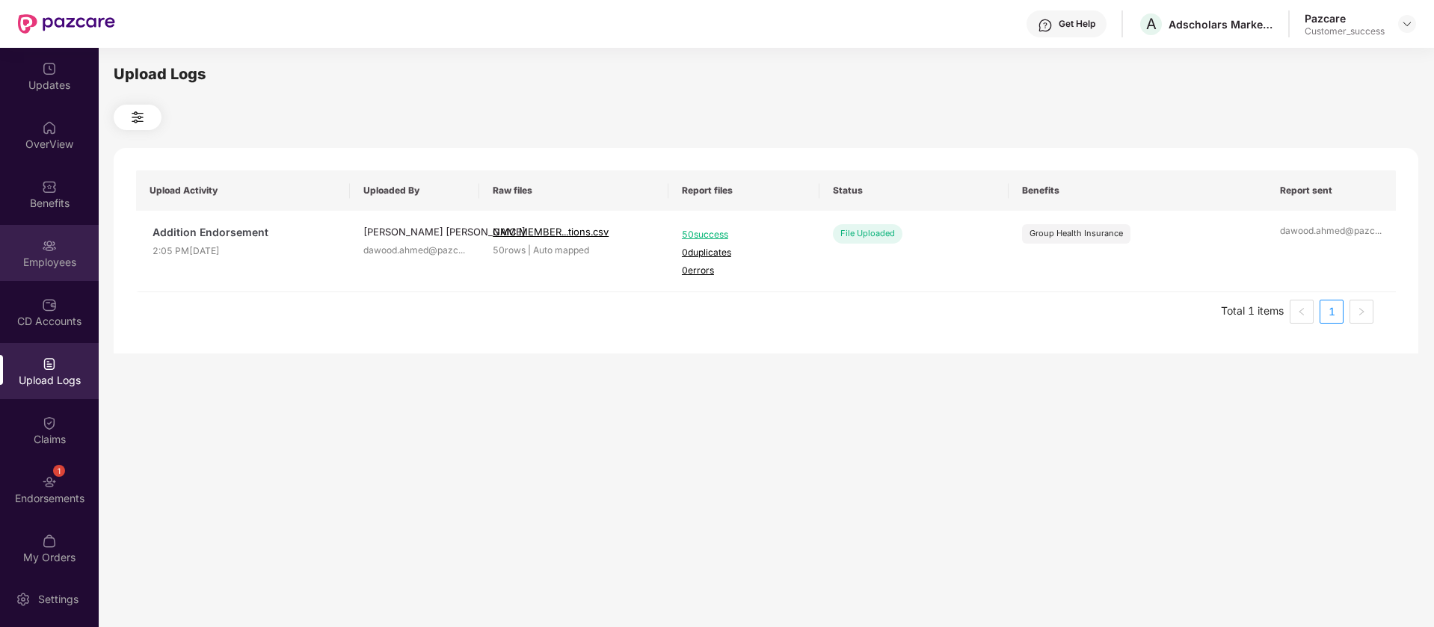
click at [31, 242] on div "Employees" at bounding box center [49, 253] width 99 height 56
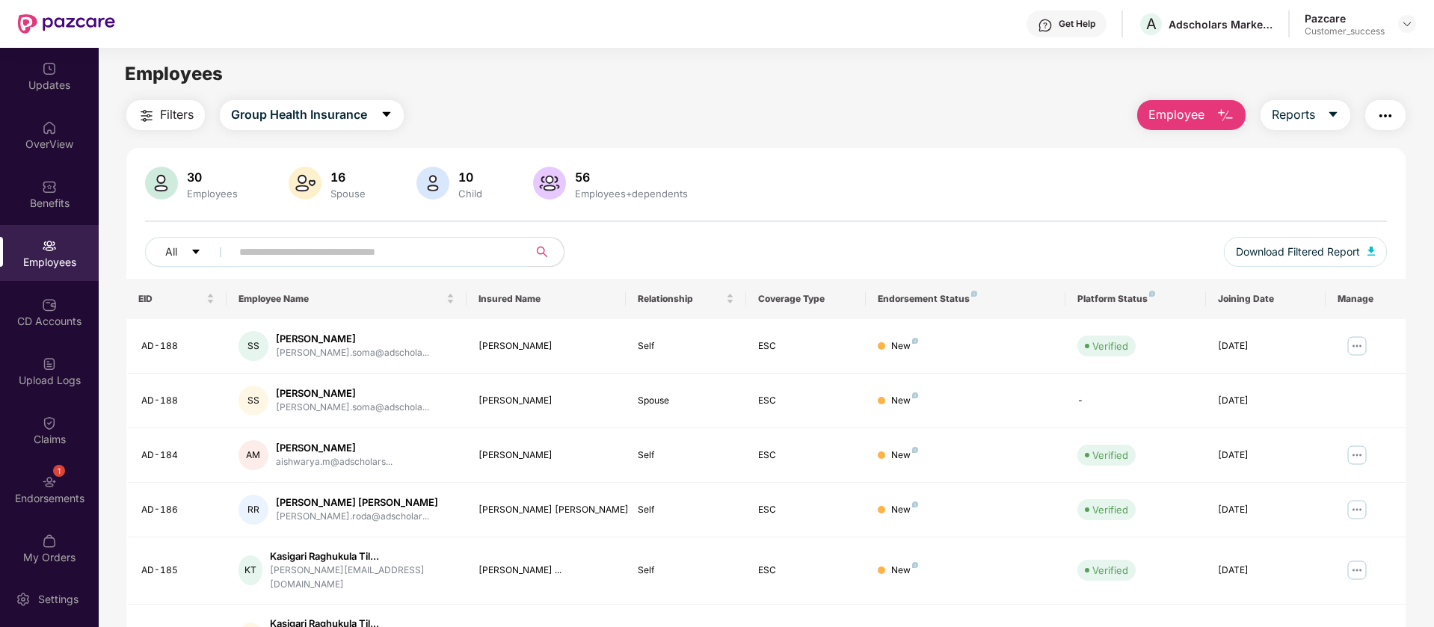
click at [296, 258] on input "text" at bounding box center [373, 252] width 268 height 22
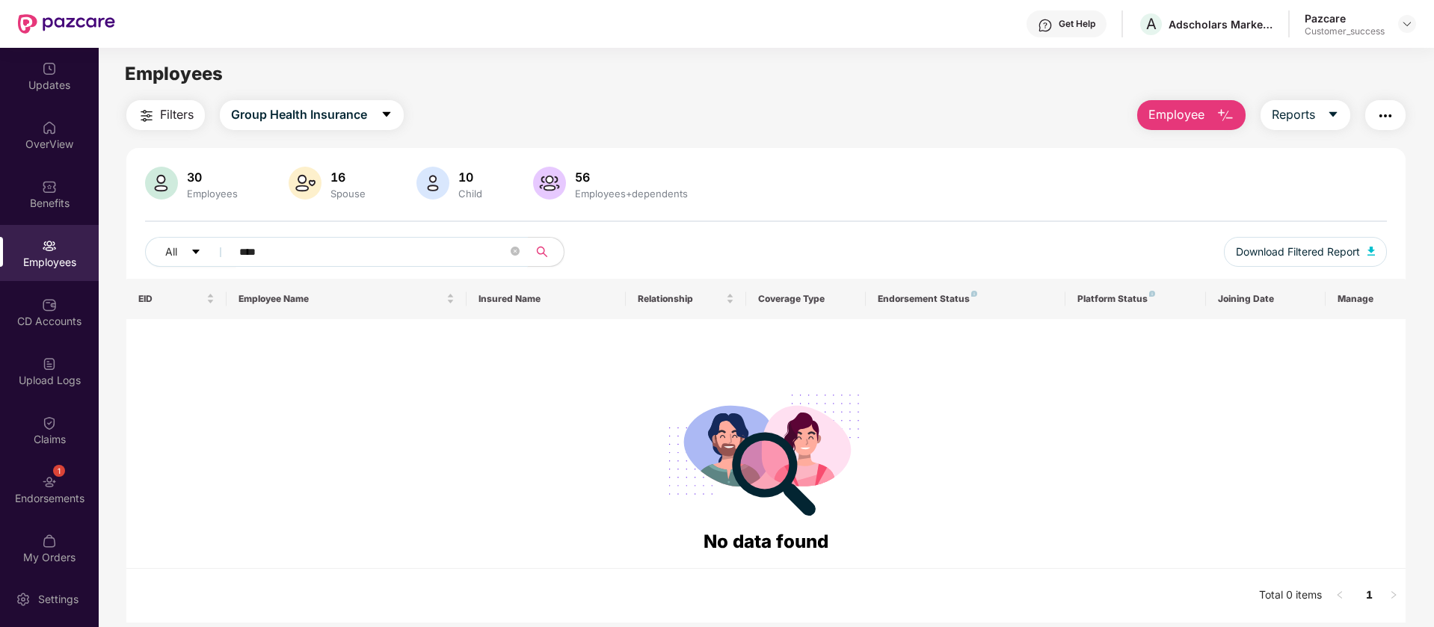
click at [296, 258] on input "****" at bounding box center [373, 252] width 268 height 22
type input "********"
click at [343, 253] on input "********" at bounding box center [373, 252] width 268 height 22
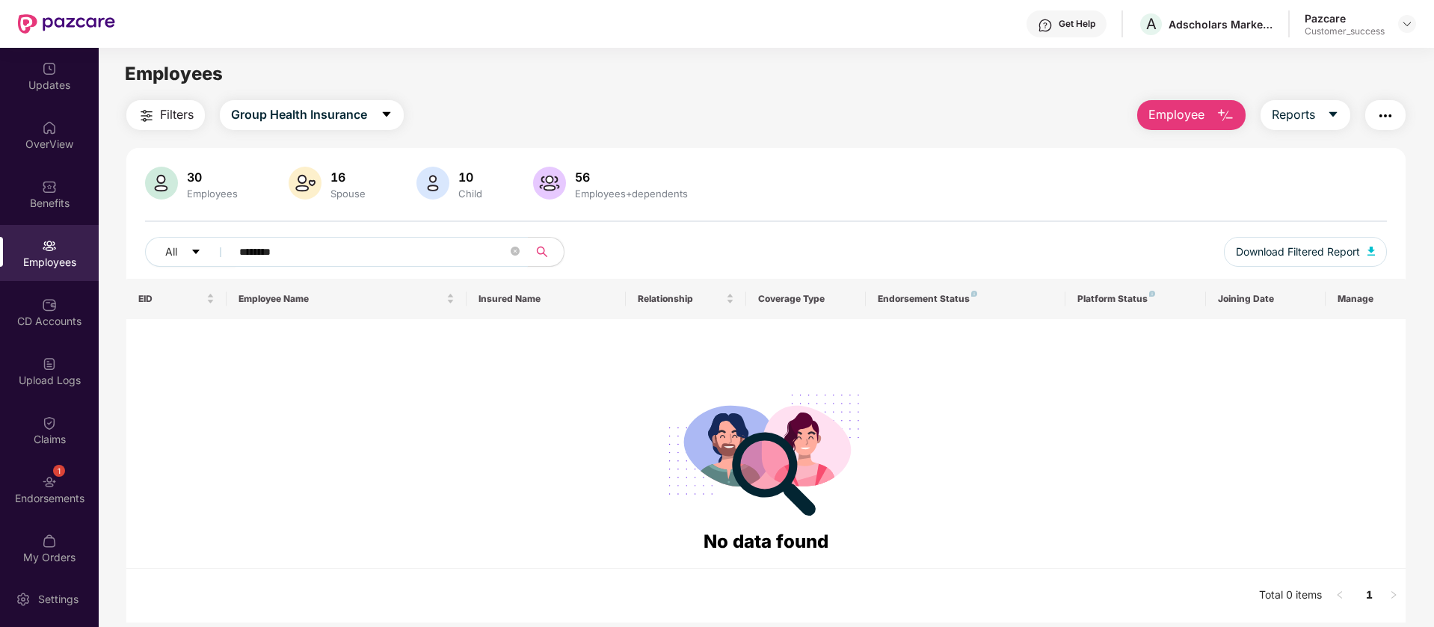
click at [343, 253] on input "********" at bounding box center [373, 252] width 268 height 22
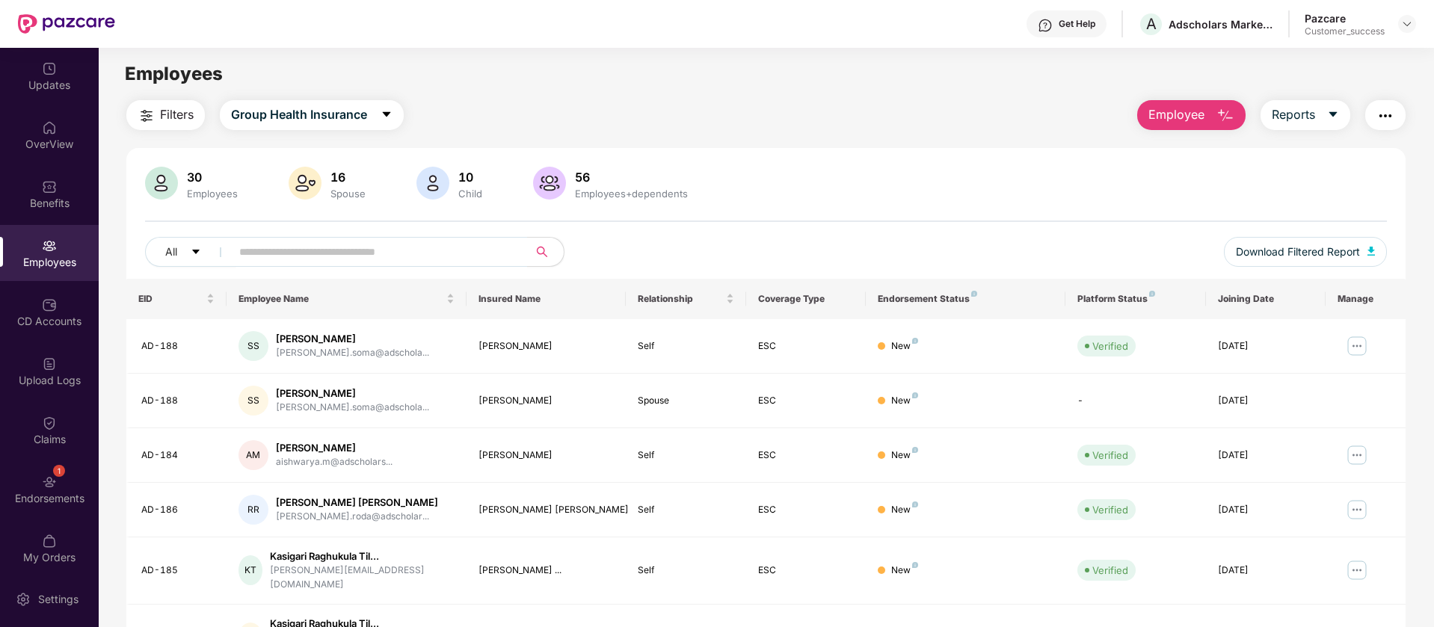
click at [398, 230] on div "30 Employees 16 Spouse 10 Child [DEMOGRAPHIC_DATA] Employees+dependents All Dow…" at bounding box center [765, 223] width 1279 height 112
click at [404, 251] on input "text" at bounding box center [373, 252] width 268 height 22
paste input "**********"
type input "**********"
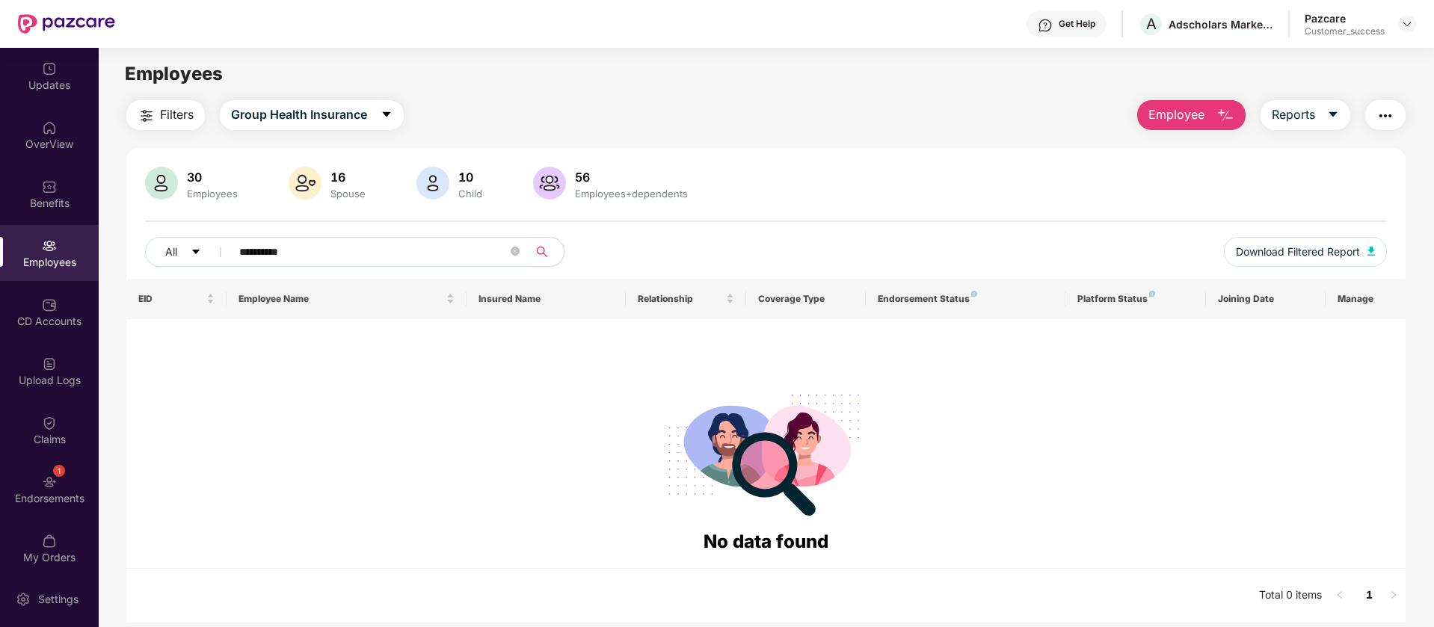
click at [404, 251] on input "**********" at bounding box center [373, 252] width 268 height 22
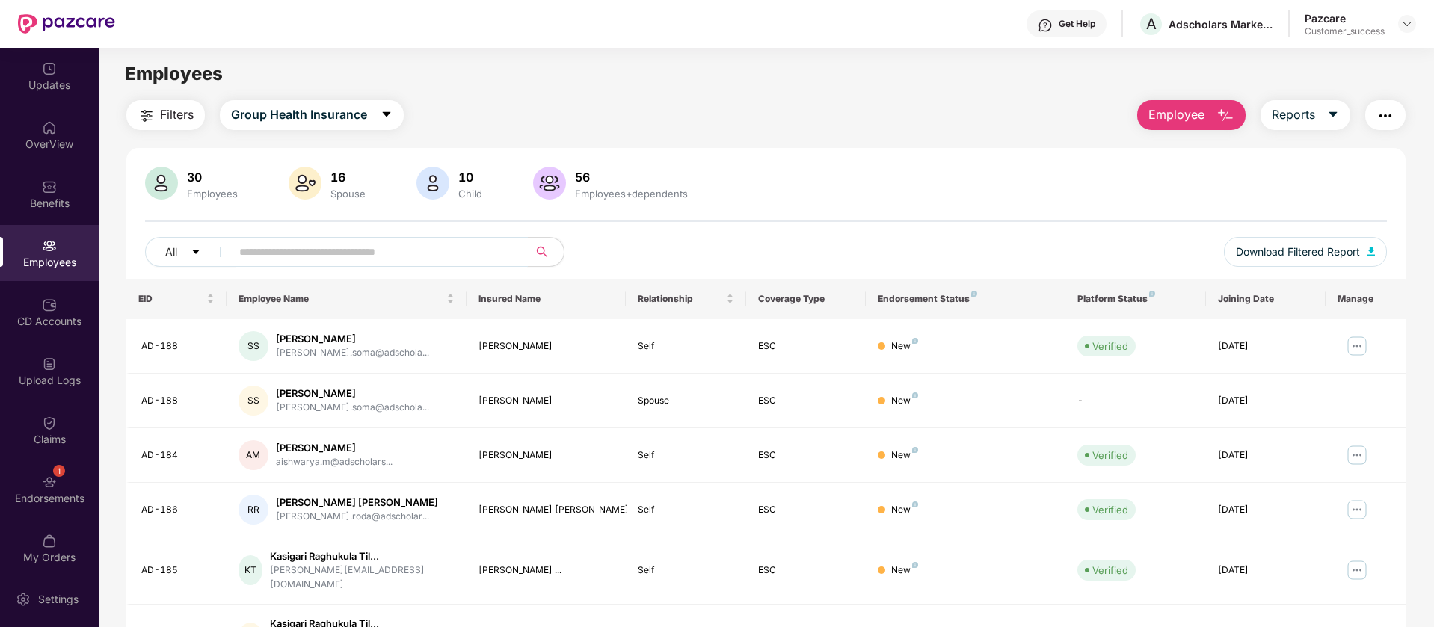
paste input "**********"
type input "**********"
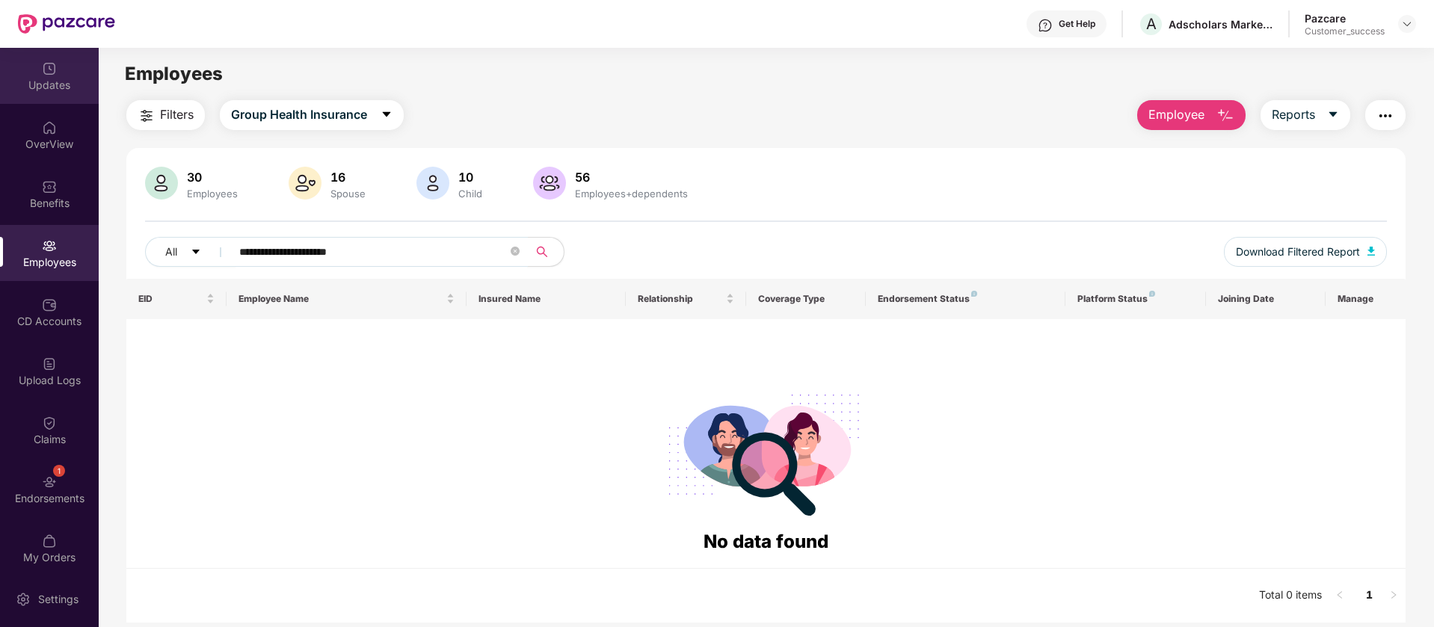
click at [48, 88] on div "Updates" at bounding box center [49, 85] width 99 height 15
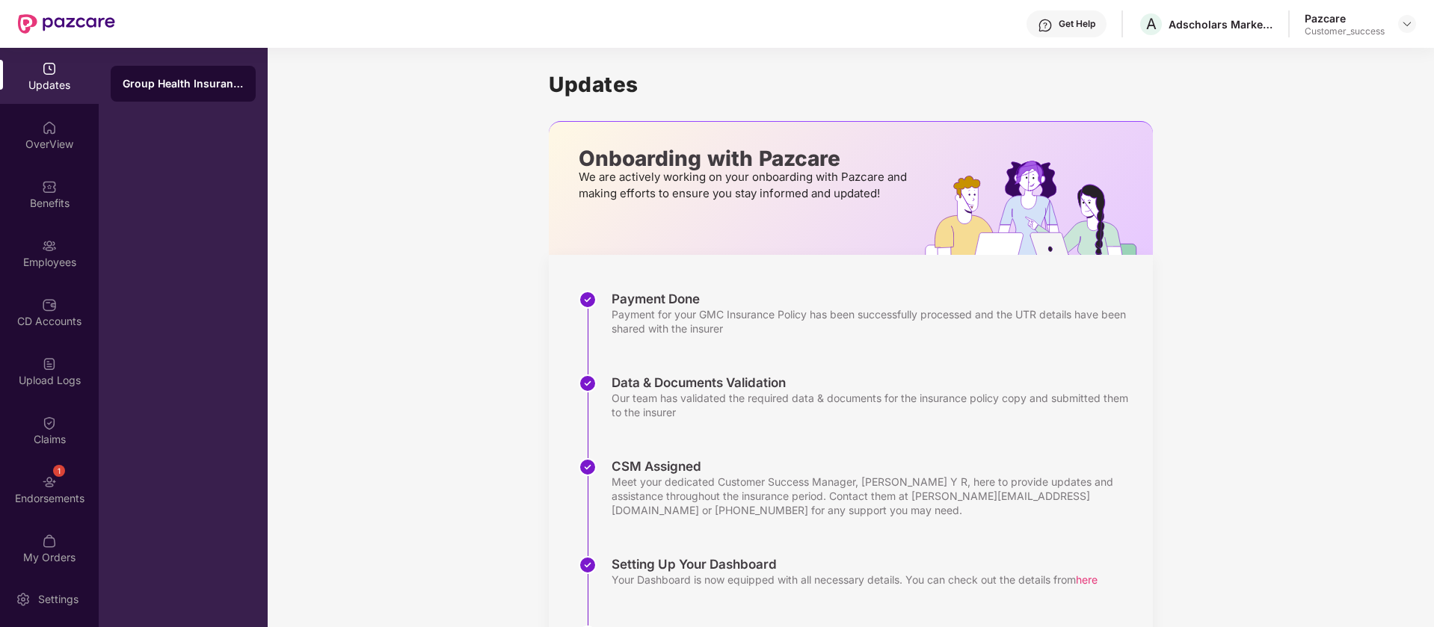
click at [52, 163] on div "Updates OverView Benefits Employees CD Accounts Upload Logs Claims 1 Endorsemen…" at bounding box center [49, 309] width 99 height 523
click at [45, 230] on div "Employees" at bounding box center [49, 253] width 99 height 56
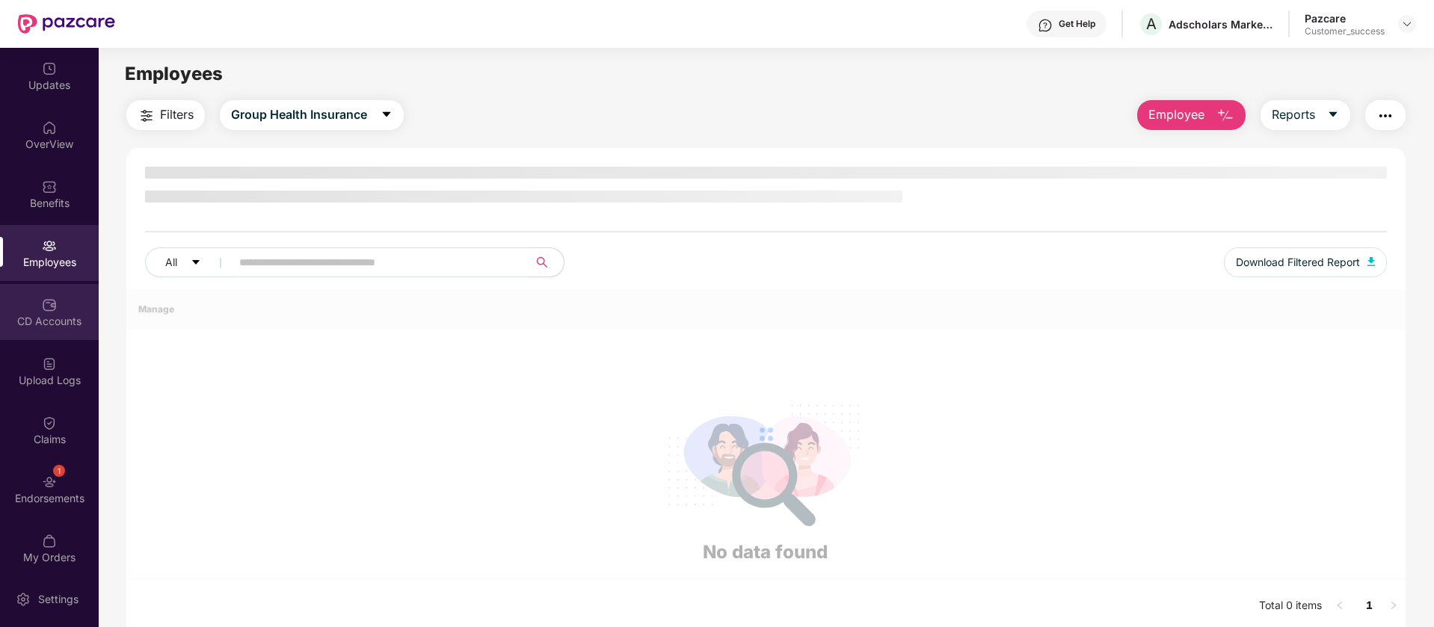
click at [41, 292] on div "CD Accounts" at bounding box center [49, 312] width 99 height 56
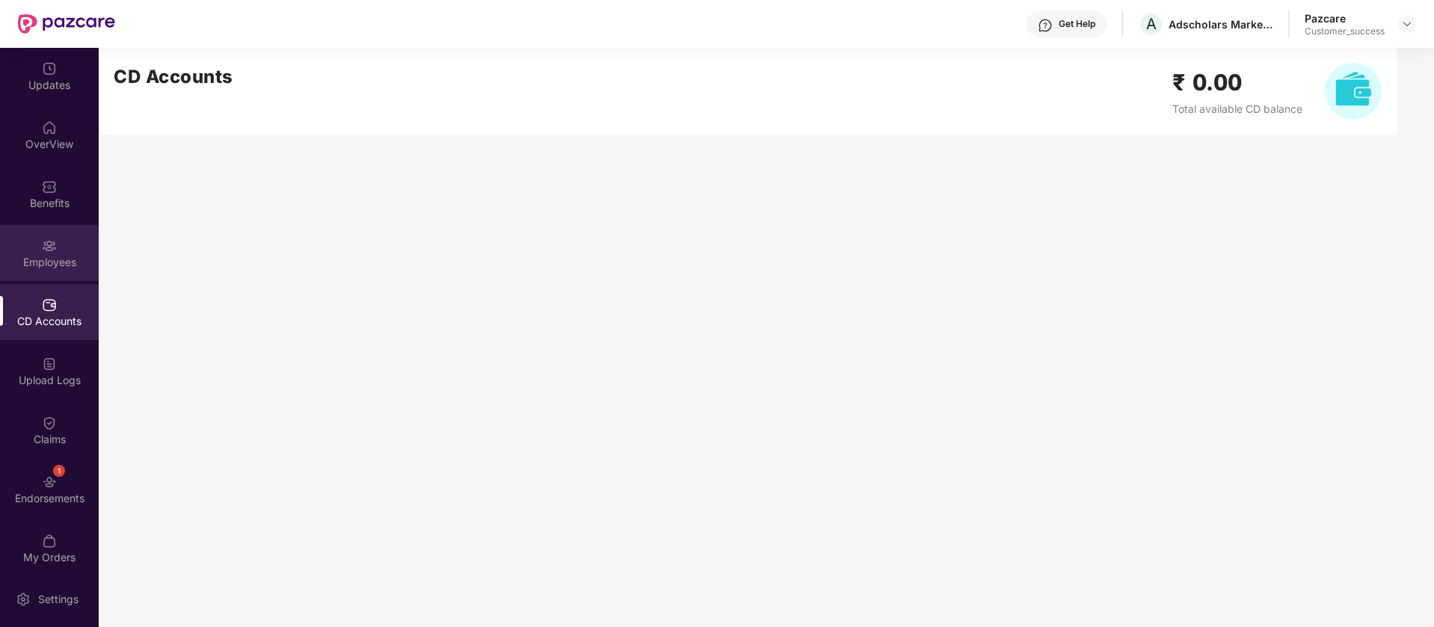
click at [45, 265] on div "Employees" at bounding box center [49, 262] width 99 height 15
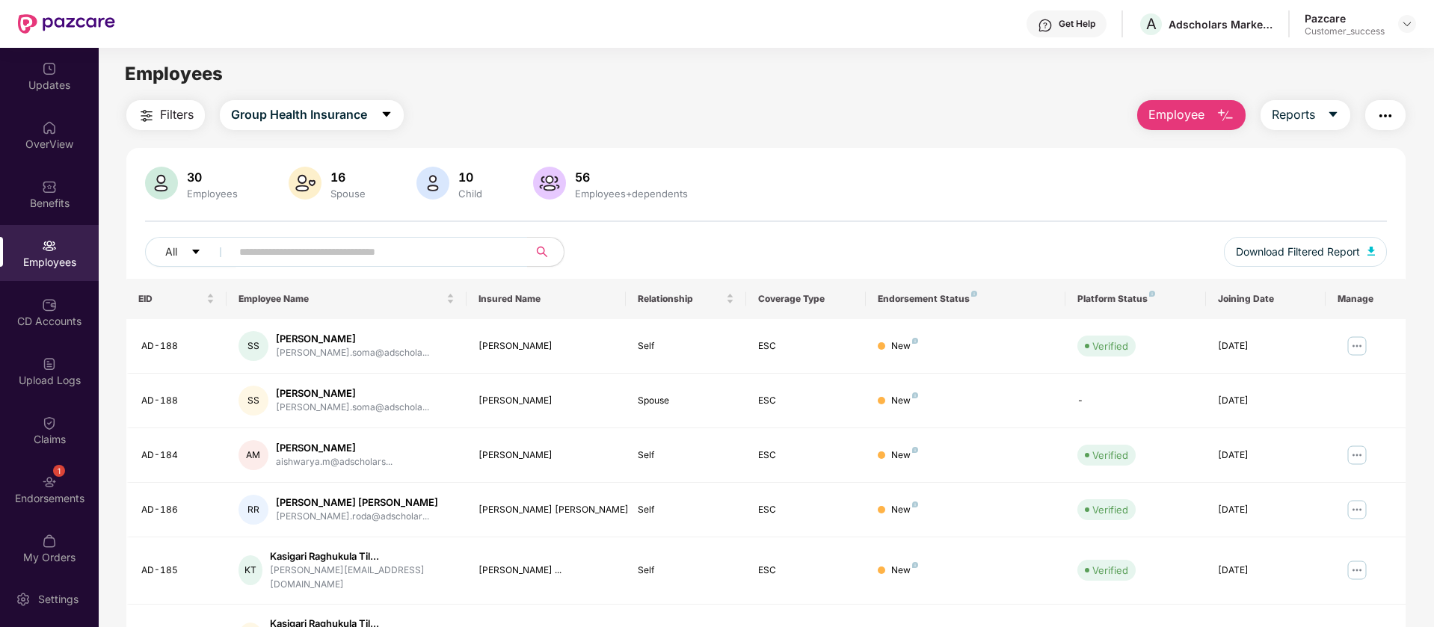
click at [165, 111] on span "Filters" at bounding box center [177, 114] width 34 height 19
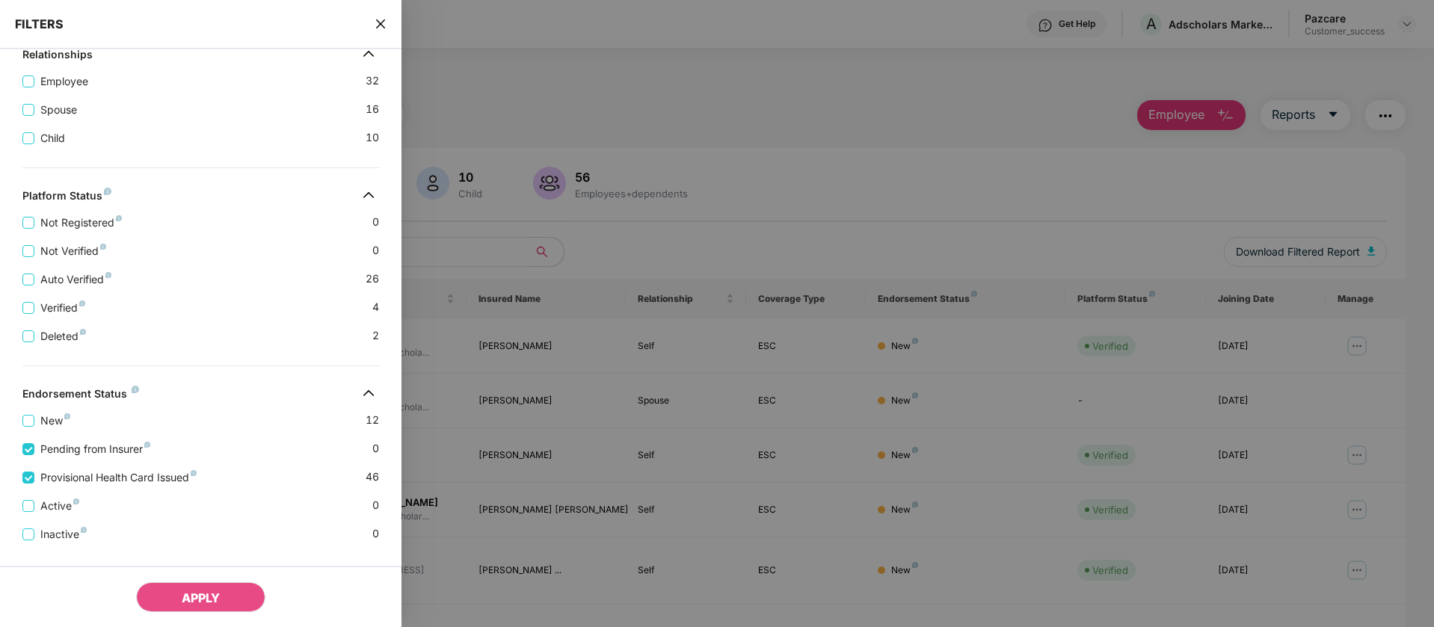
scroll to position [381, 0]
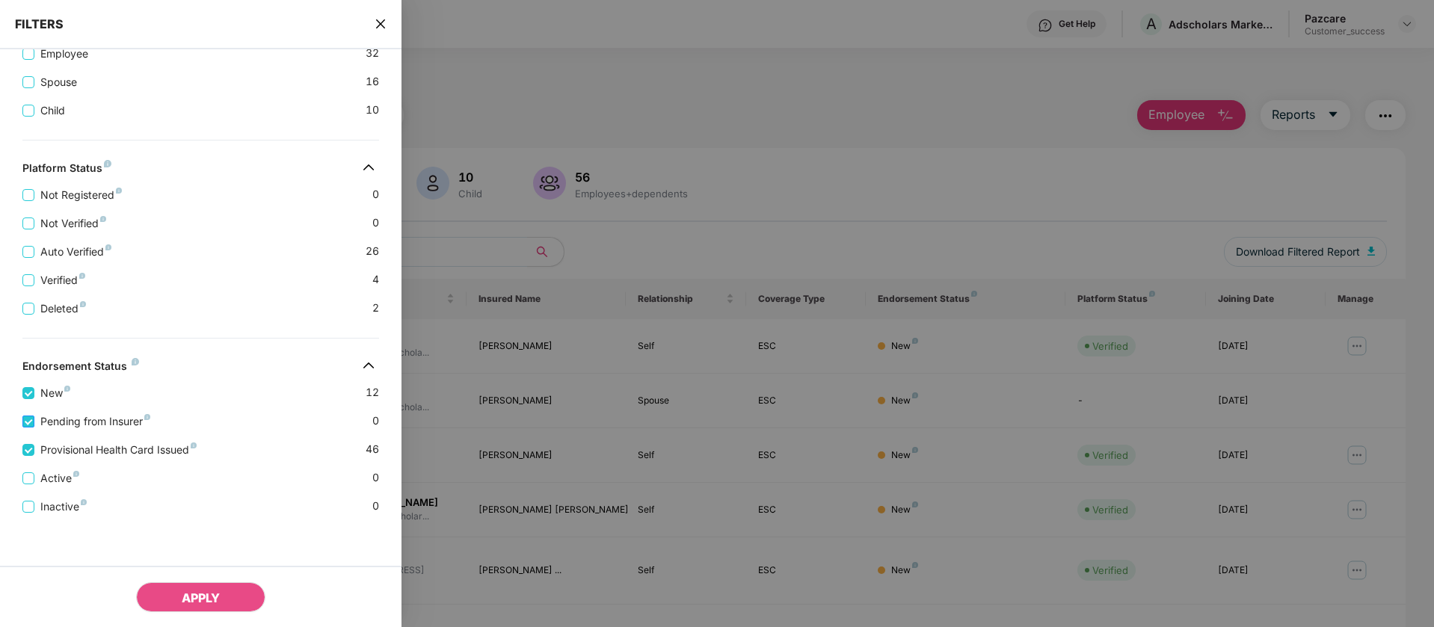
click at [28, 430] on div "Provisional Health Card Issued 46" at bounding box center [200, 444] width 357 height 28
click at [186, 592] on span "APPLY" at bounding box center [201, 598] width 38 height 15
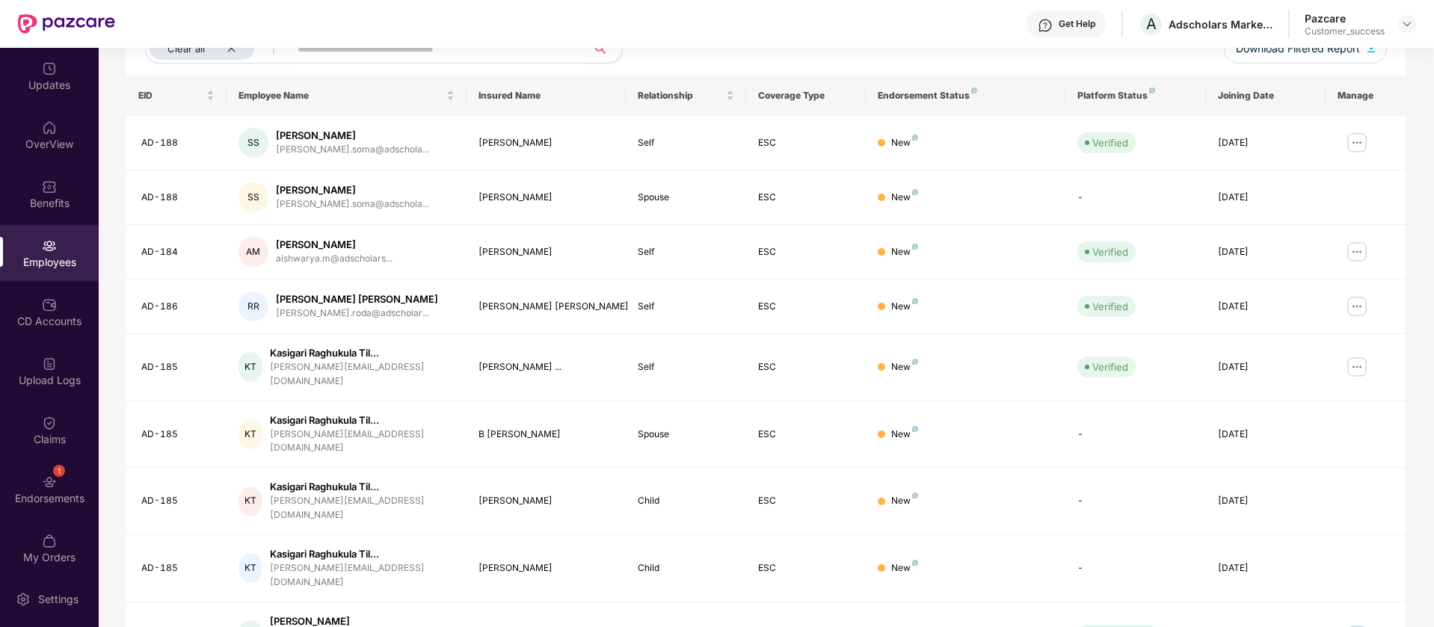
scroll to position [292, 0]
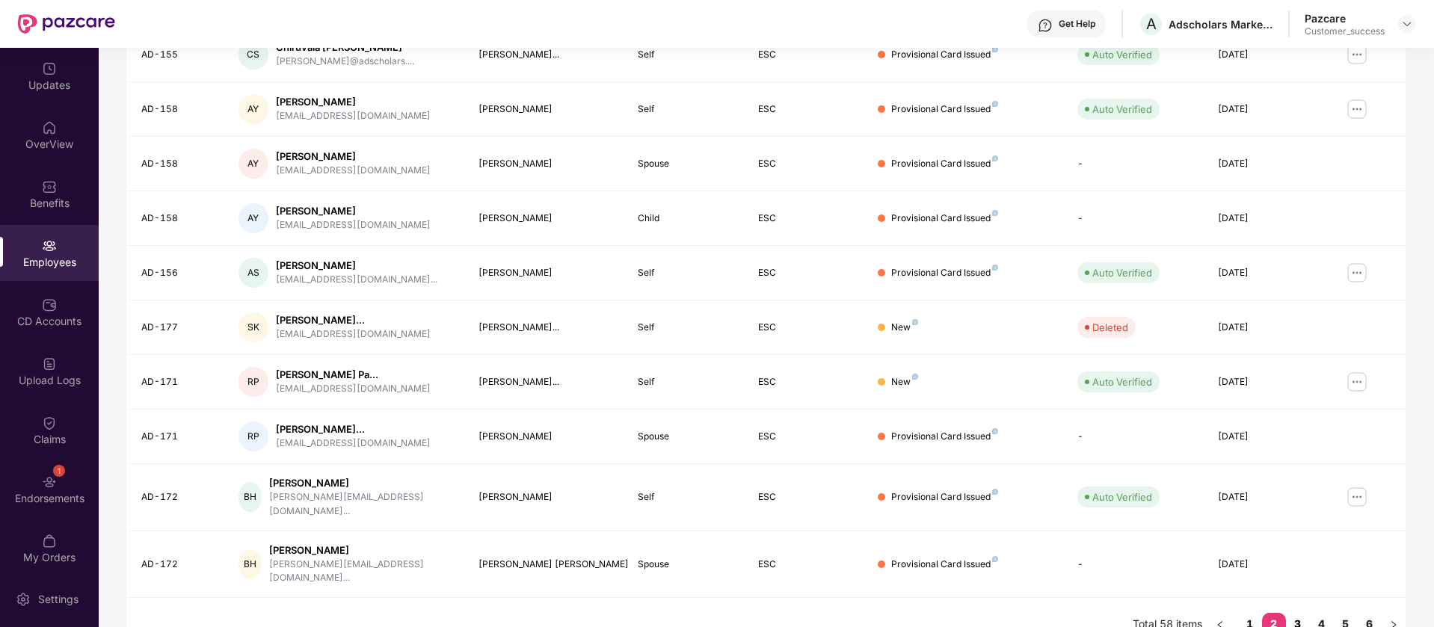
click at [1297, 613] on link "3" at bounding box center [1298, 624] width 24 height 22
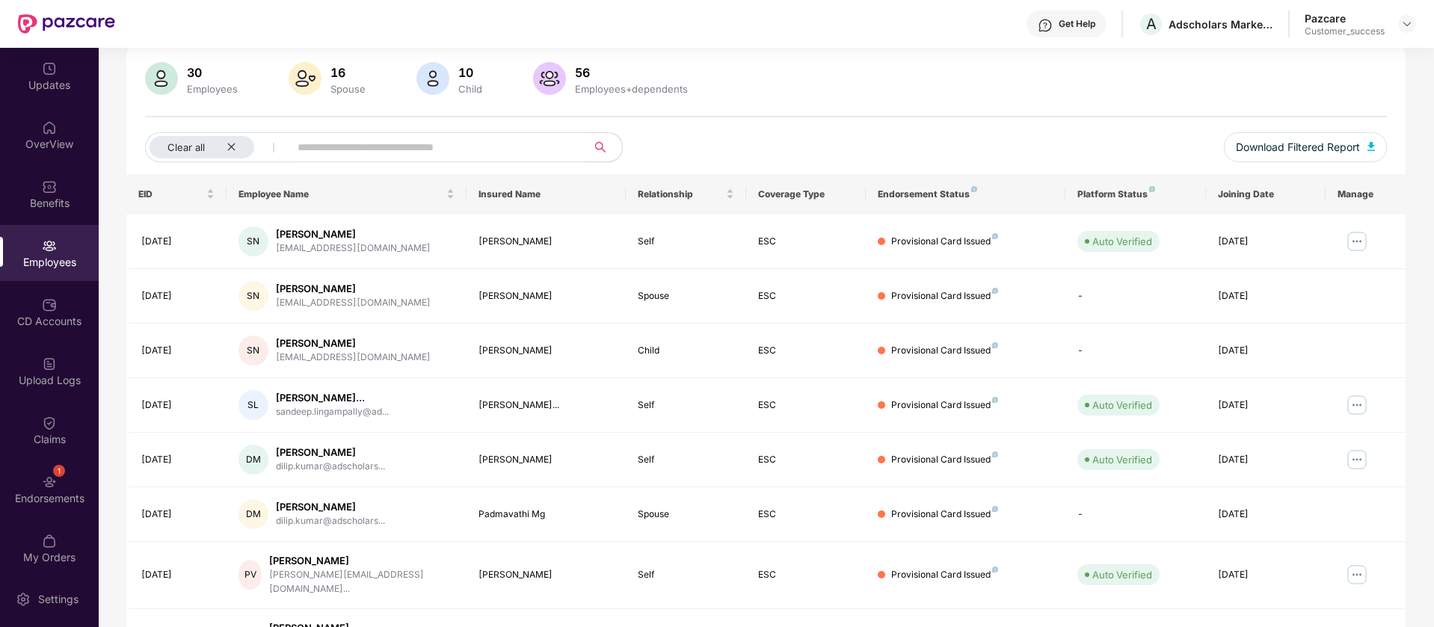
scroll to position [0, 0]
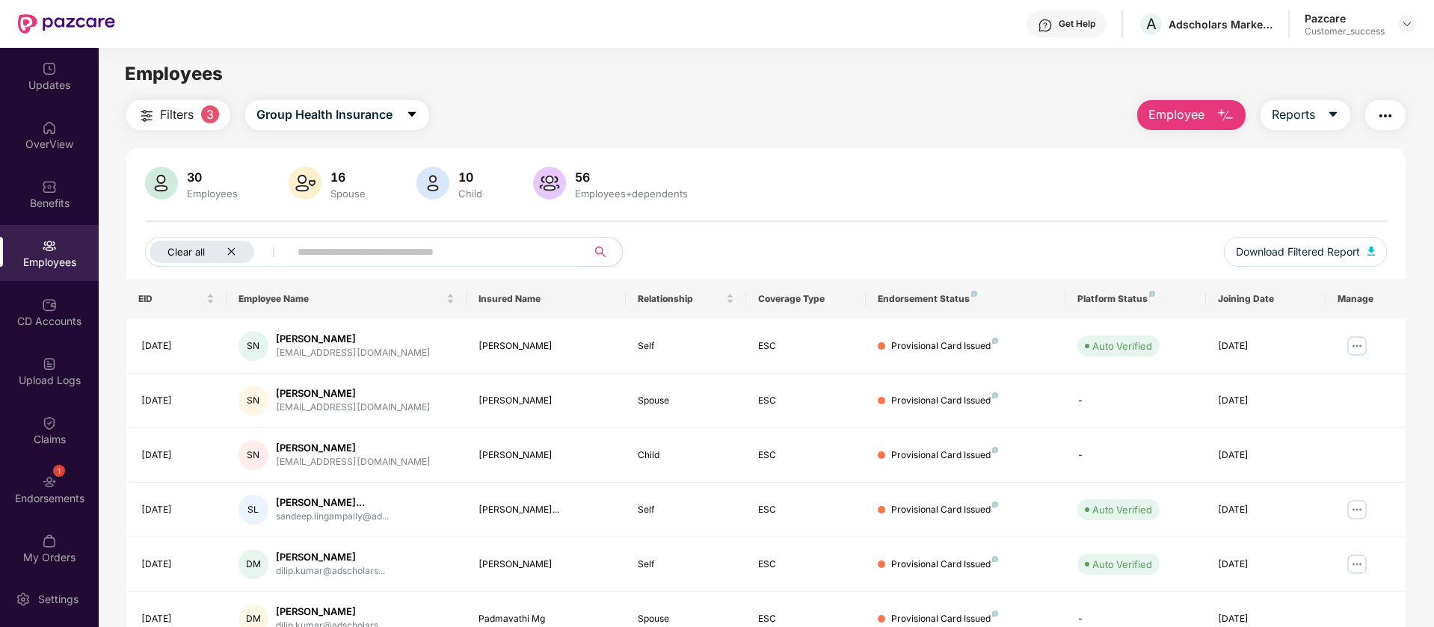
click at [231, 251] on icon "close" at bounding box center [230, 251] width 7 height 7
click at [1400, 25] on div at bounding box center [1407, 24] width 18 height 18
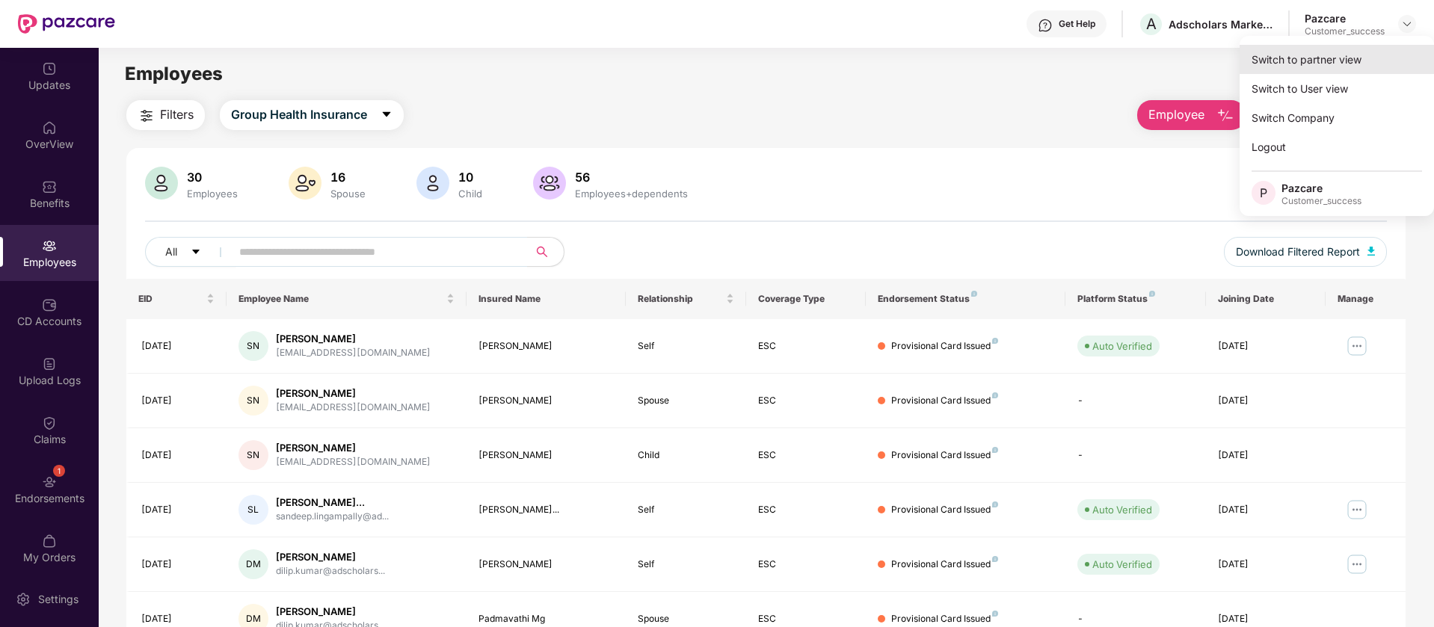
click at [1351, 61] on div "Switch to partner view" at bounding box center [1337, 59] width 194 height 29
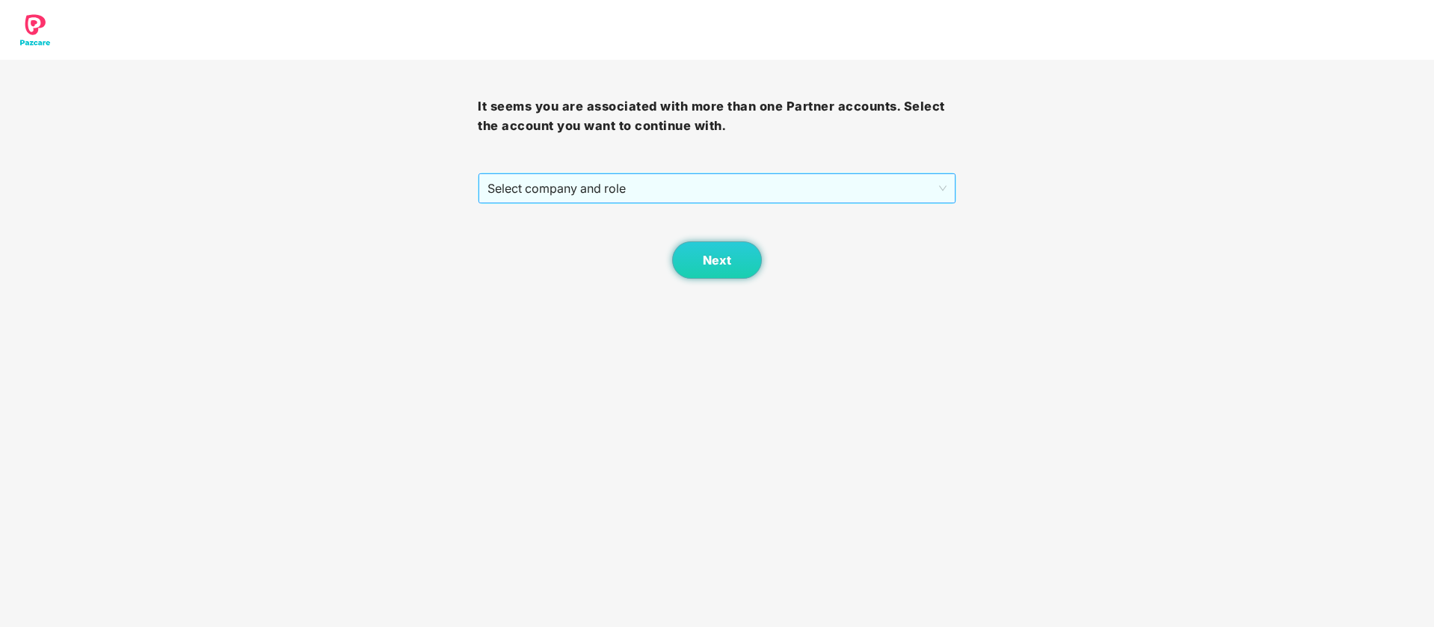
click at [695, 194] on span "Select company and role" at bounding box center [716, 188] width 458 height 28
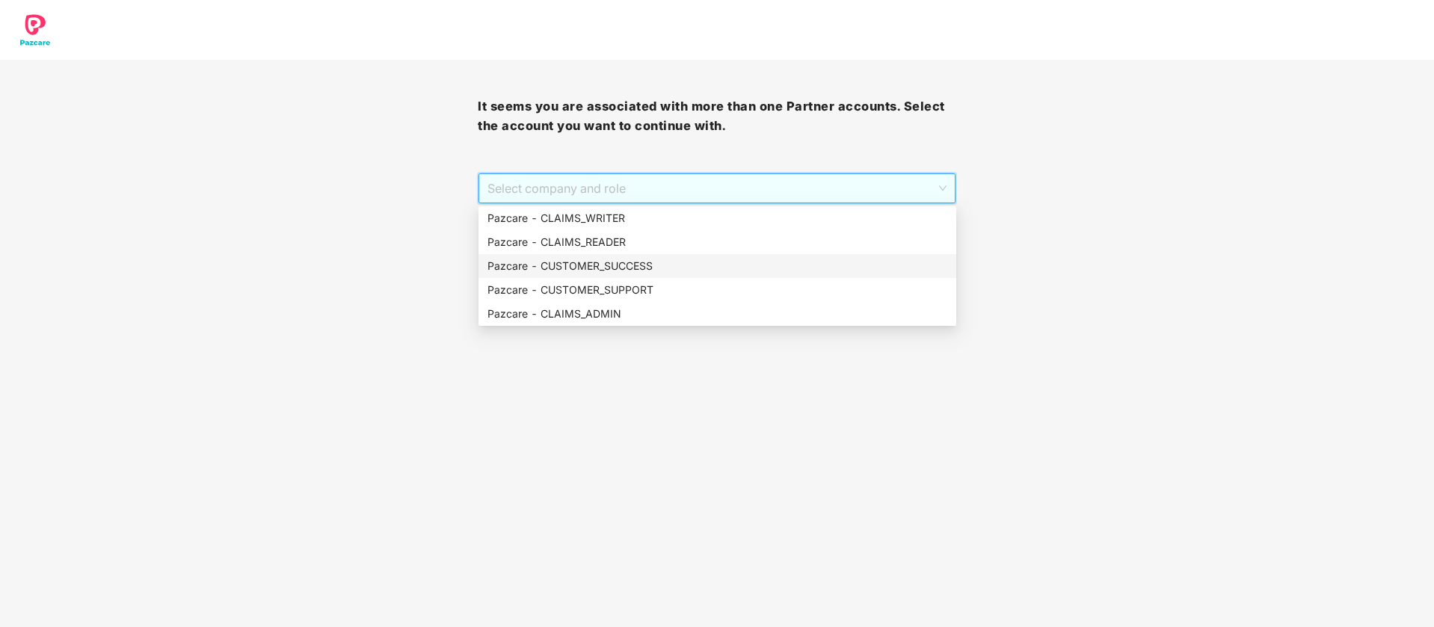
click at [610, 258] on div "Pazcare - CUSTOMER_SUCCESS" at bounding box center [717, 266] width 460 height 16
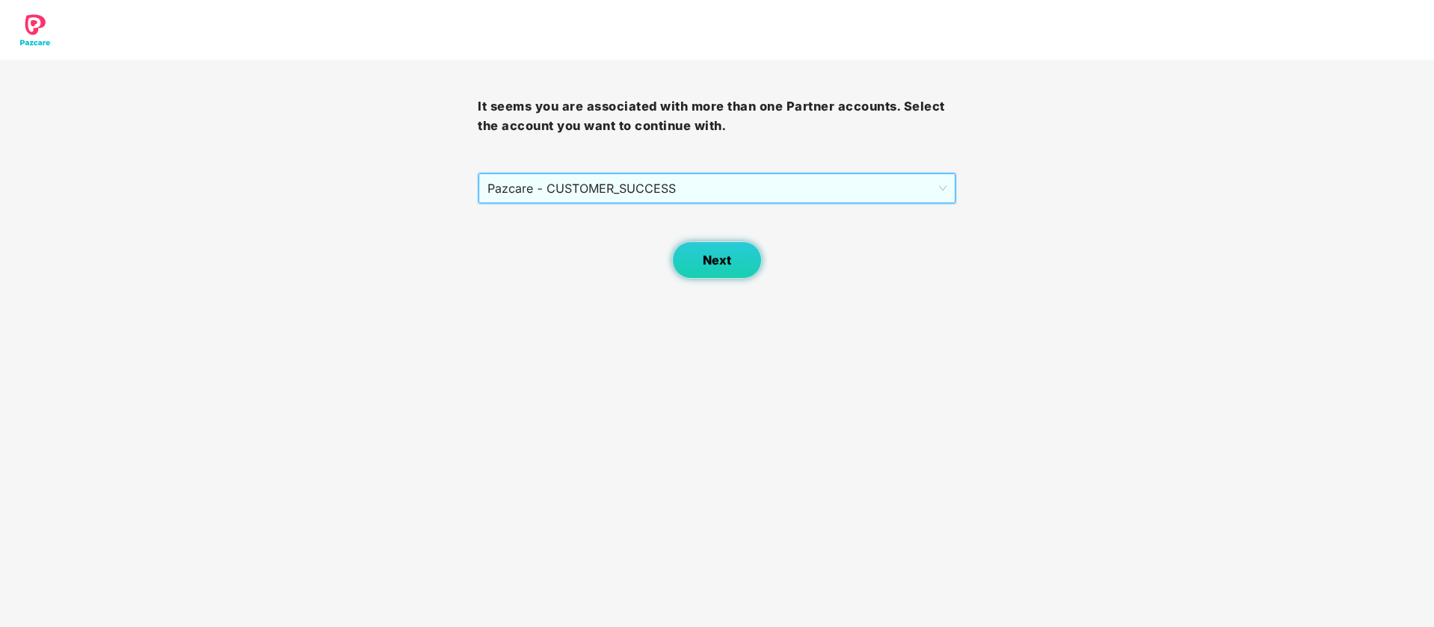
click at [688, 262] on button "Next" at bounding box center [717, 259] width 90 height 37
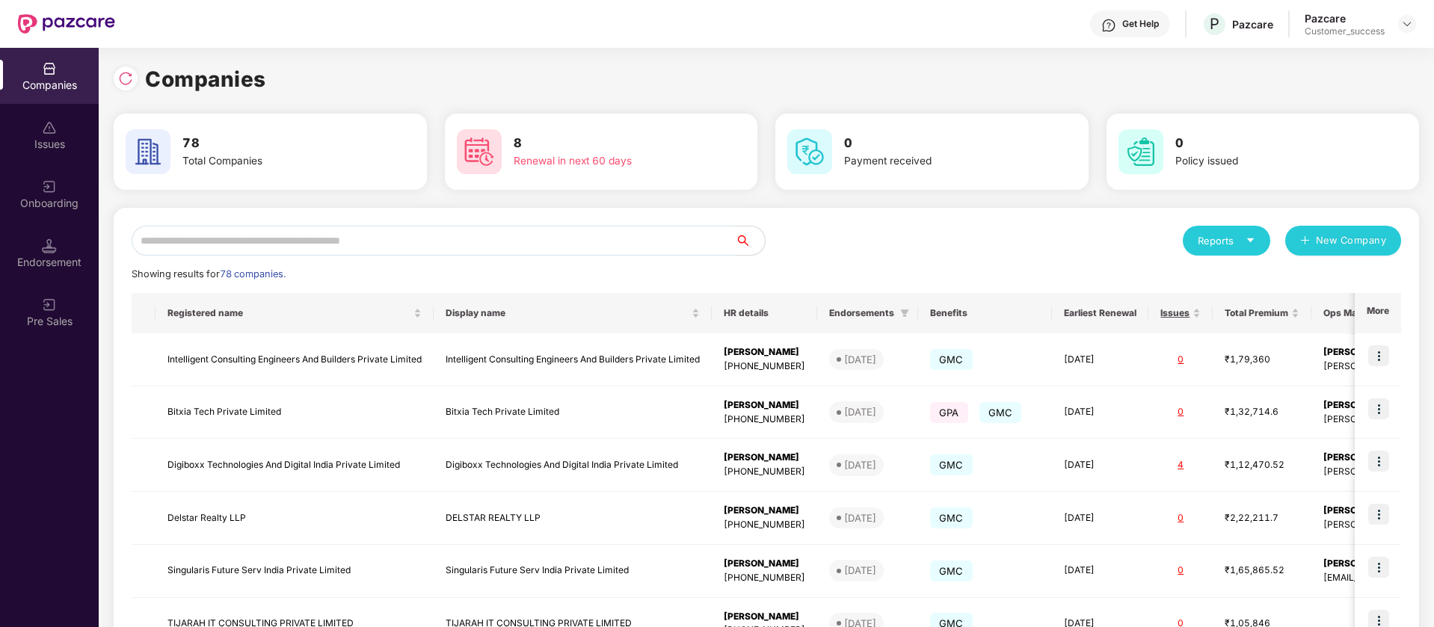
click at [307, 238] on input "text" at bounding box center [433, 241] width 603 height 30
paste input "**********"
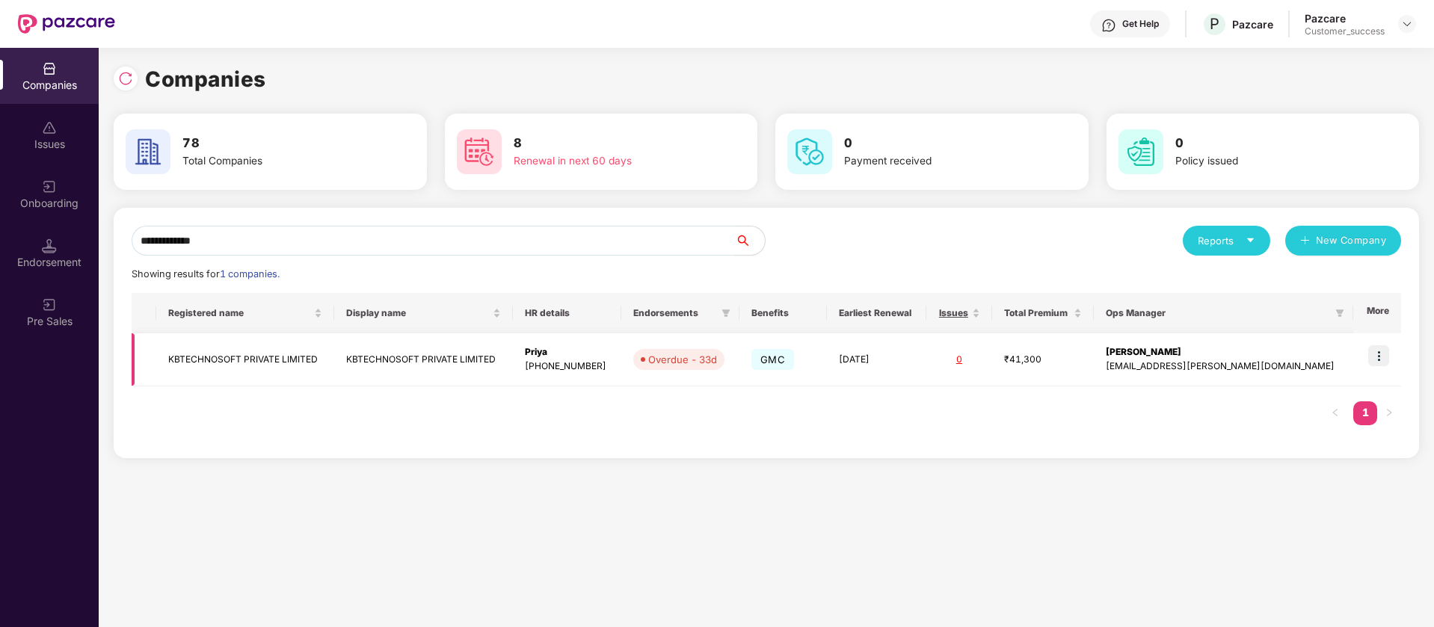
type input "**********"
click at [1381, 355] on img at bounding box center [1378, 355] width 21 height 21
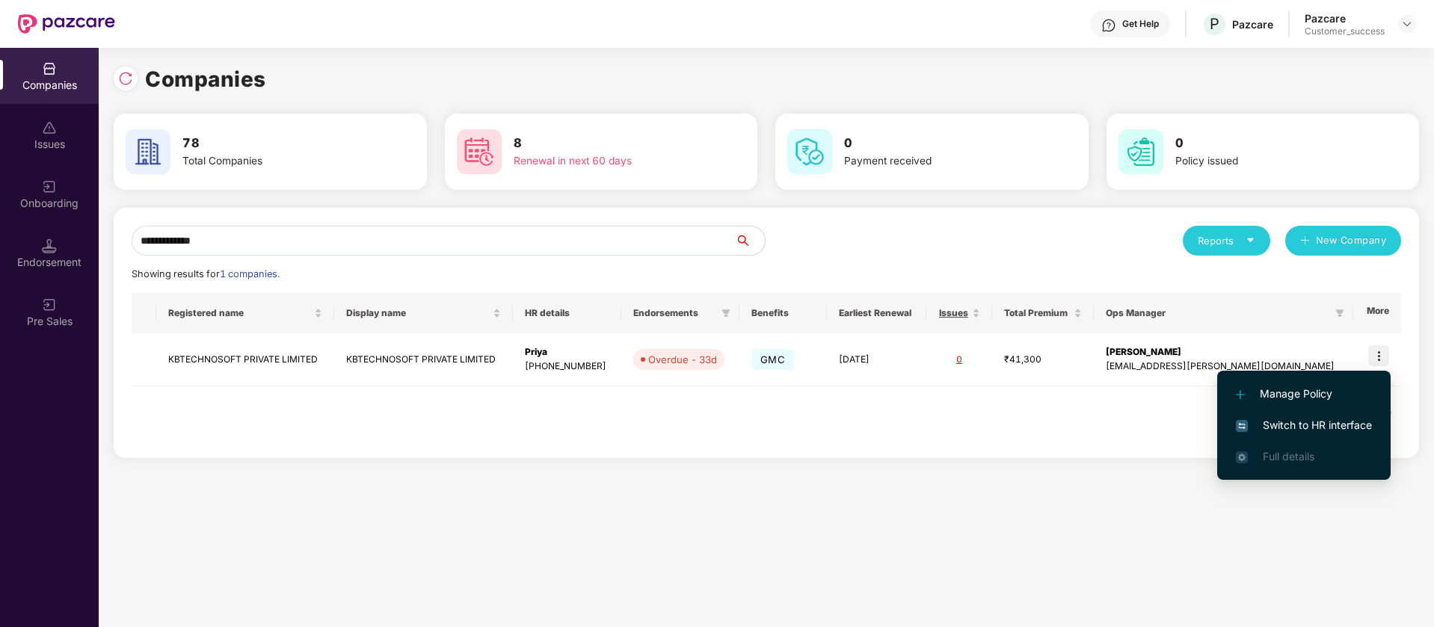
click at [1351, 426] on span "Switch to HR interface" at bounding box center [1304, 425] width 136 height 16
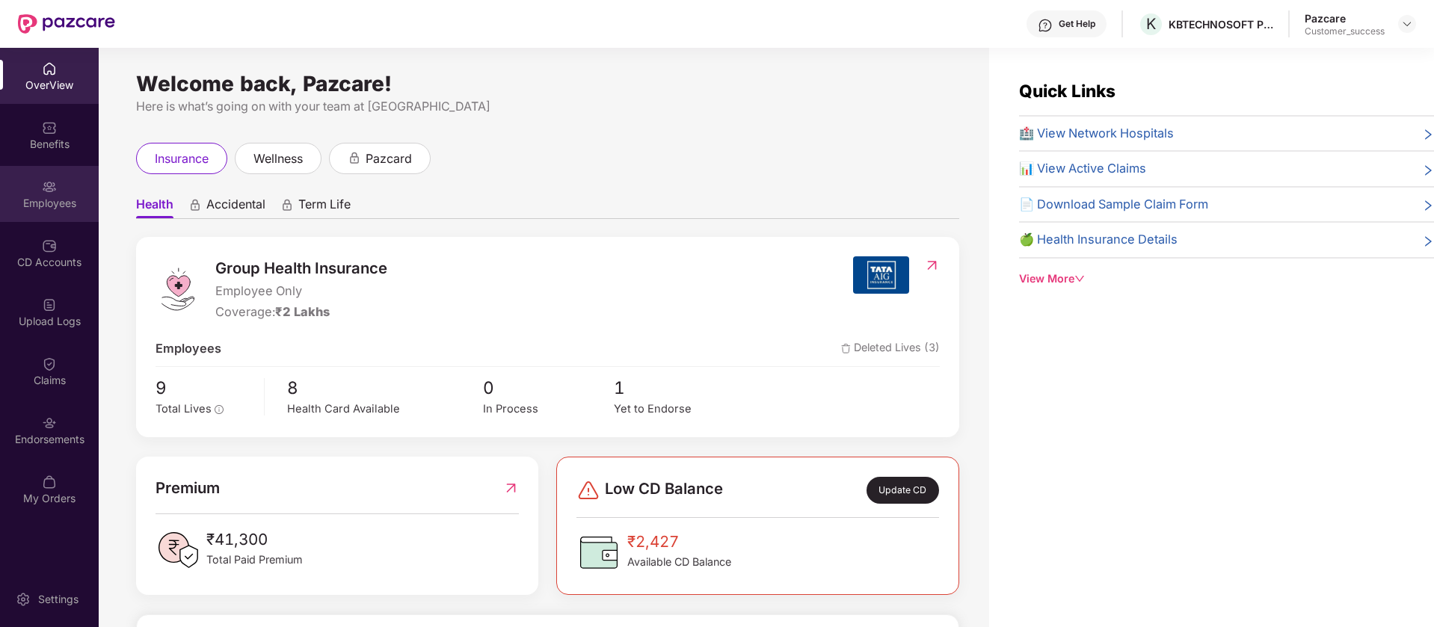
click at [39, 180] on div "Employees" at bounding box center [49, 194] width 99 height 56
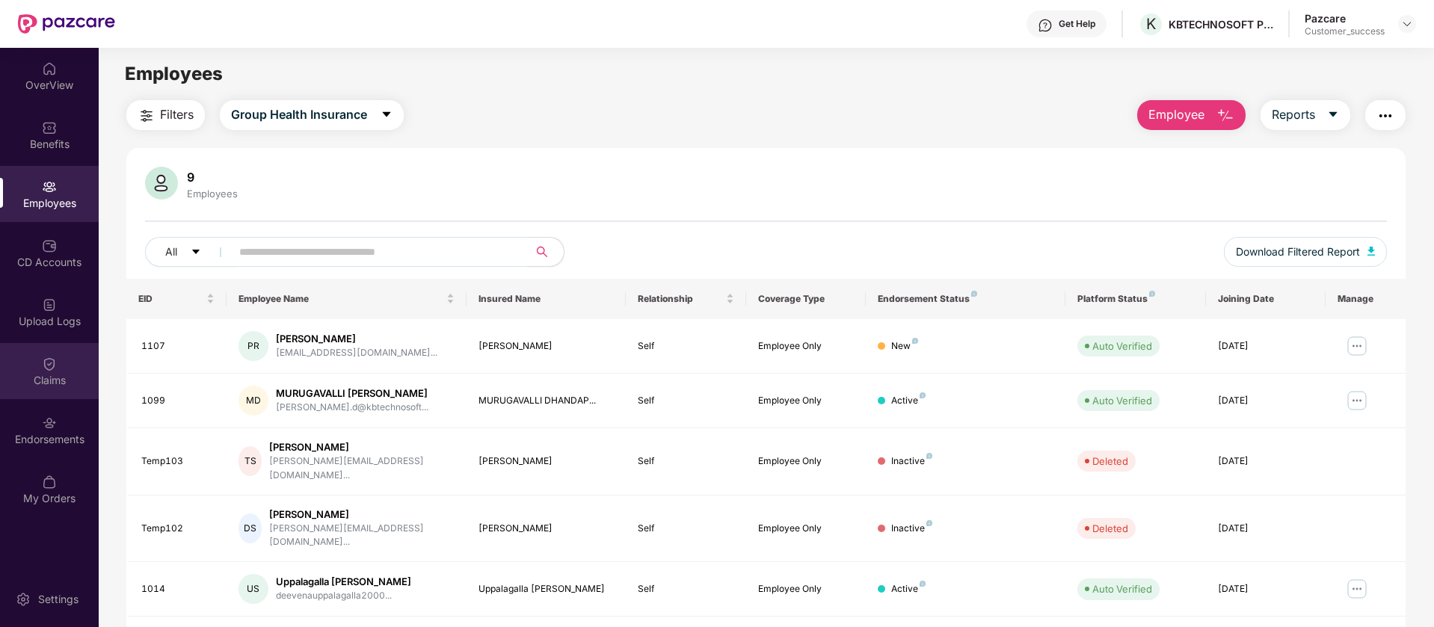
click at [49, 382] on div "Claims" at bounding box center [49, 380] width 99 height 15
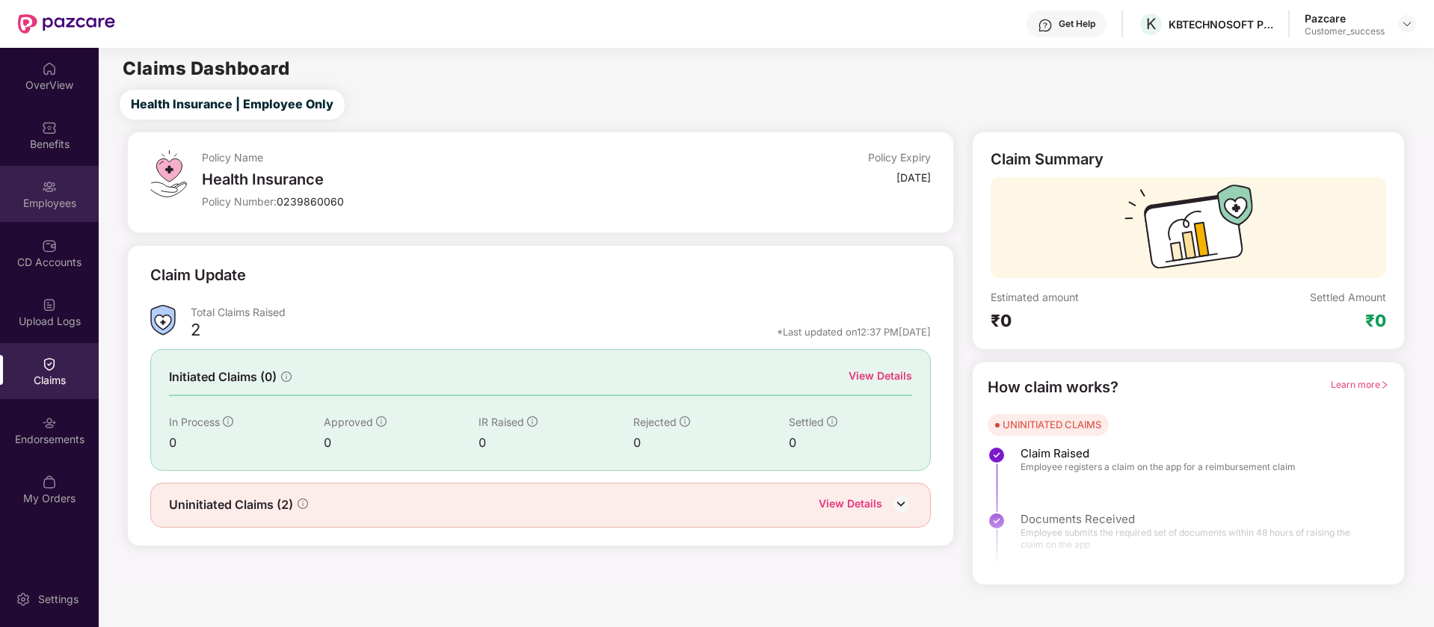
click at [50, 211] on div "Employees" at bounding box center [49, 194] width 99 height 56
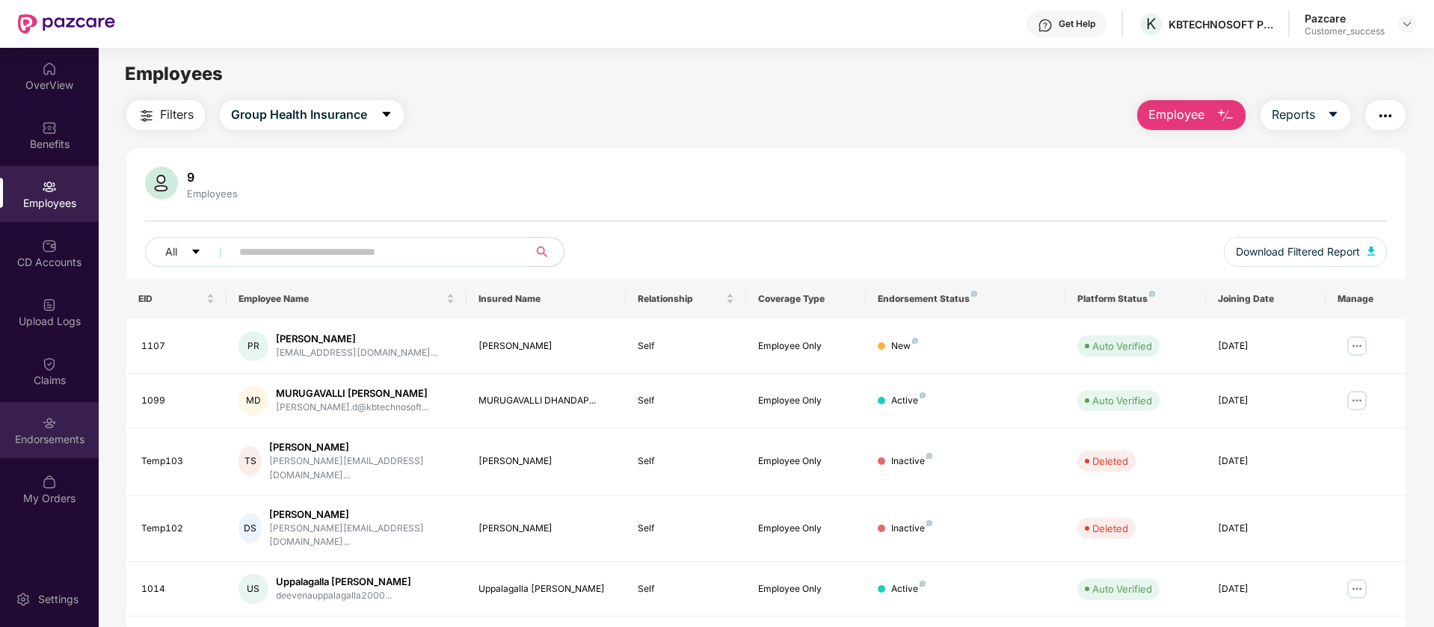
click at [52, 434] on div "Endorsements" at bounding box center [49, 439] width 99 height 15
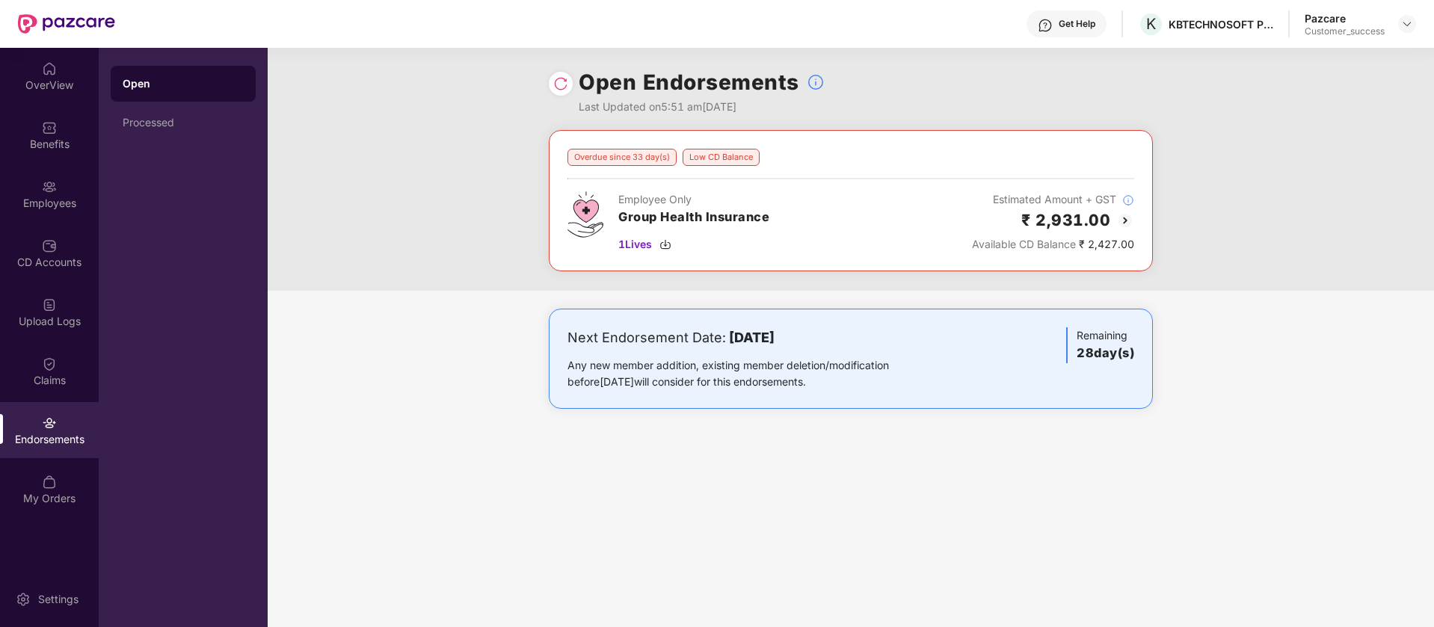
click at [1121, 222] on img at bounding box center [1125, 221] width 18 height 18
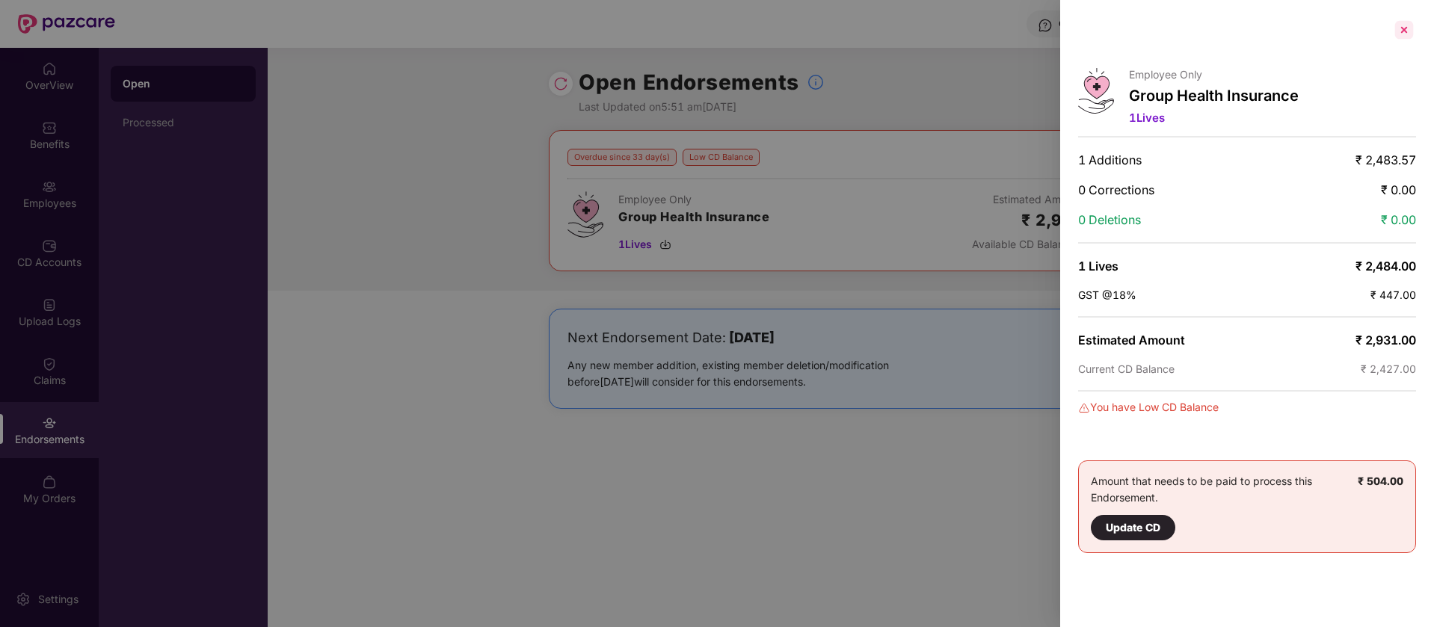
click at [1411, 33] on div at bounding box center [1404, 30] width 24 height 24
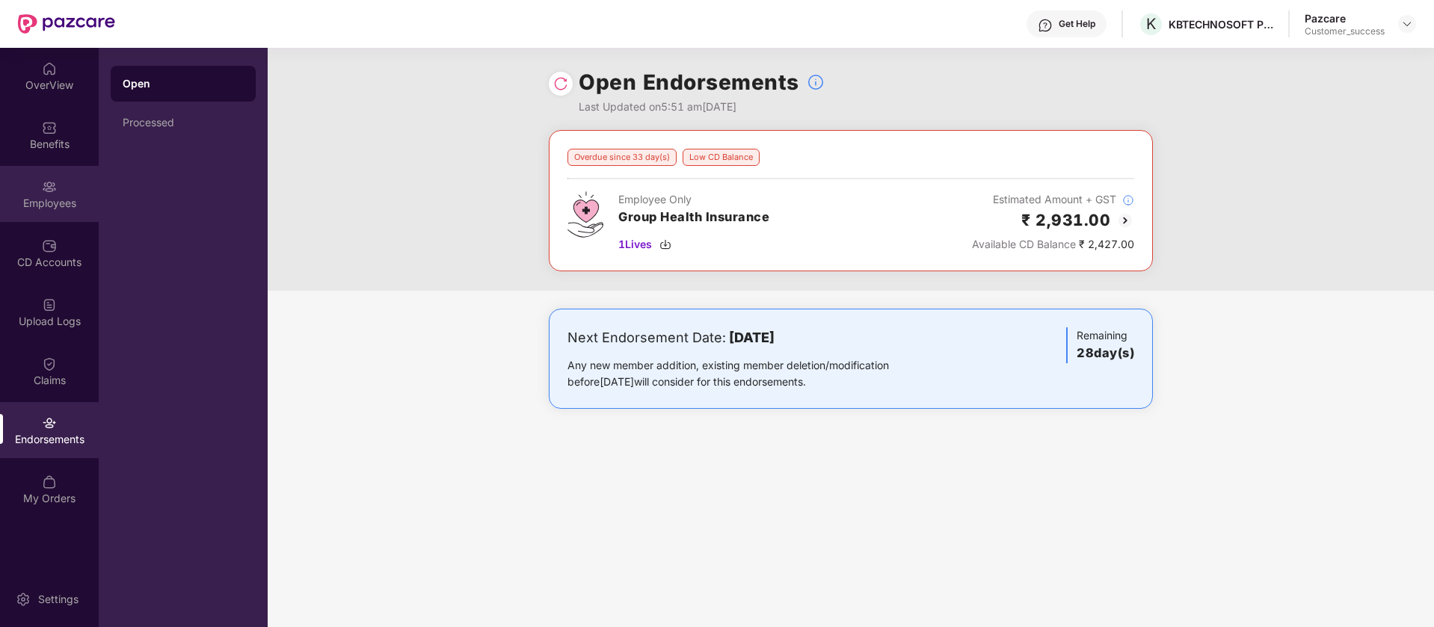
click at [22, 173] on div "Employees" at bounding box center [49, 194] width 99 height 56
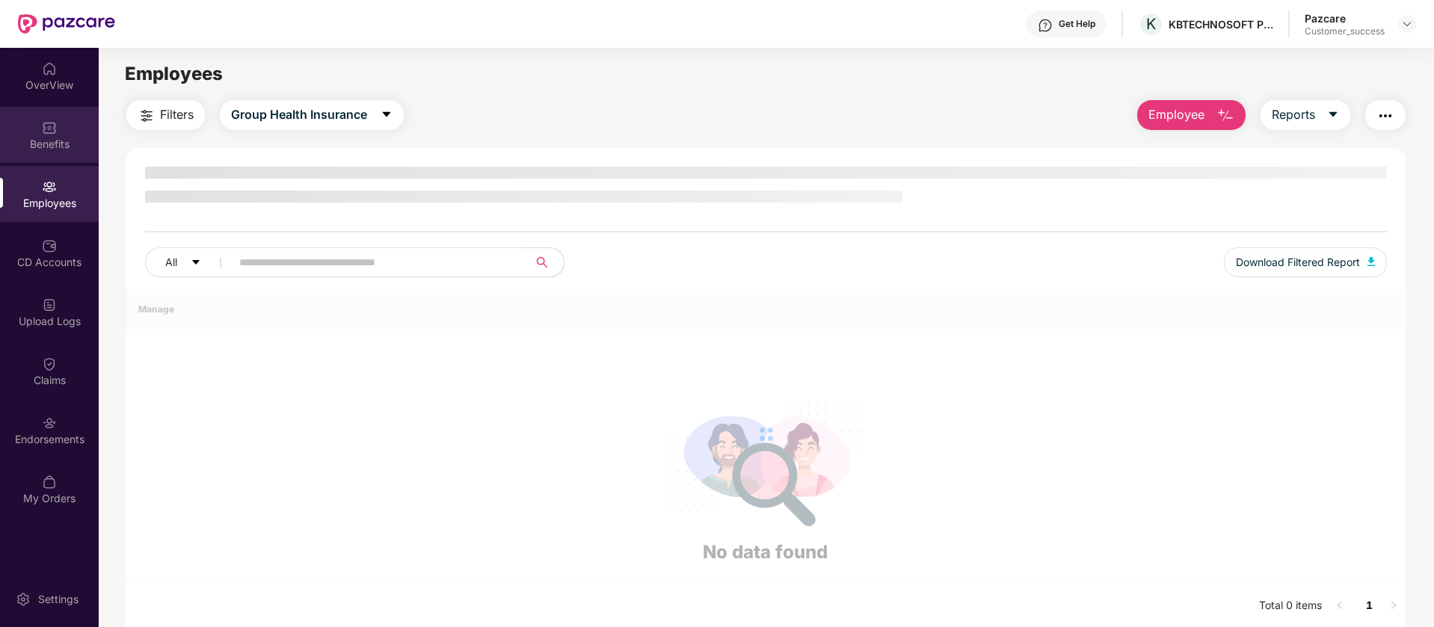
click at [48, 141] on div "Benefits" at bounding box center [49, 144] width 99 height 15
